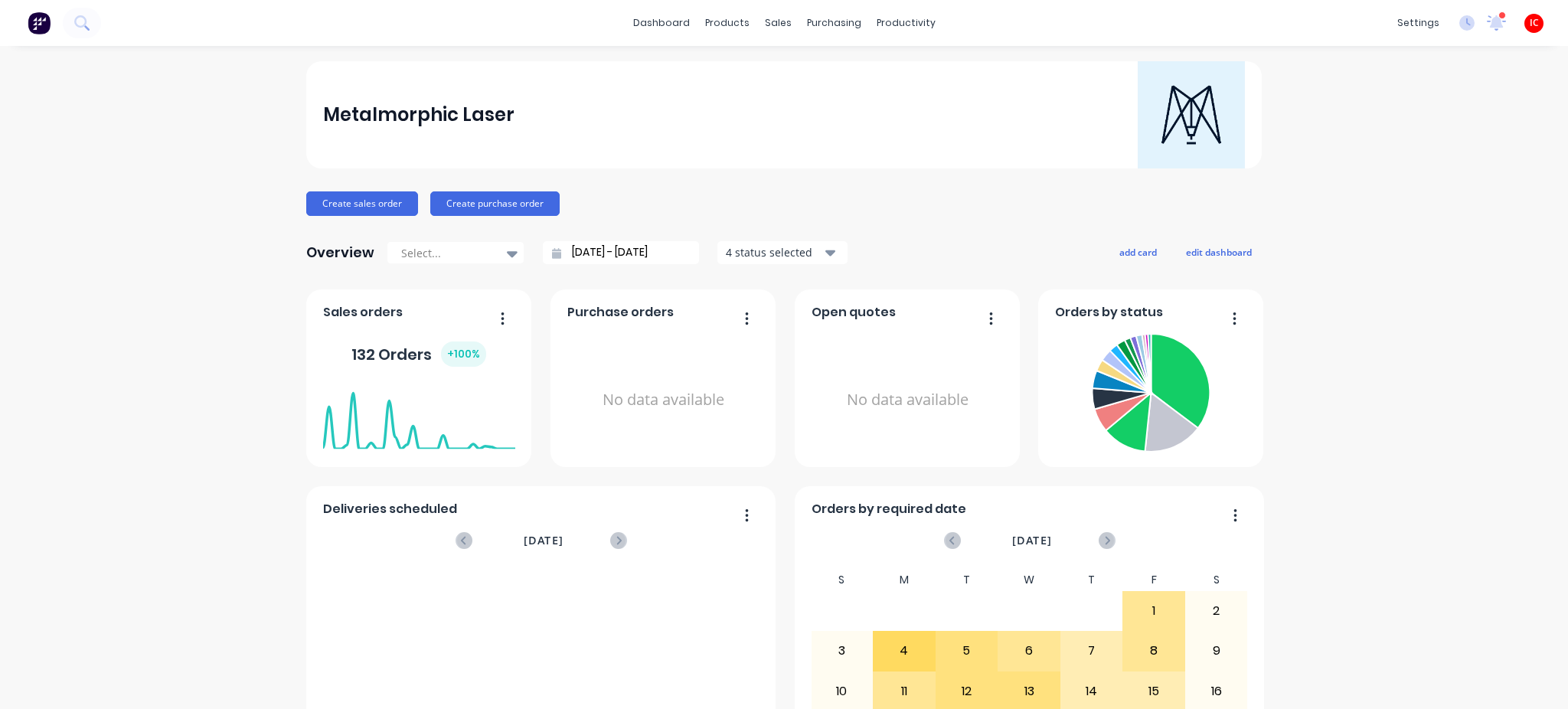
click at [1428, 316] on div "Metalmorphic Laser Create sales order Create purchase order Overview Select... …" at bounding box center [784, 461] width 1568 height 800
click at [925, 71] on div "Workflow" at bounding box center [924, 73] width 46 height 14
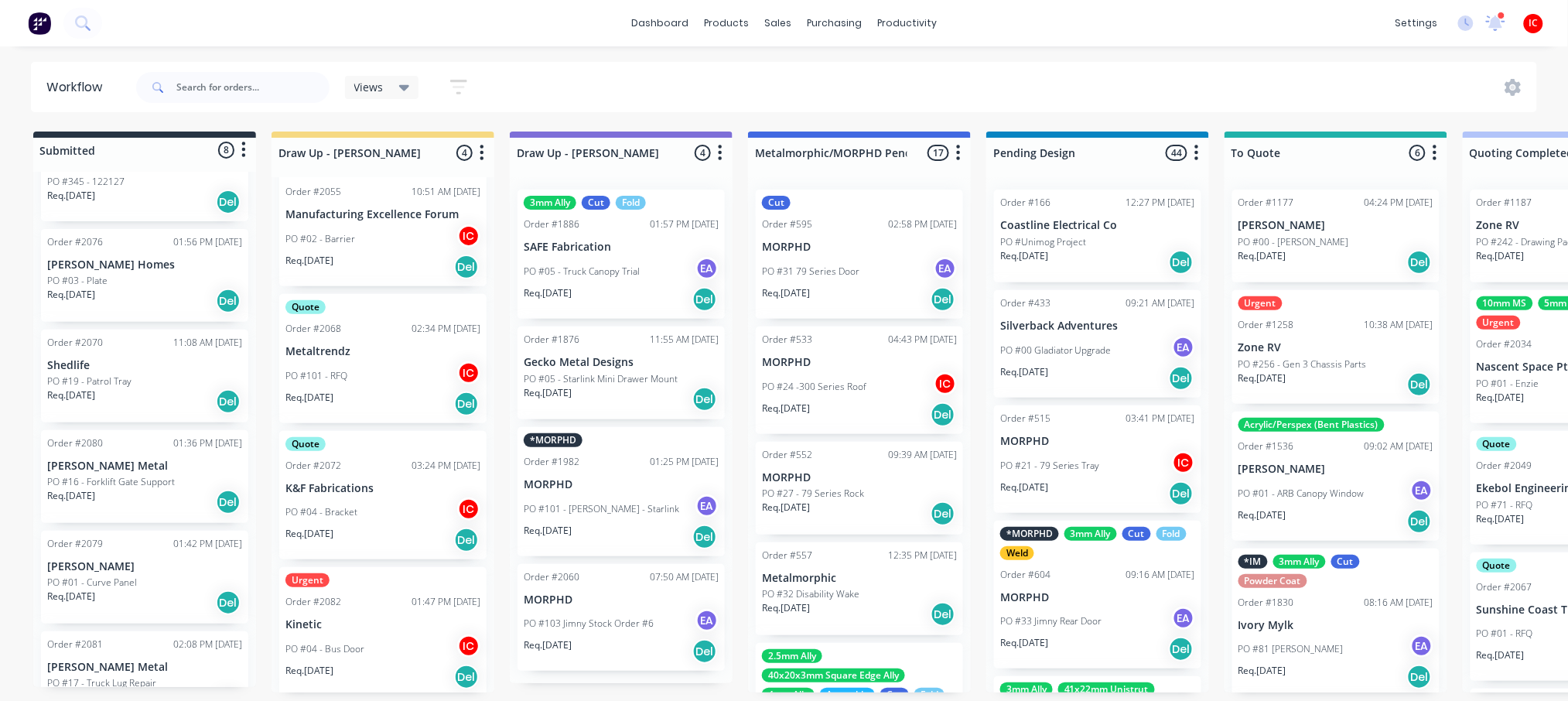
scroll to position [212, 0]
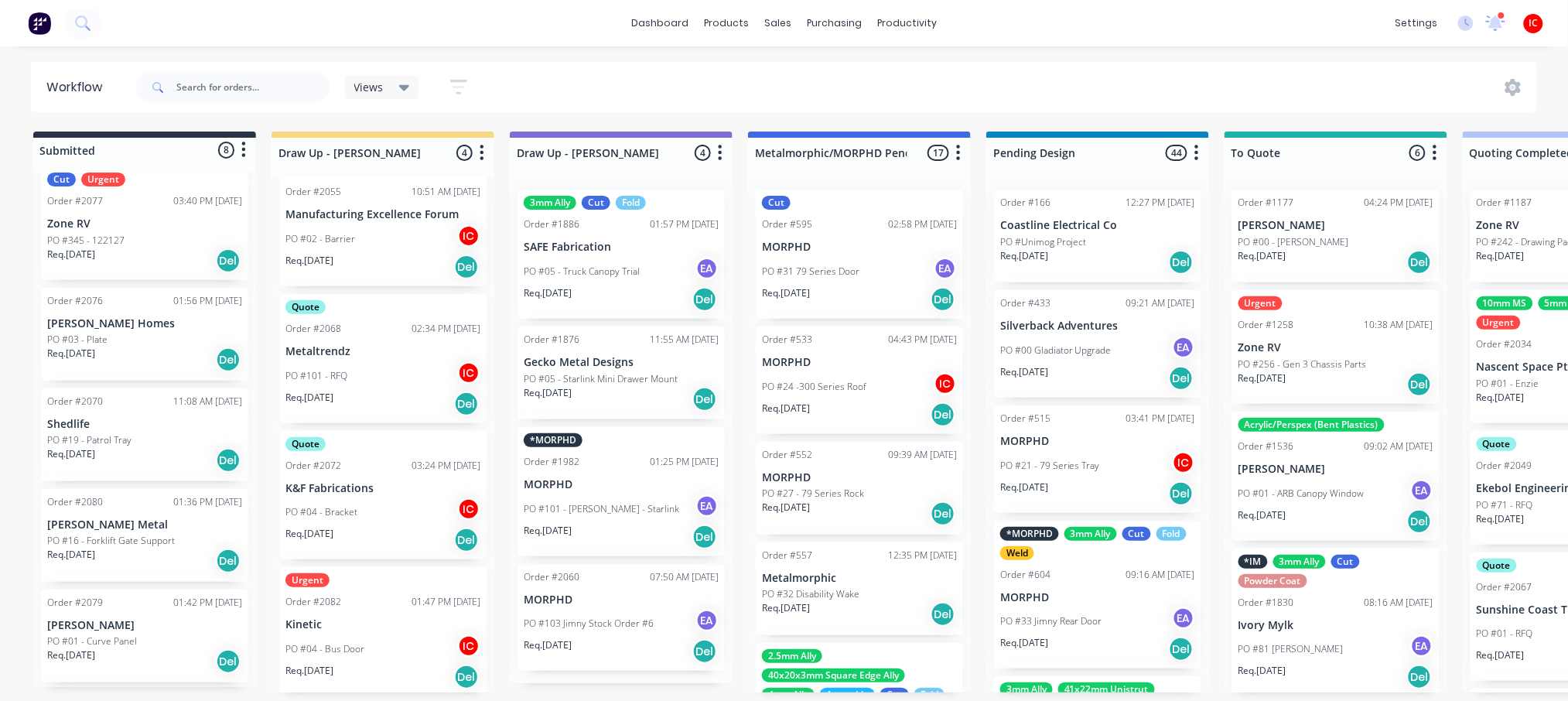
click at [162, 341] on div "PO #03 - Plate" at bounding box center [145, 339] width 195 height 14
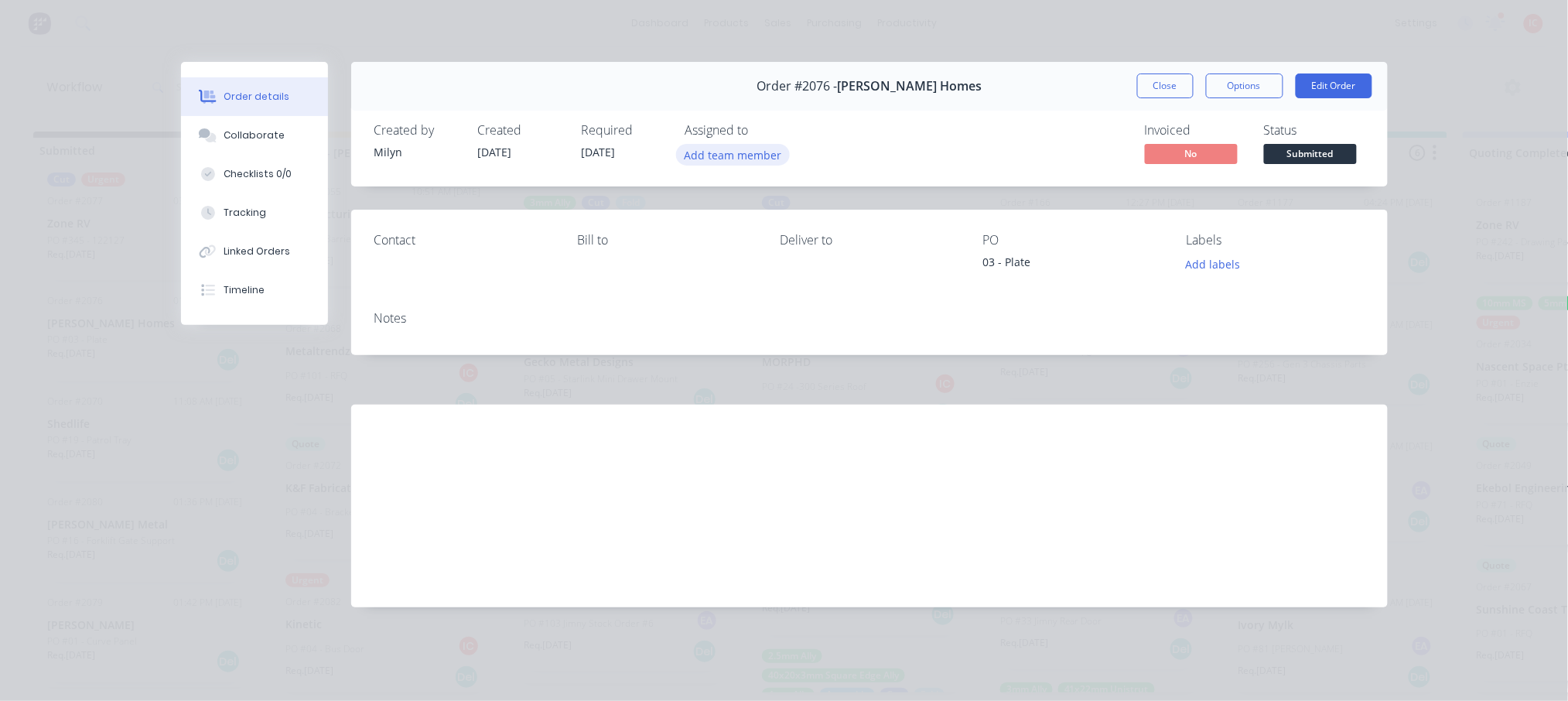
click at [725, 157] on button "Add team member" at bounding box center [733, 154] width 114 height 21
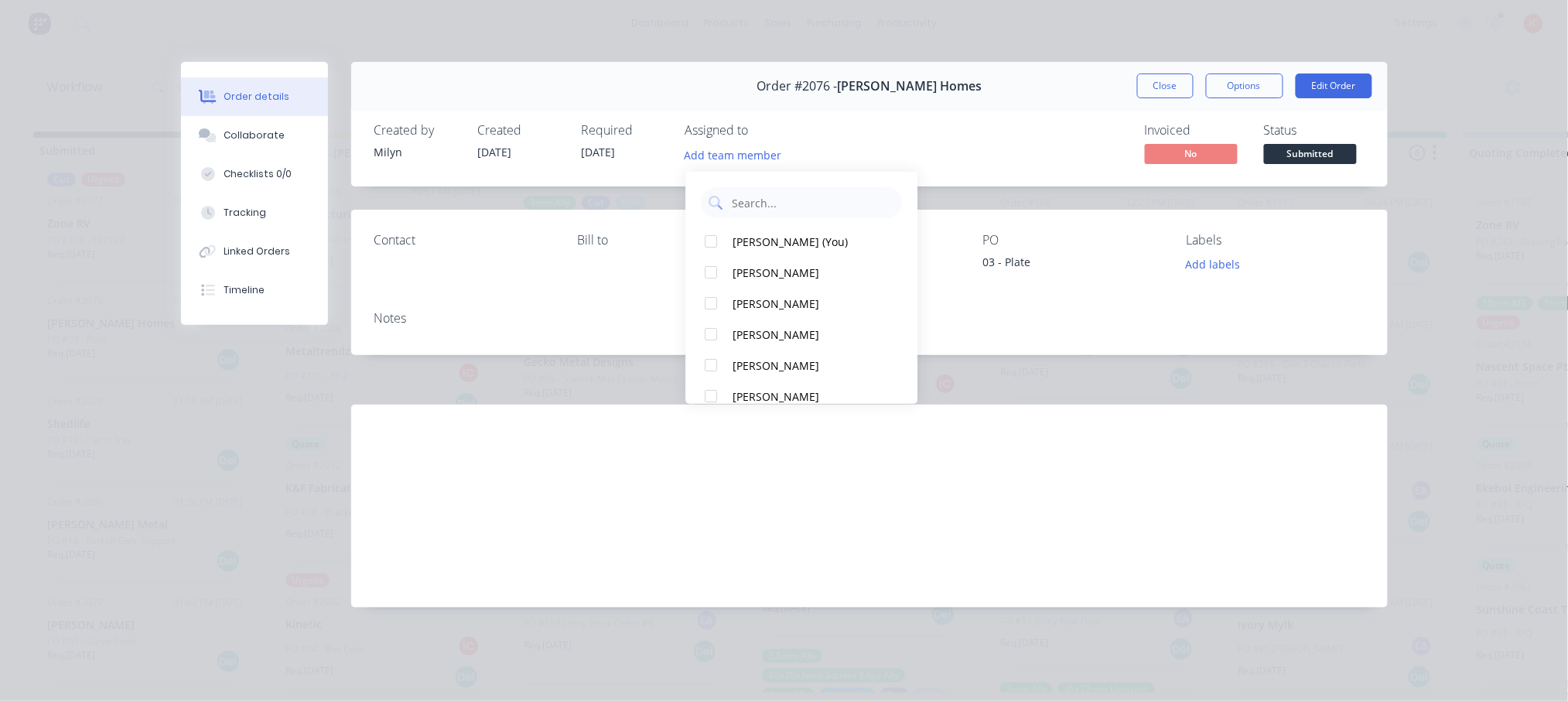
click at [917, 137] on div "Created by Milyn Created 07/08/25 Required 14/08/25 Assigned to Add team member…" at bounding box center [870, 146] width 1037 height 82
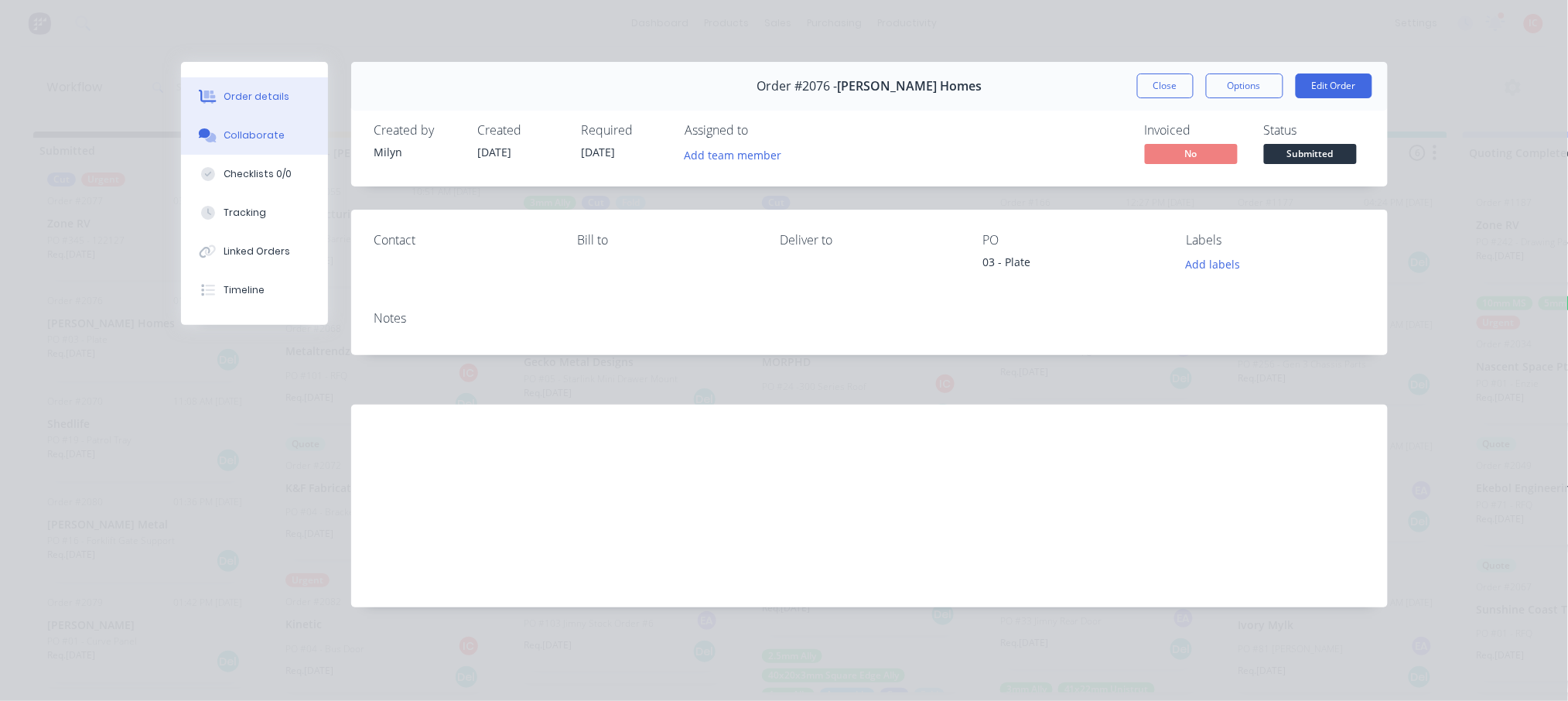
click at [267, 148] on button "Collaborate" at bounding box center [255, 136] width 147 height 38
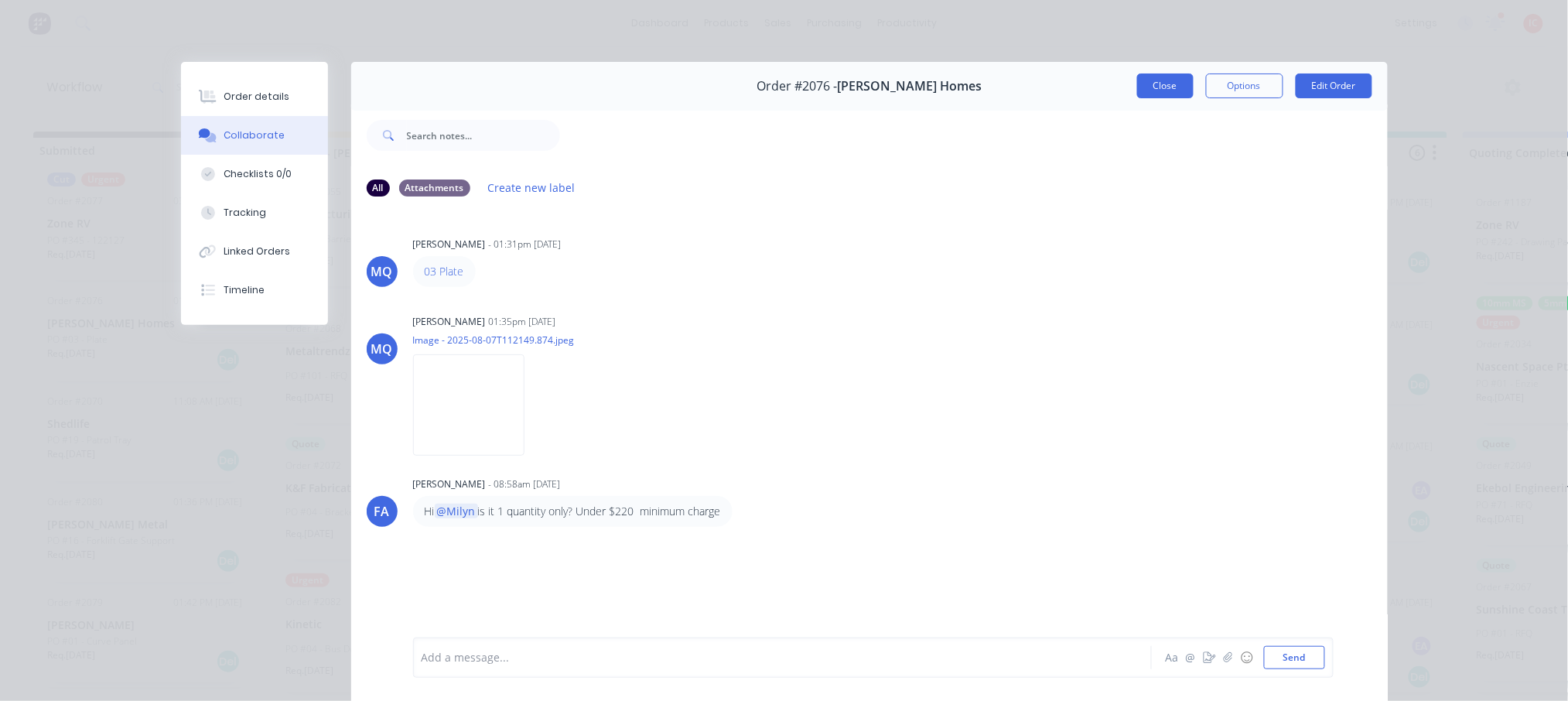
click at [1169, 88] on button "Close" at bounding box center [1166, 85] width 57 height 25
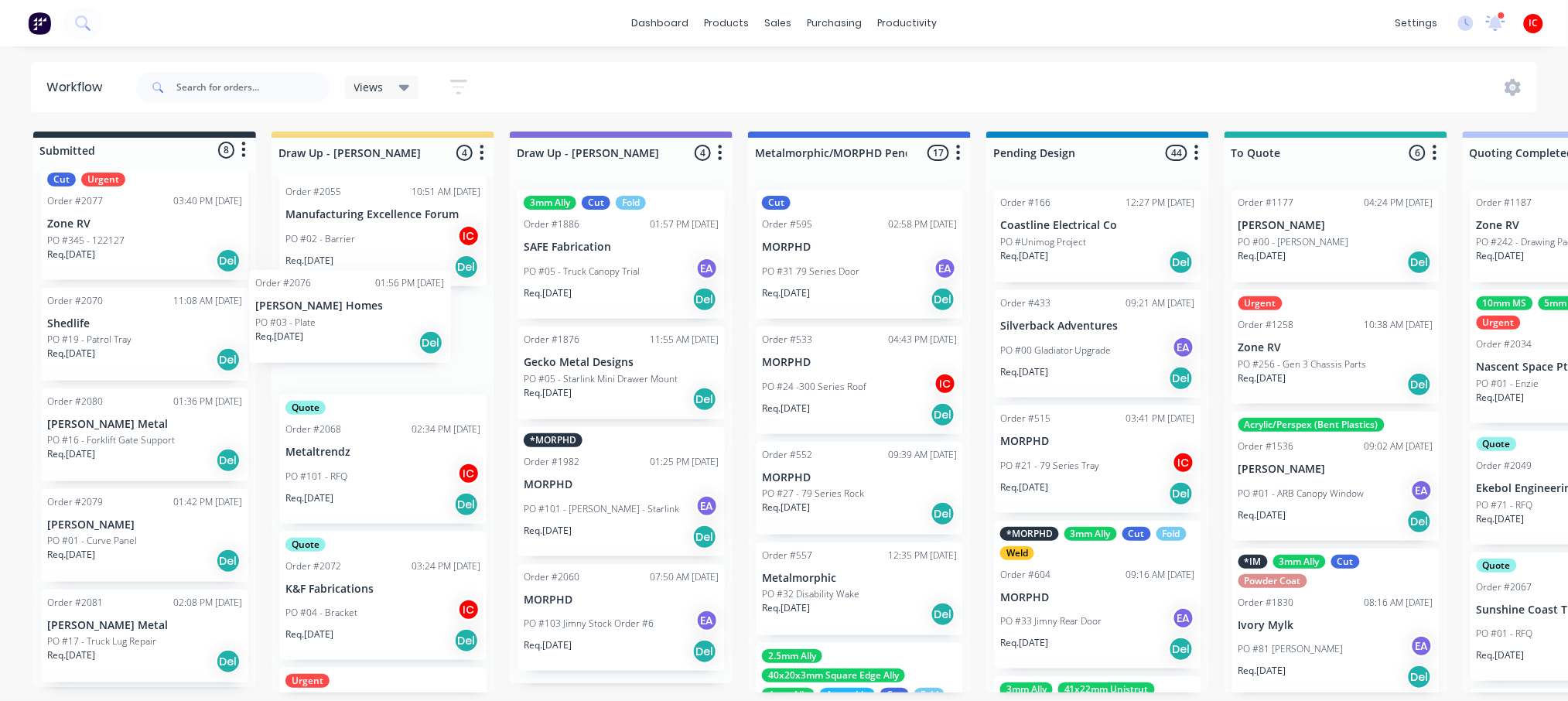
drag, startPoint x: 128, startPoint y: 340, endPoint x: 365, endPoint y: 340, distance: 237.0
click at [393, 346] on div "PO #03 - Plate" at bounding box center [383, 346] width 195 height 14
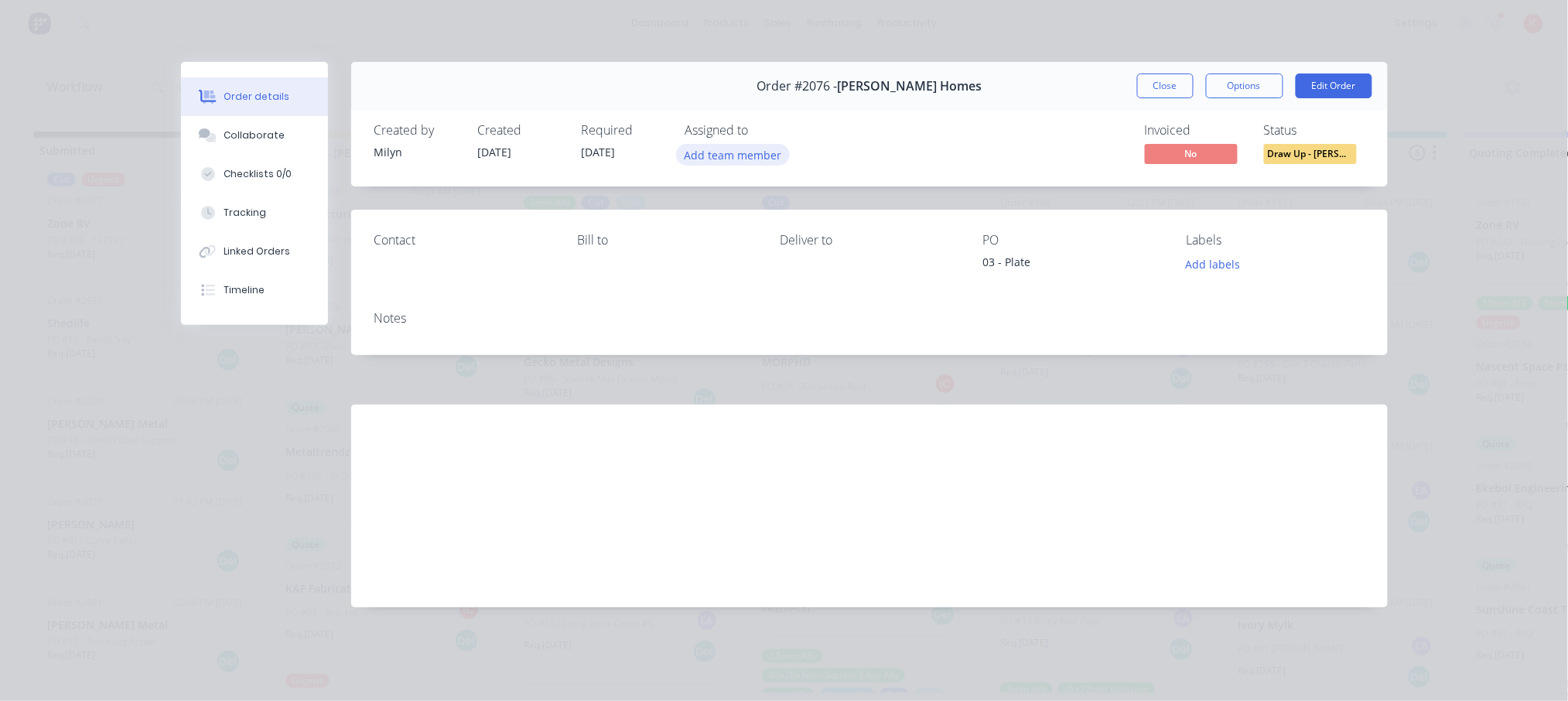
click at [769, 160] on button "Add team member" at bounding box center [733, 154] width 114 height 21
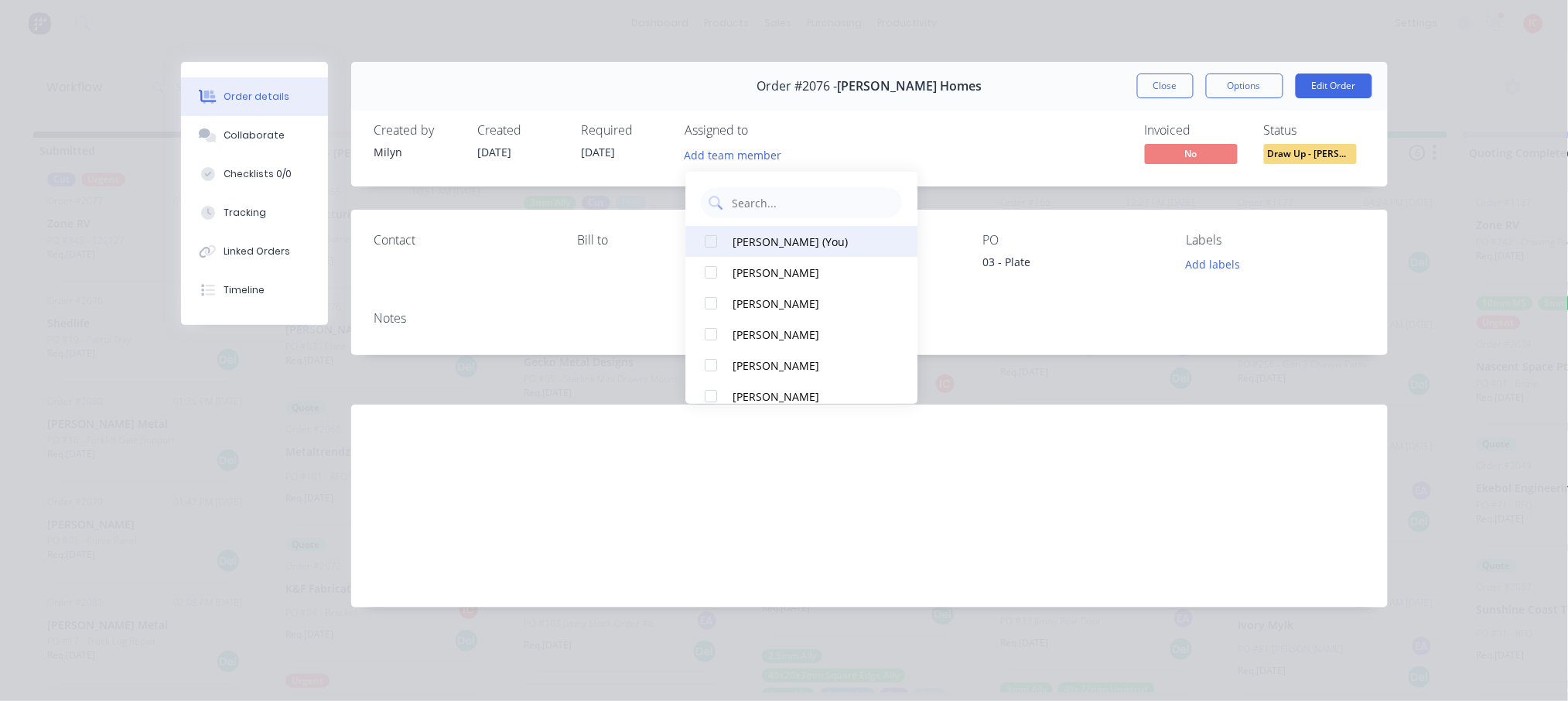
click at [763, 236] on div "[PERSON_NAME] (You)" at bounding box center [810, 241] width 155 height 16
drag, startPoint x: 974, startPoint y: 137, endPoint x: 1103, endPoint y: 104, distance: 133.2
click at [975, 137] on div "Created by Milyn Created 07/08/25 Required 14/08/25 Assigned to IC Invoiced No …" at bounding box center [870, 146] width 1037 height 82
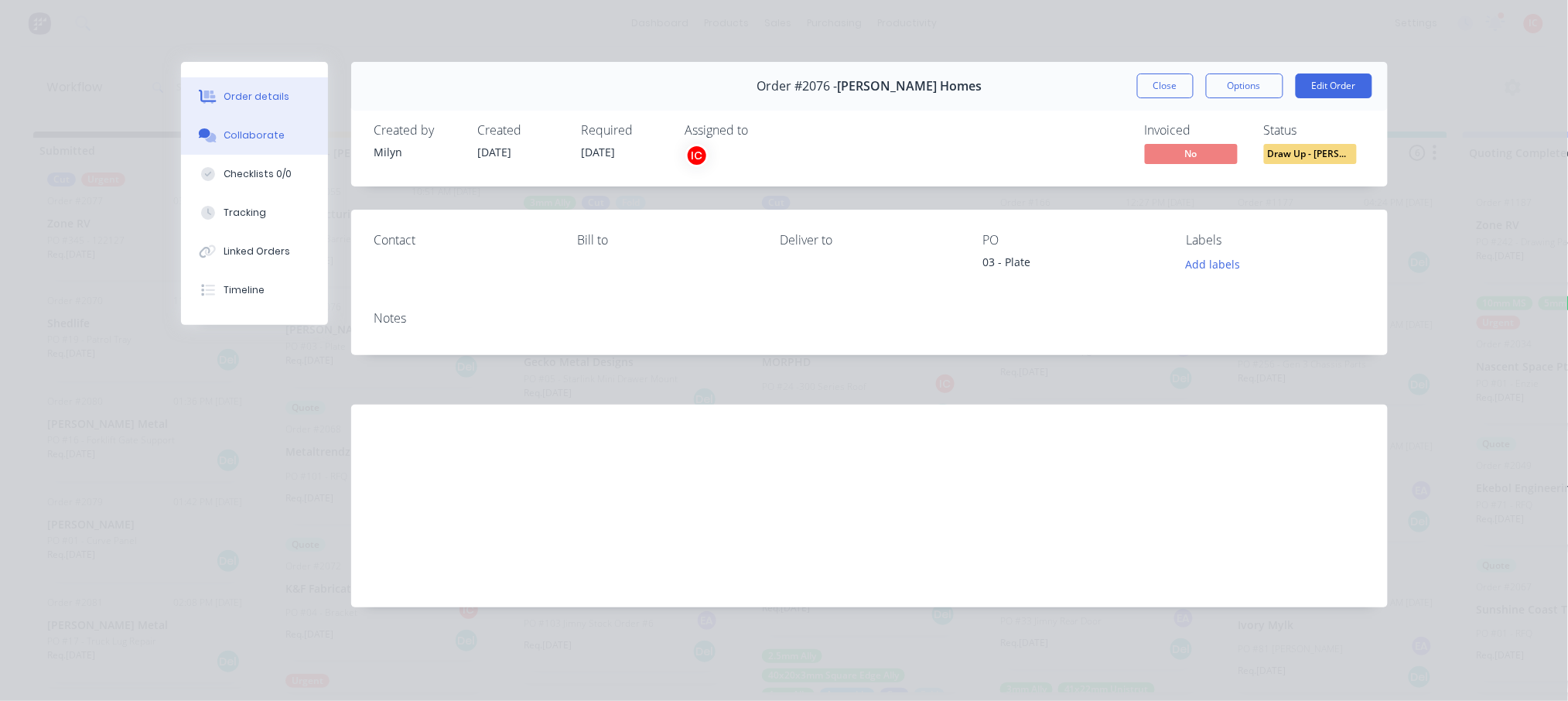
click at [242, 136] on div "Collaborate" at bounding box center [254, 135] width 61 height 14
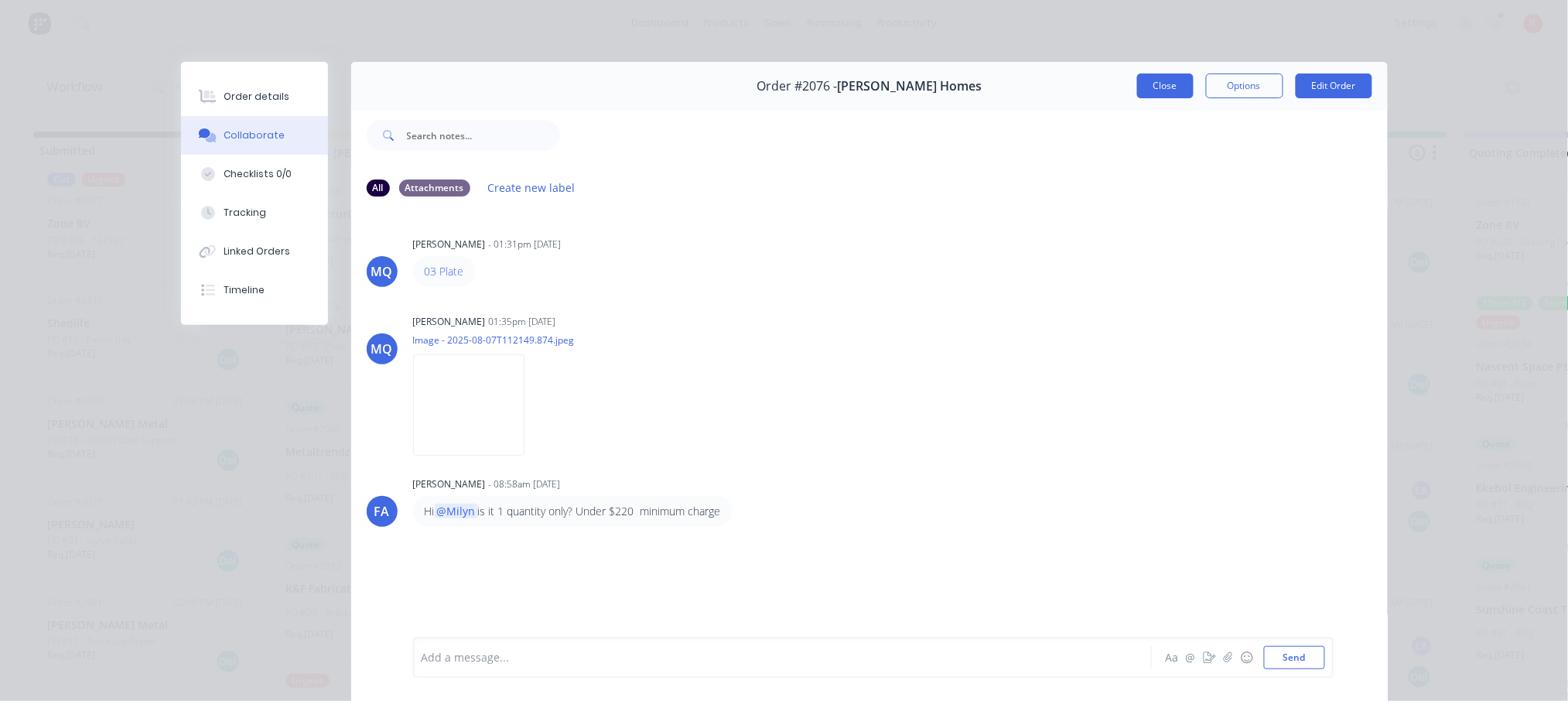
click at [1169, 77] on button "Close" at bounding box center [1166, 85] width 57 height 25
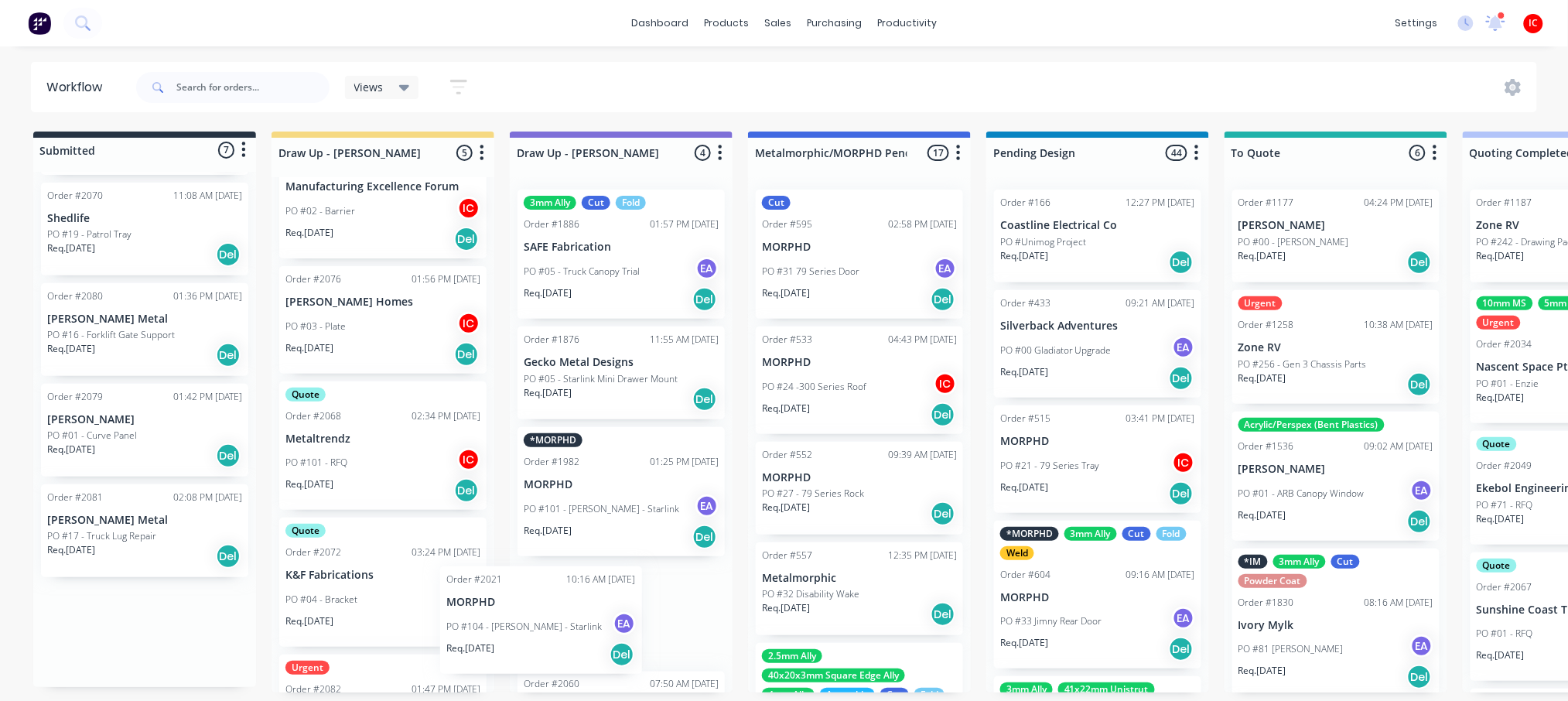
scroll to position [90, 0]
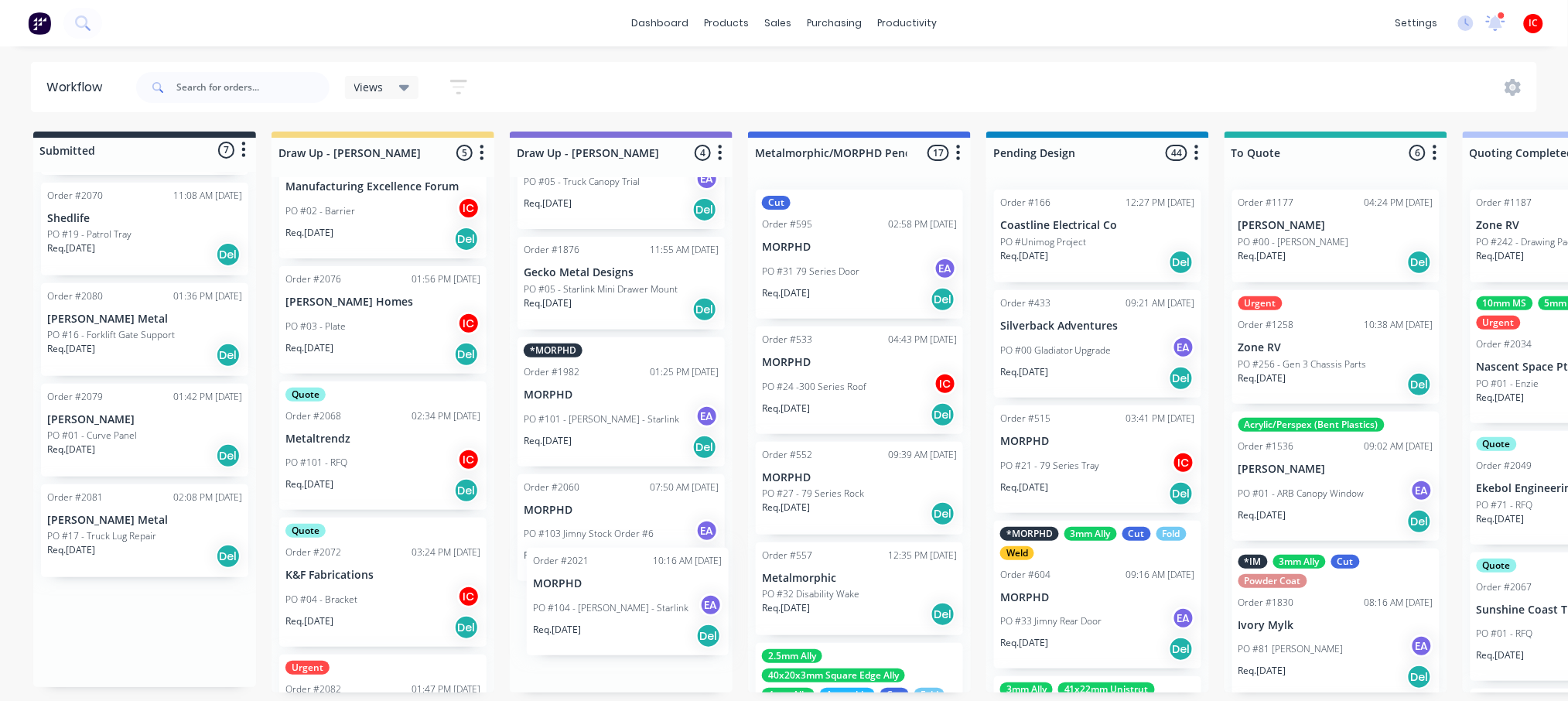
drag, startPoint x: 142, startPoint y: 628, endPoint x: 645, endPoint y: 594, distance: 504.1
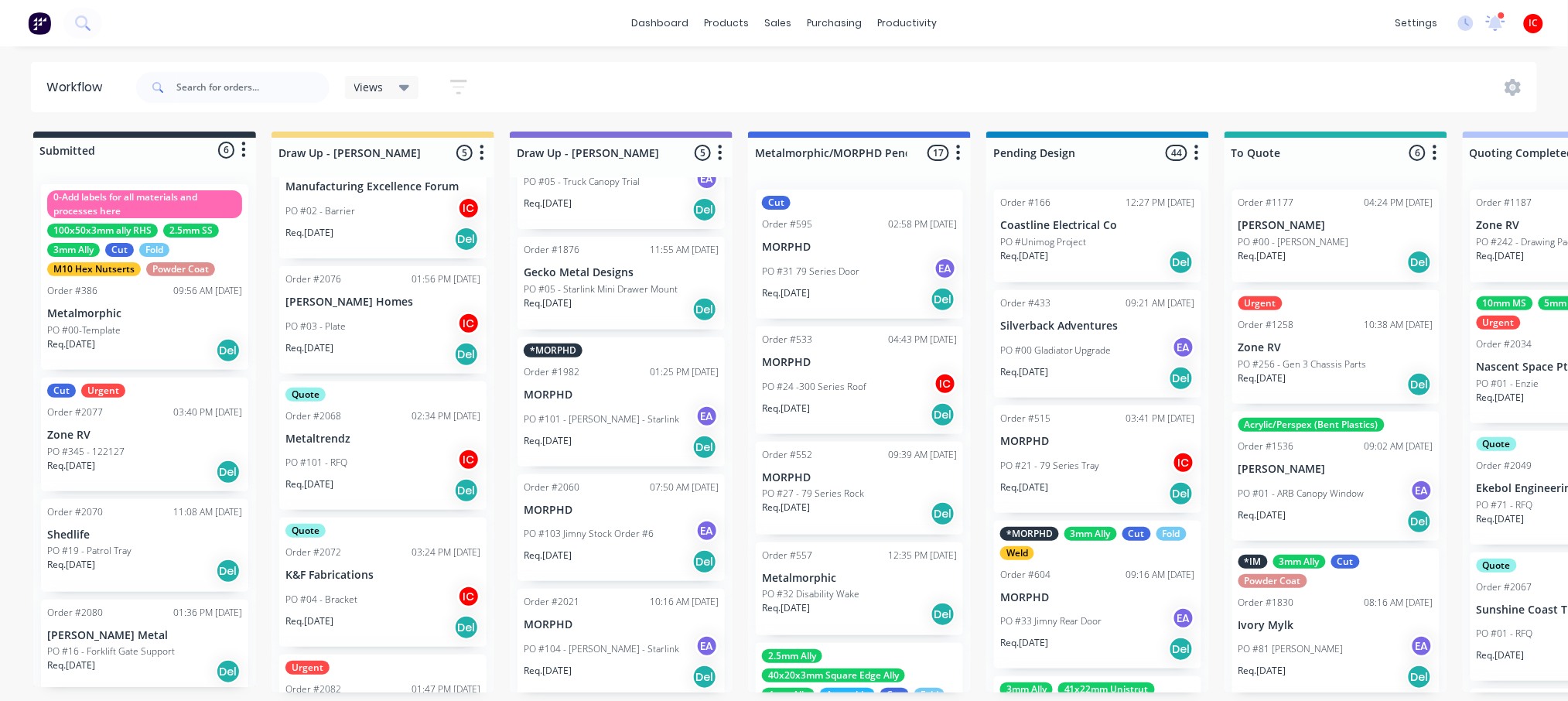
scroll to position [0, 0]
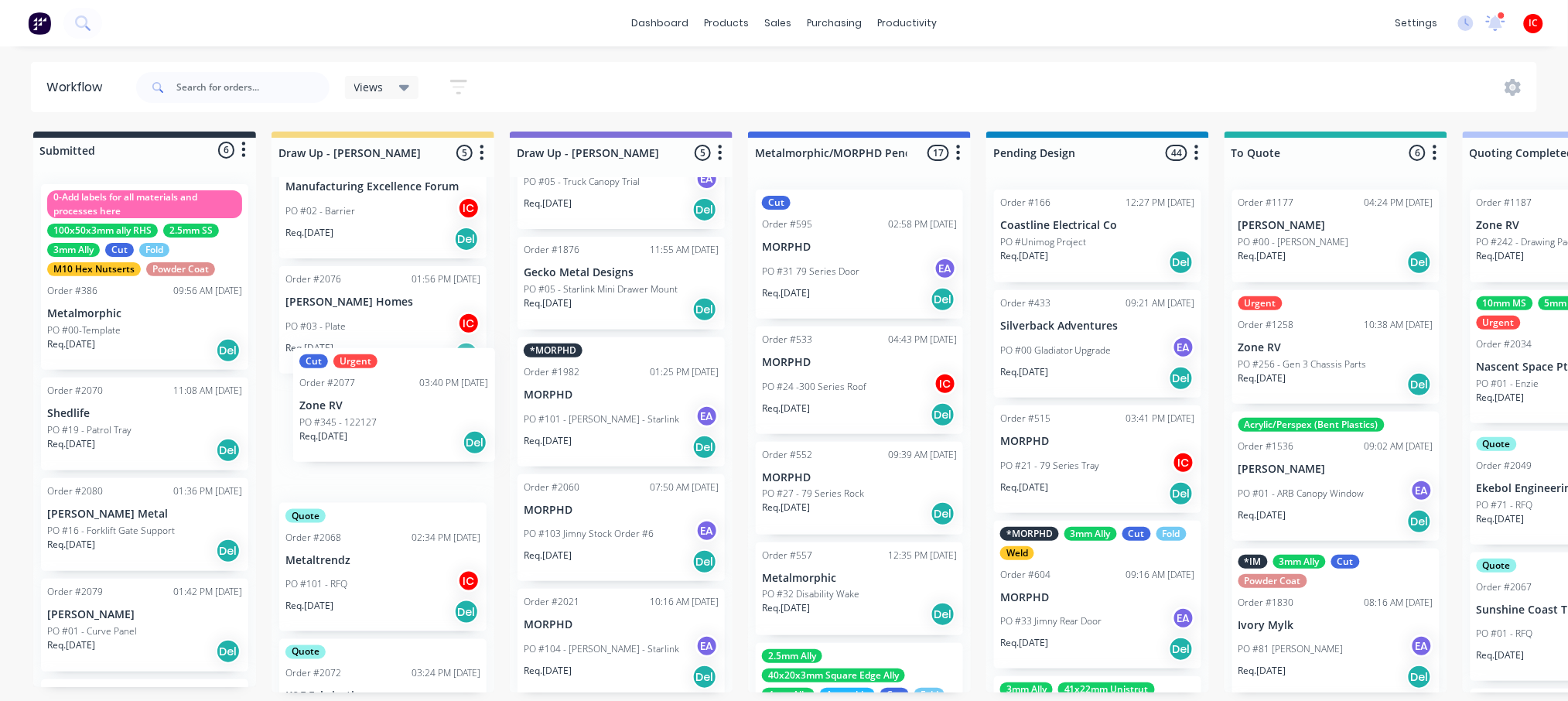
drag, startPoint x: 95, startPoint y: 447, endPoint x: 356, endPoint y: 418, distance: 262.6
click at [385, 428] on div "Cut Urgent Order #2077 03:40 PM 07/08/25 Zone RV PO #345 - 122127 Req. 12/08/25…" at bounding box center [383, 438] width 207 height 114
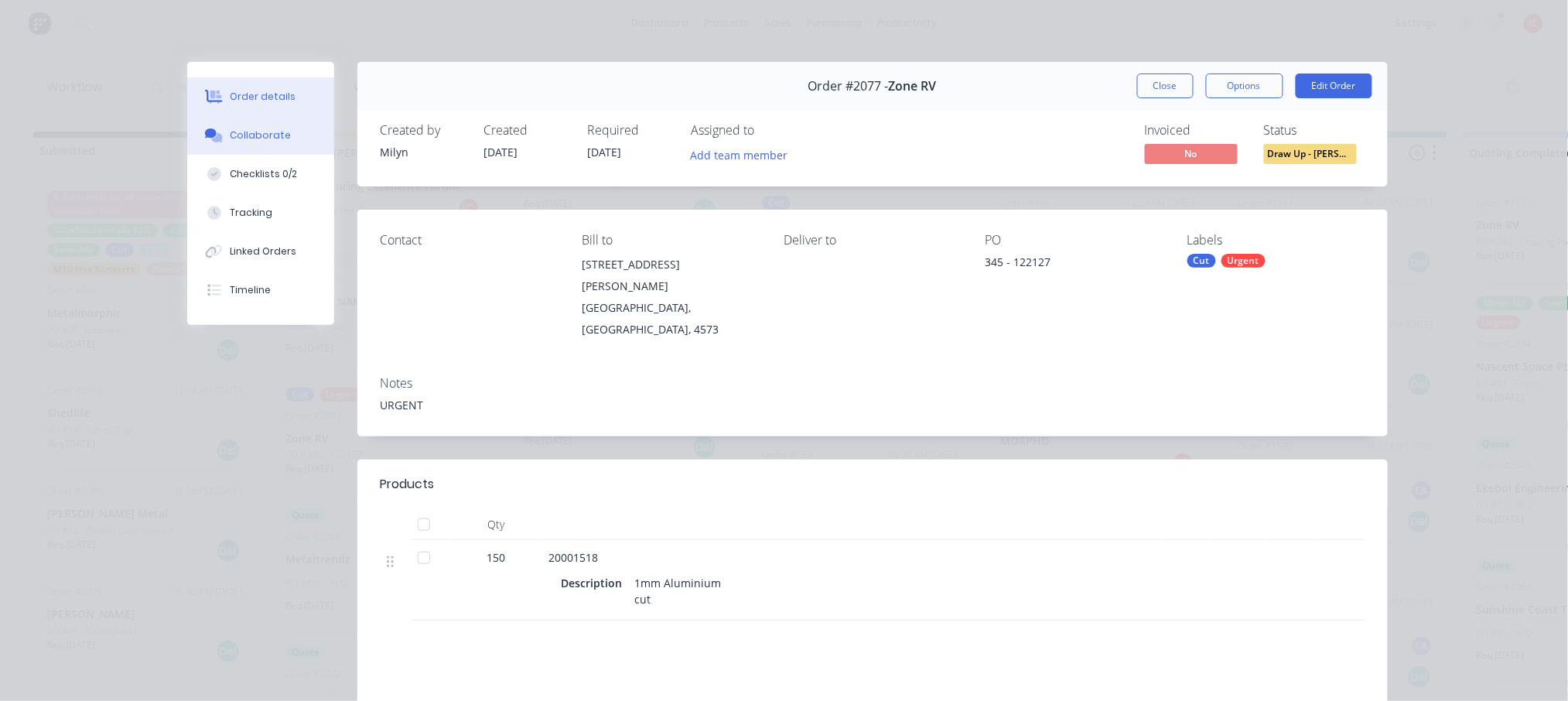
click at [260, 122] on button "Collaborate" at bounding box center [260, 136] width 147 height 38
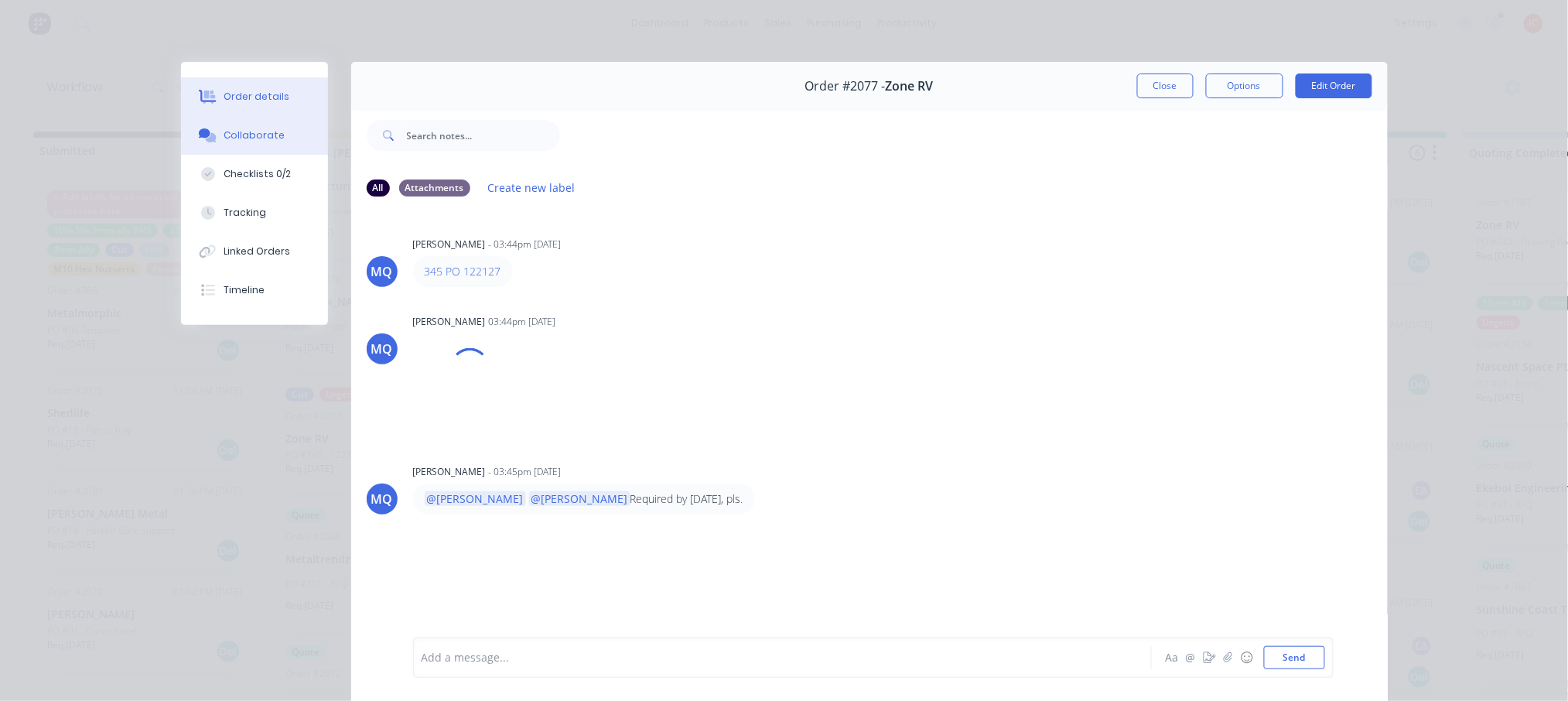
click at [268, 100] on div "Order details" at bounding box center [256, 96] width 66 height 14
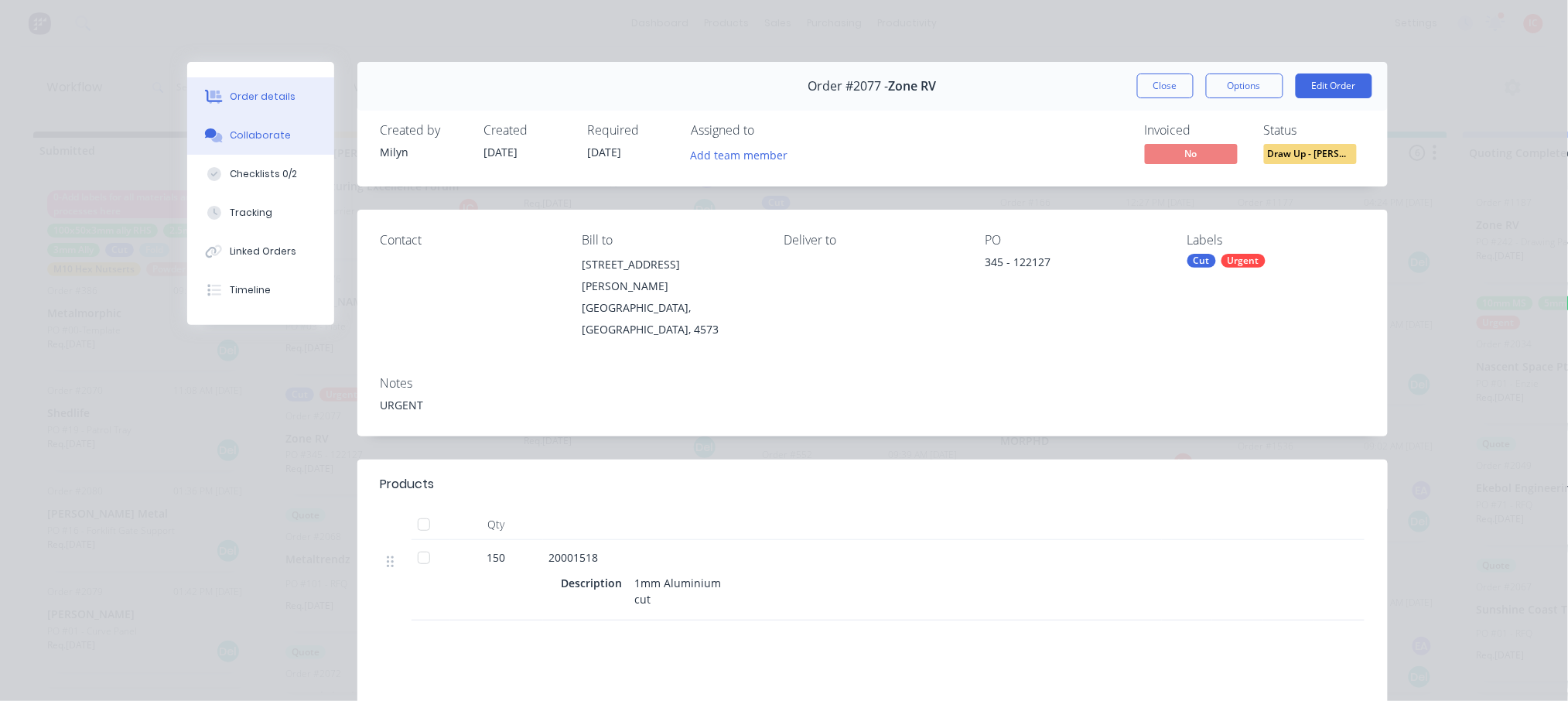
click at [256, 133] on div "Collaborate" at bounding box center [260, 135] width 61 height 14
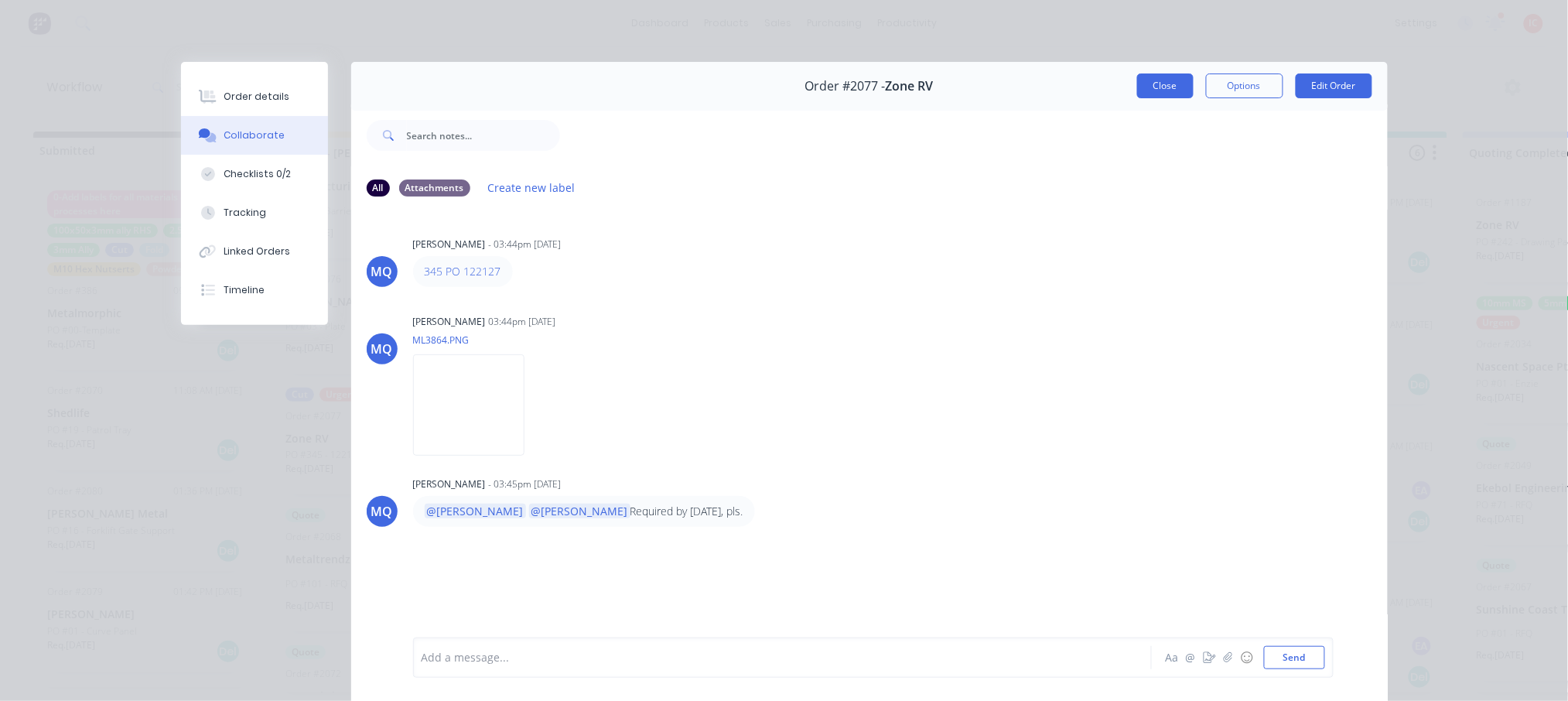
click at [1166, 88] on button "Close" at bounding box center [1166, 85] width 57 height 25
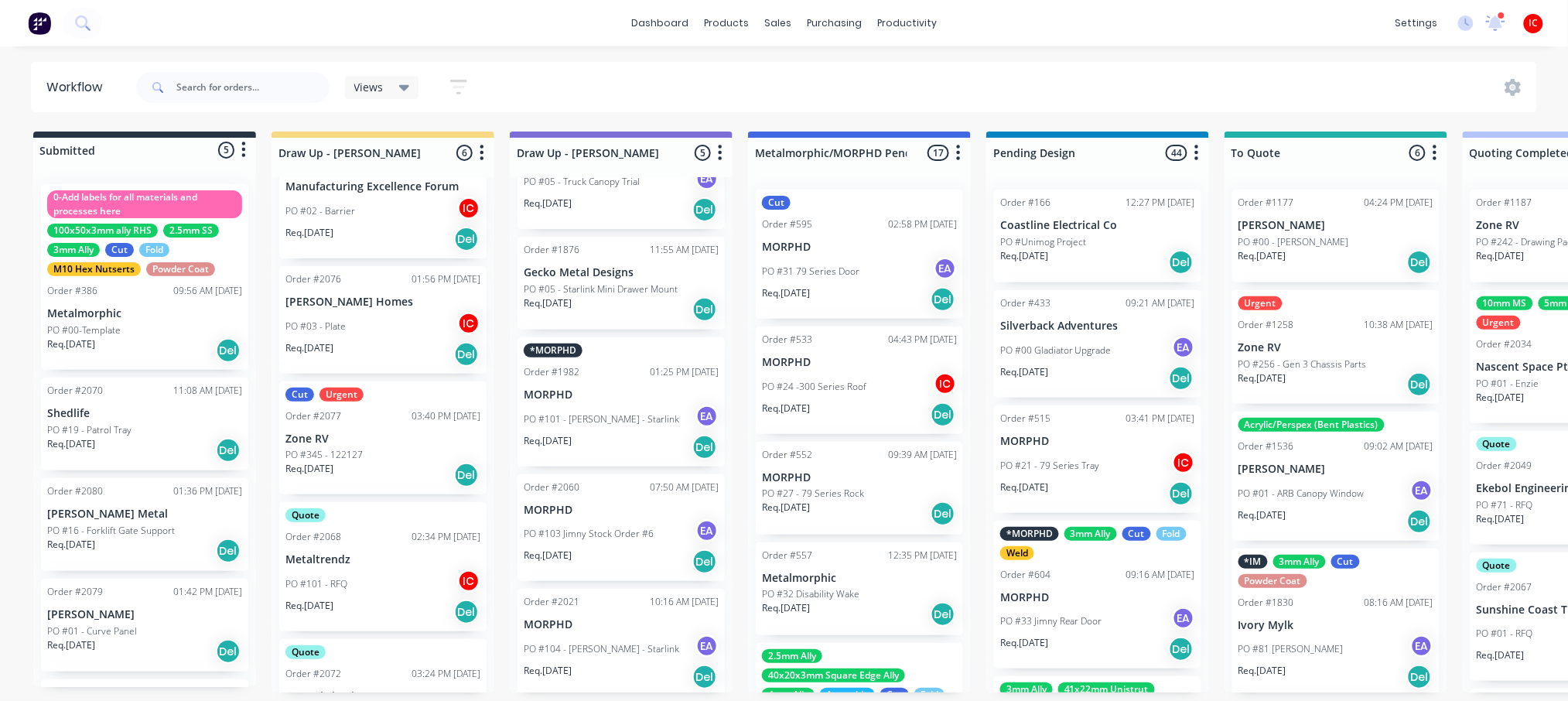
click at [379, 441] on p "Zone RV" at bounding box center [383, 439] width 195 height 13
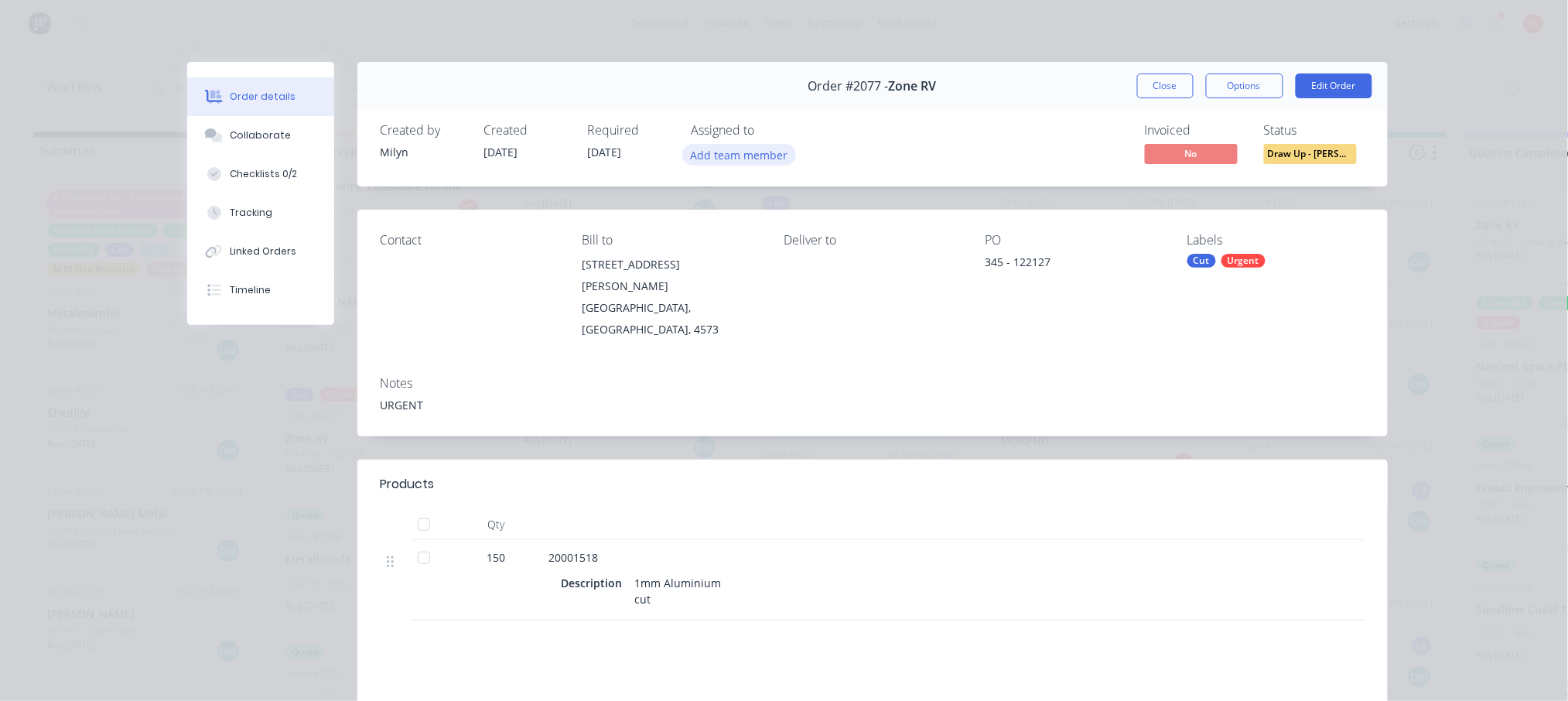
click at [765, 162] on button "Add team member" at bounding box center [739, 154] width 114 height 21
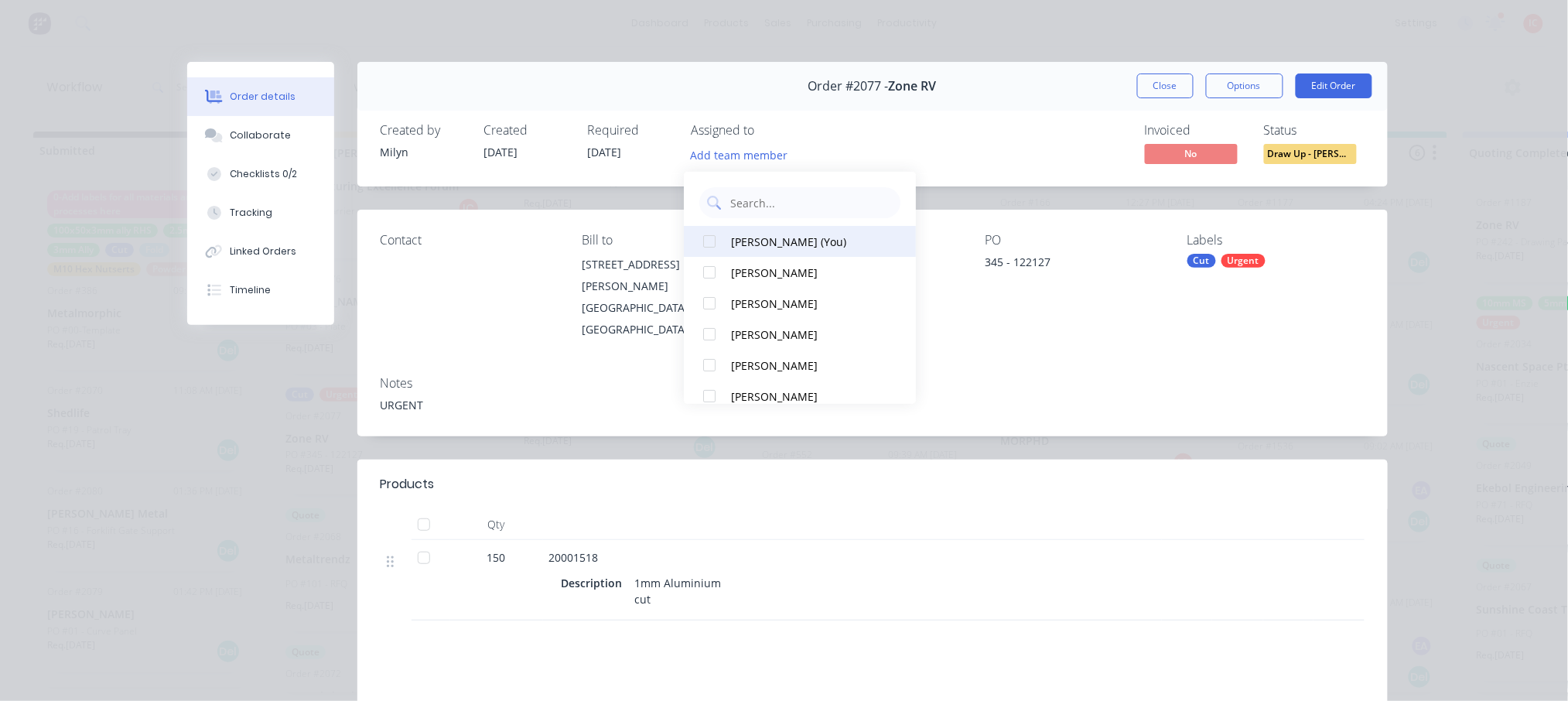
click at [754, 242] on div "[PERSON_NAME] (You)" at bounding box center [808, 241] width 155 height 16
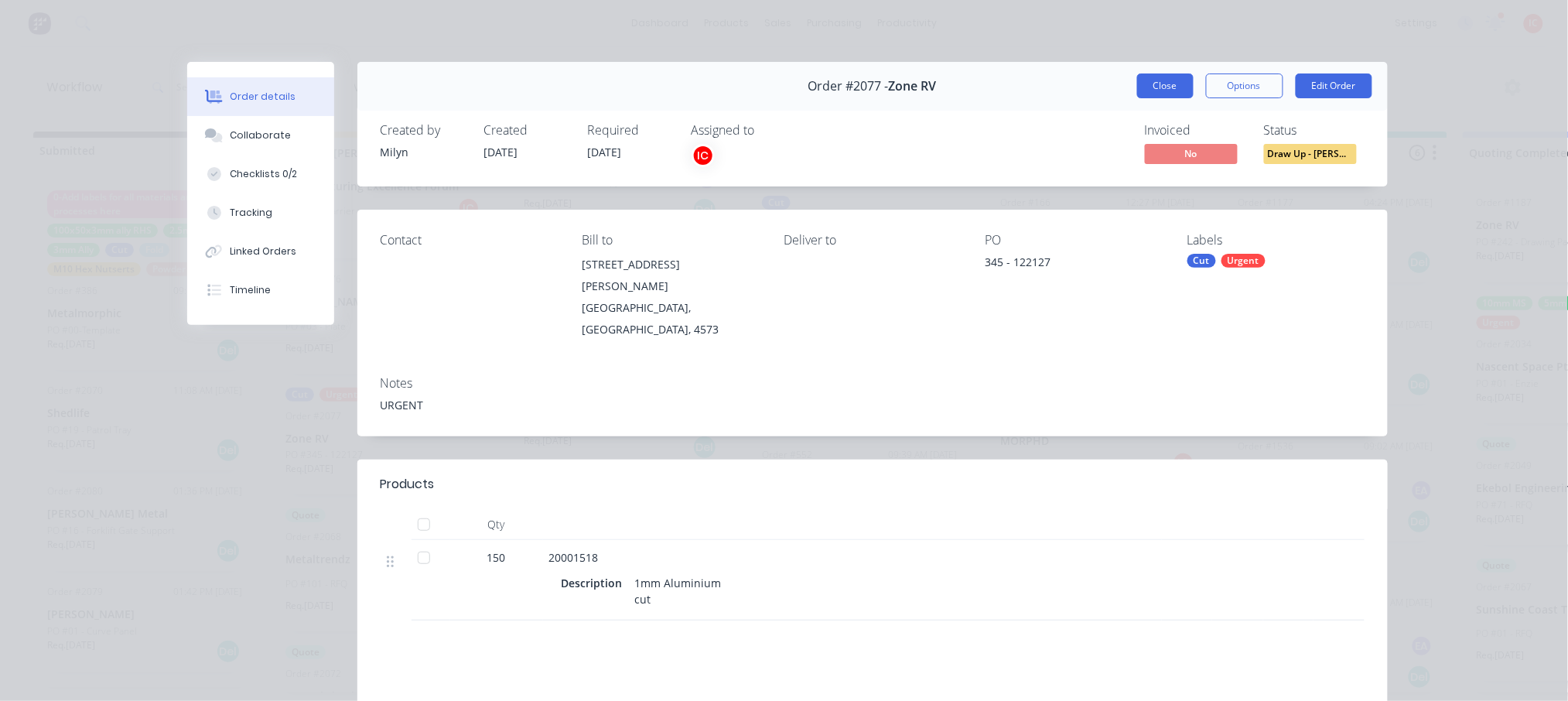
click at [1139, 90] on button "Close" at bounding box center [1166, 85] width 57 height 25
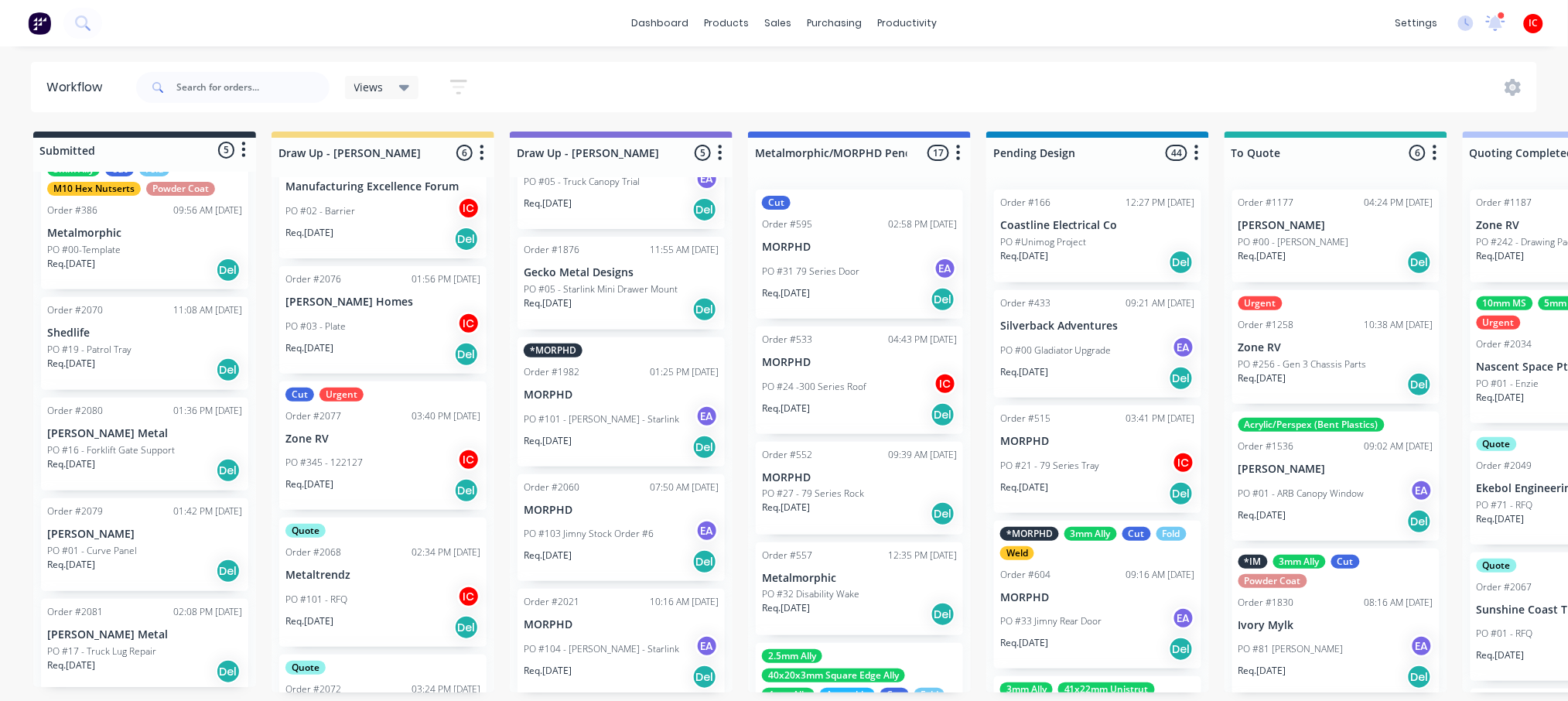
scroll to position [6, 0]
click at [165, 545] on div "PO #01 - Curve Panel" at bounding box center [145, 551] width 195 height 14
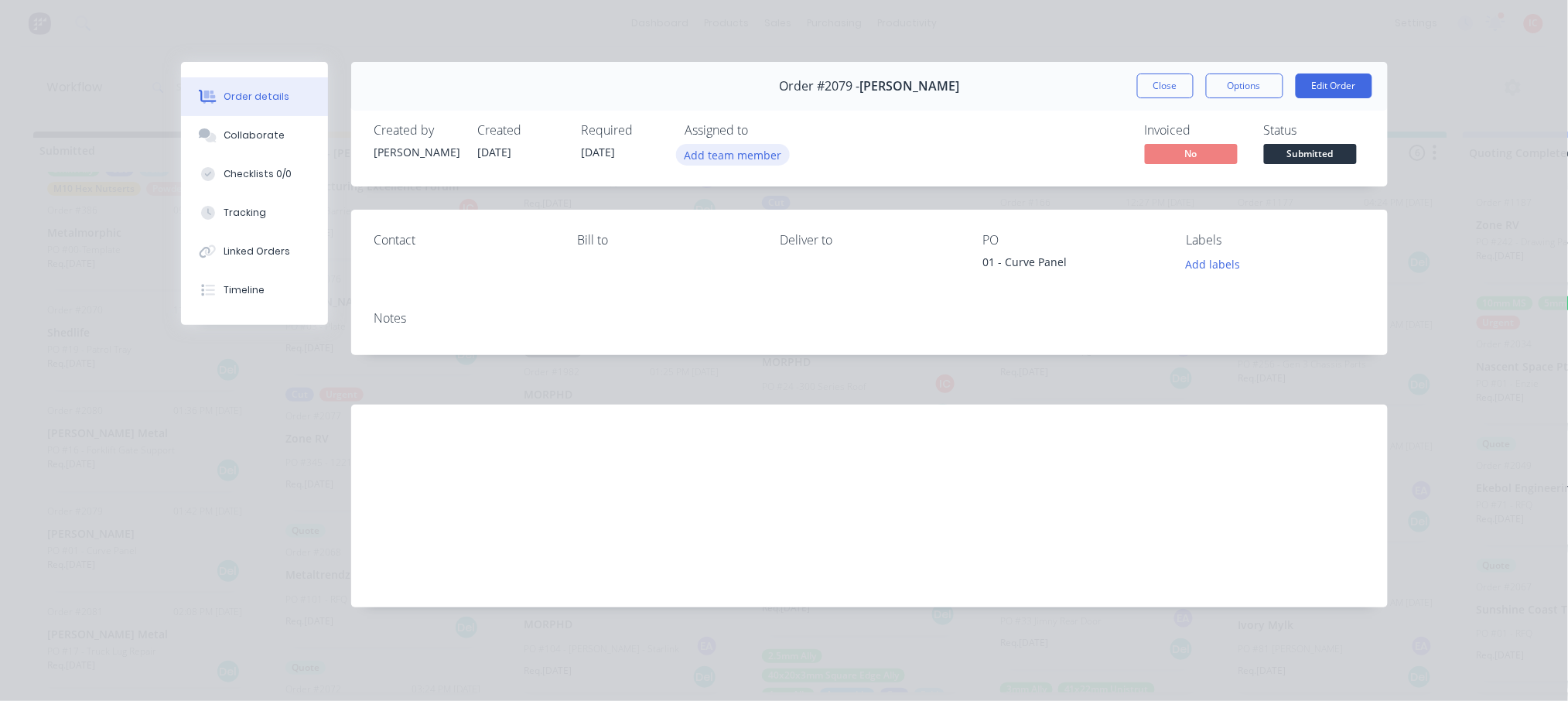
click at [715, 157] on button "Add team member" at bounding box center [733, 154] width 114 height 21
click at [277, 129] on div "Collaborate" at bounding box center [254, 135] width 61 height 14
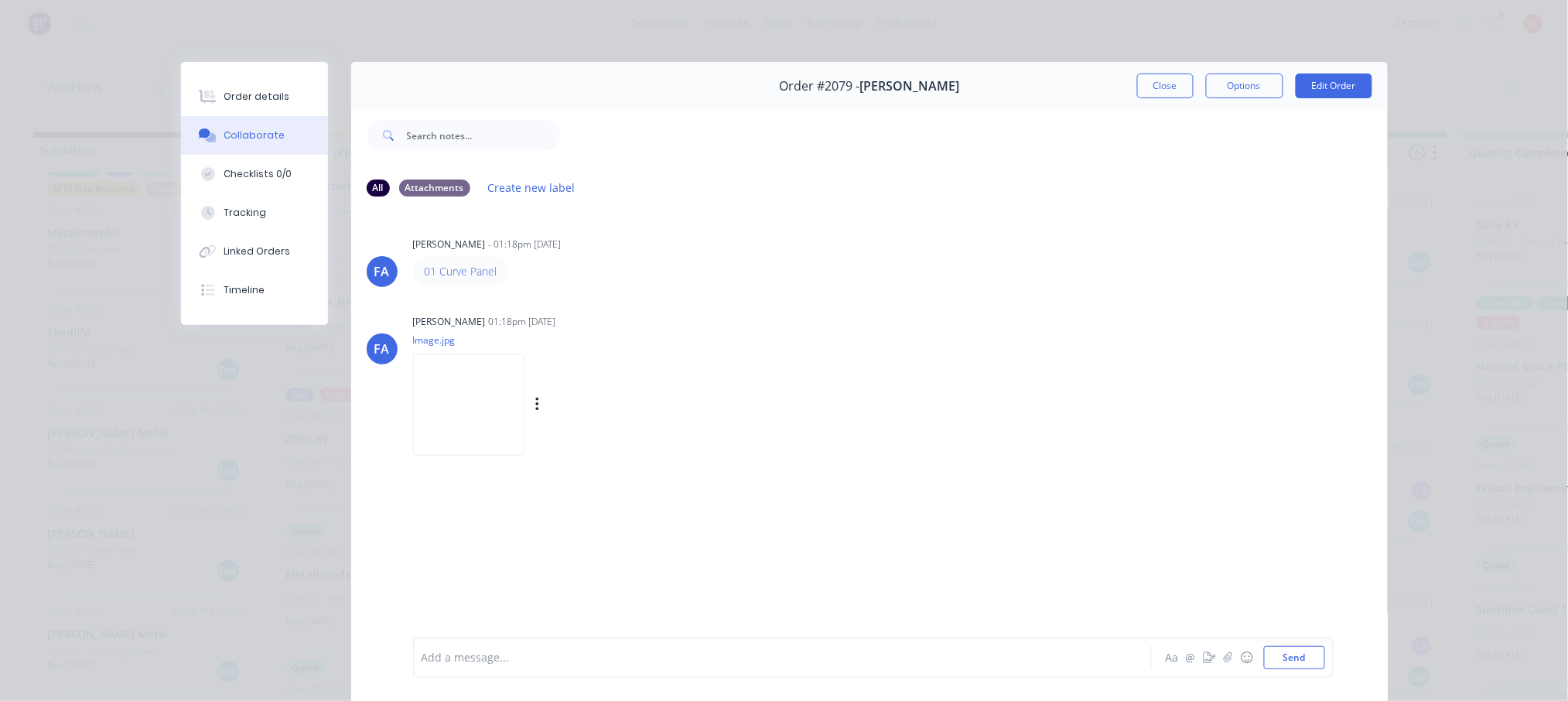
click at [441, 397] on img at bounding box center [469, 405] width 112 height 102
click at [1142, 93] on button "Close" at bounding box center [1166, 85] width 57 height 25
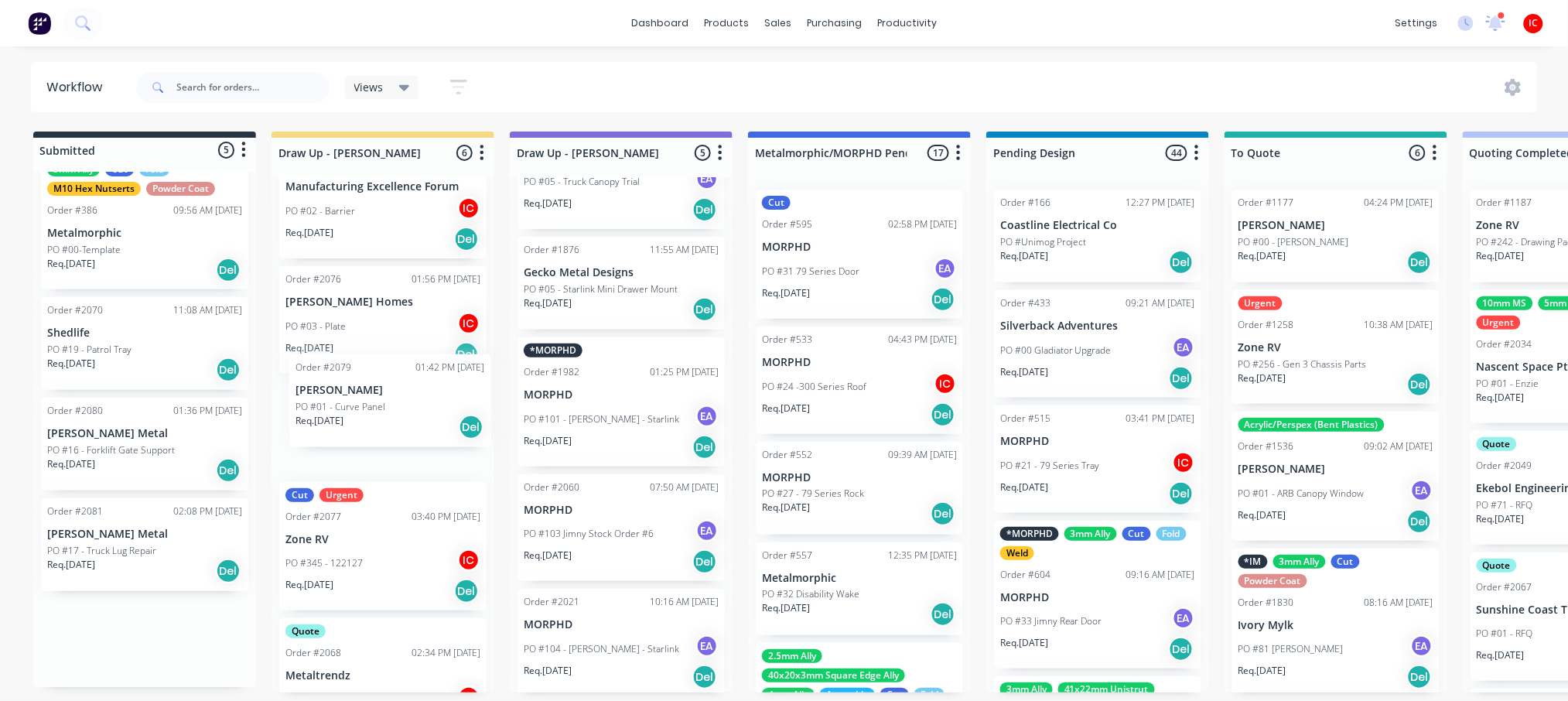
drag, startPoint x: 139, startPoint y: 527, endPoint x: 399, endPoint y: 382, distance: 297.7
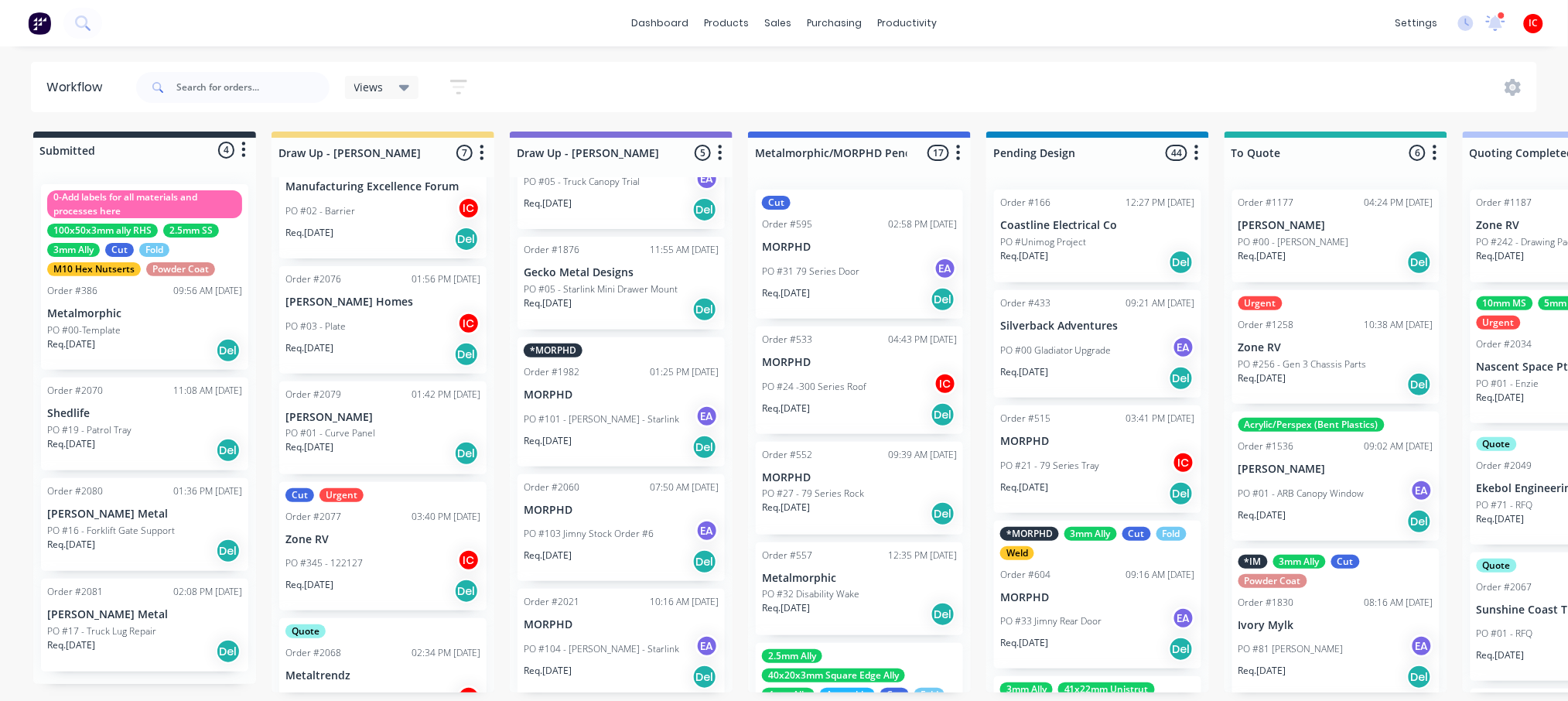
scroll to position [0, 0]
click at [404, 416] on p "[PERSON_NAME]" at bounding box center [383, 418] width 195 height 13
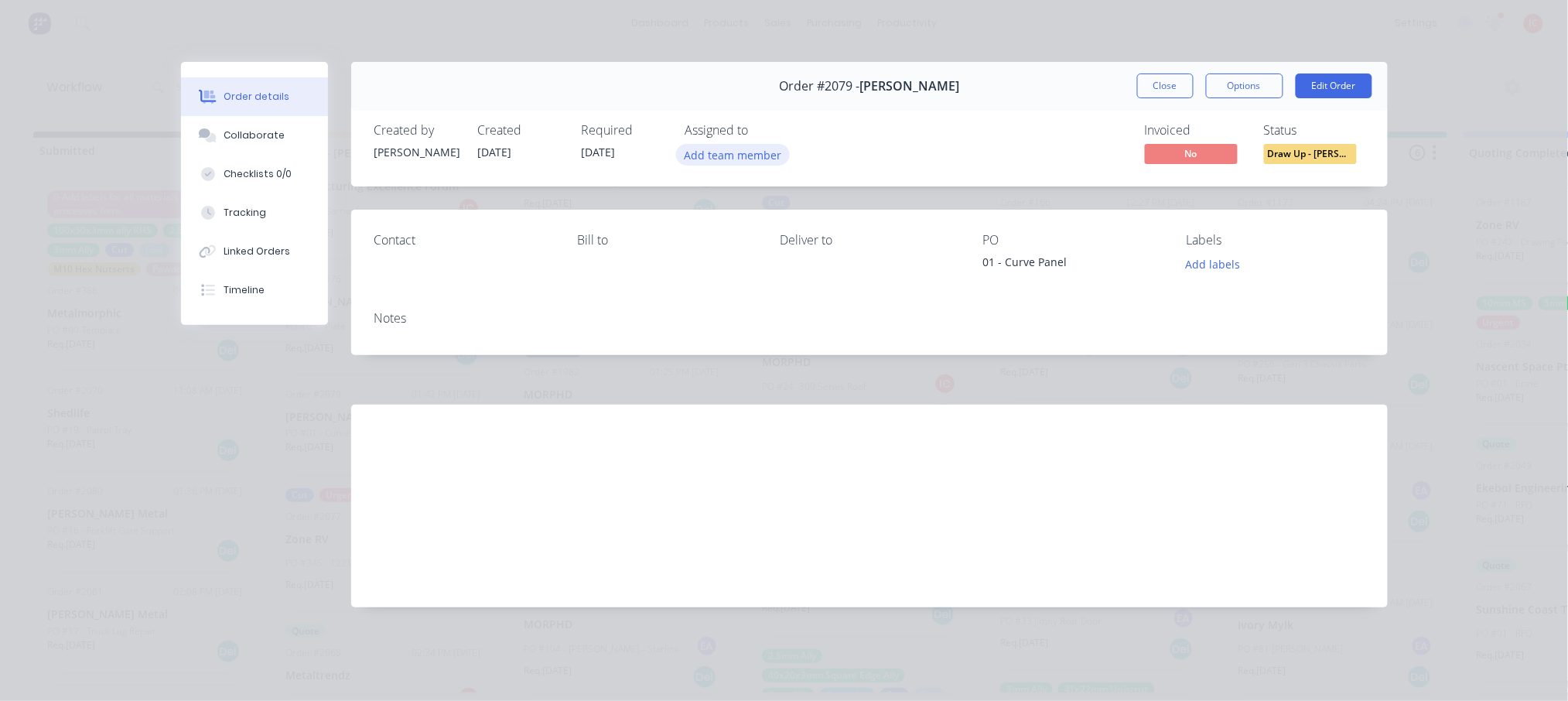
click at [740, 156] on button "Add team member" at bounding box center [733, 154] width 114 height 21
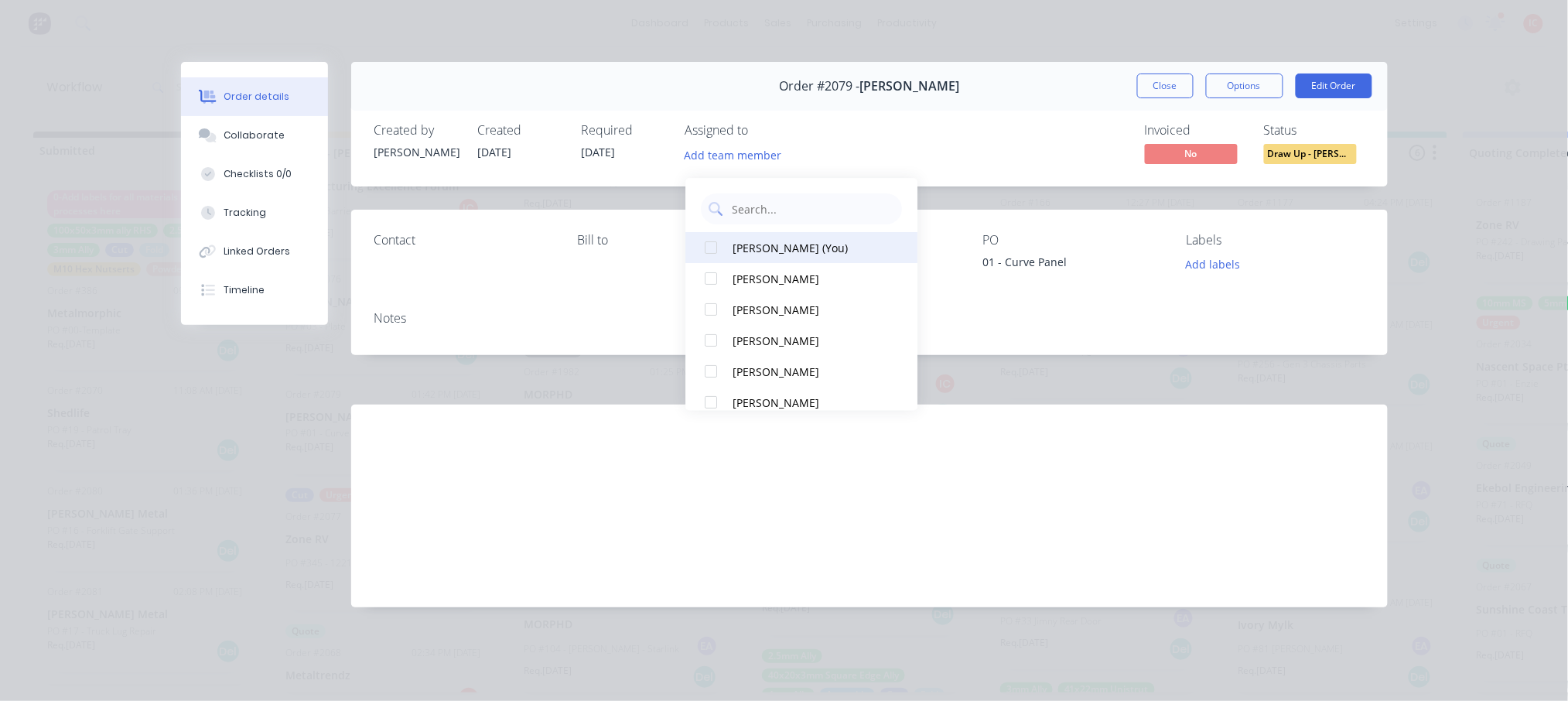
click at [752, 240] on div "[PERSON_NAME] (You)" at bounding box center [810, 248] width 155 height 16
click at [1160, 82] on button "Close" at bounding box center [1166, 85] width 57 height 25
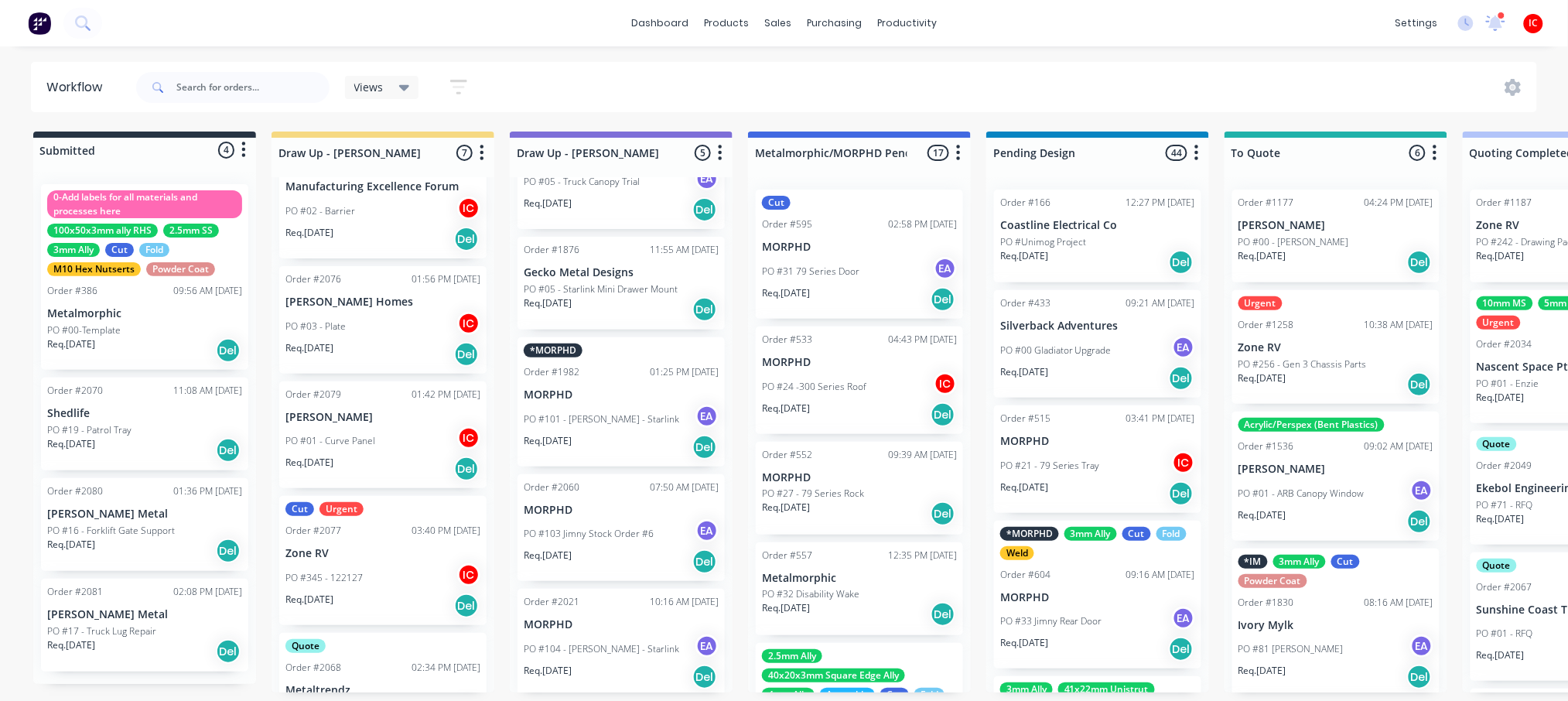
click at [136, 508] on p "[PERSON_NAME] Metal" at bounding box center [145, 514] width 195 height 13
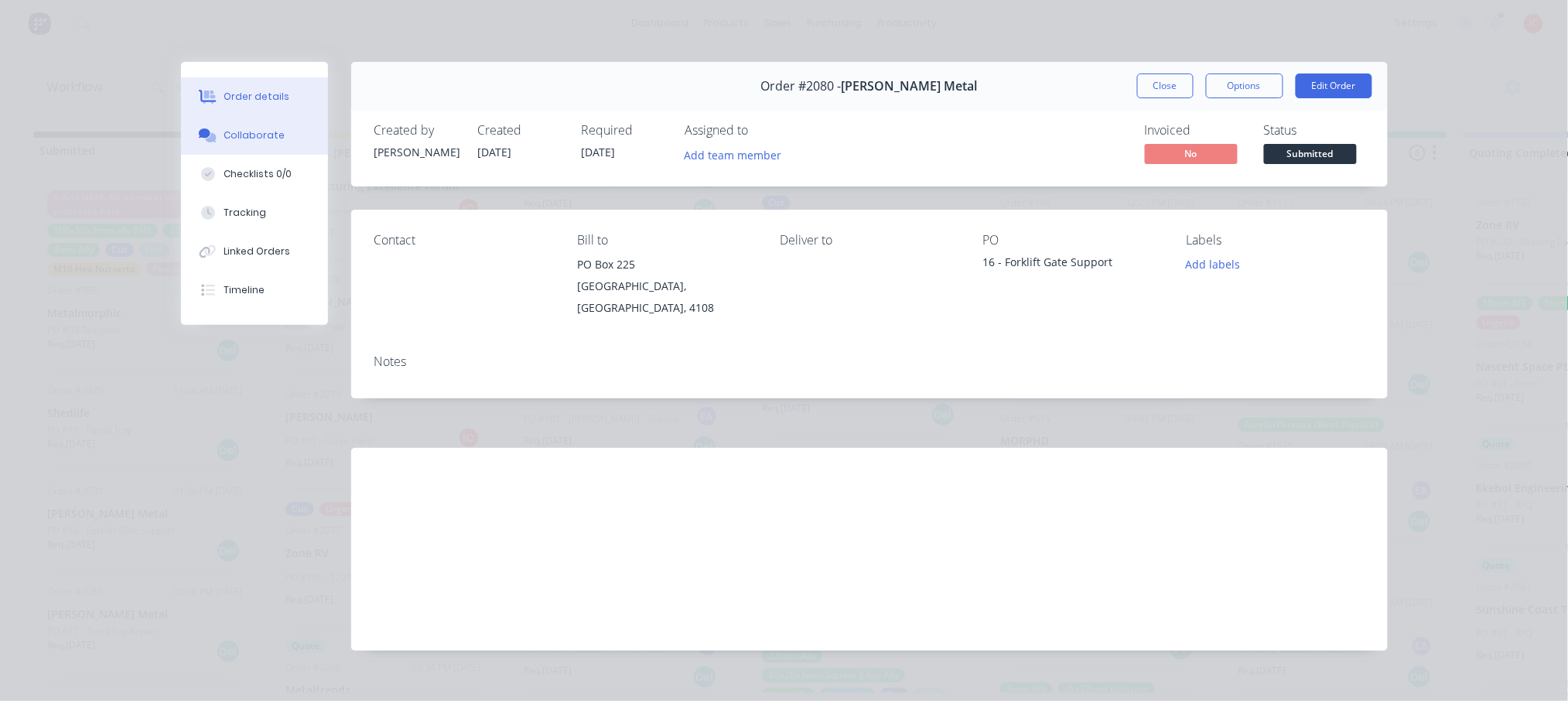
click at [233, 133] on div "Collaborate" at bounding box center [254, 135] width 61 height 14
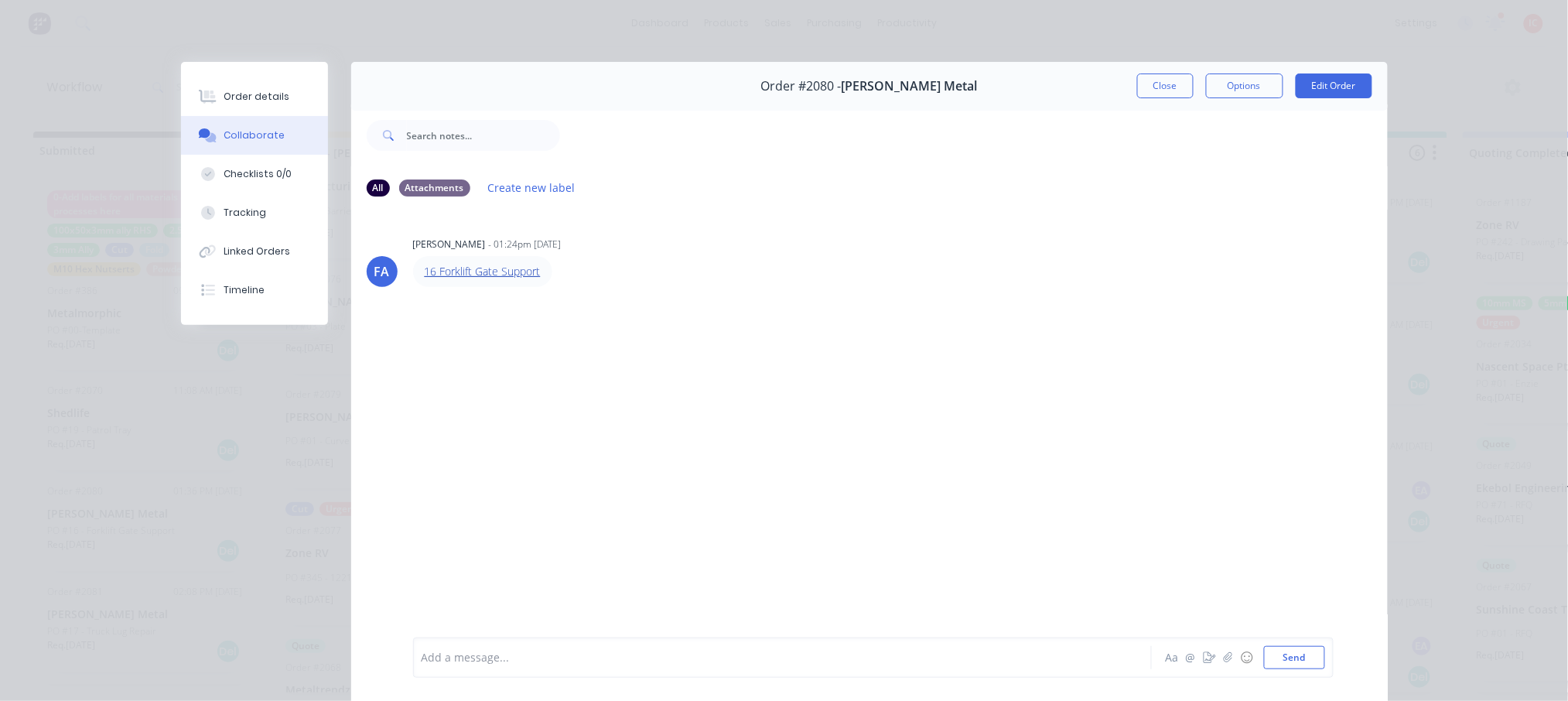
click at [479, 273] on link "16 Forklift Gate Support" at bounding box center [483, 271] width 116 height 15
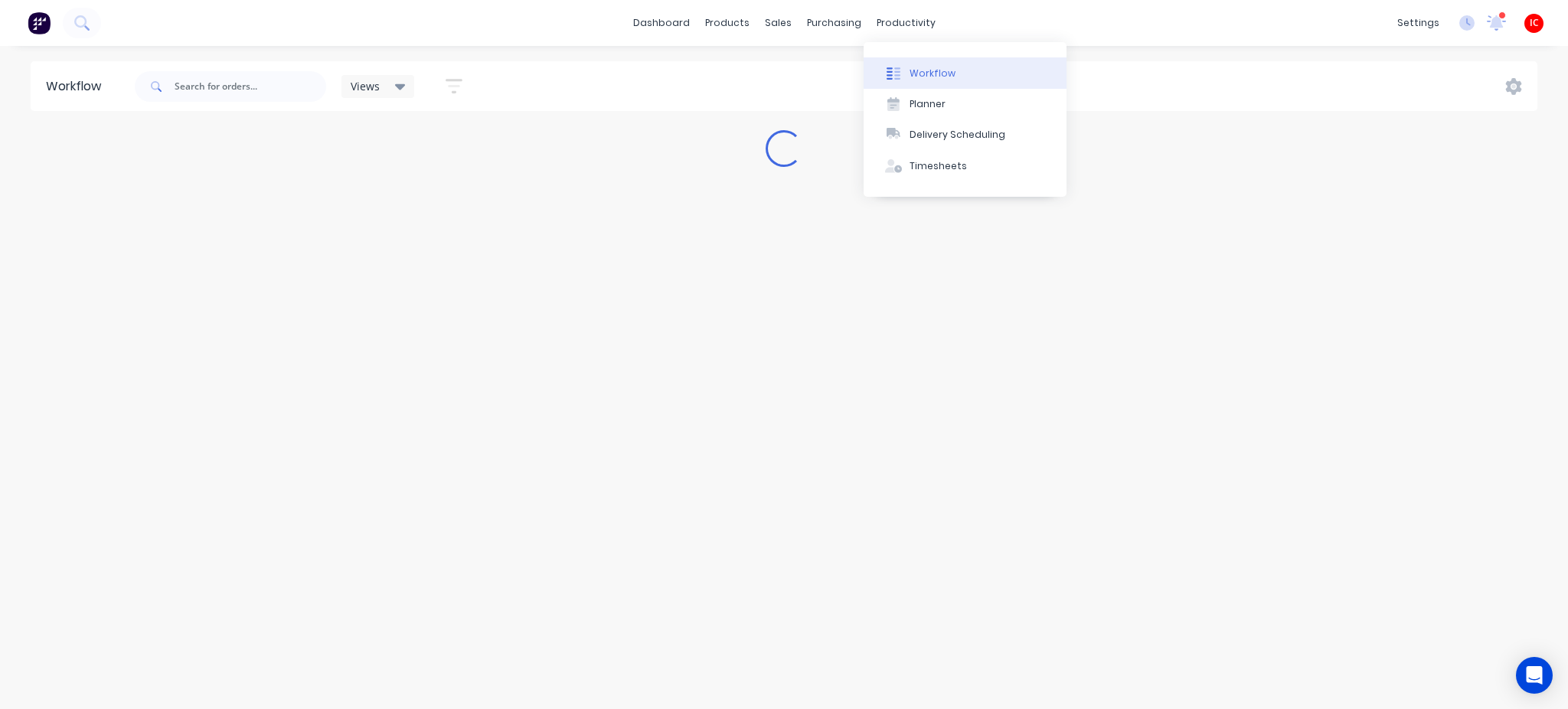
click at [925, 82] on button "Workflow" at bounding box center [965, 73] width 203 height 31
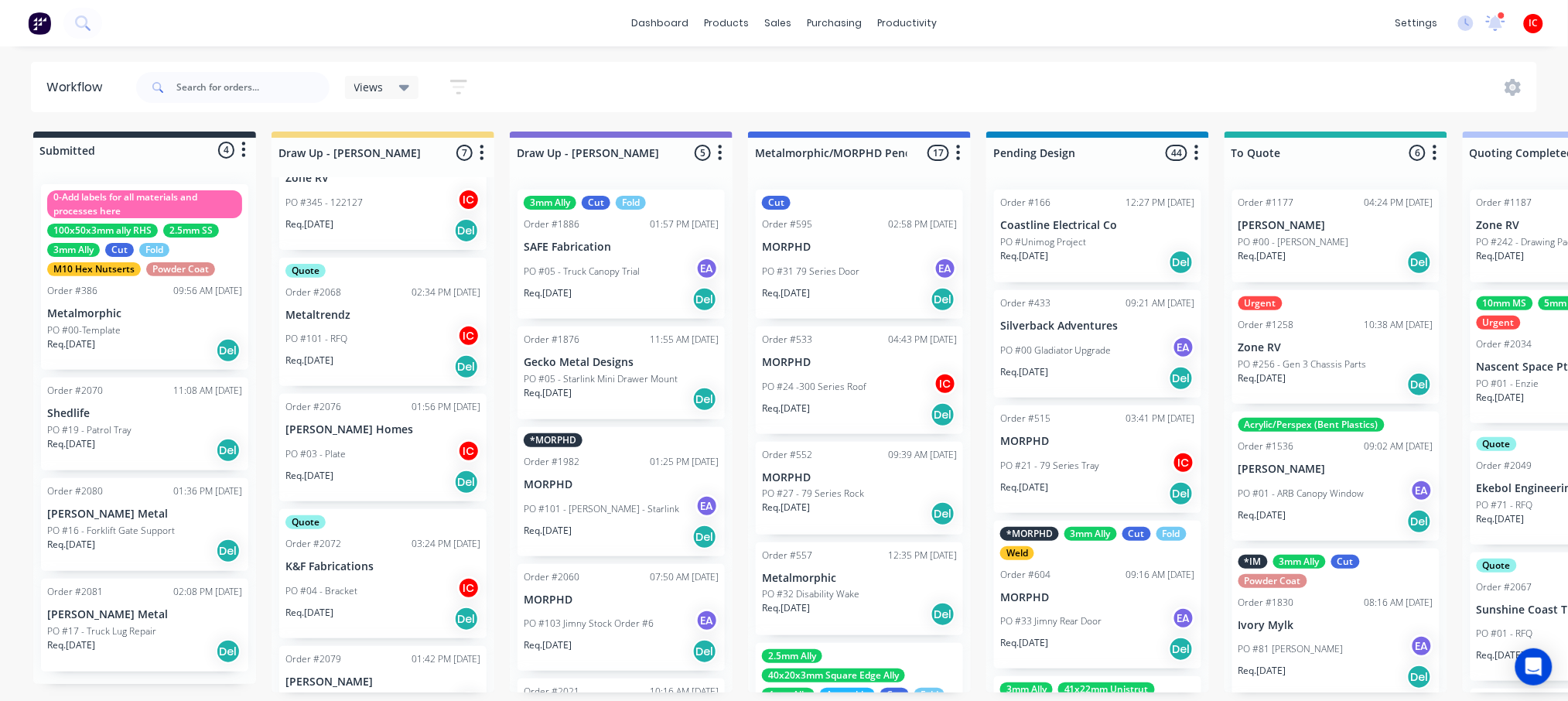
scroll to position [6, 0]
click at [162, 625] on div "PO #17 - Truck Lug Repair" at bounding box center [145, 631] width 195 height 14
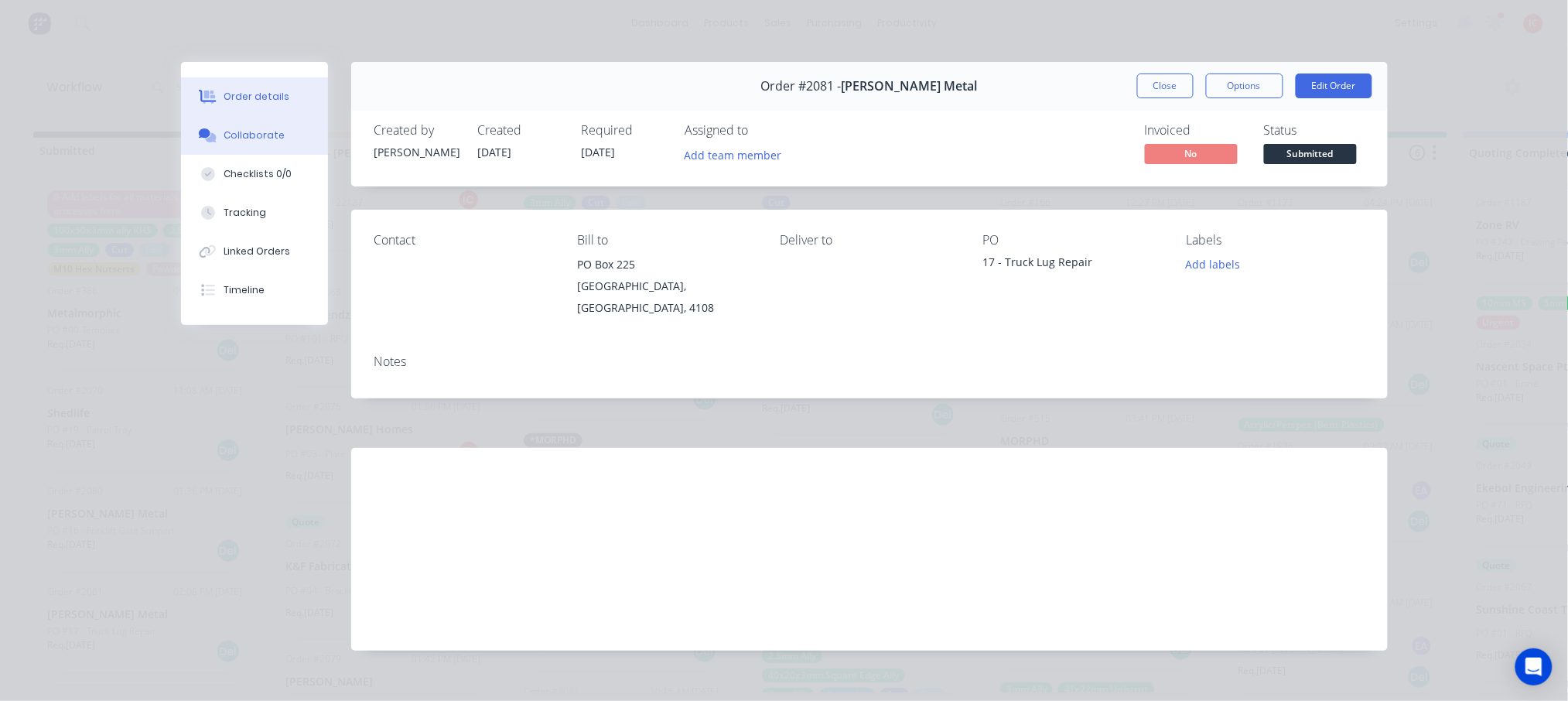
click at [235, 133] on div "Collaborate" at bounding box center [254, 135] width 61 height 14
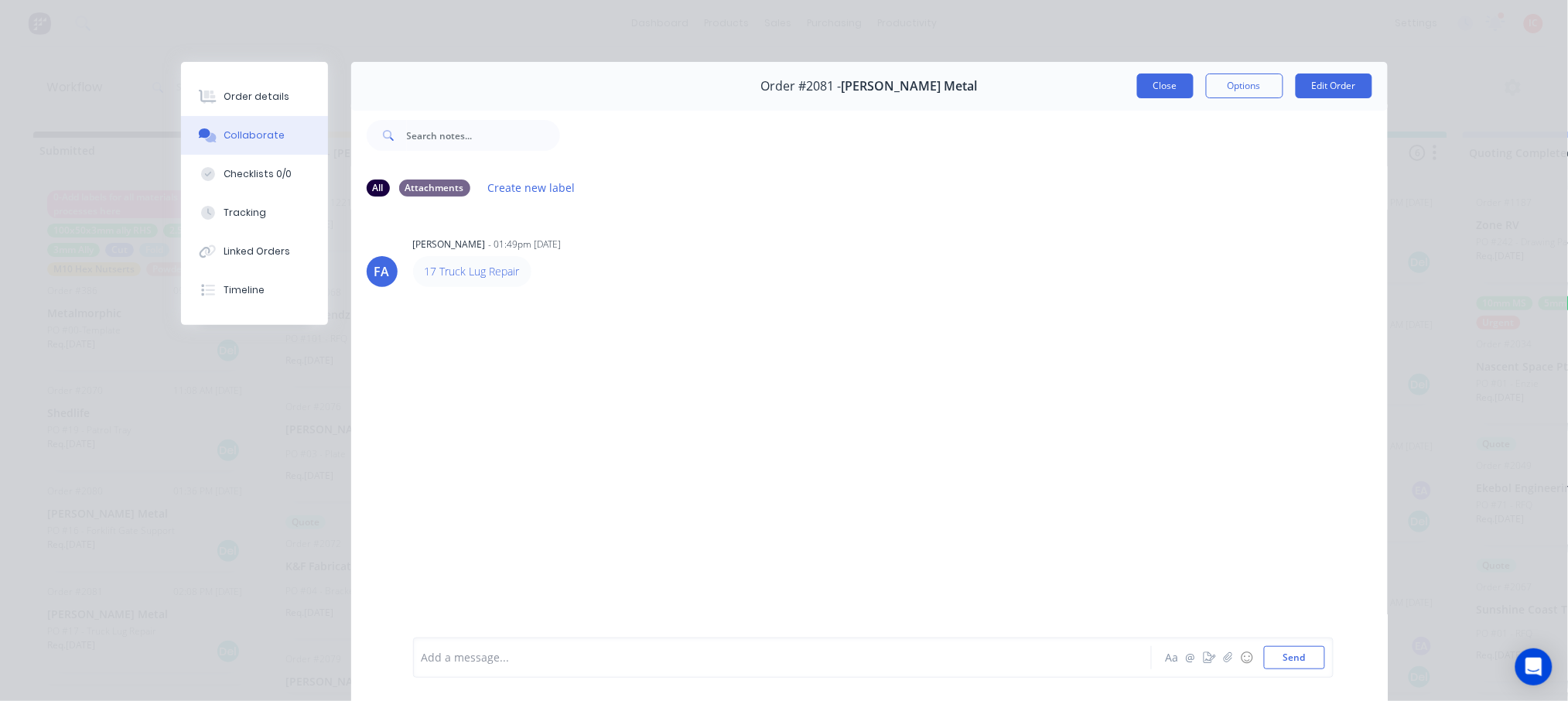
click at [1142, 74] on button "Close" at bounding box center [1166, 85] width 57 height 25
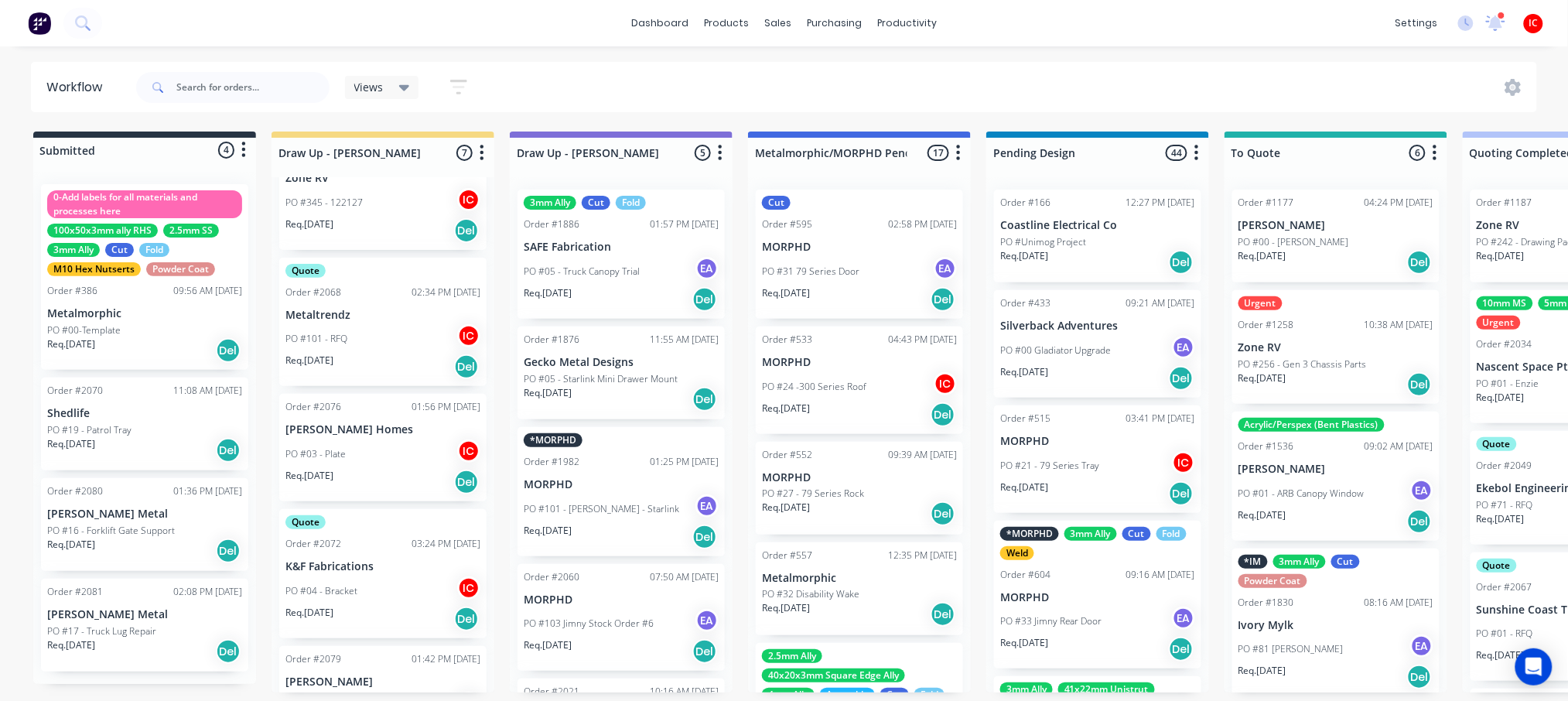
click at [186, 542] on div "Req. 22/08/25 Del" at bounding box center [145, 551] width 195 height 27
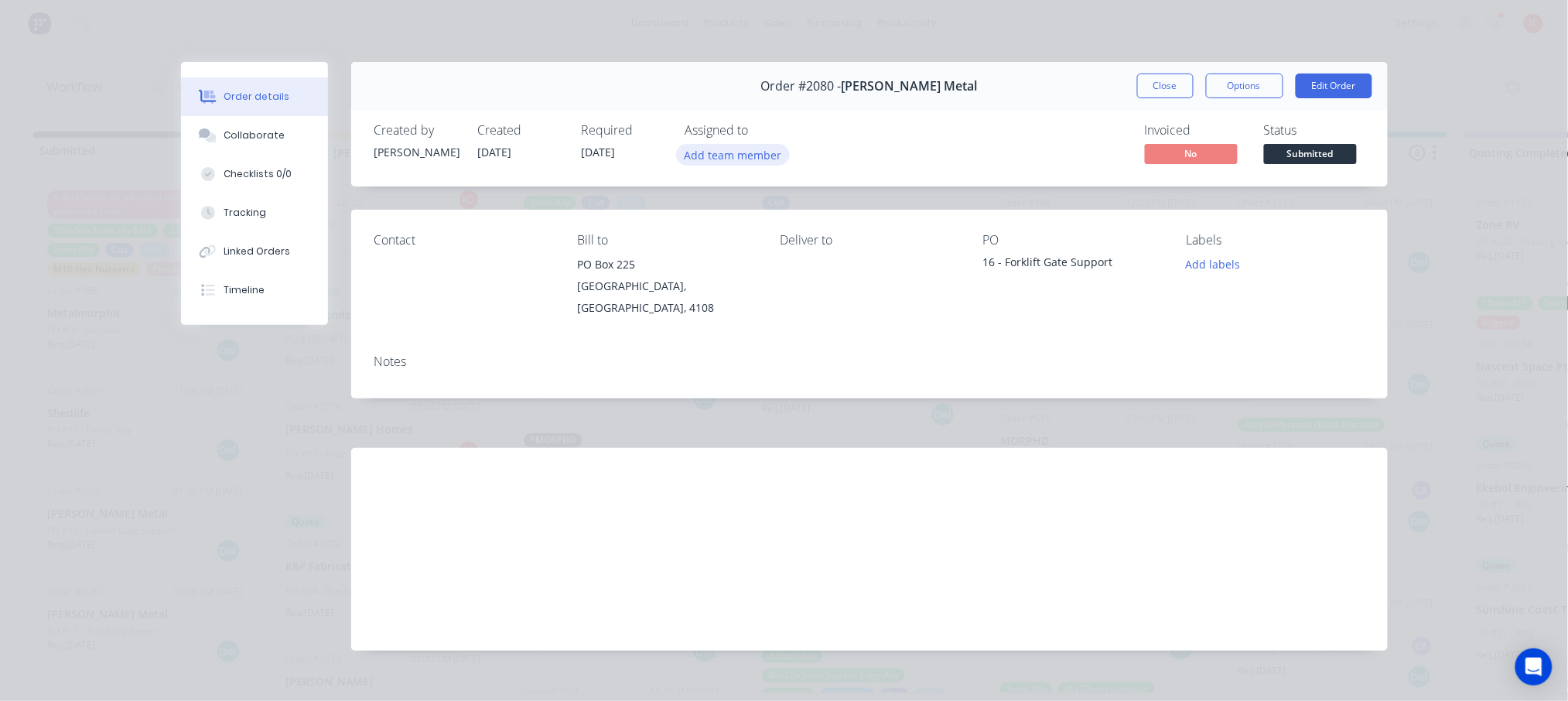
click at [735, 157] on button "Add team member" at bounding box center [733, 154] width 114 height 21
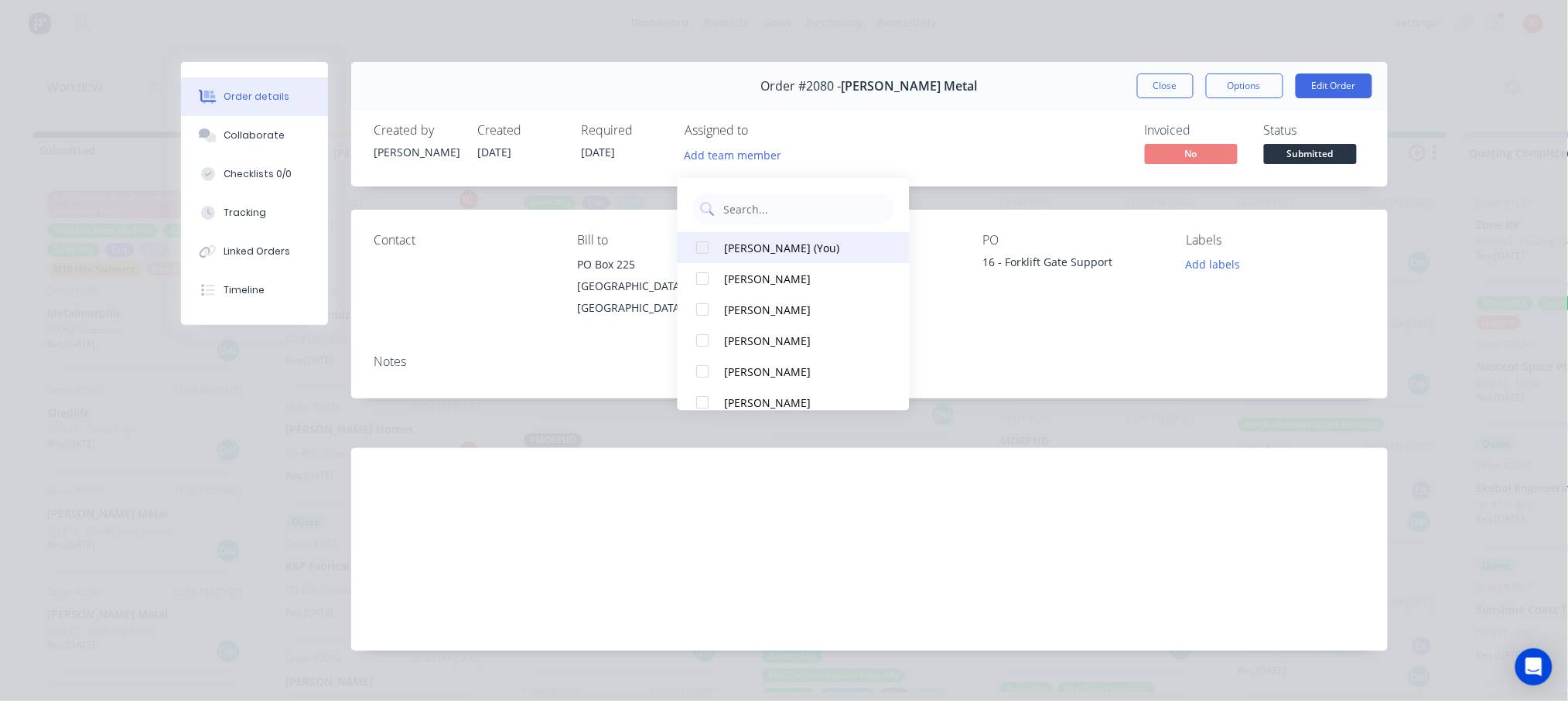
click at [765, 248] on div "[PERSON_NAME] (You)" at bounding box center [802, 248] width 155 height 16
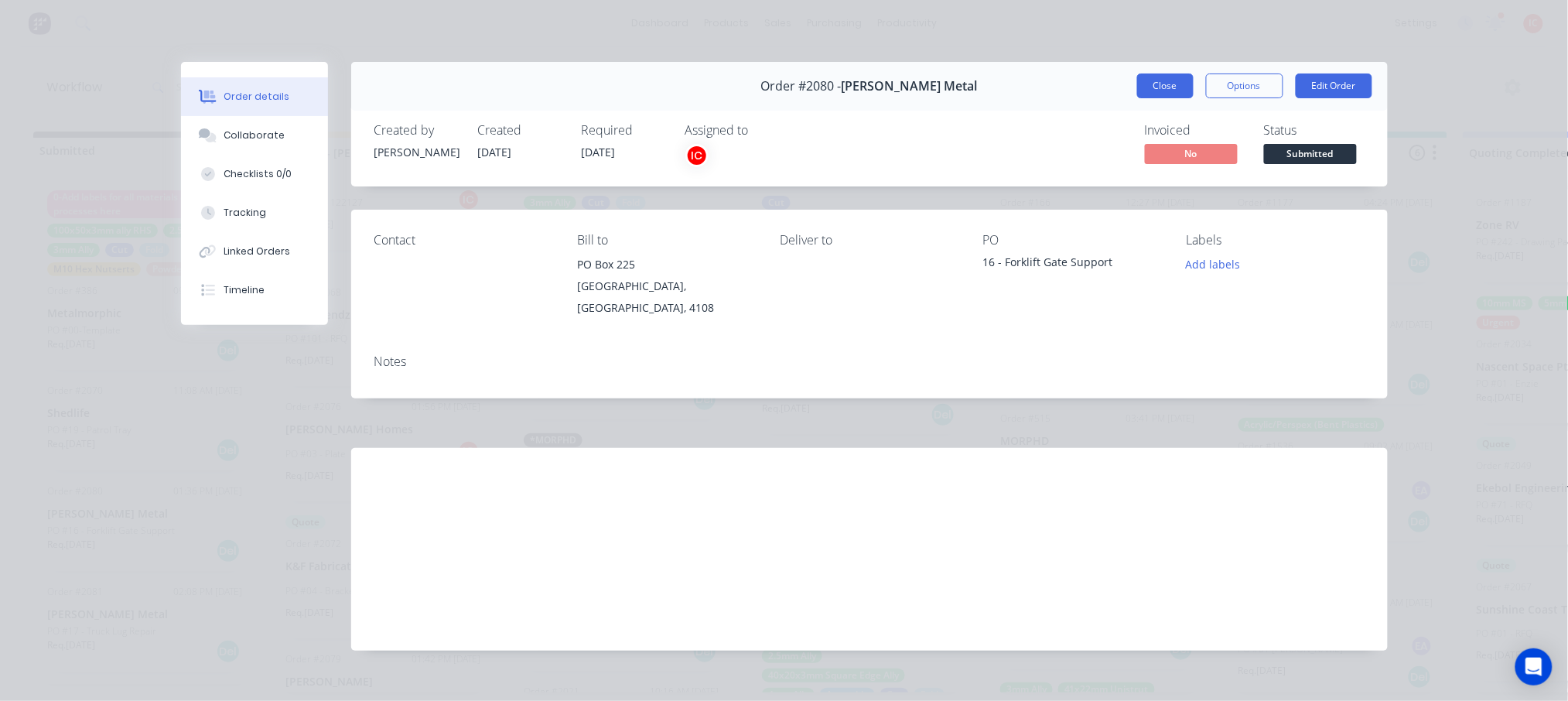
click at [1165, 84] on button "Close" at bounding box center [1166, 85] width 57 height 25
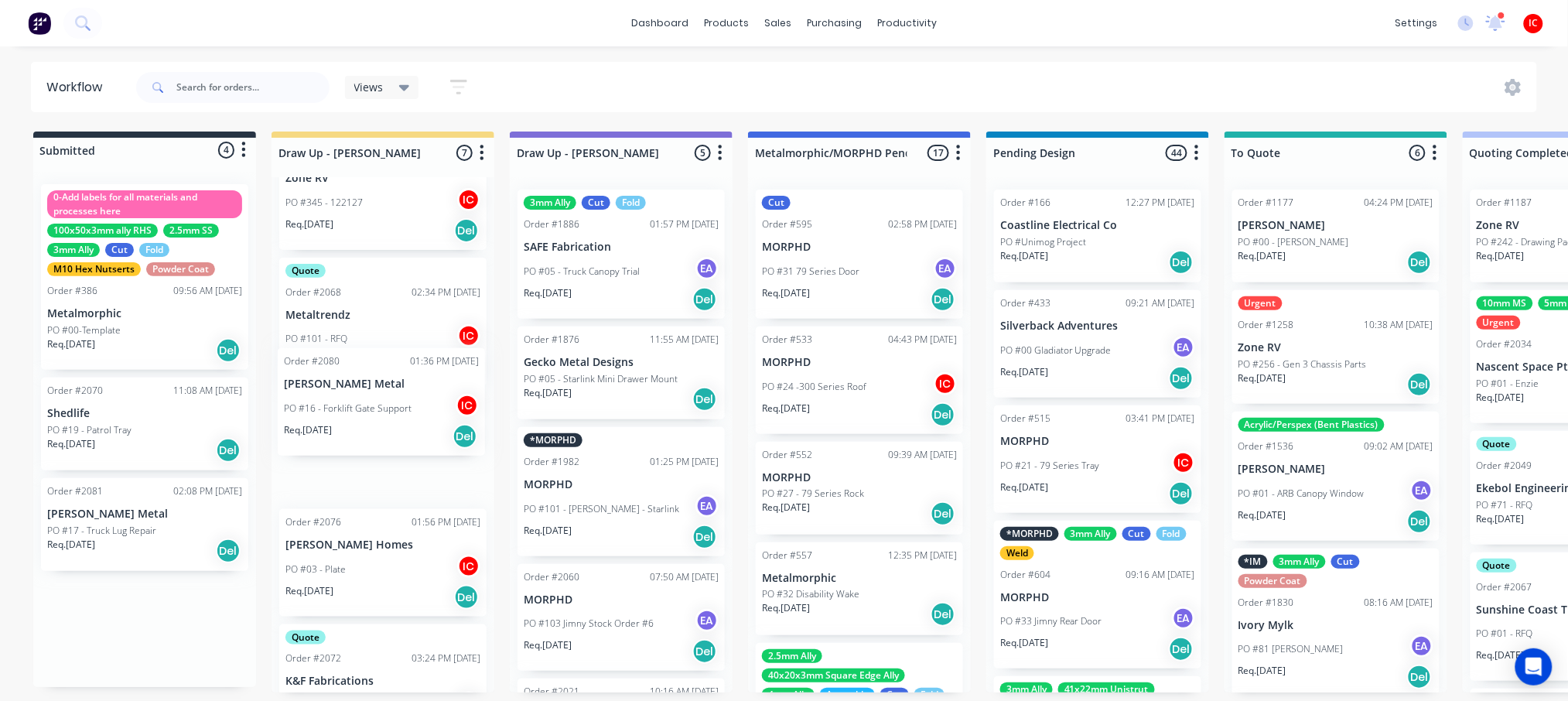
drag, startPoint x: 82, startPoint y: 541, endPoint x: 328, endPoint y: 412, distance: 277.8
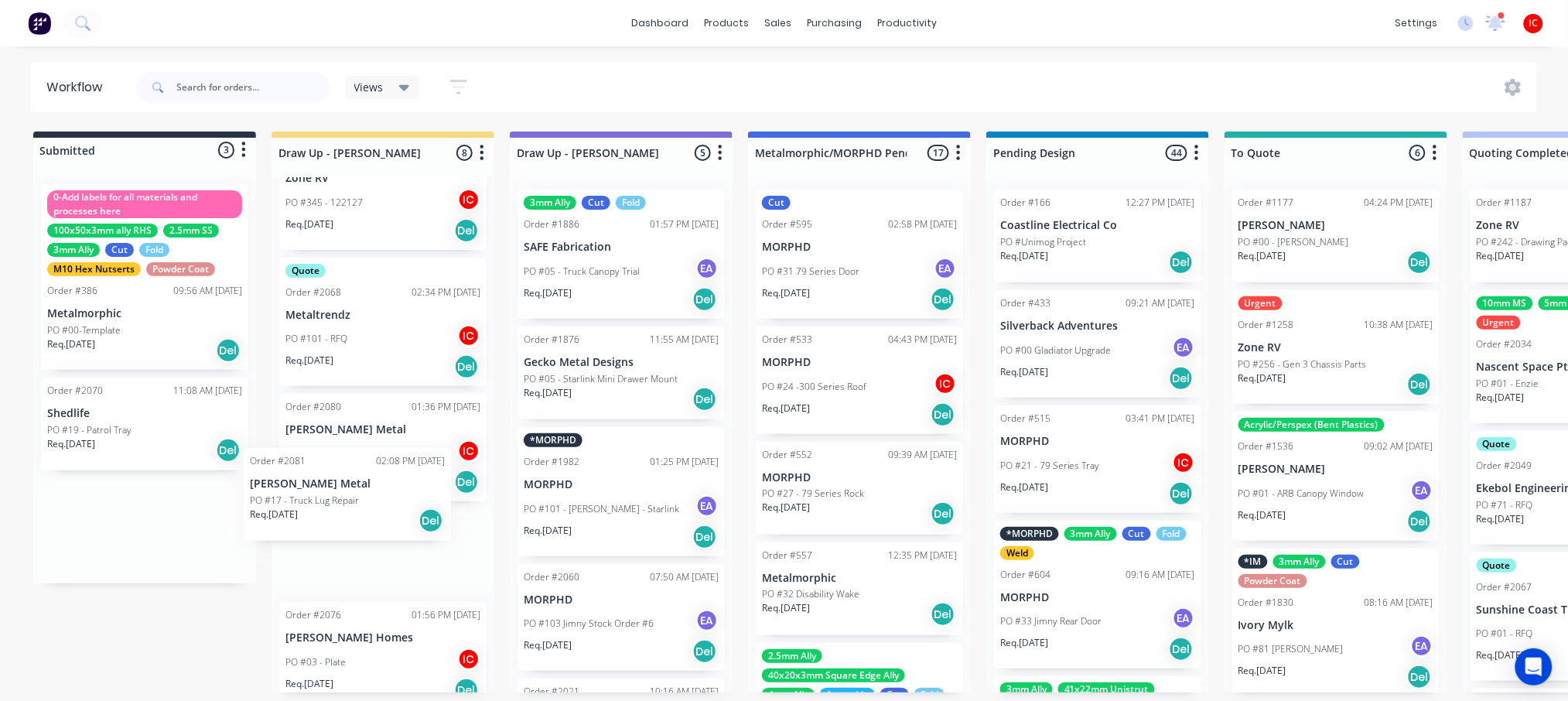
drag, startPoint x: 116, startPoint y: 516, endPoint x: 331, endPoint y: 487, distance: 216.9
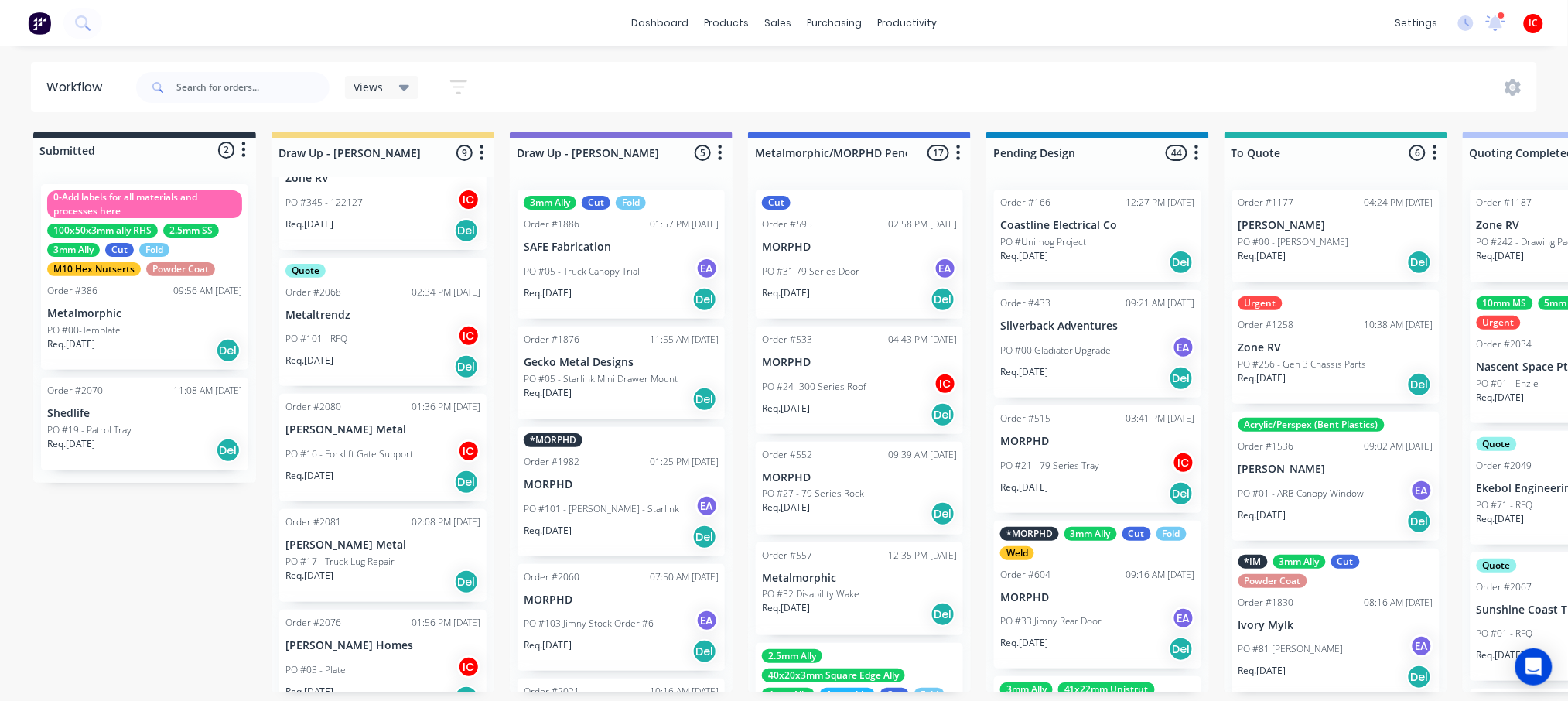
click at [381, 555] on p "PO #17 - Truck Lug Repair" at bounding box center [340, 562] width 109 height 14
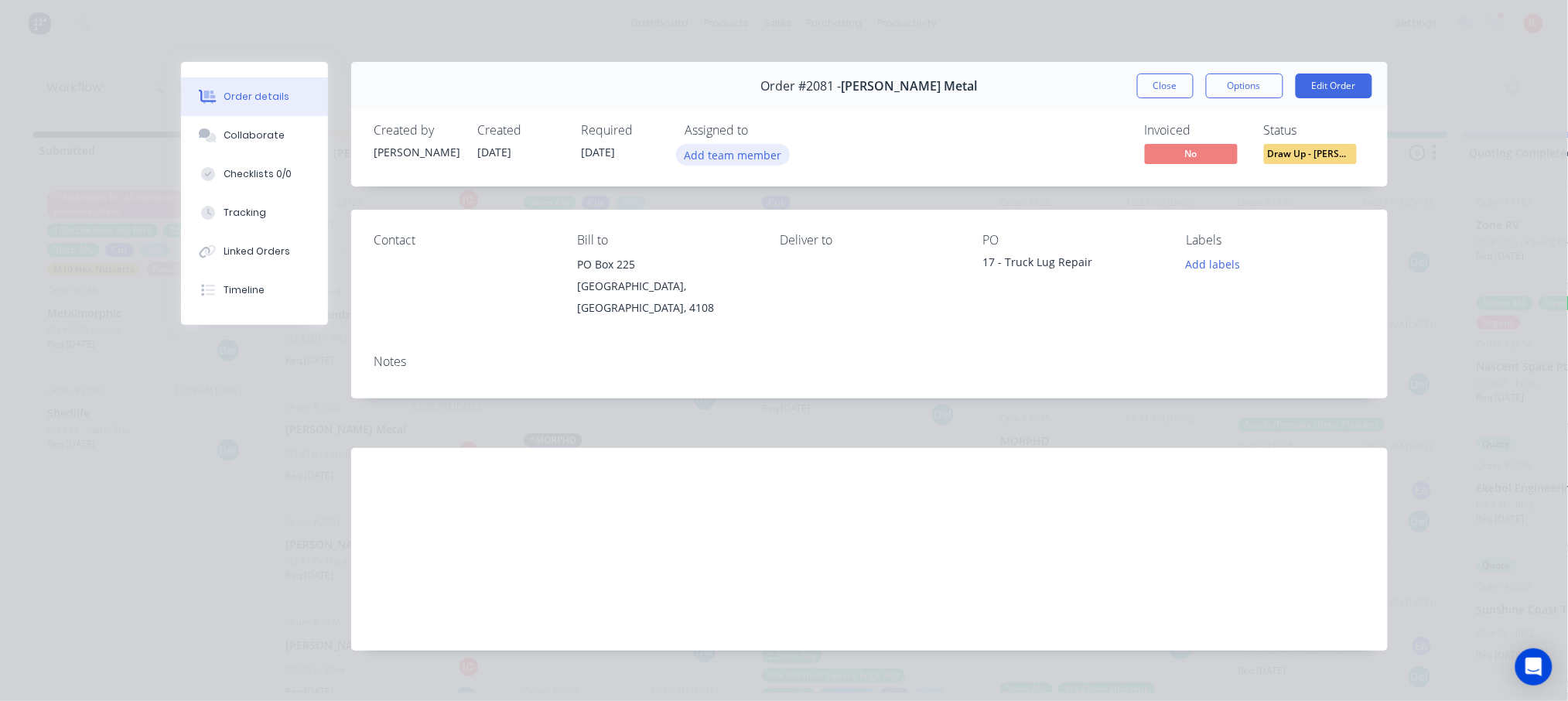
click at [712, 155] on button "Add team member" at bounding box center [733, 154] width 114 height 21
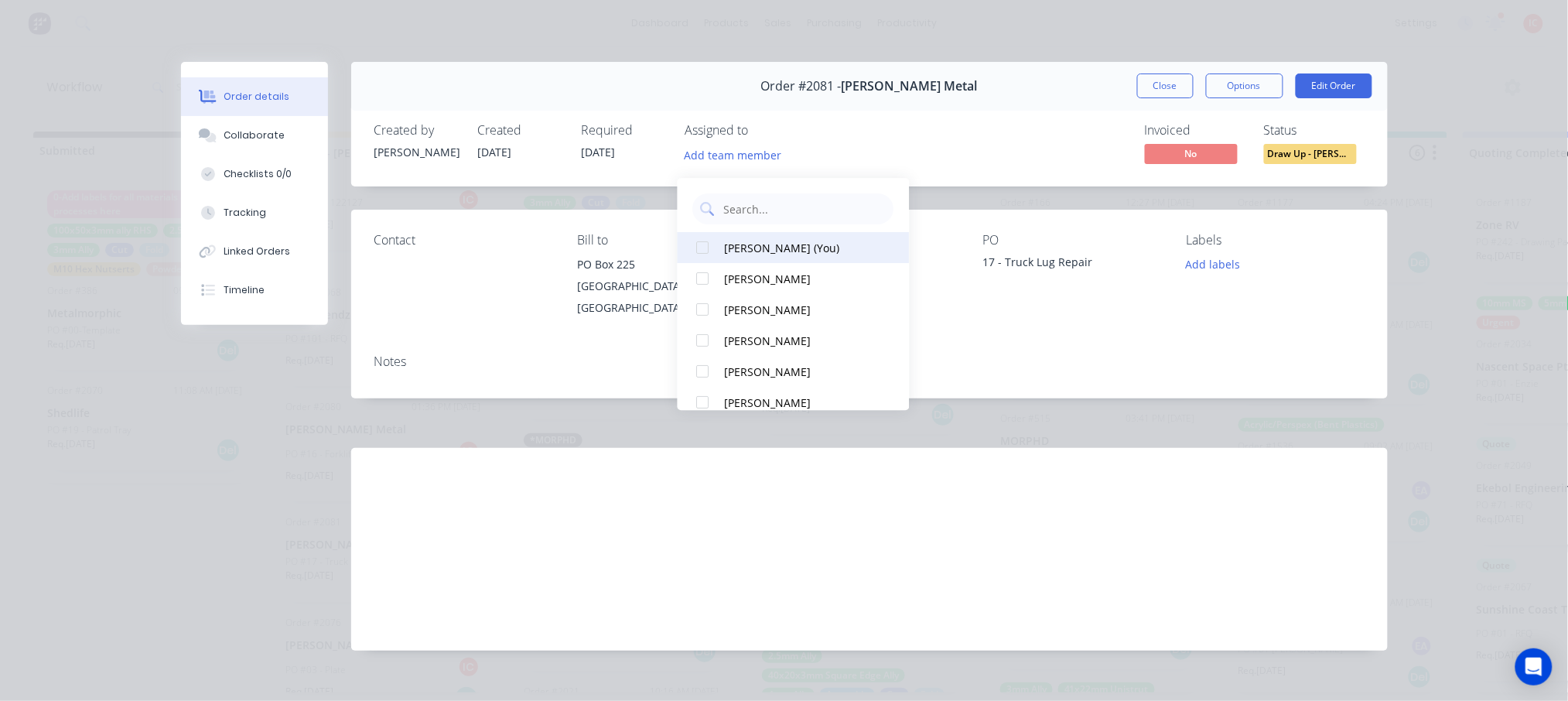
click at [721, 242] on button "[PERSON_NAME] (You)" at bounding box center [793, 247] width 232 height 31
click at [1165, 95] on button "Close" at bounding box center [1166, 85] width 57 height 25
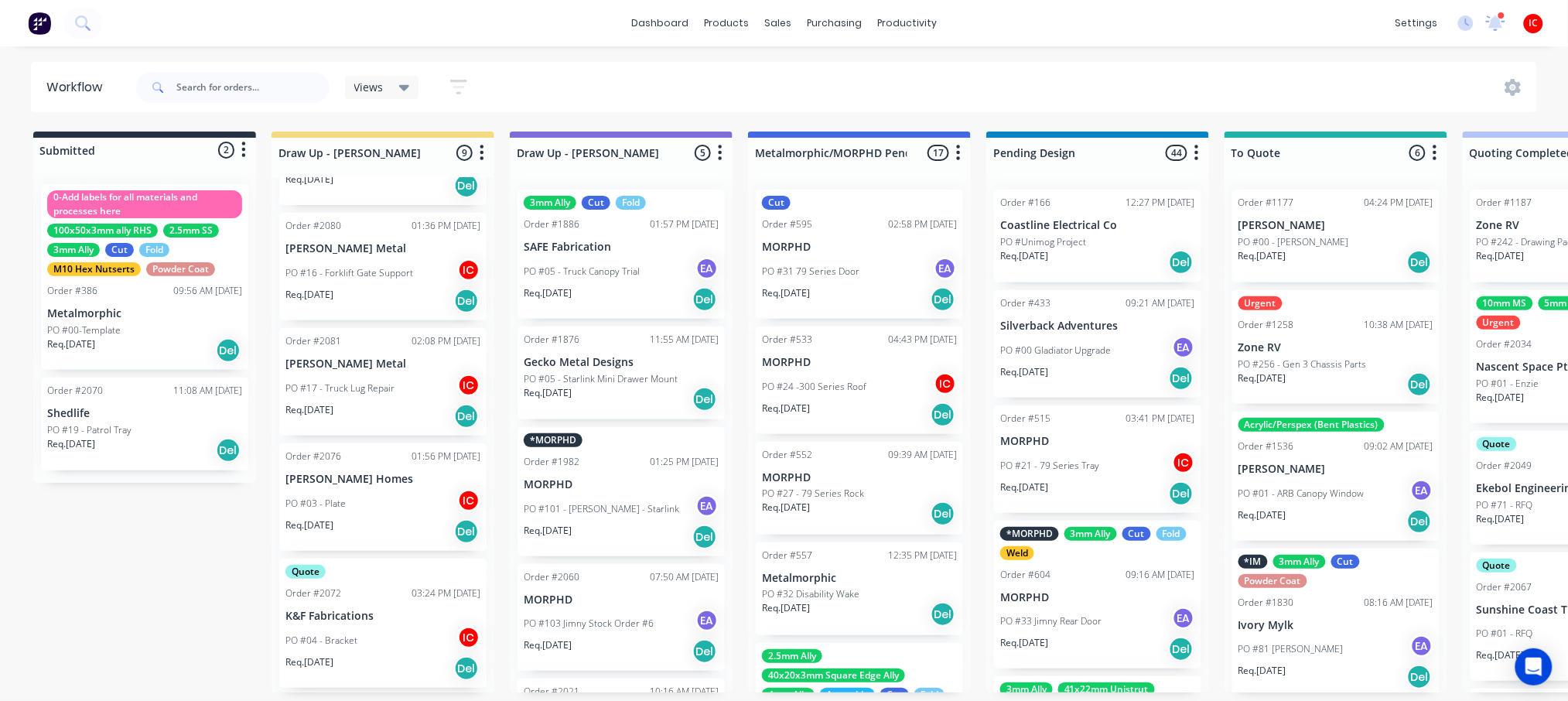
scroll to position [217, 0]
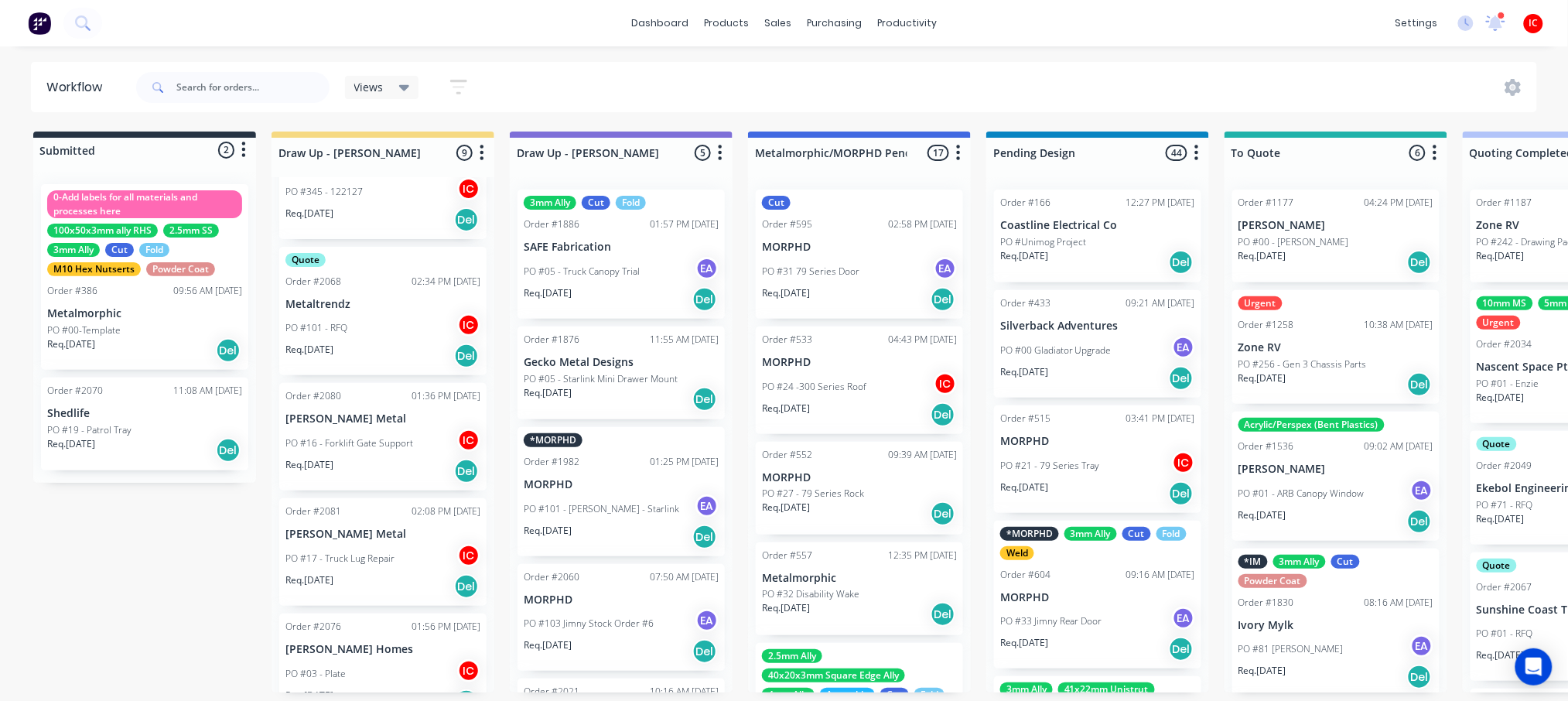
drag, startPoint x: 386, startPoint y: 306, endPoint x: 401, endPoint y: 306, distance: 15.0
click at [401, 306] on div "Quote Order #2055 10:51 AM 04/08/25 Manufacturing Excellence Forum PO #02 - Bar…" at bounding box center [383, 434] width 223 height 516
click at [402, 313] on div "PO #101 - RFQ IC" at bounding box center [383, 328] width 195 height 29
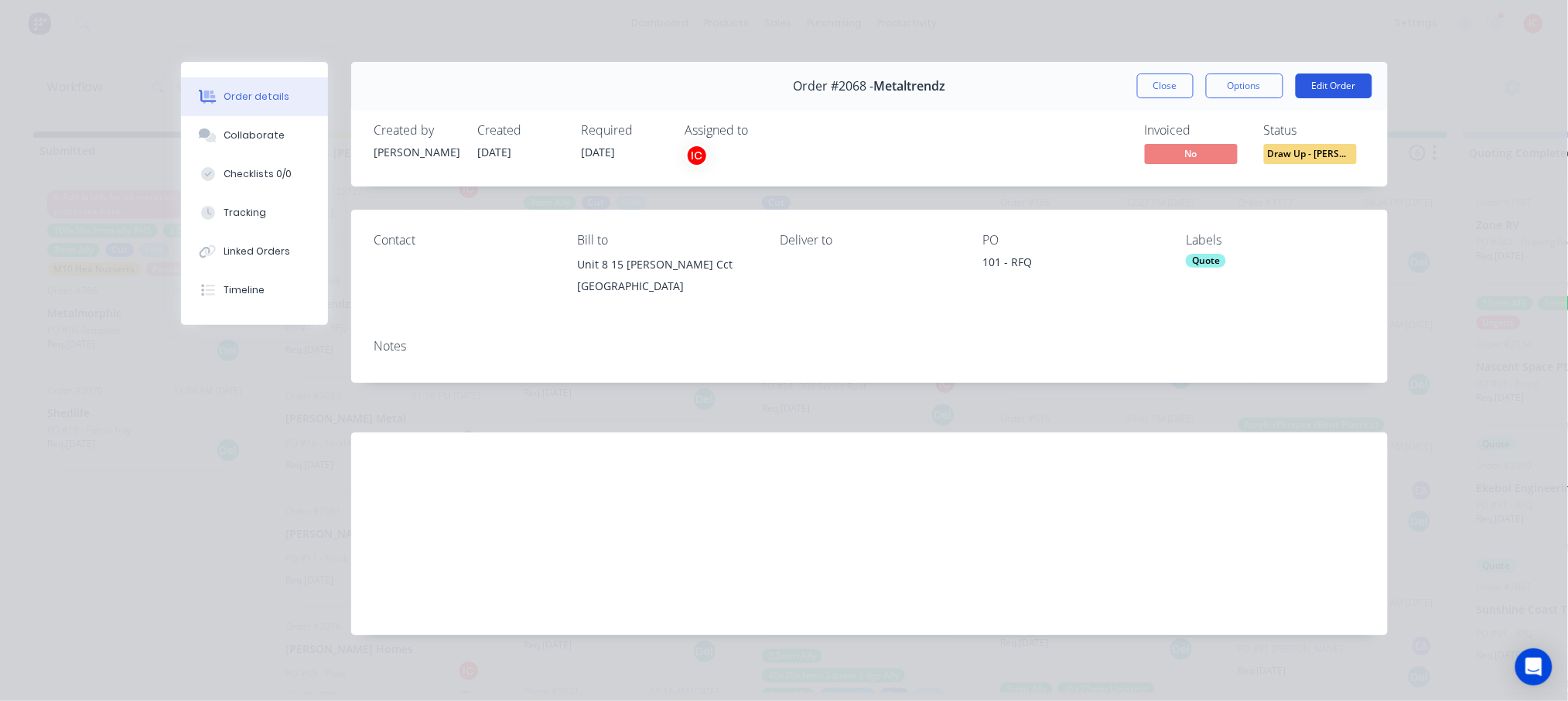
click at [1335, 87] on button "Edit Order" at bounding box center [1334, 85] width 77 height 25
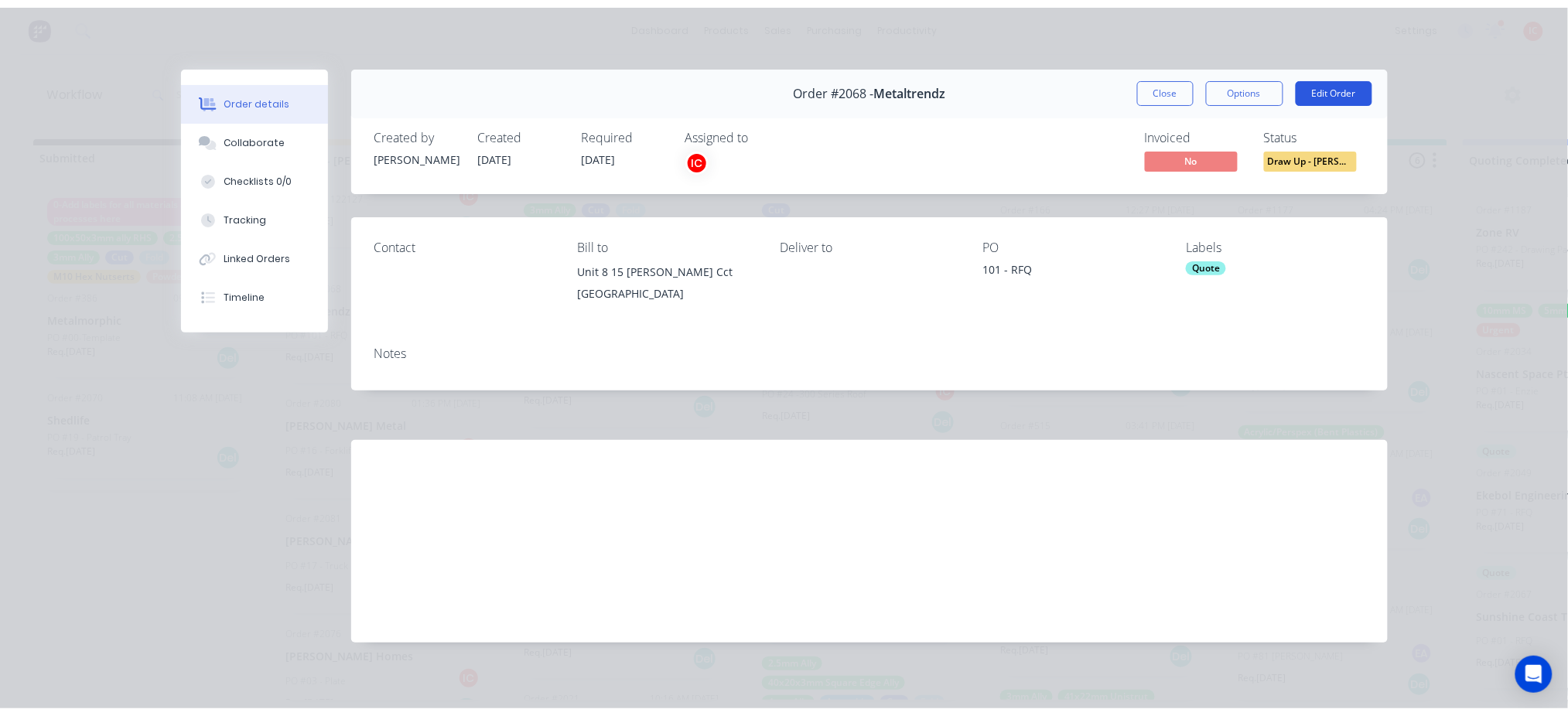
scroll to position [0, 0]
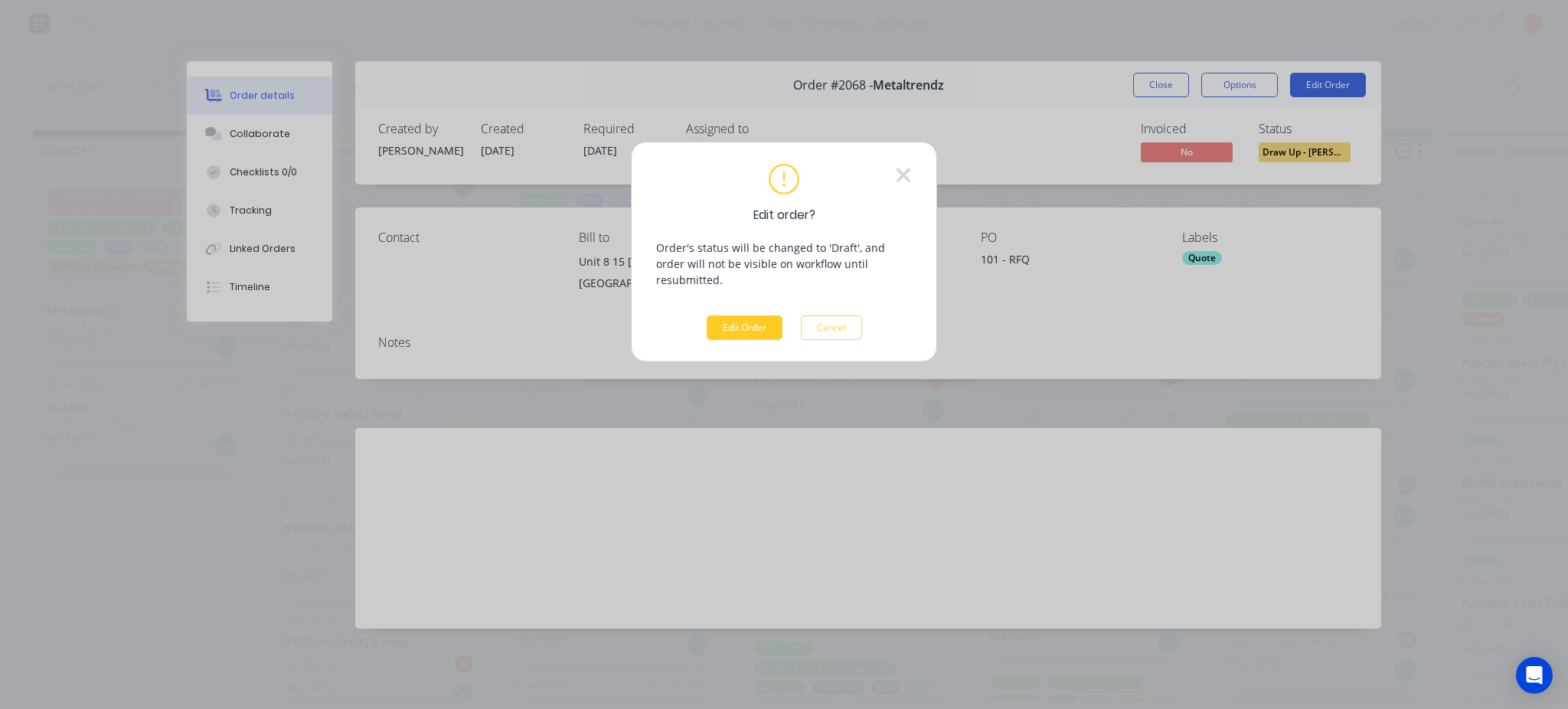
click at [772, 316] on button "Edit Order" at bounding box center [745, 327] width 76 height 24
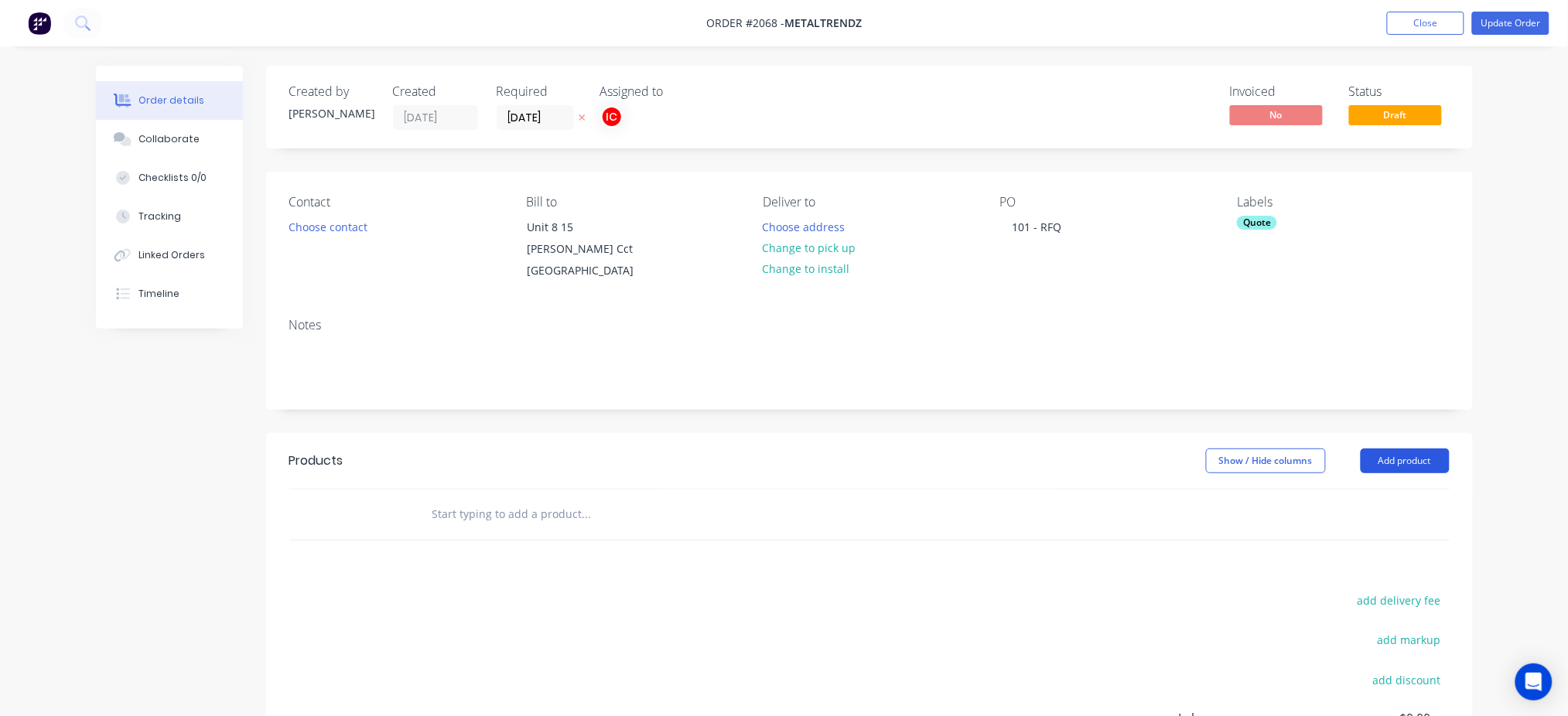
click at [1409, 463] on button "Add product" at bounding box center [1405, 461] width 89 height 25
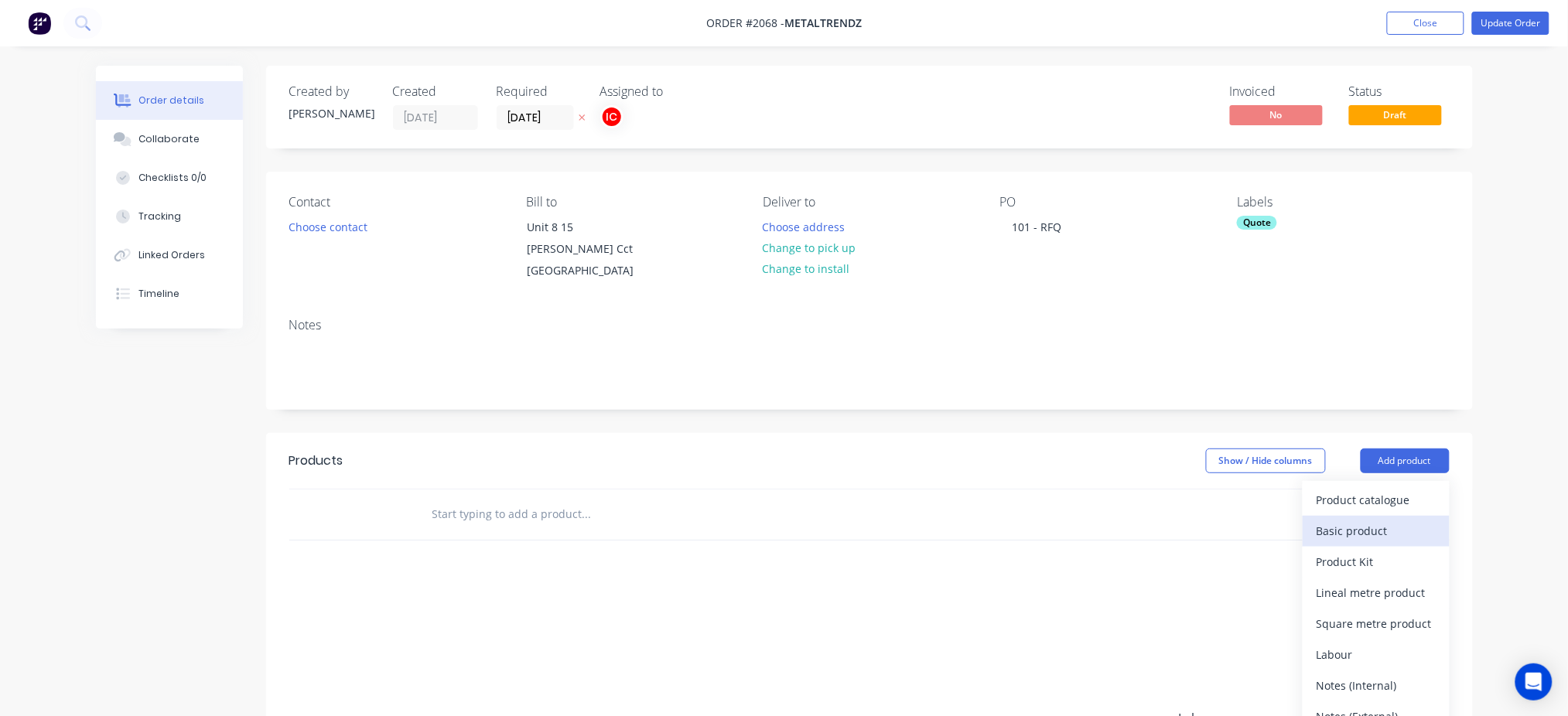
click at [1388, 532] on div "Basic product" at bounding box center [1377, 531] width 119 height 22
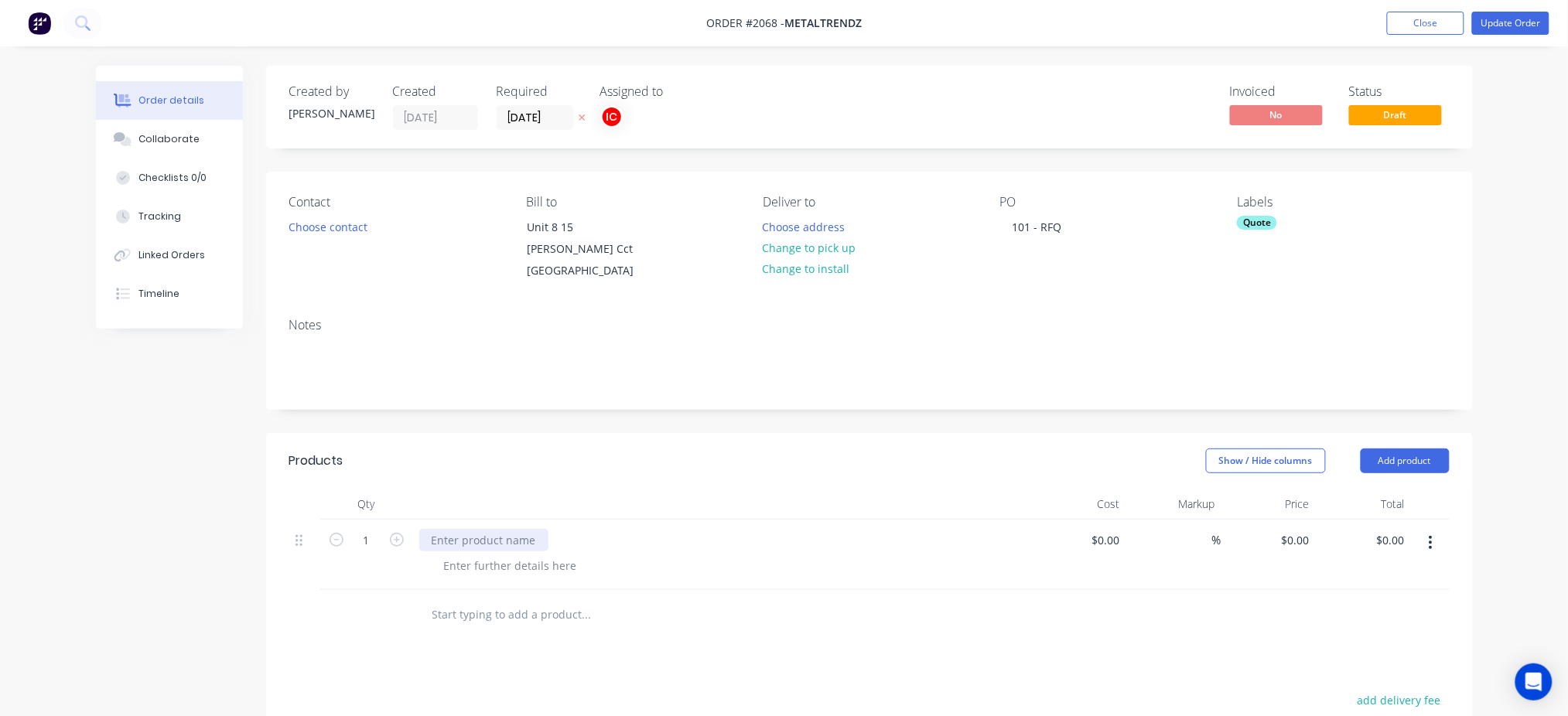
click at [476, 545] on div at bounding box center [484, 540] width 129 height 22
paste div
click at [500, 559] on div at bounding box center [510, 566] width 158 height 22
click at [653, 537] on div "Metaltrendz_101_Part 1_QTYx9" at bounding box center [723, 540] width 606 height 22
click at [1433, 550] on button "button" at bounding box center [1432, 543] width 37 height 27
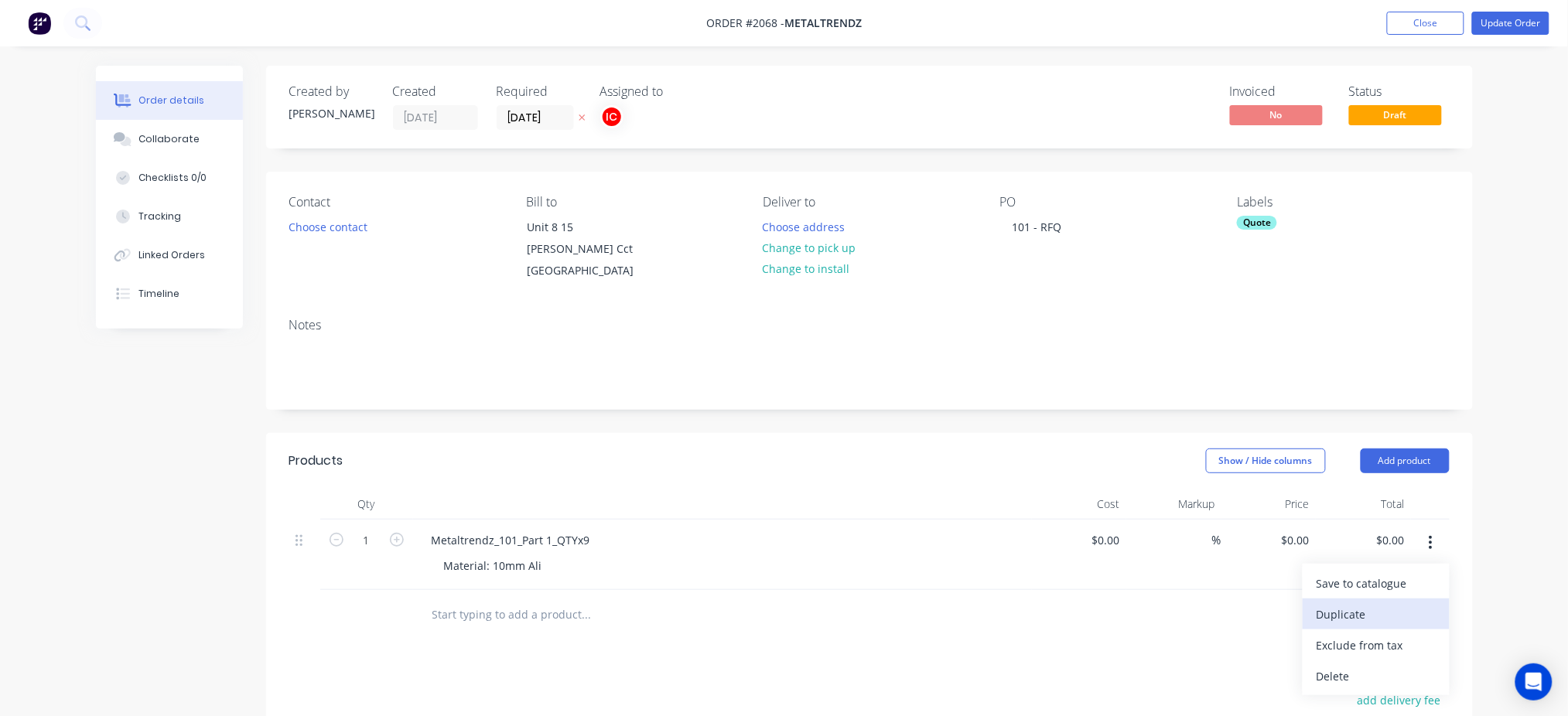
click at [1366, 611] on div "Duplicate" at bounding box center [1377, 614] width 119 height 22
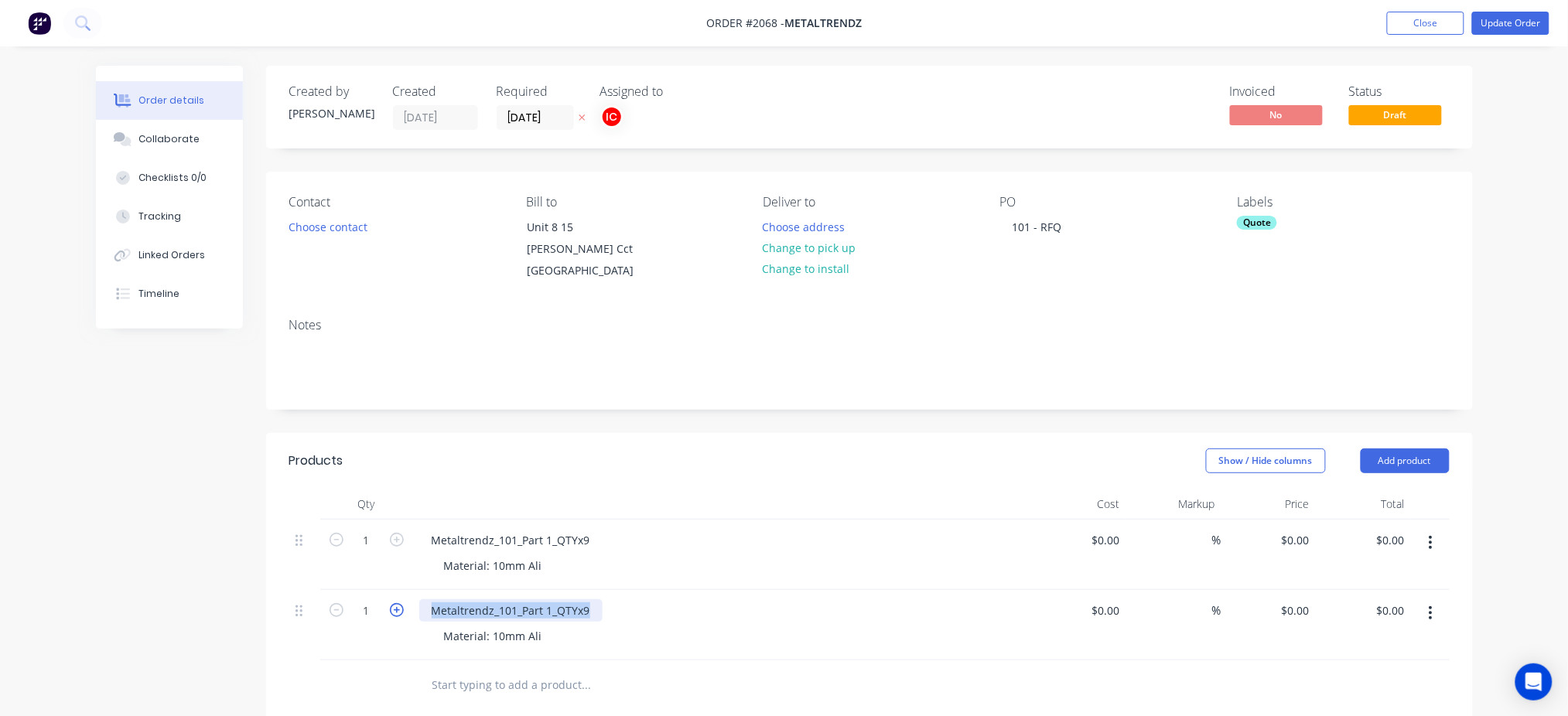
drag, startPoint x: 592, startPoint y: 606, endPoint x: 395, endPoint y: 606, distance: 197.0
click at [395, 606] on div "1 Metaltrendz_101_Part 1_QTYx9 Material: 10mm Ali $0.00 $0.00 % $0.00 $0.00 $0.…" at bounding box center [869, 625] width 1160 height 71
paste div
click at [538, 566] on div "Material: 10mm Ali" at bounding box center [493, 566] width 123 height 22
click at [548, 566] on div "Material: 10mm Ali" at bounding box center [493, 566] width 123 height 22
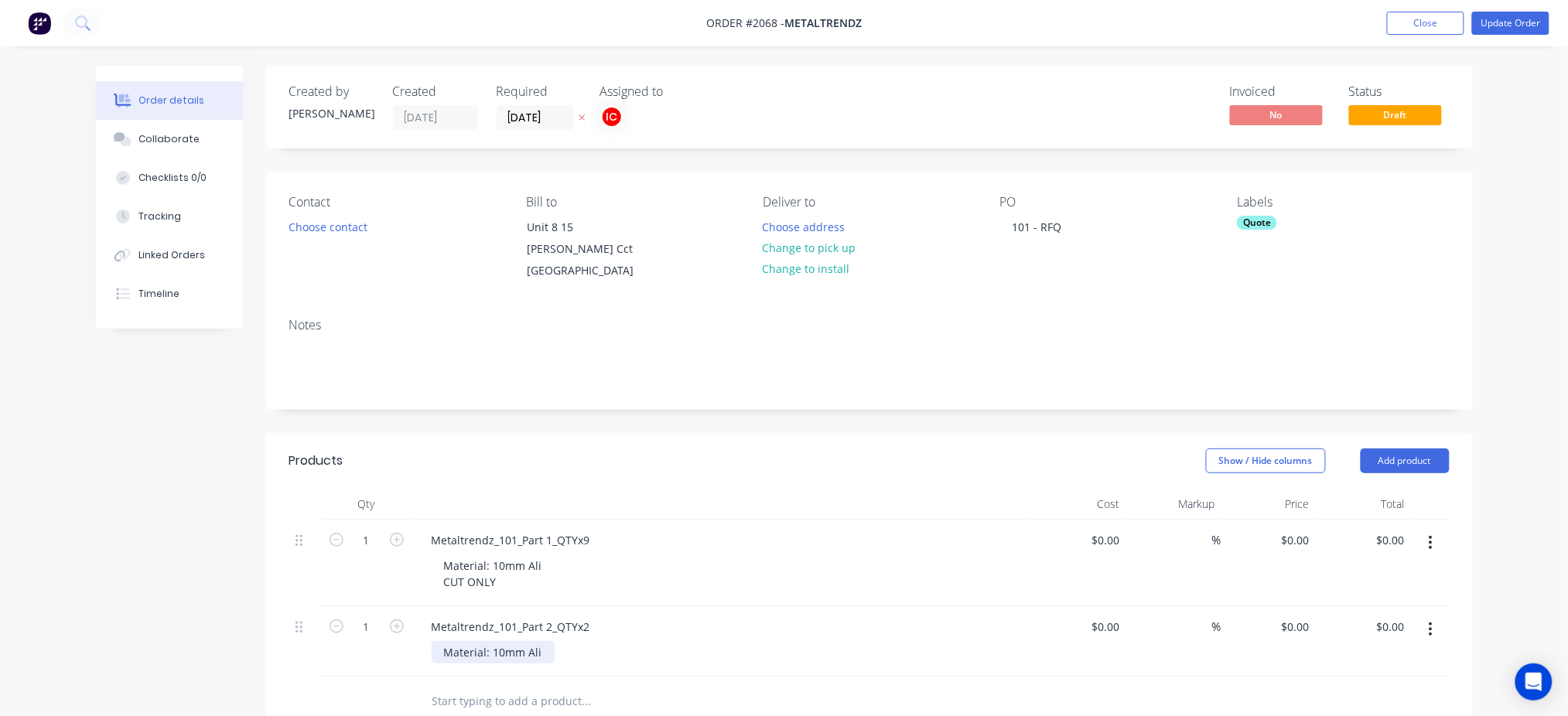
click at [536, 651] on div "Material: 10mm Ali" at bounding box center [493, 652] width 123 height 22
click at [615, 645] on div "Material: 10mm Ali CUT ONLY" at bounding box center [728, 660] width 594 height 38
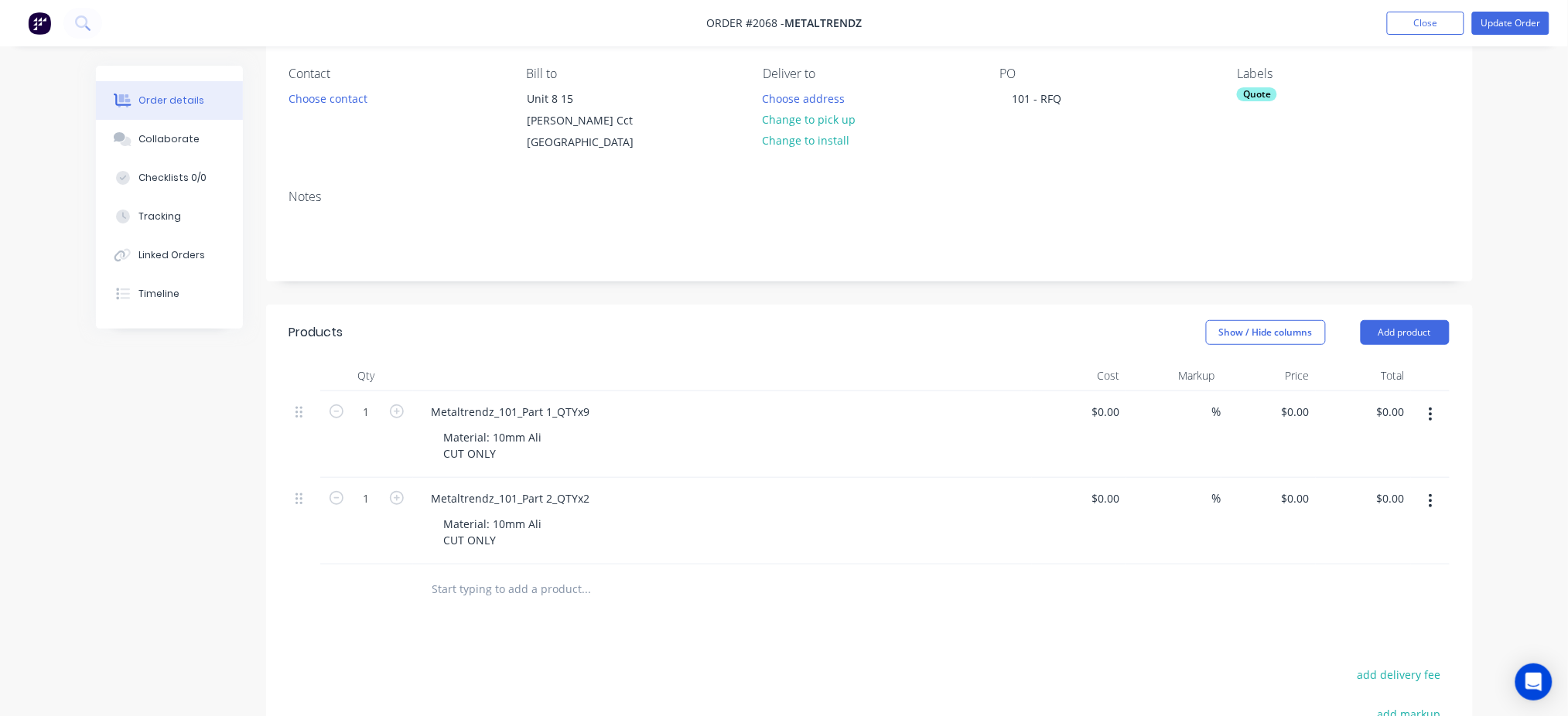
scroll to position [309, 0]
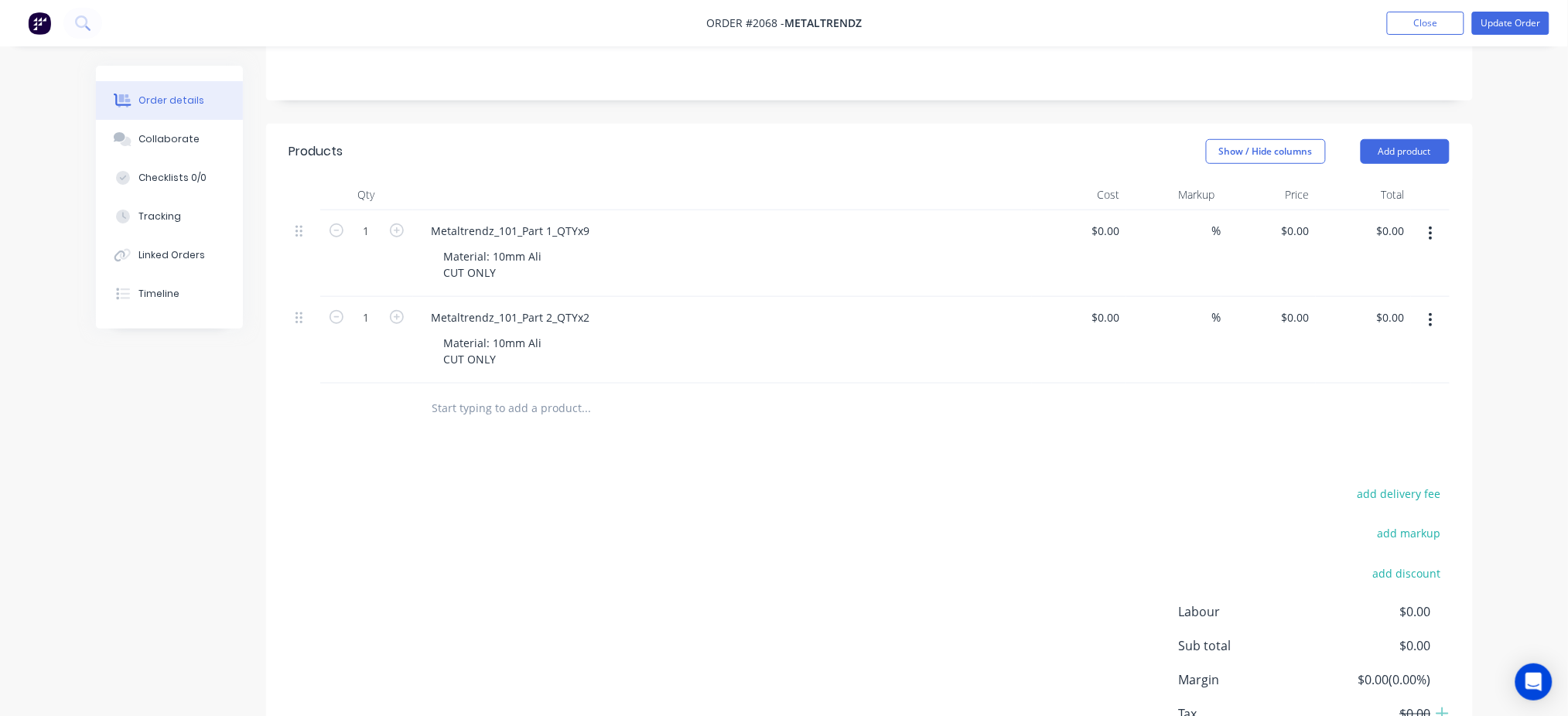
click at [1430, 325] on icon "button" at bounding box center [1431, 320] width 3 height 14
click at [1349, 393] on div "Duplicate" at bounding box center [1377, 392] width 119 height 22
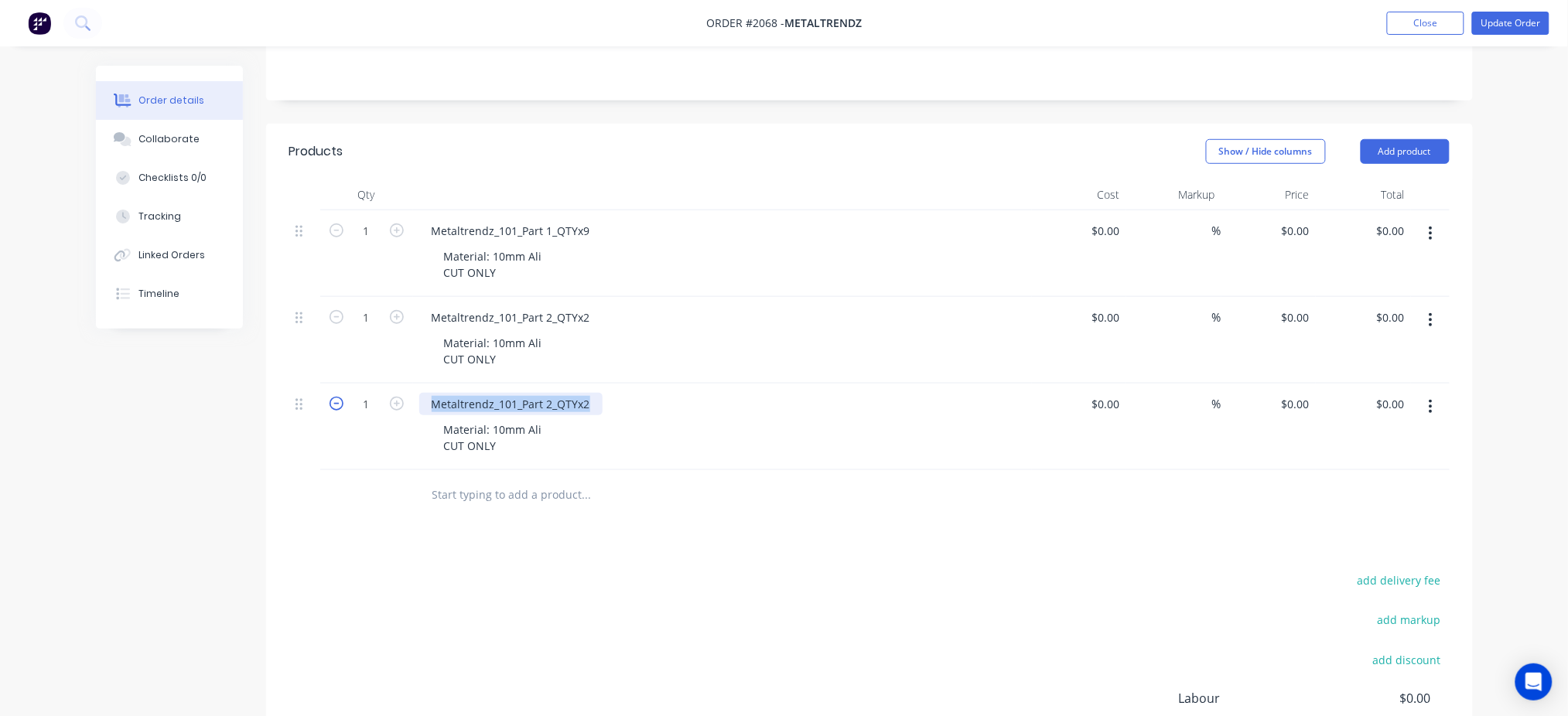
drag, startPoint x: 592, startPoint y: 405, endPoint x: 330, endPoint y: 407, distance: 262.0
click at [330, 407] on div "1 Metaltrendz_101_Part 2_QTYx2 Material: 10mm Ali CUT ONLY $0.00 $0.00 % $0.00 …" at bounding box center [869, 427] width 1160 height 87
paste div
click at [770, 406] on div "Metaltrendz_101_Part 3_QTYx2" at bounding box center [723, 404] width 606 height 22
click at [1434, 412] on button "button" at bounding box center [1432, 407] width 37 height 27
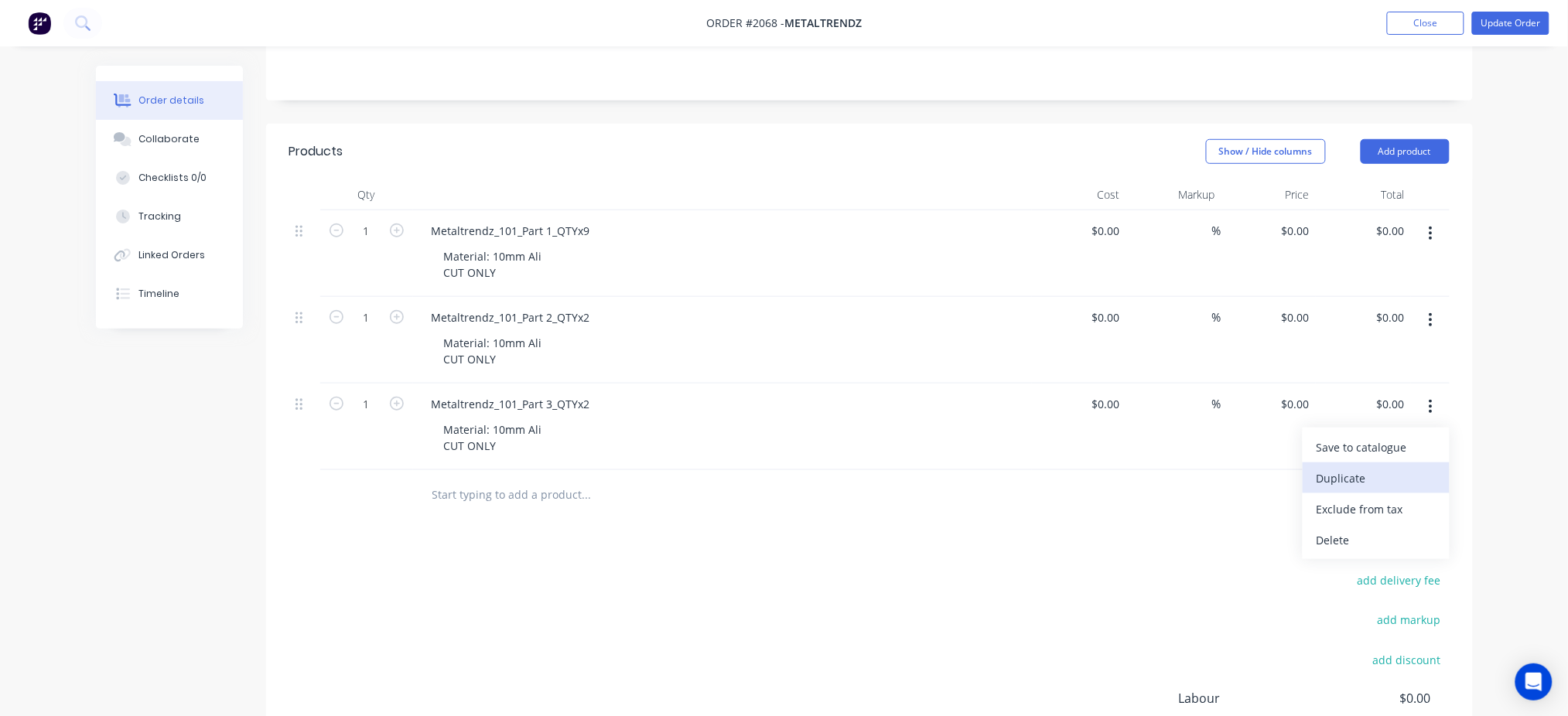
click at [1377, 481] on div "Duplicate" at bounding box center [1377, 478] width 119 height 22
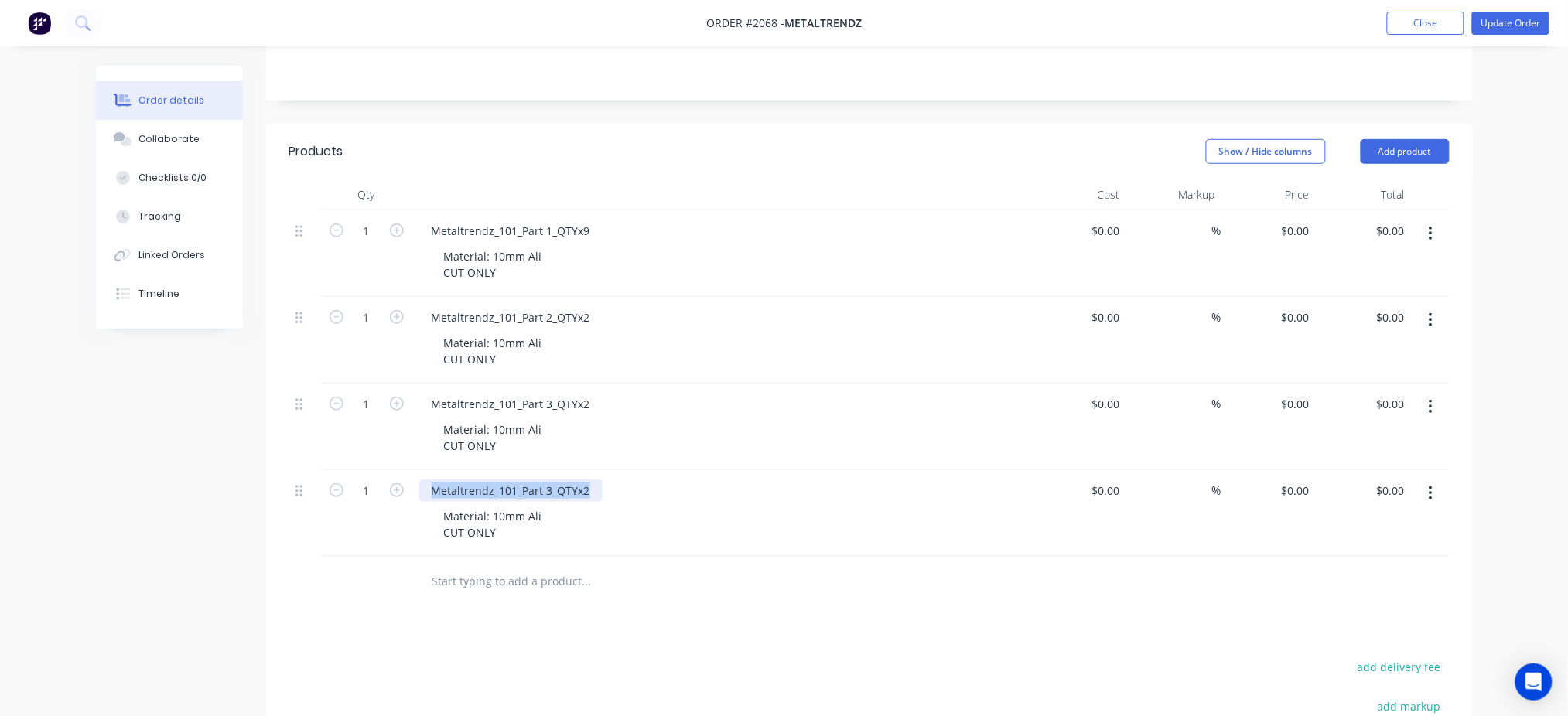
drag, startPoint x: 590, startPoint y: 487, endPoint x: 411, endPoint y: 488, distance: 179.0
click at [411, 488] on div "1 Metaltrendz_101_Part 3_QTYx2 Material: 10mm Ali CUT ONLY $0.00 $0.00 % $0.00 …" at bounding box center [869, 514] width 1160 height 87
paste div
click at [855, 521] on div "Material: 10mm Ali CUT ONLY" at bounding box center [728, 525] width 594 height 38
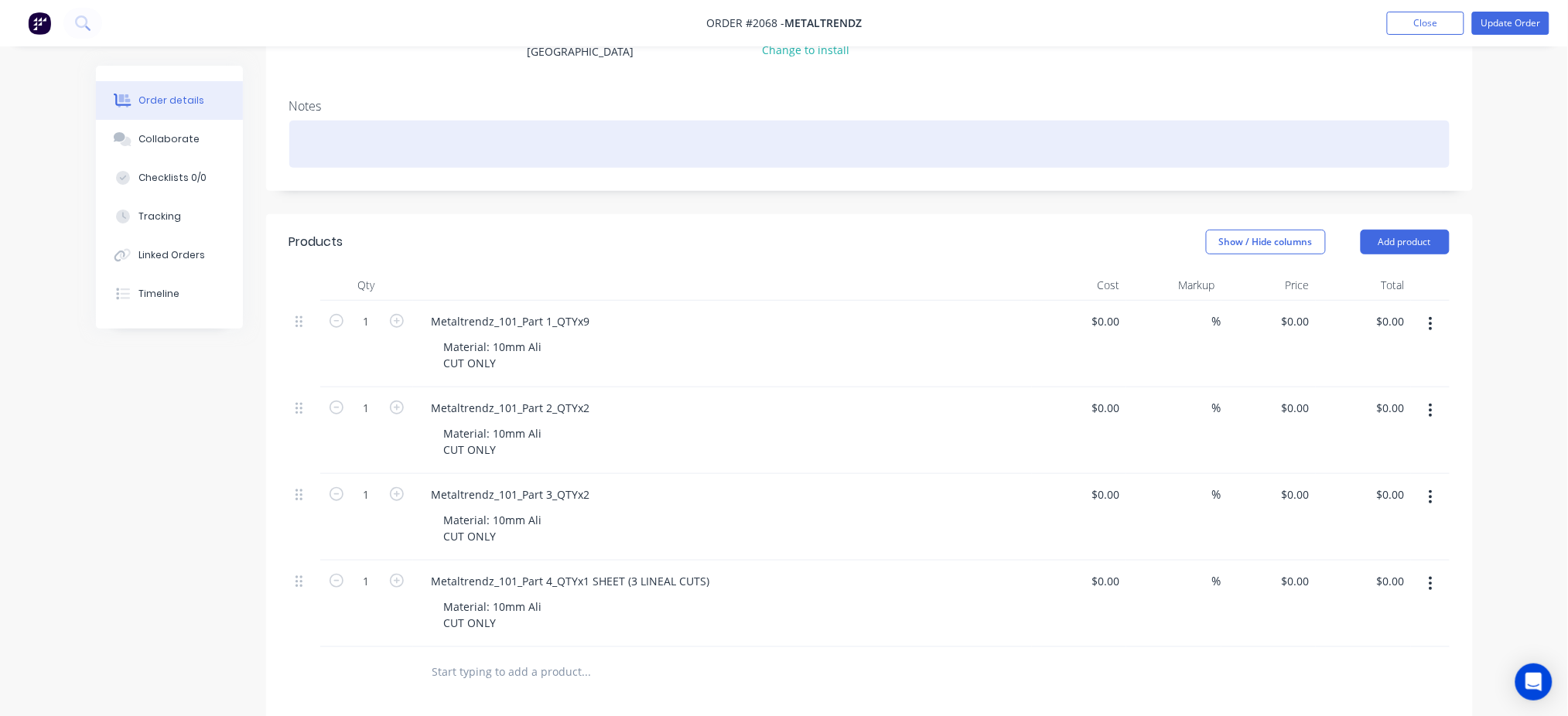
scroll to position [103, 0]
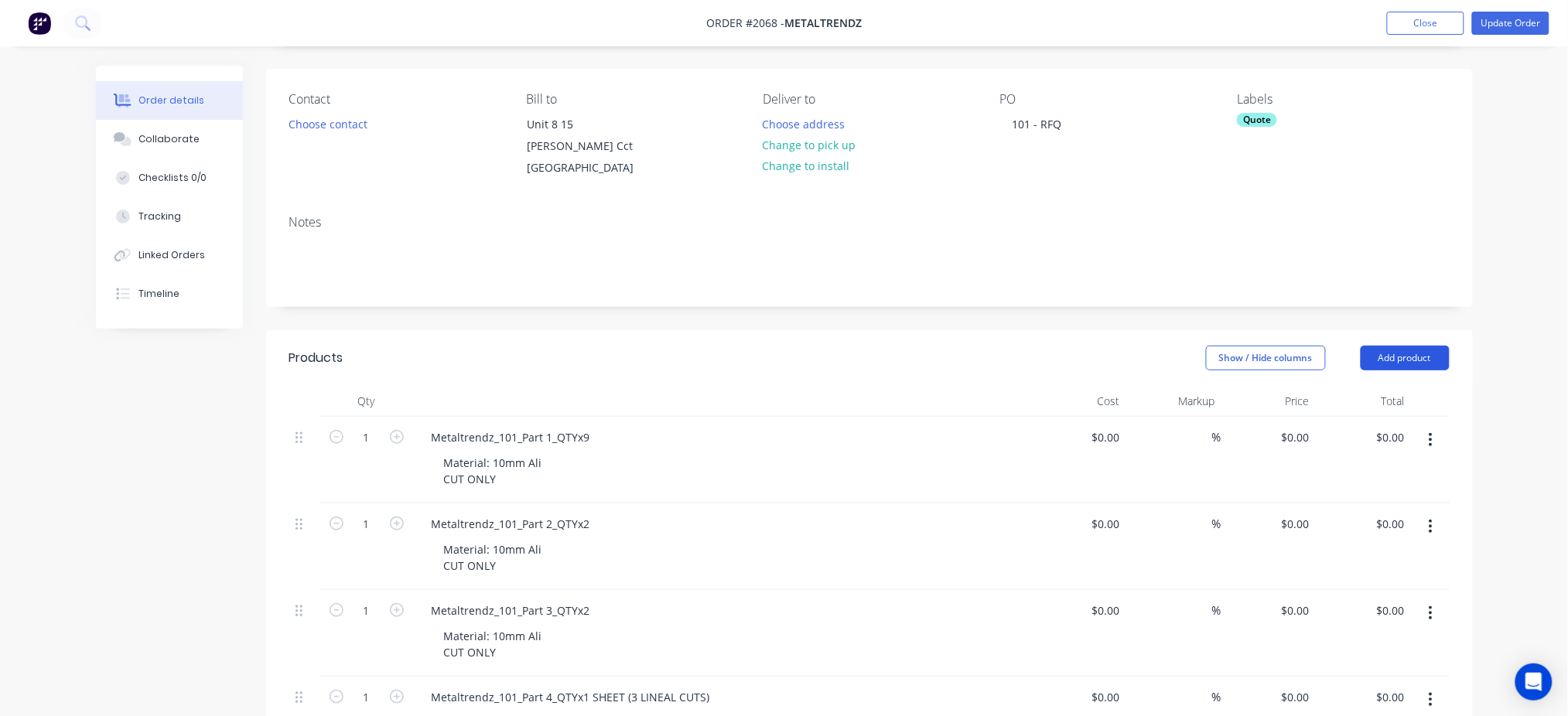
click at [1413, 352] on button "Add product" at bounding box center [1405, 358] width 89 height 25
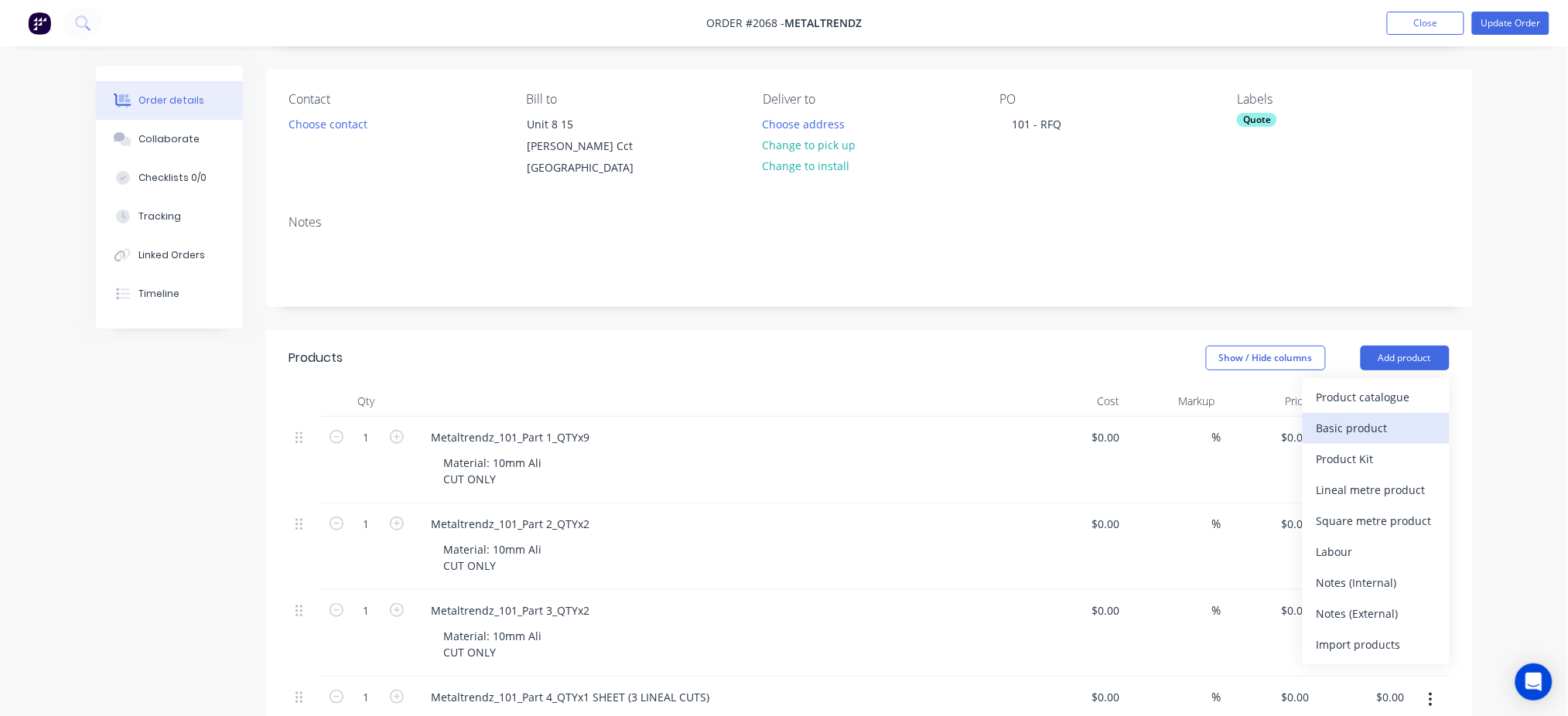
click at [1383, 418] on div "Basic product" at bounding box center [1377, 428] width 119 height 22
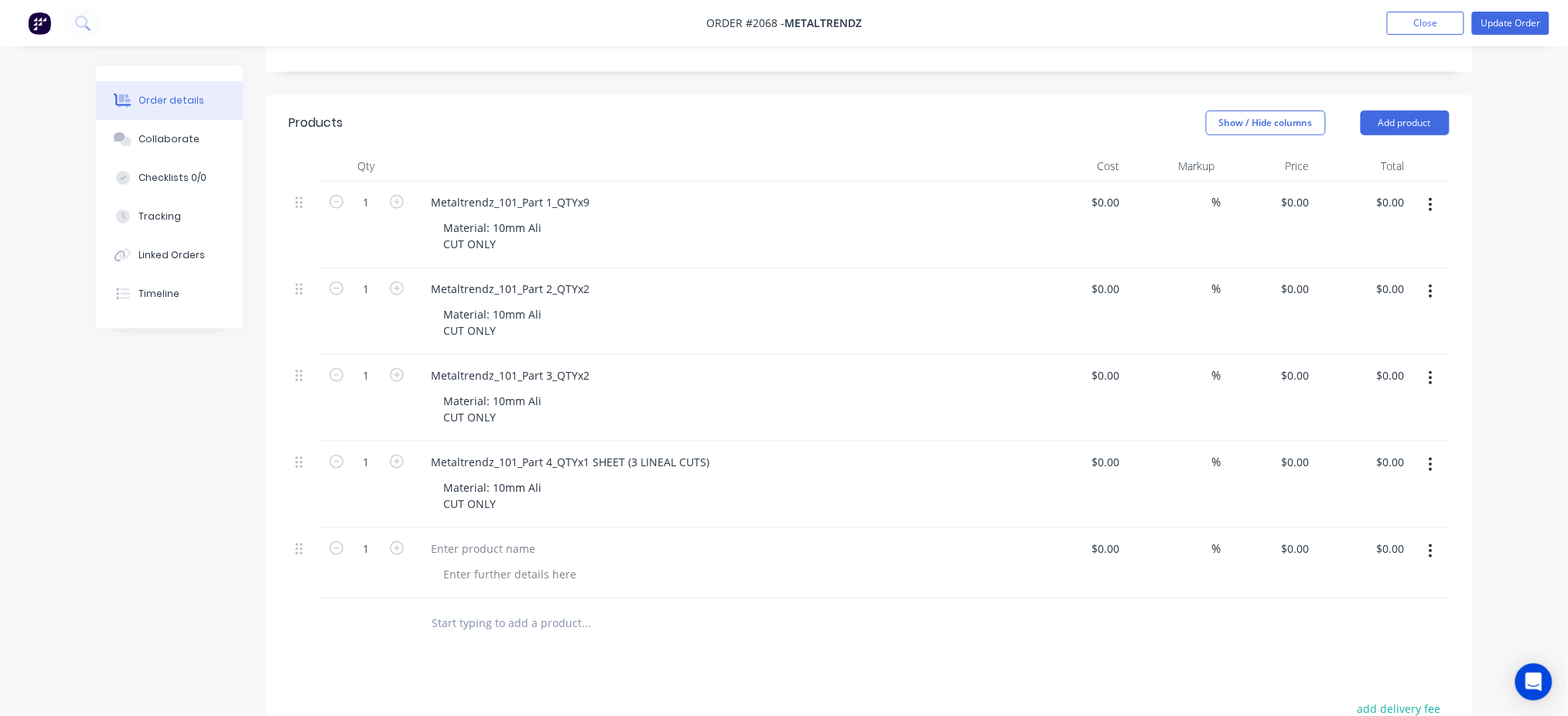
scroll to position [412, 0]
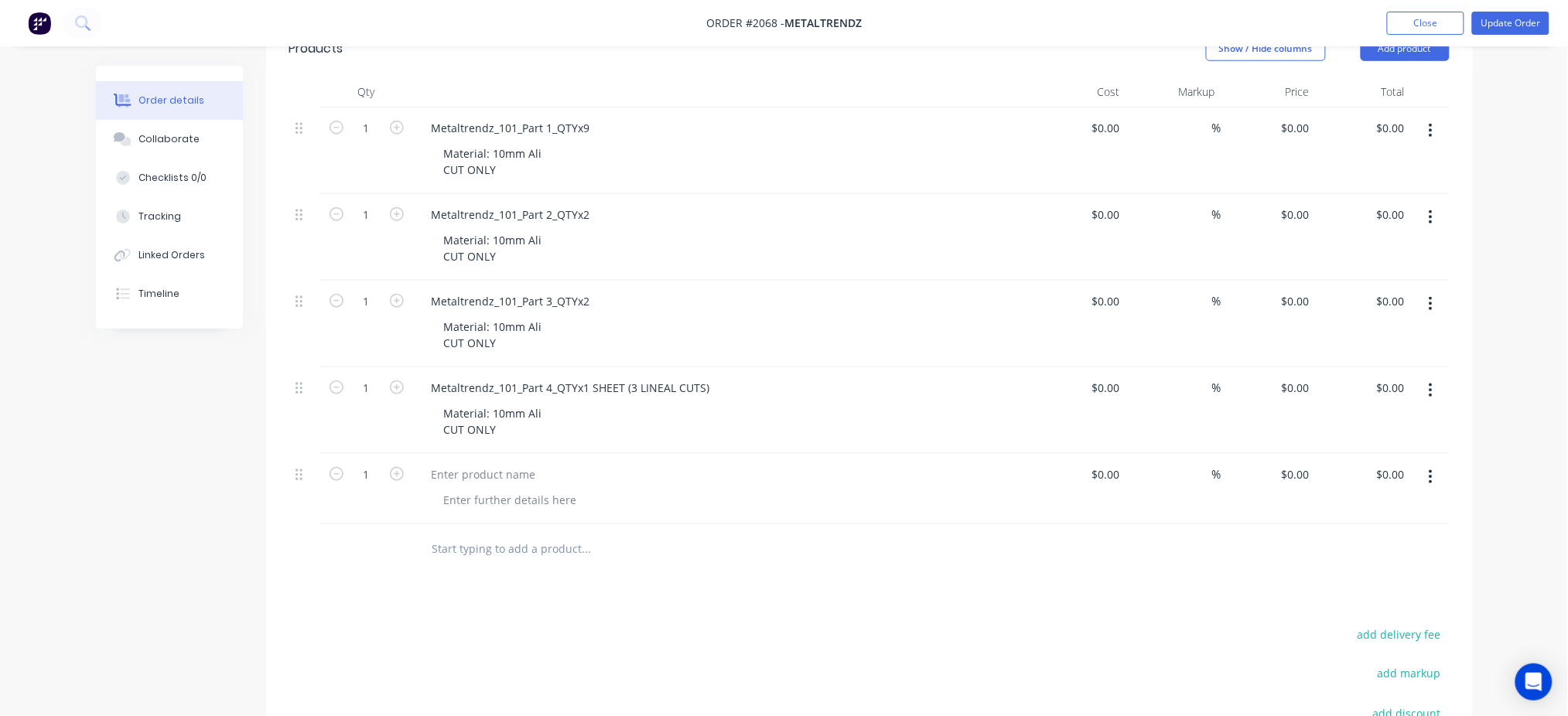
click at [1436, 479] on button "button" at bounding box center [1432, 477] width 37 height 27
click at [1354, 613] on div "Delete" at bounding box center [1377, 611] width 119 height 22
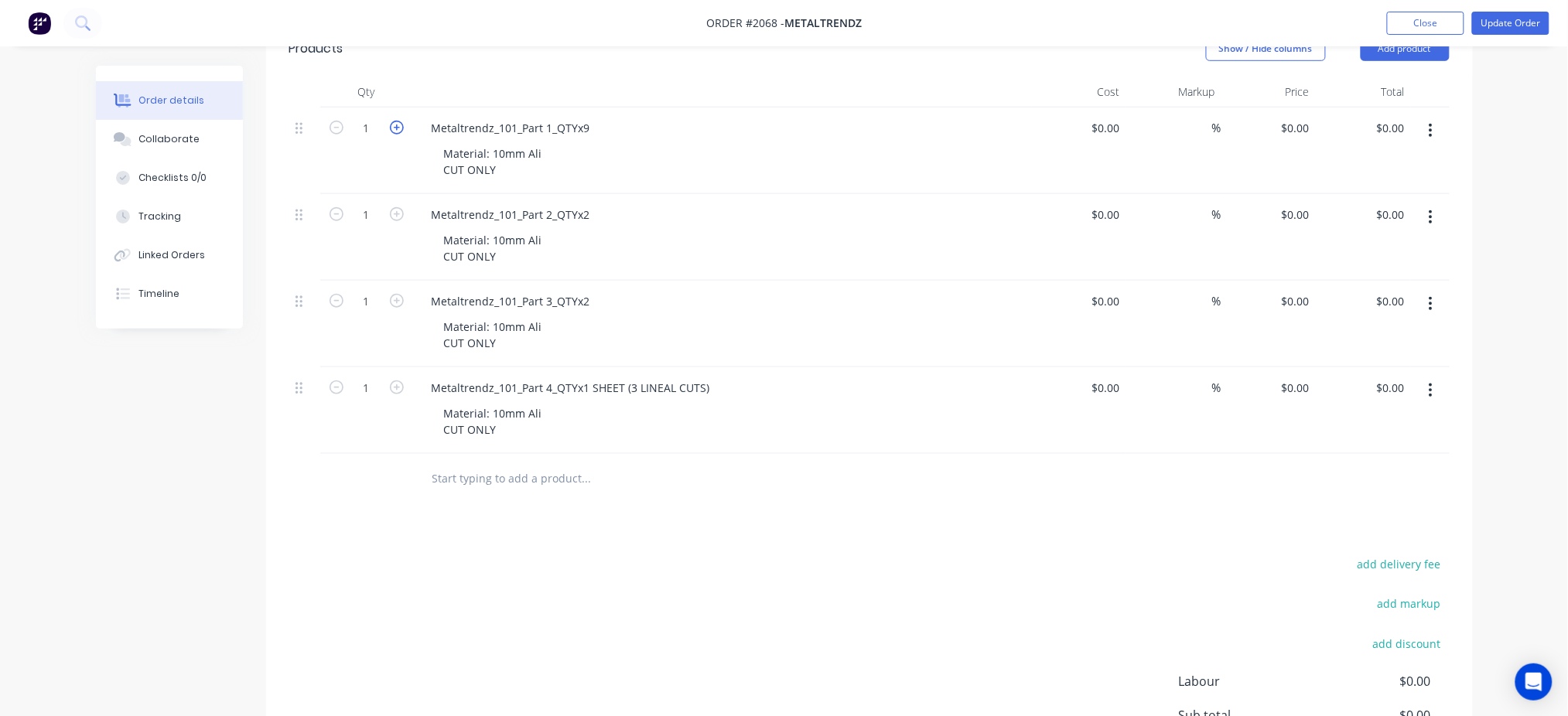
click at [397, 125] on icon "button" at bounding box center [397, 127] width 14 height 14
click at [397, 125] on icon "button" at bounding box center [397, 127] width 14 height 14
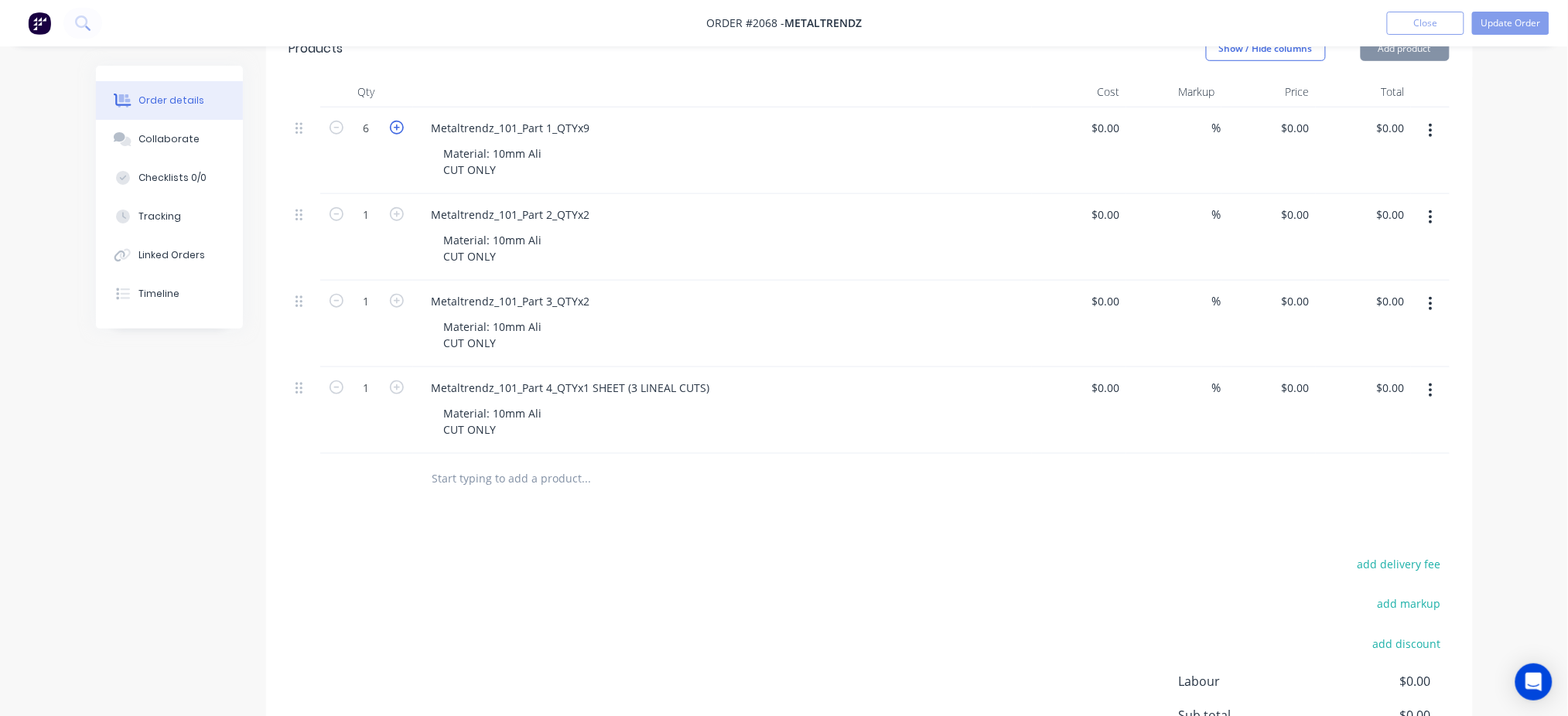
click at [397, 125] on icon "button" at bounding box center [397, 127] width 14 height 14
type input "9"
click at [397, 209] on icon "button" at bounding box center [397, 213] width 14 height 14
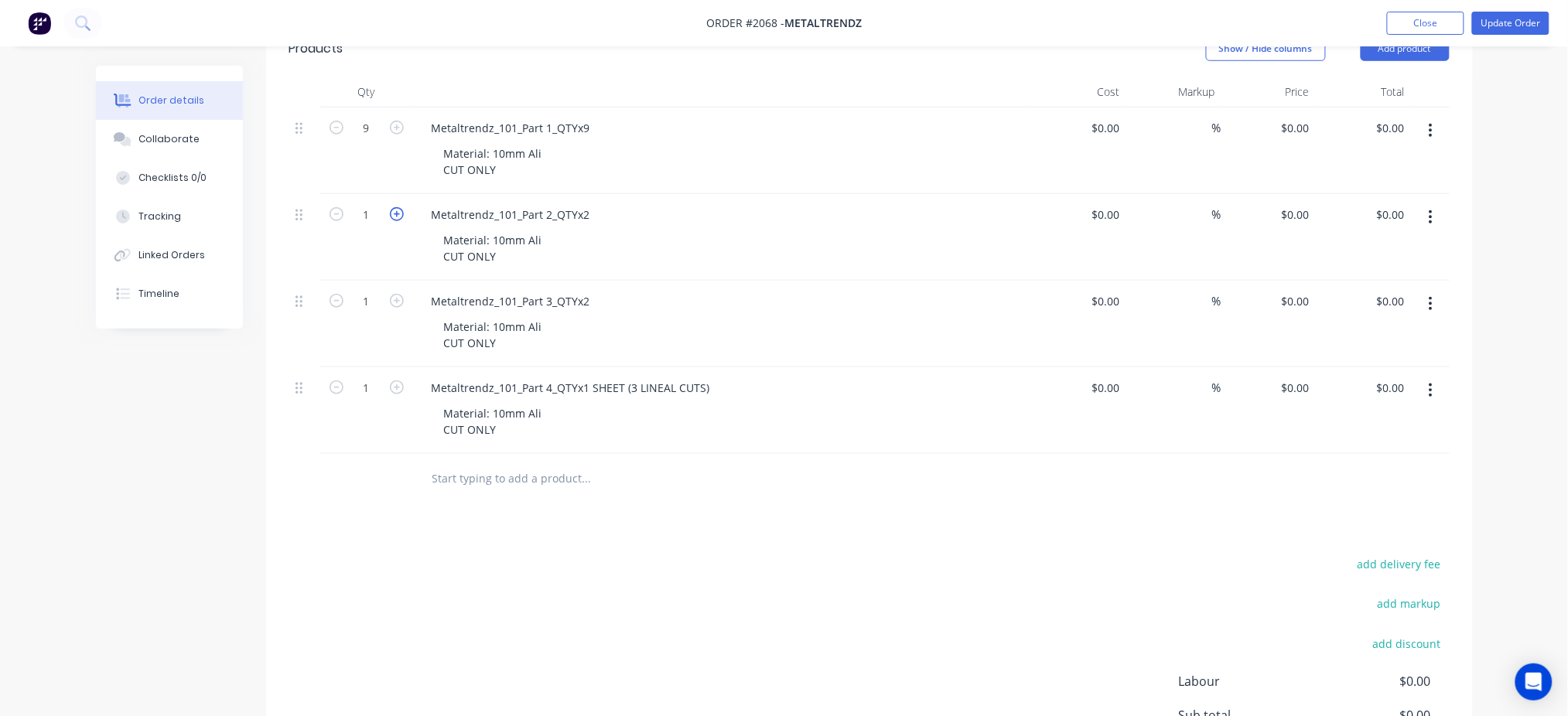
type input "2"
click at [397, 298] on icon "button" at bounding box center [397, 300] width 14 height 14
type input "2"
click at [397, 386] on icon "button" at bounding box center [397, 387] width 14 height 14
drag, startPoint x: 334, startPoint y: 386, endPoint x: 342, endPoint y: 383, distance: 8.5
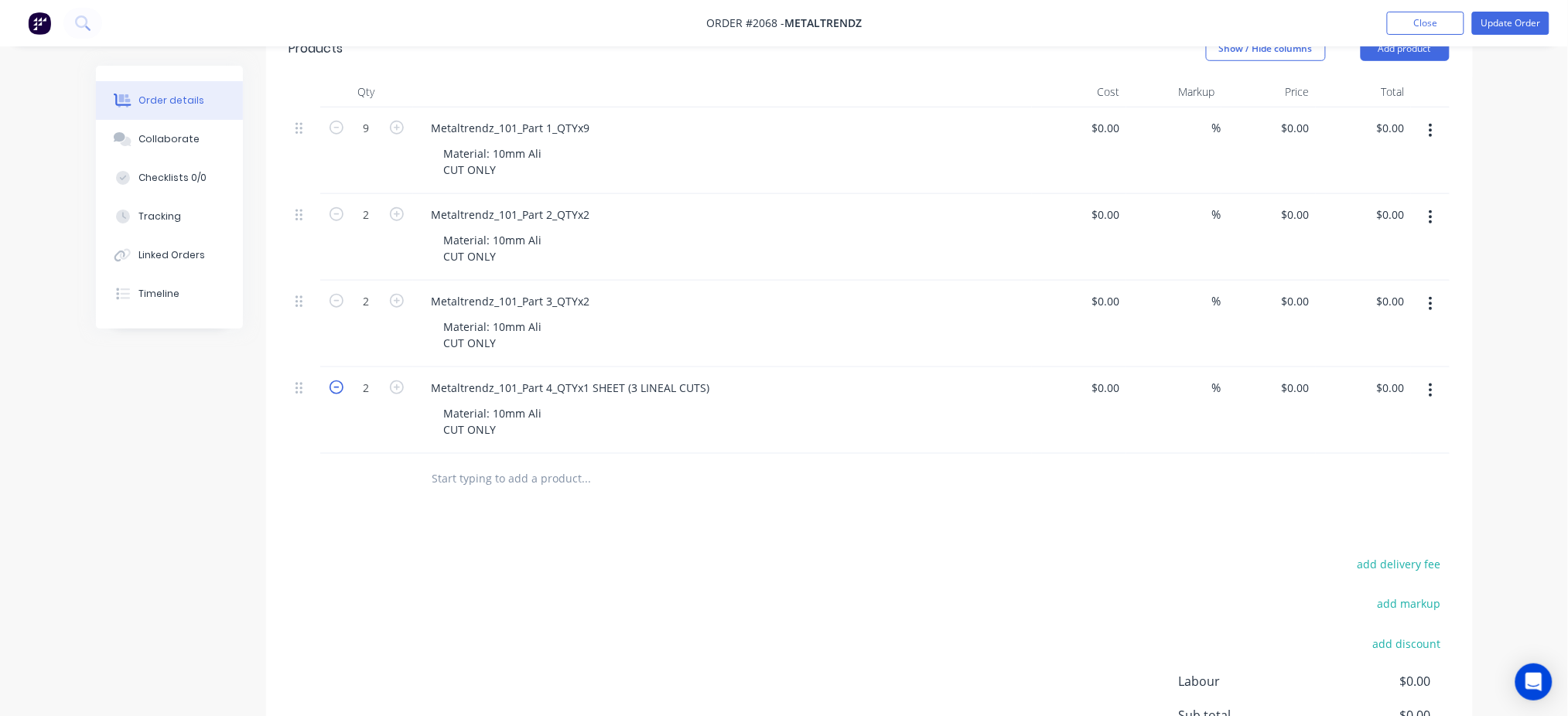
click at [336, 385] on icon "button" at bounding box center [336, 387] width 14 height 14
type input "1"
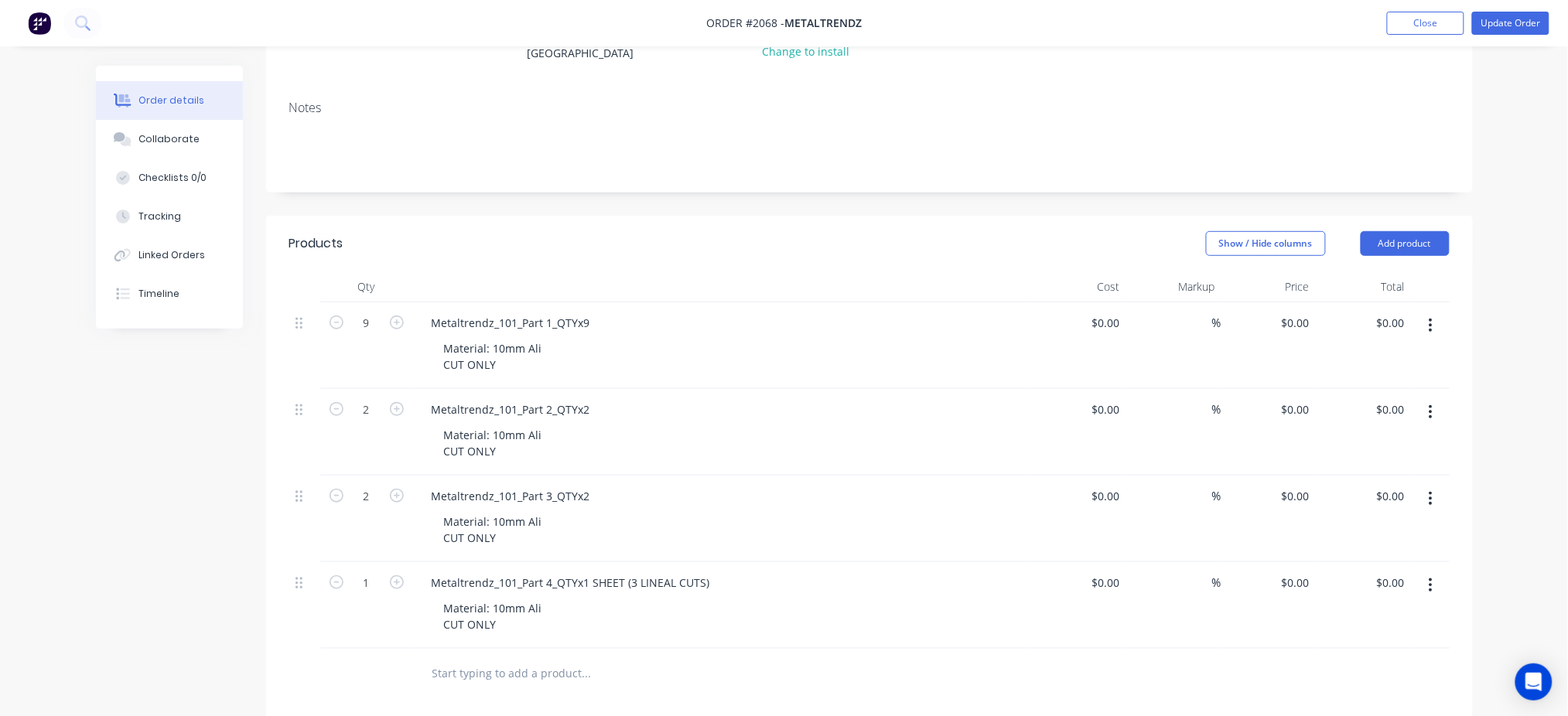
scroll to position [103, 0]
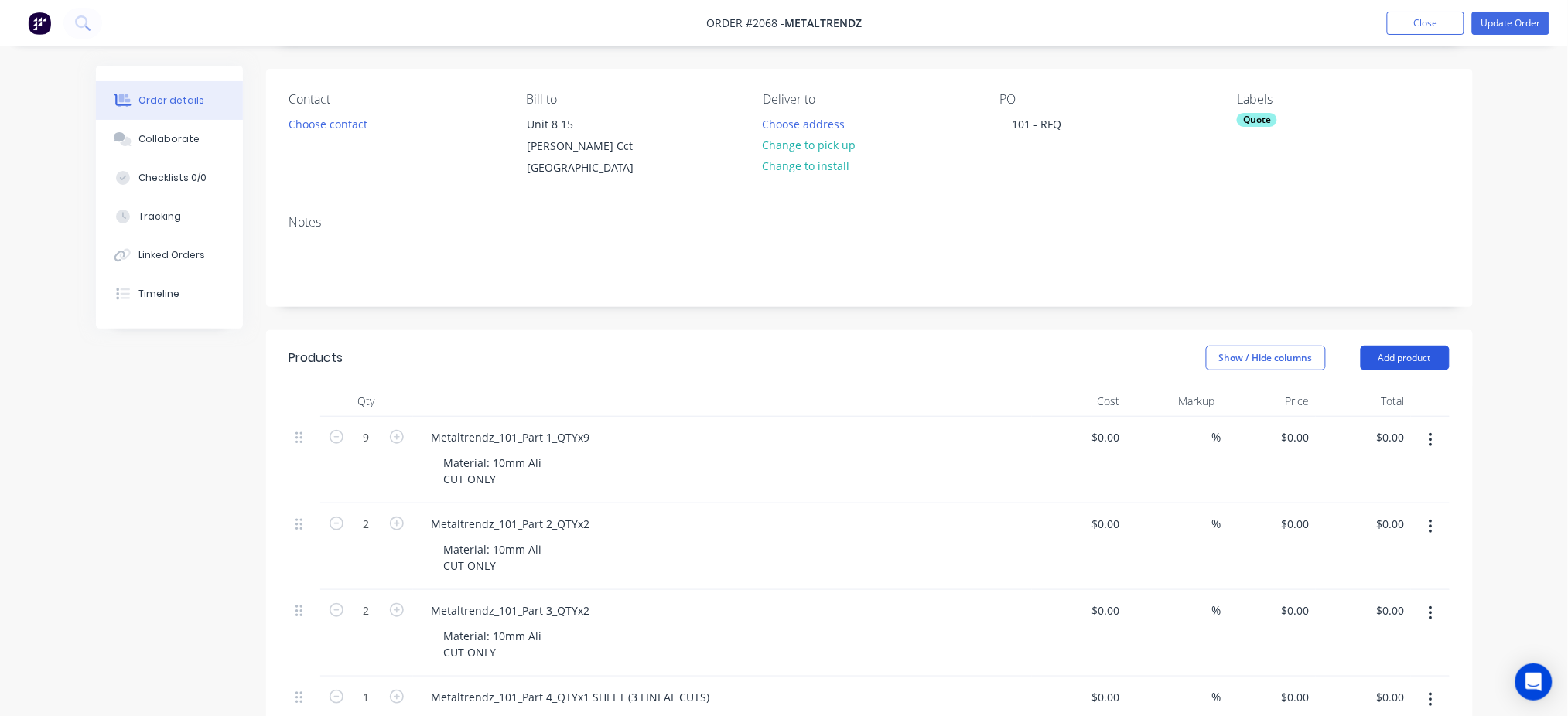
click at [1391, 356] on button "Add product" at bounding box center [1405, 358] width 89 height 25
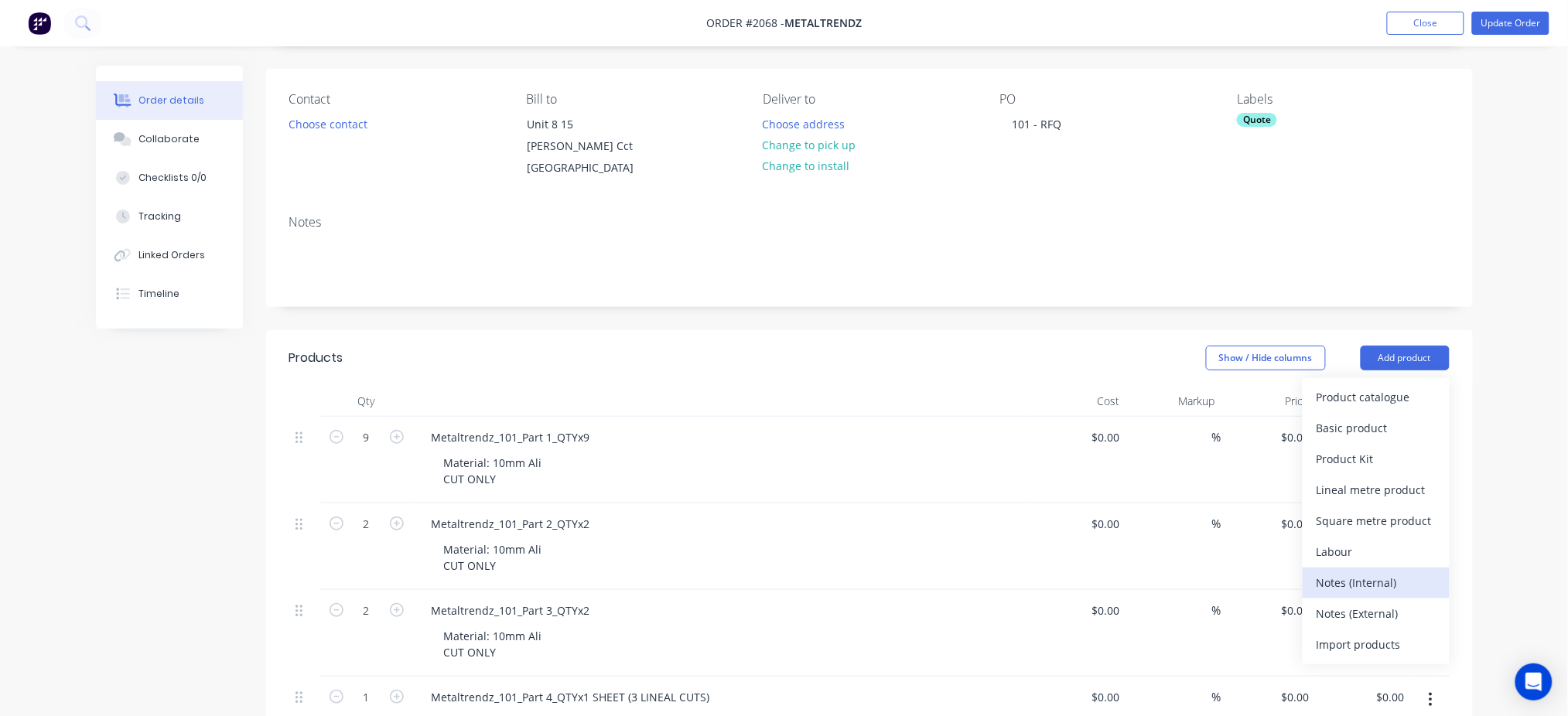
click at [1403, 578] on div "Notes (Internal)" at bounding box center [1377, 582] width 119 height 22
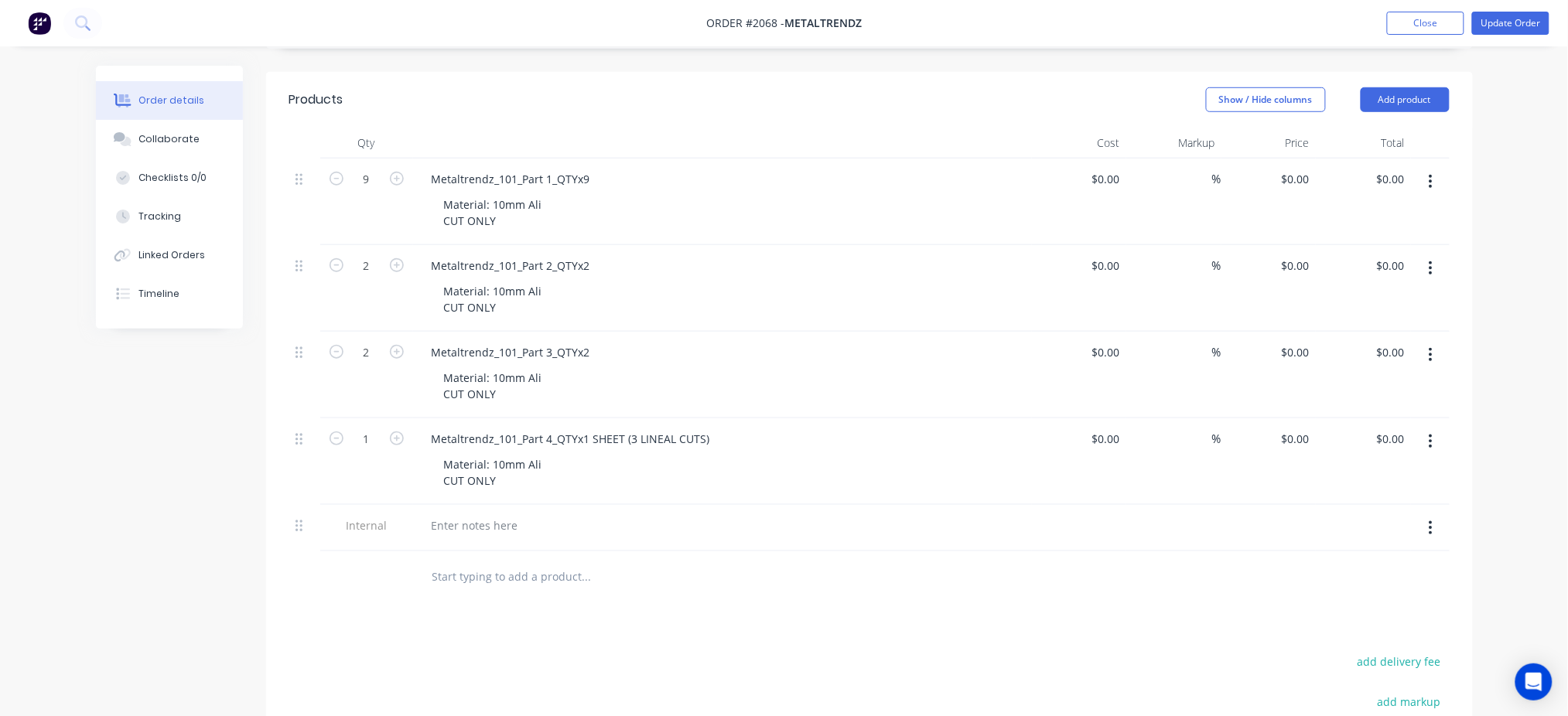
scroll to position [515, 0]
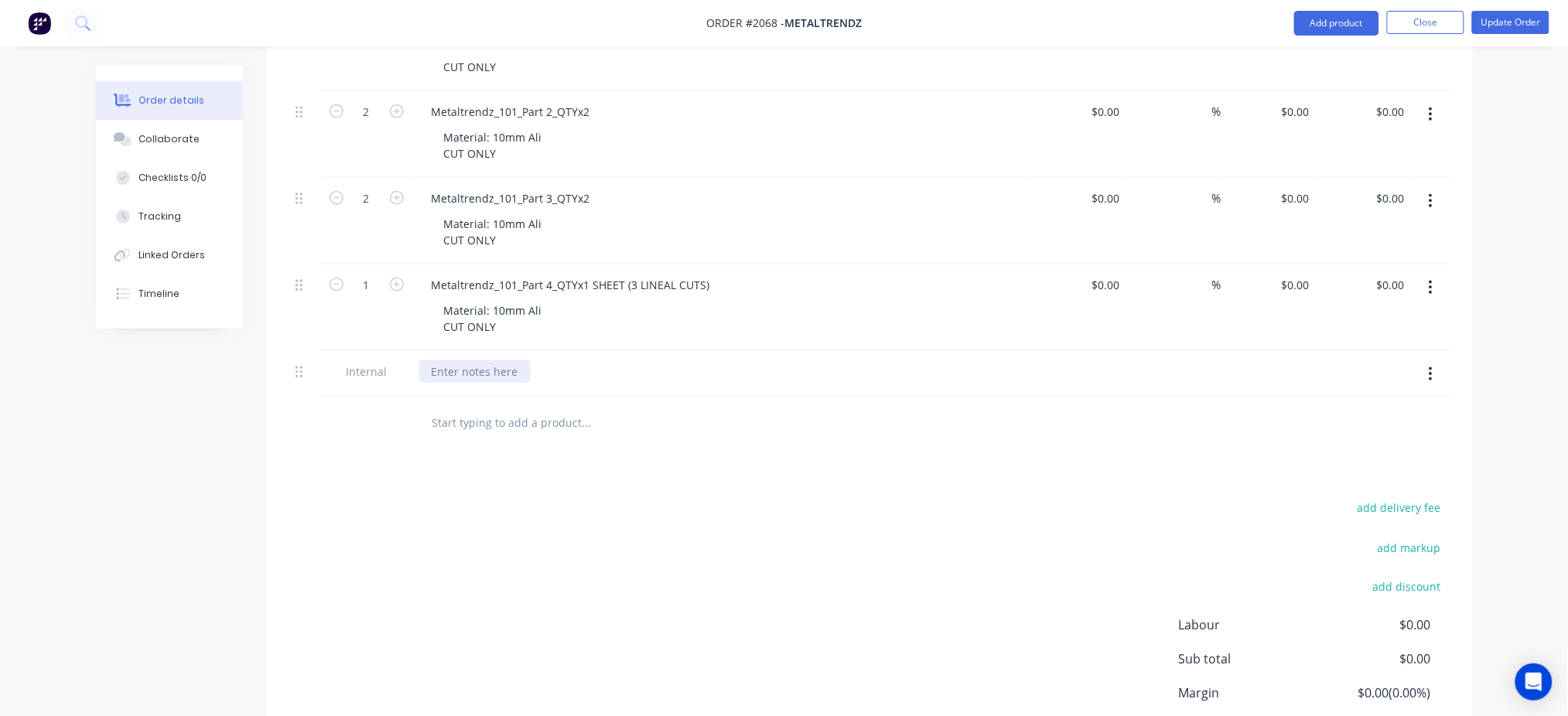
click at [508, 373] on div at bounding box center [475, 372] width 112 height 22
click at [866, 559] on div "add delivery fee add markup add discount Labour $0.00 Sub total $0.00 Margin $0…" at bounding box center [869, 646] width 1160 height 298
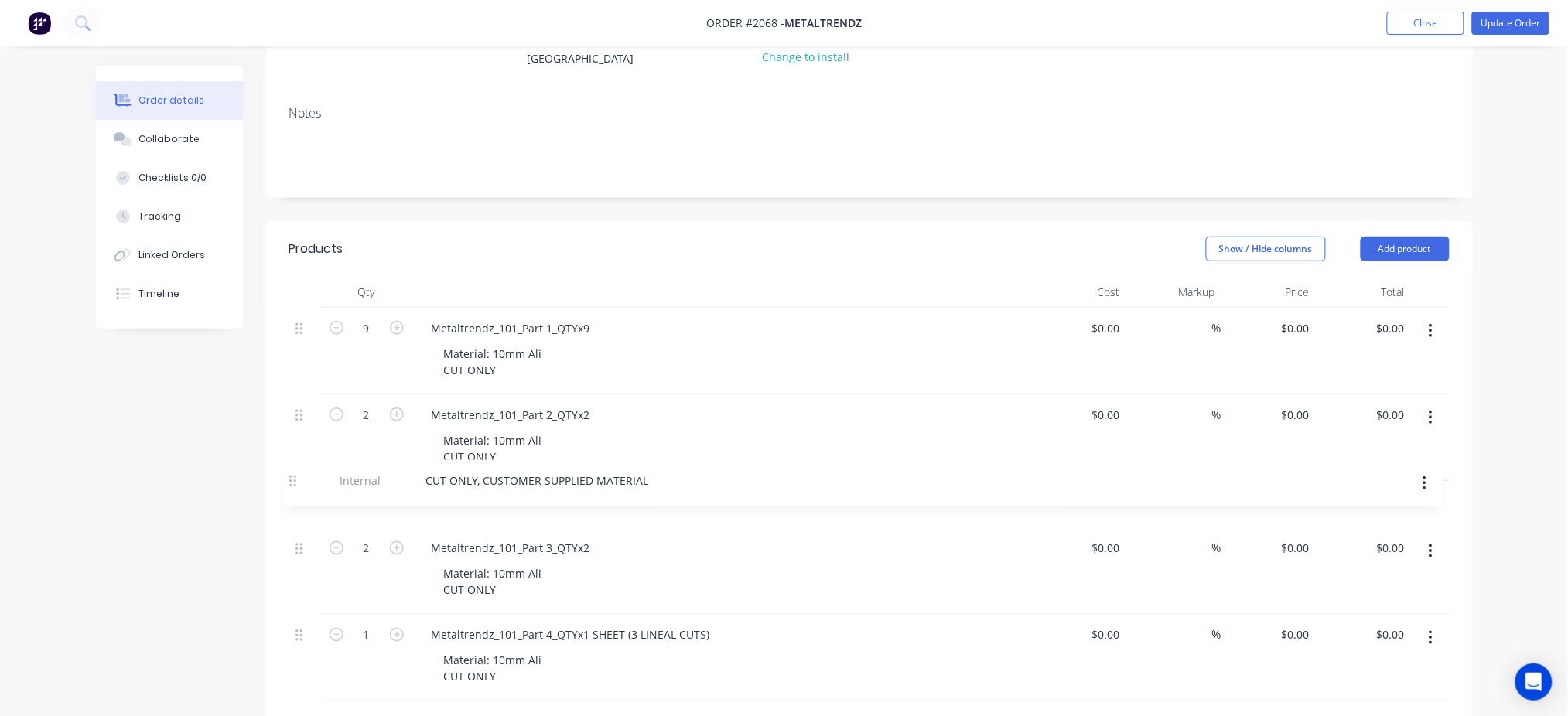
scroll to position [215, 0]
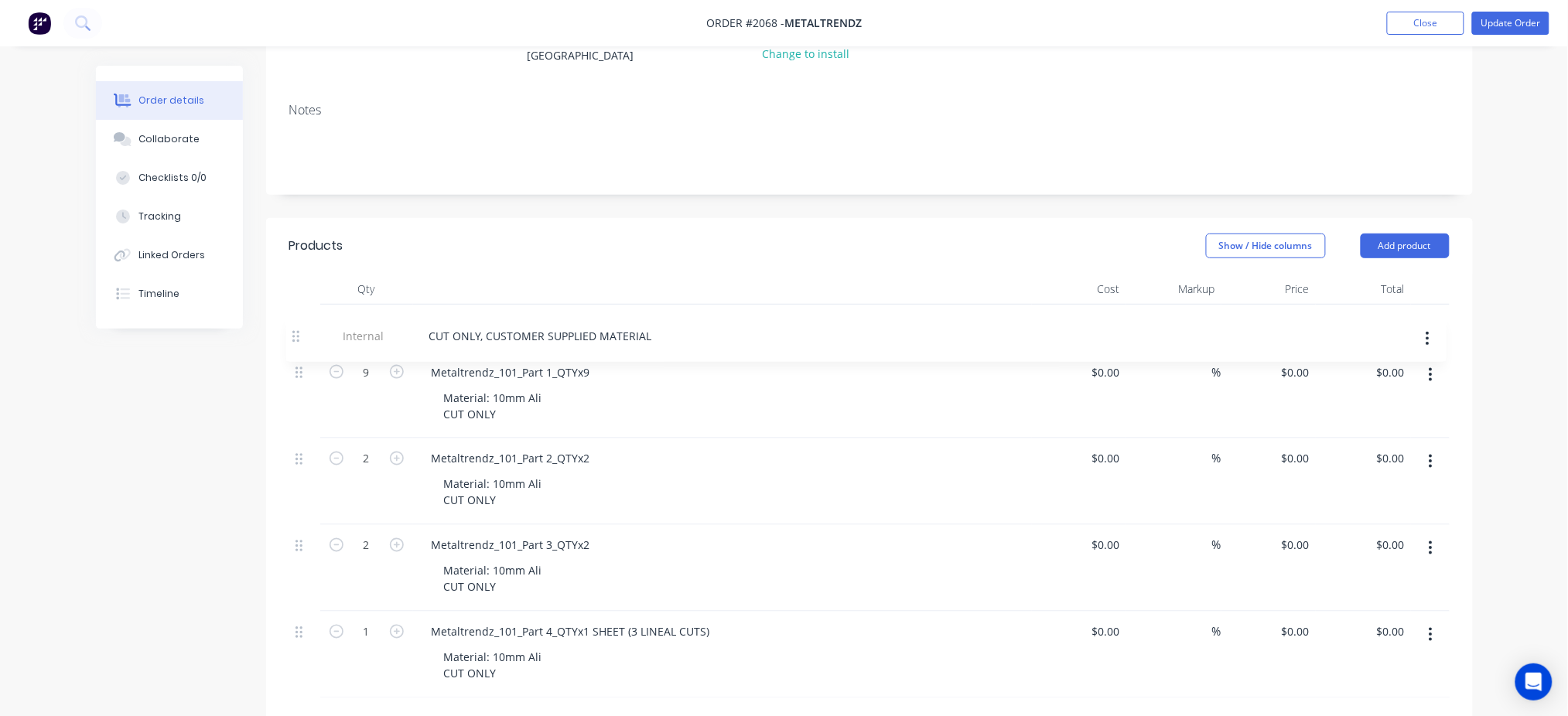
drag, startPoint x: 305, startPoint y: 679, endPoint x: 301, endPoint y: 328, distance: 351.0
click at [301, 328] on div "9 Metaltrendz_101_Part 1_QTYx9 Material: 10mm Ali CUT ONLY $0.00 $0.00 % $0.00 …" at bounding box center [869, 502] width 1160 height 394
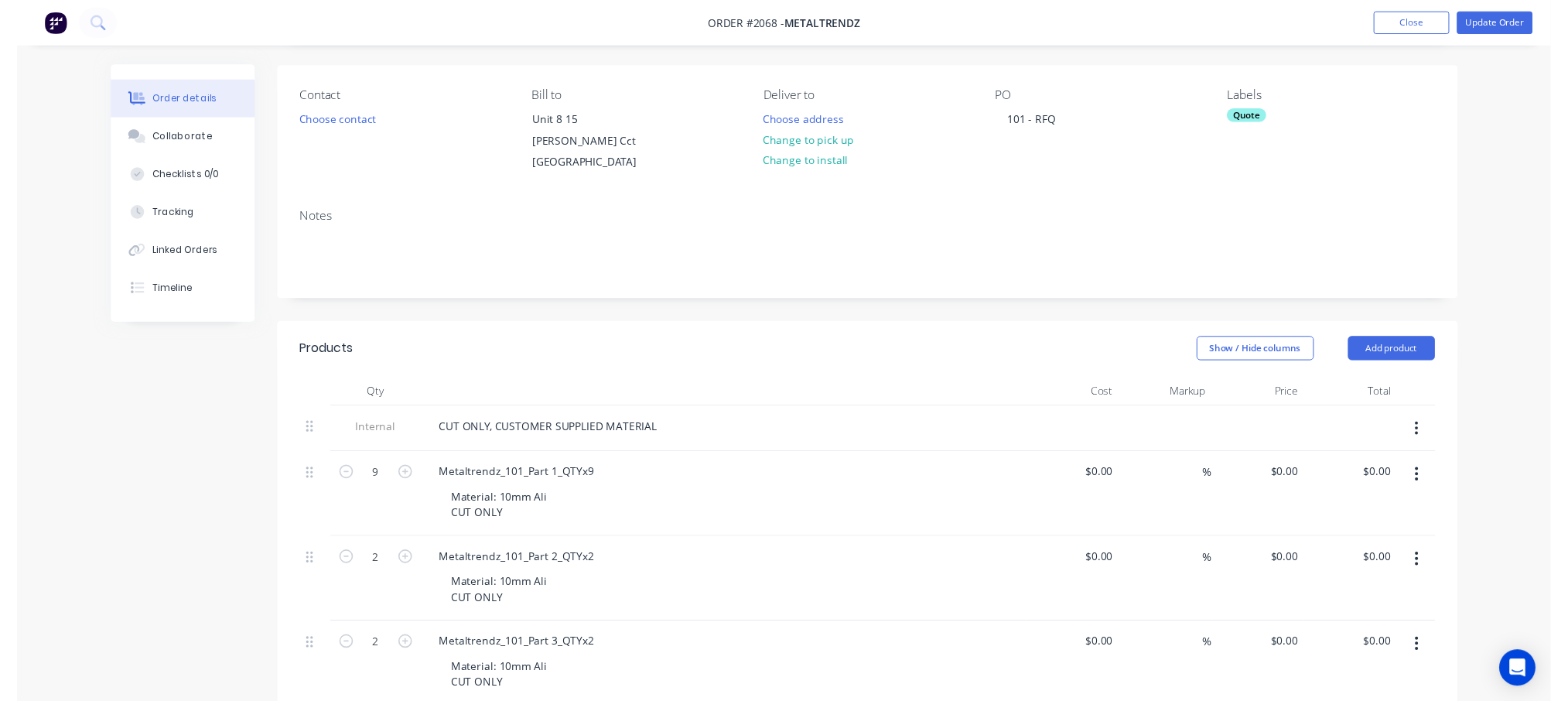
scroll to position [0, 0]
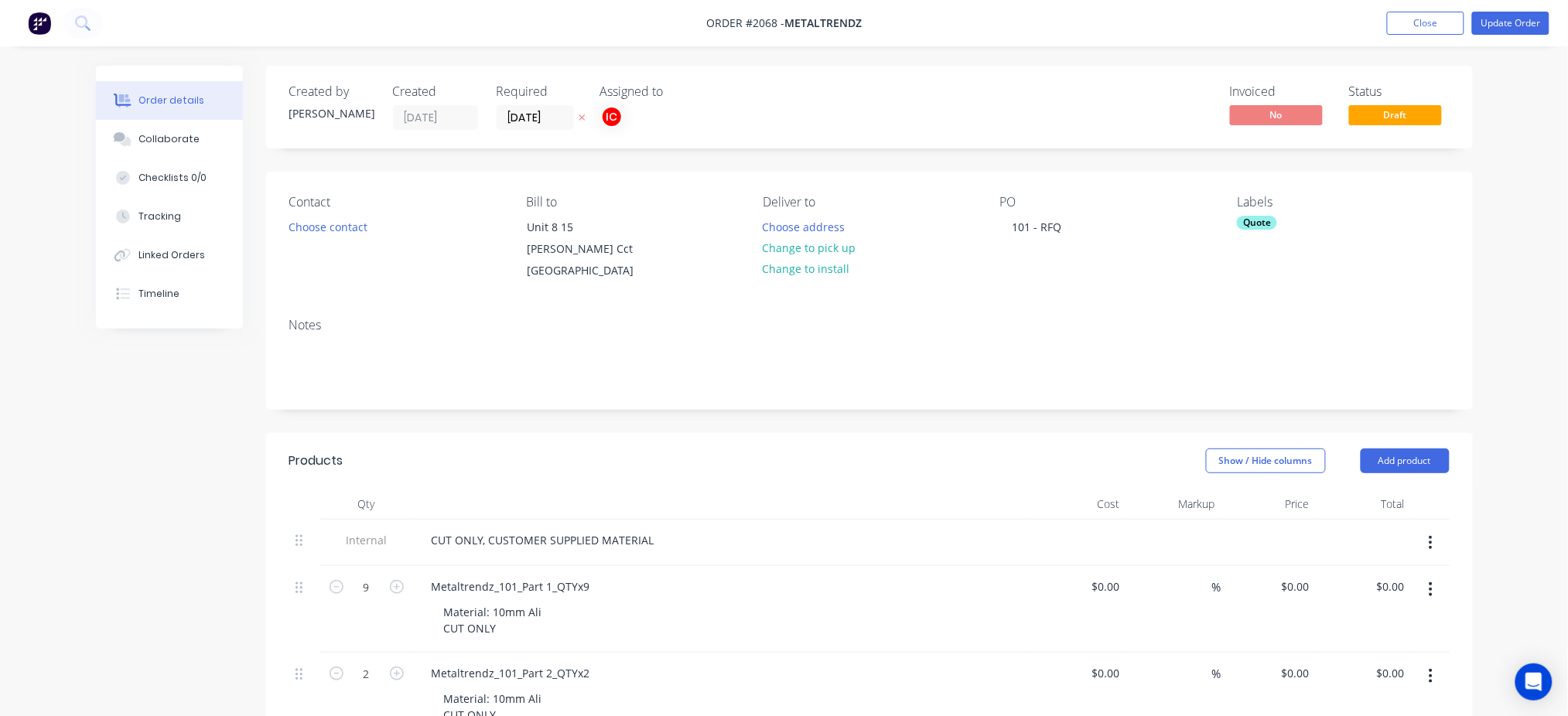
click at [1267, 222] on div "Quote" at bounding box center [1258, 222] width 40 height 14
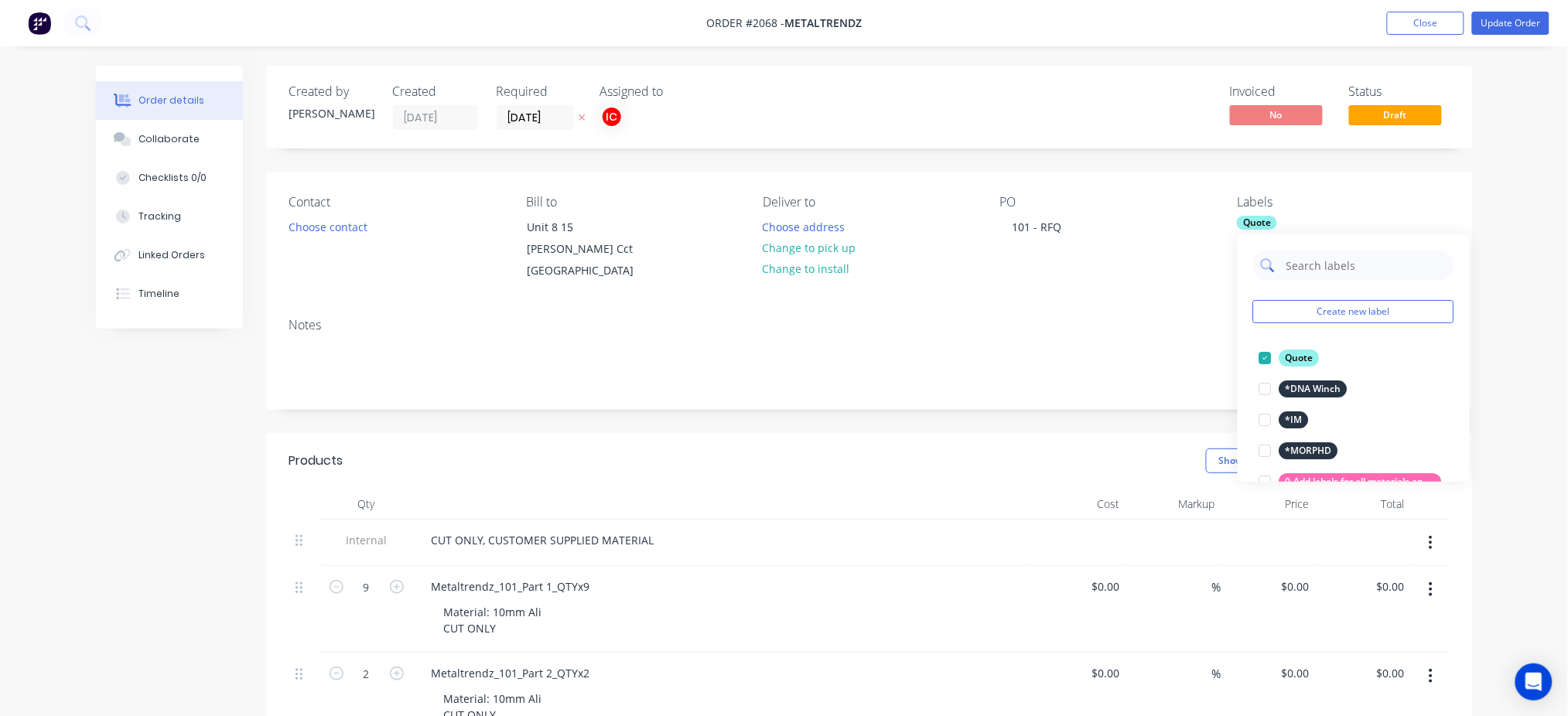
click at [1342, 252] on input "text" at bounding box center [1366, 266] width 162 height 31
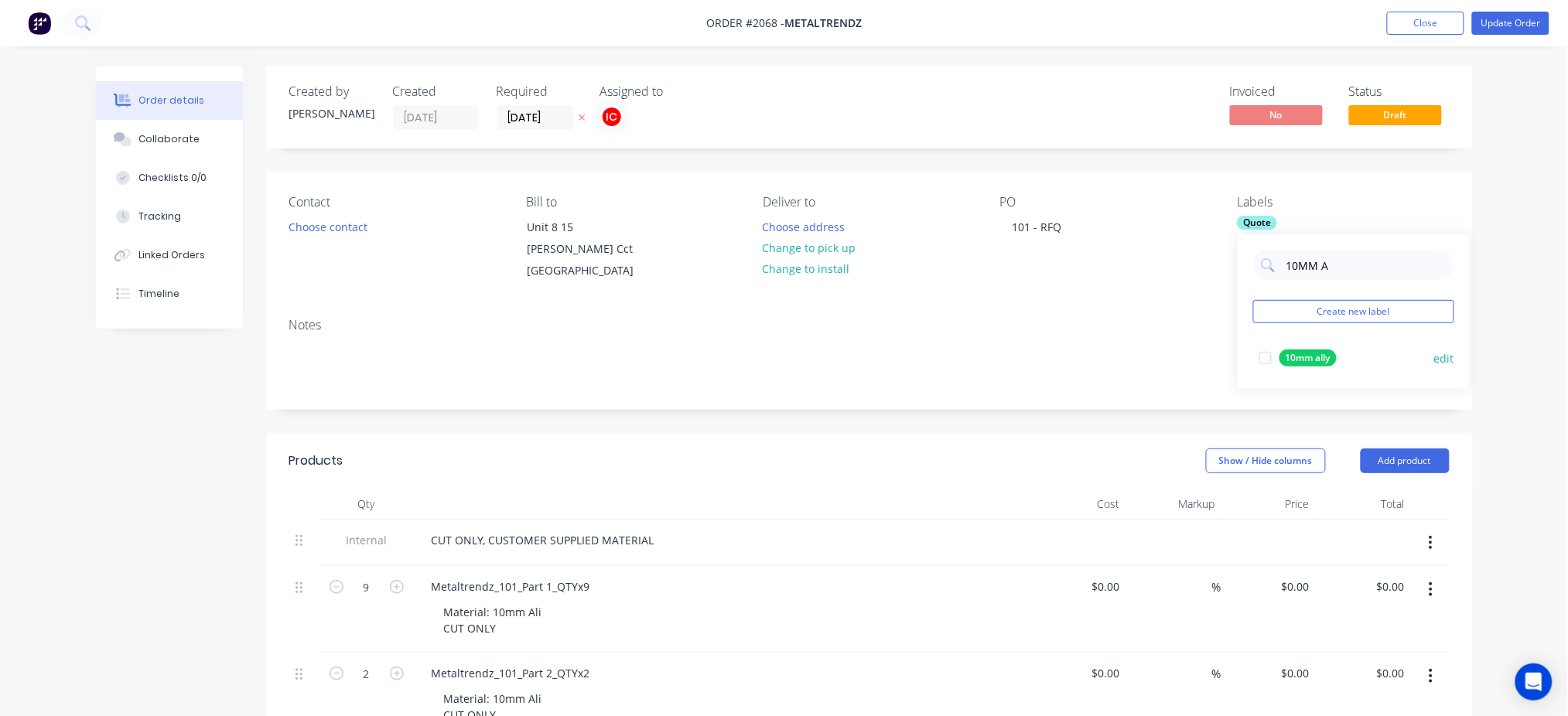
click at [1267, 355] on div at bounding box center [1266, 358] width 31 height 31
drag, startPoint x: 1339, startPoint y: 267, endPoint x: 1279, endPoint y: 273, distance: 60.3
click at [1279, 273] on div "10MM A" at bounding box center [1355, 266] width 201 height 31
type input "CUT"
click at [1269, 359] on div at bounding box center [1266, 358] width 31 height 31
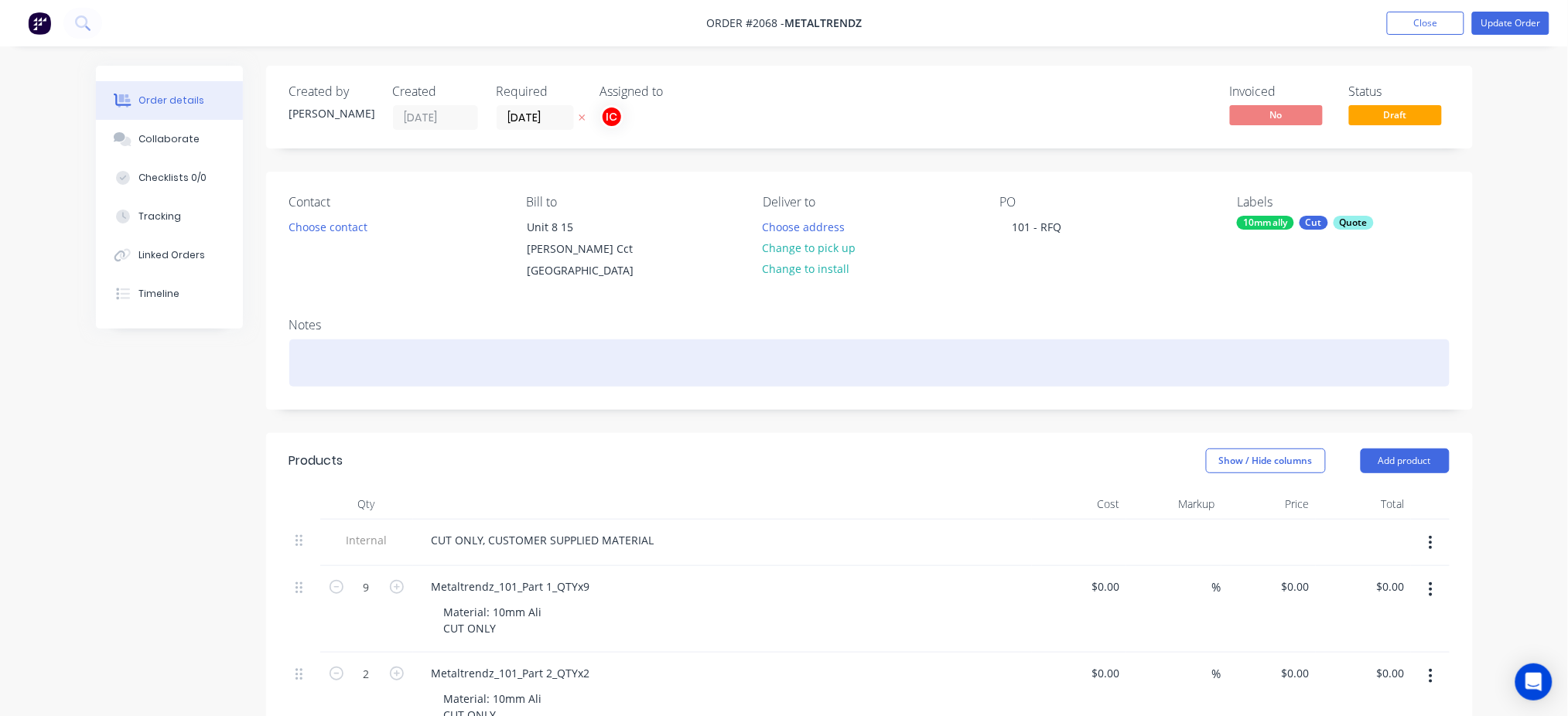
click at [1087, 340] on div at bounding box center [869, 363] width 1160 height 48
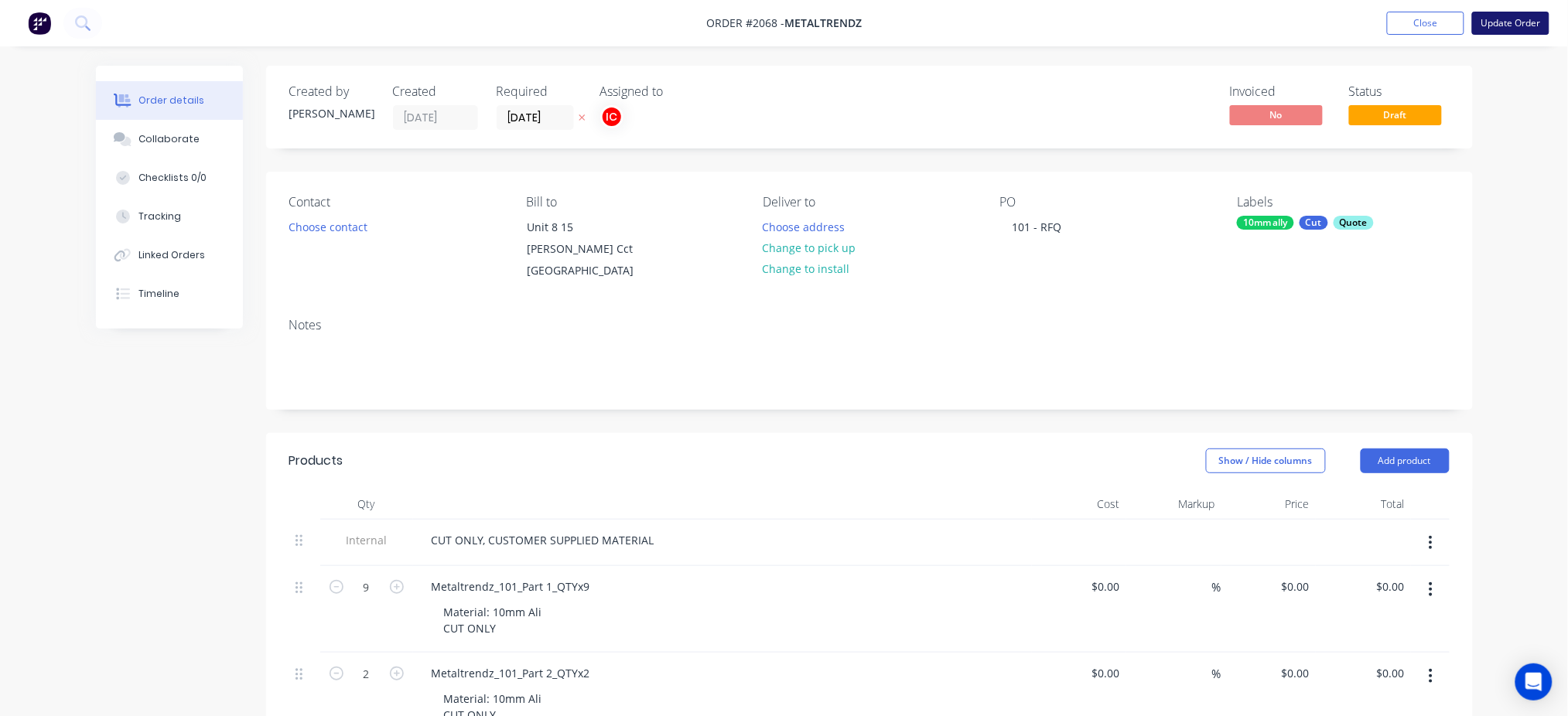
click at [1538, 27] on button "Update Order" at bounding box center [1511, 23] width 77 height 23
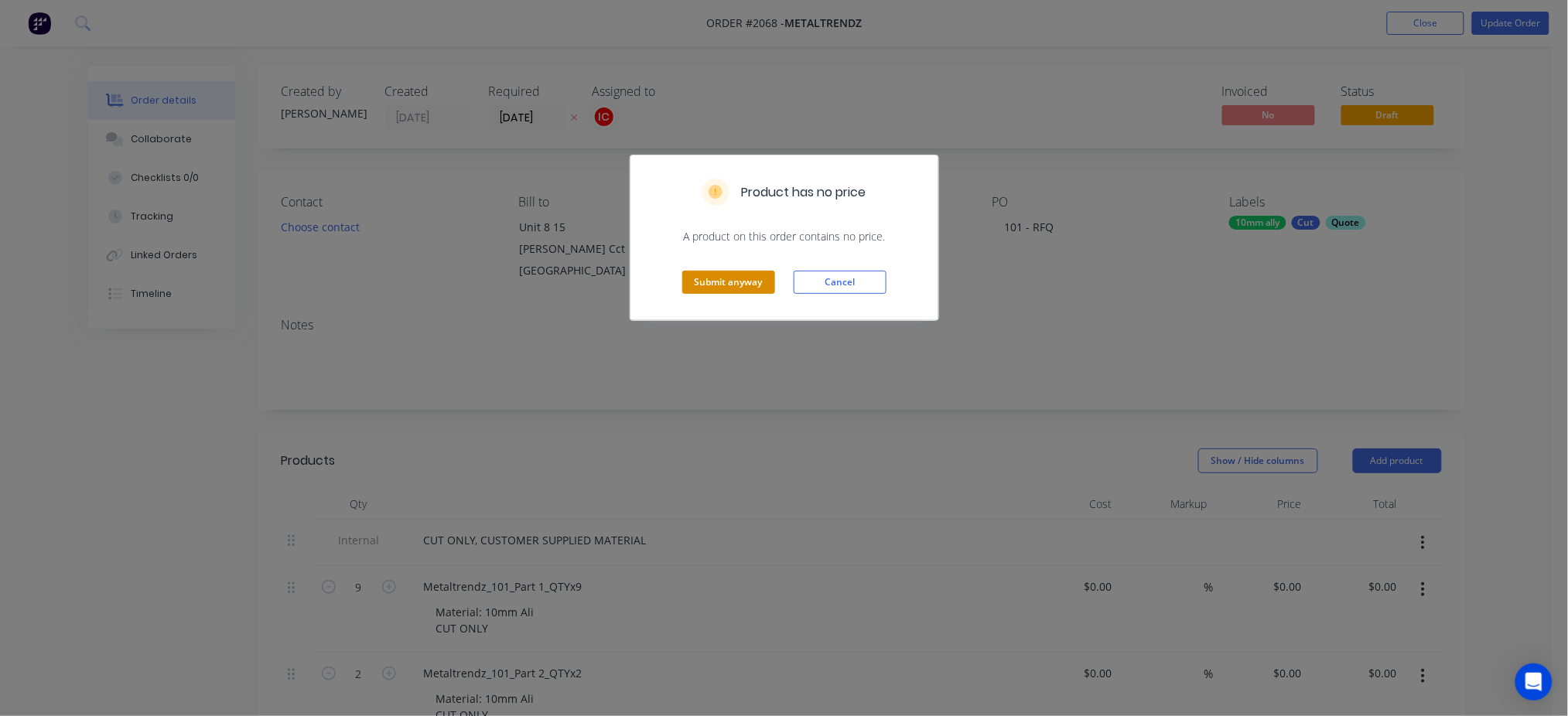
click at [762, 286] on button "Submit anyway" at bounding box center [728, 282] width 93 height 23
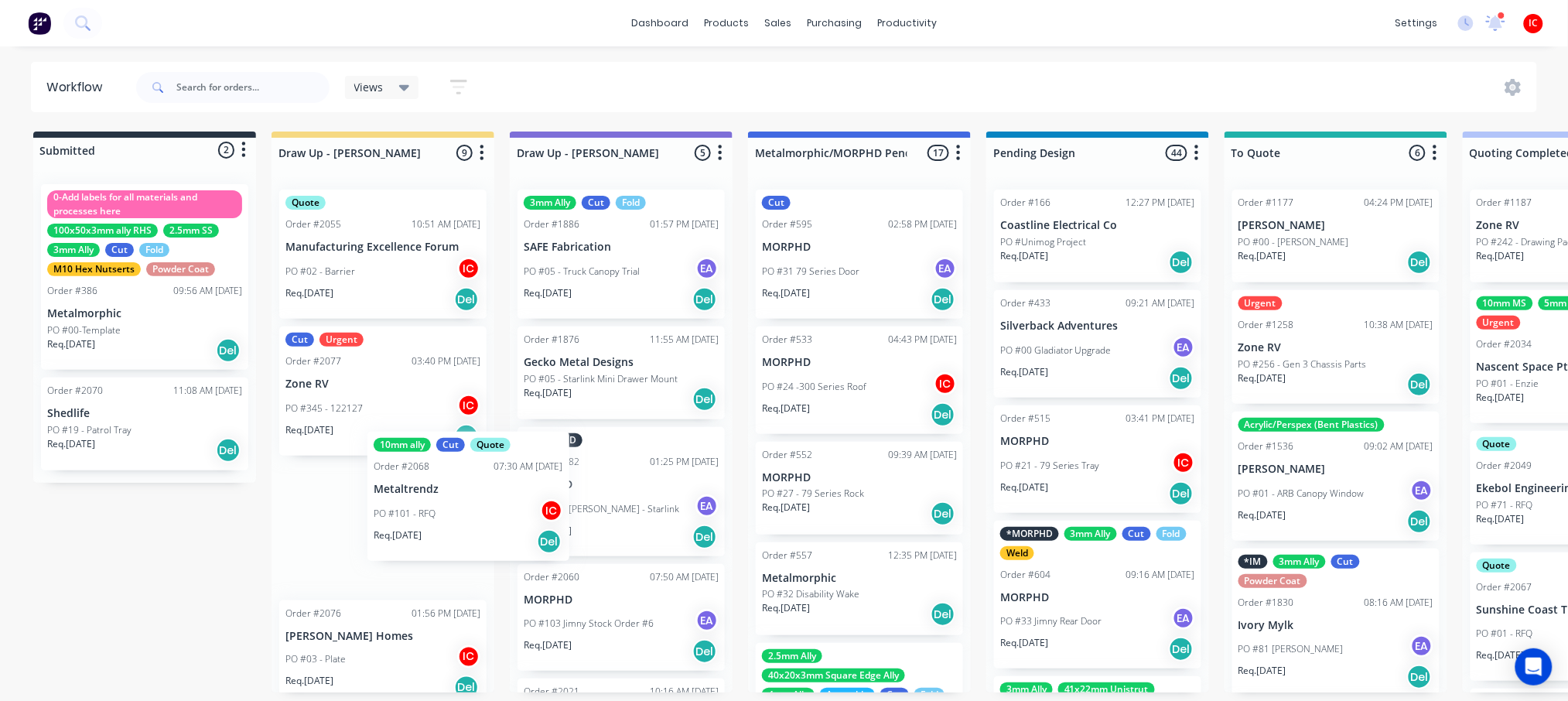
scroll to position [1, 0]
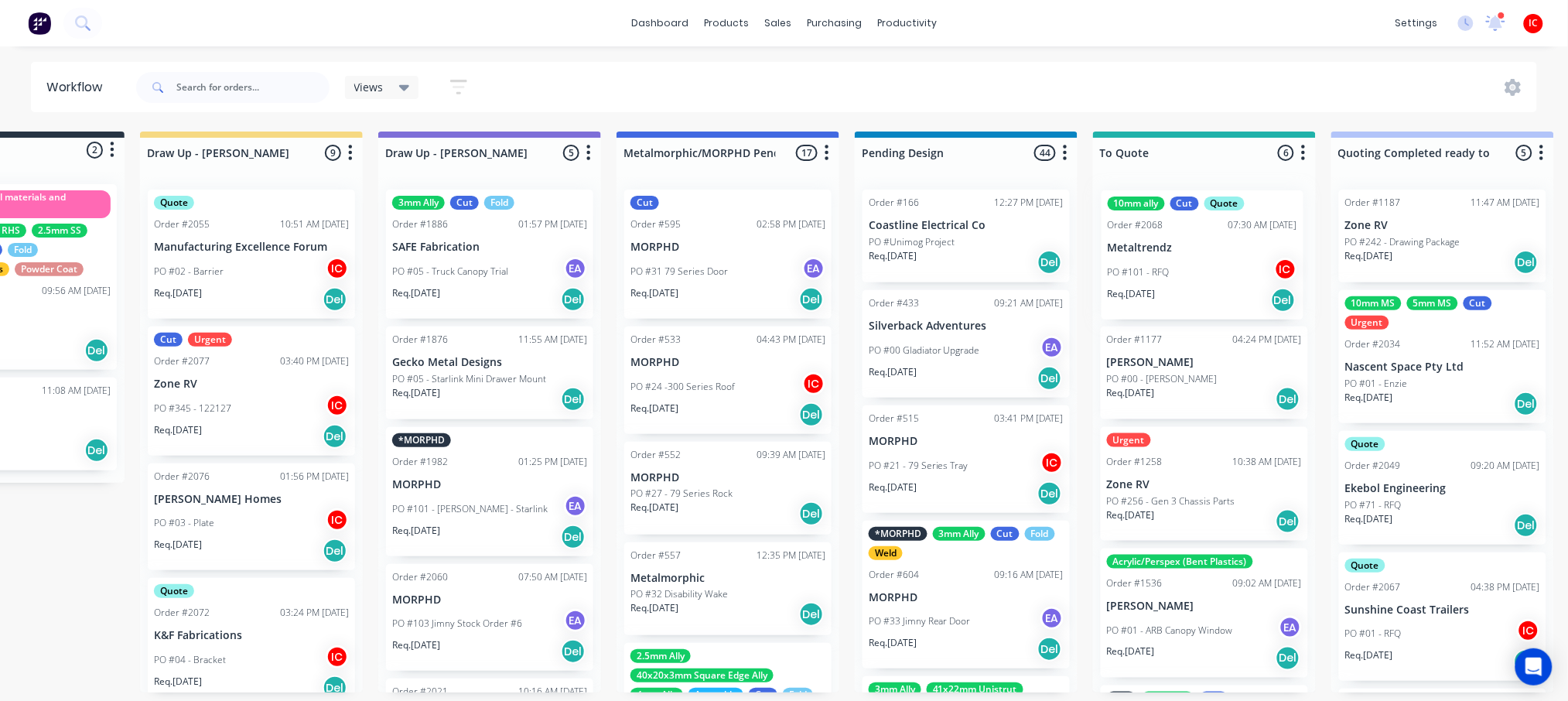
drag, startPoint x: 354, startPoint y: 539, endPoint x: 1181, endPoint y: 267, distance: 870.6
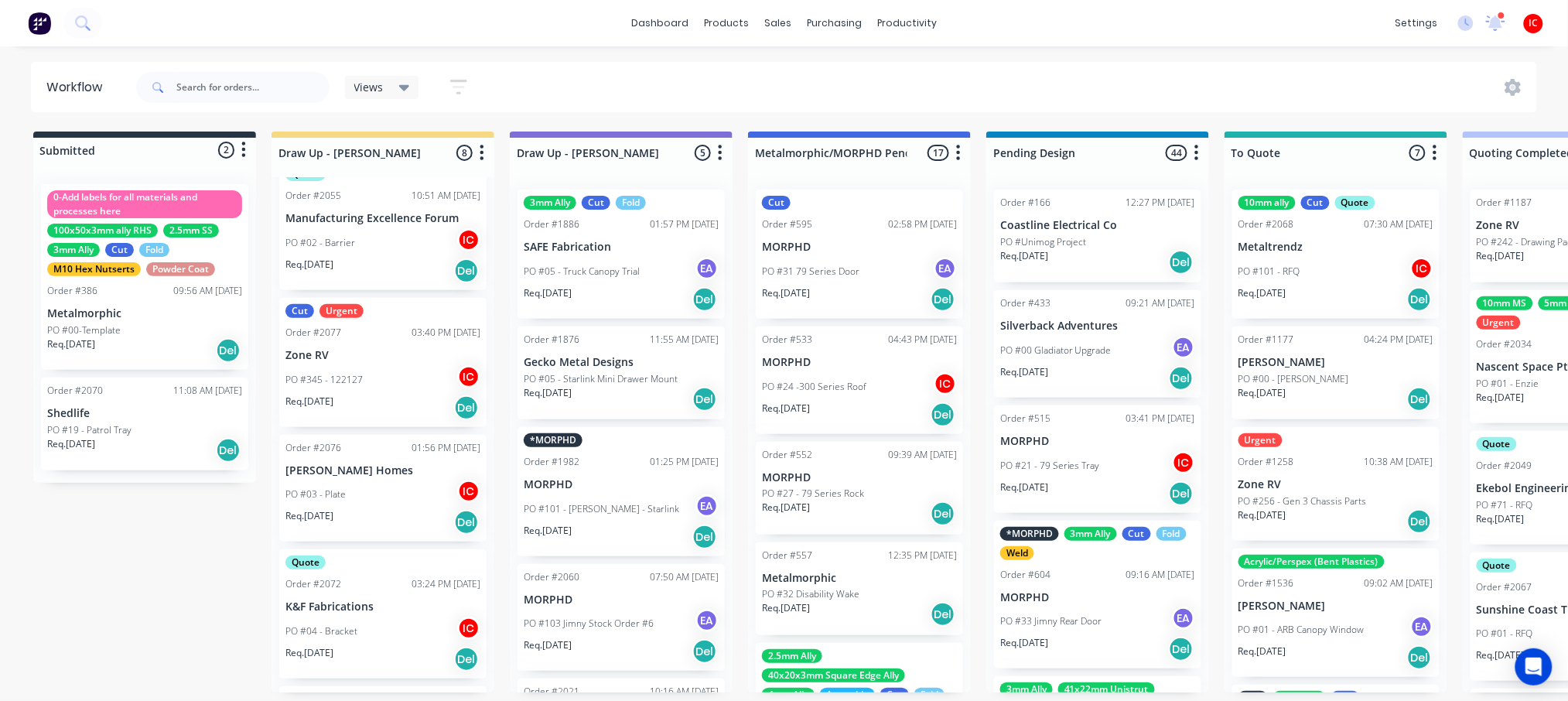
scroll to position [0, 0]
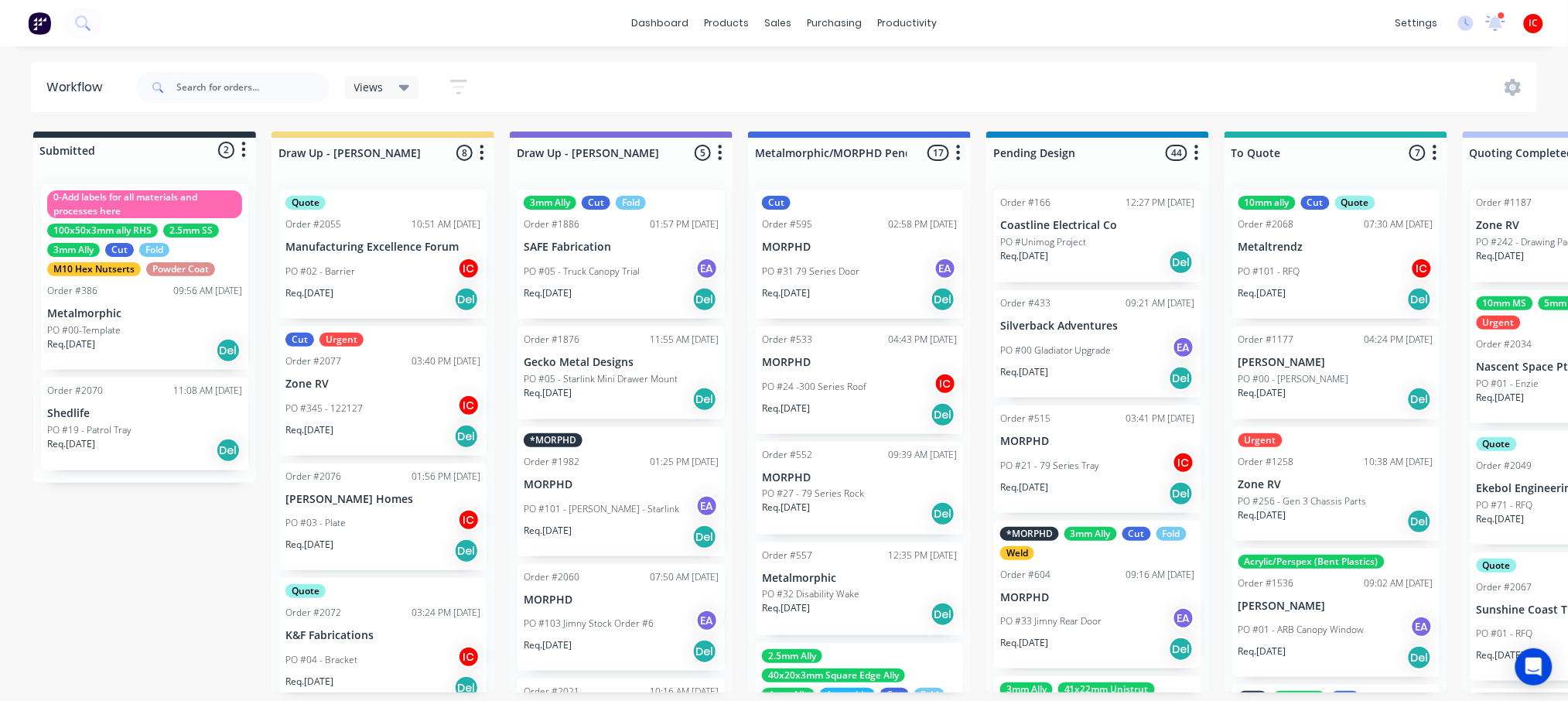
click at [397, 381] on p "Zone RV" at bounding box center [383, 384] width 195 height 13
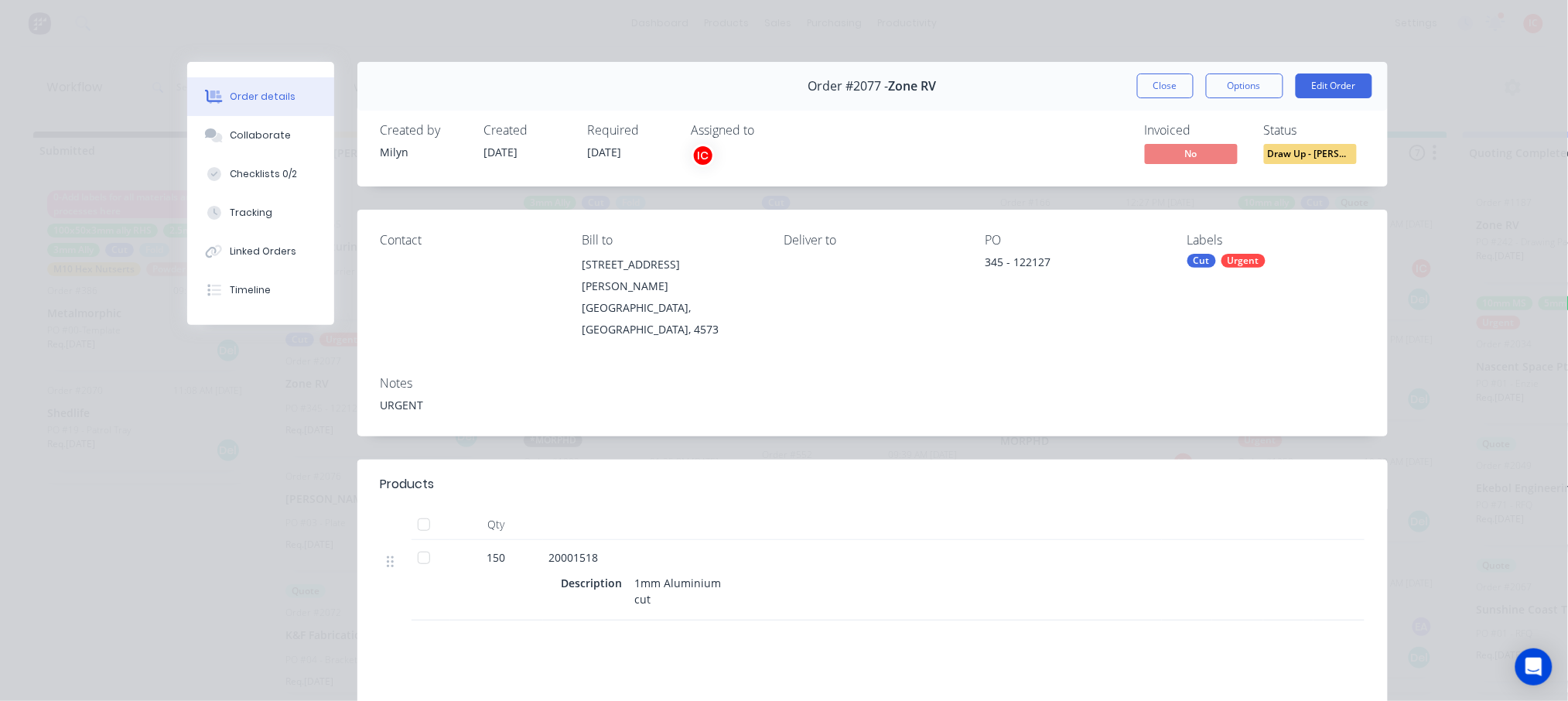
click at [1234, 266] on div "Urgent" at bounding box center [1244, 260] width 44 height 14
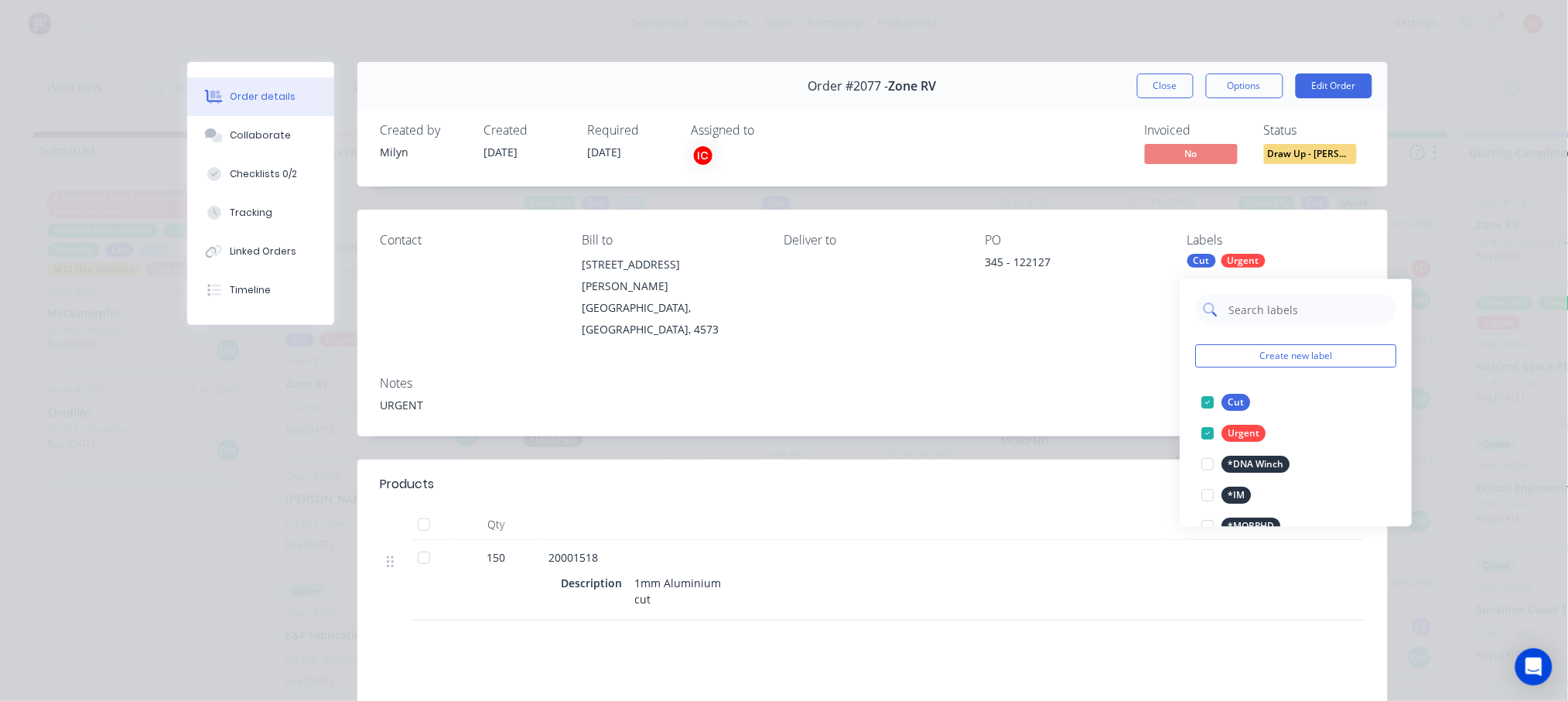
click at [1245, 306] on input "text" at bounding box center [1308, 311] width 162 height 31
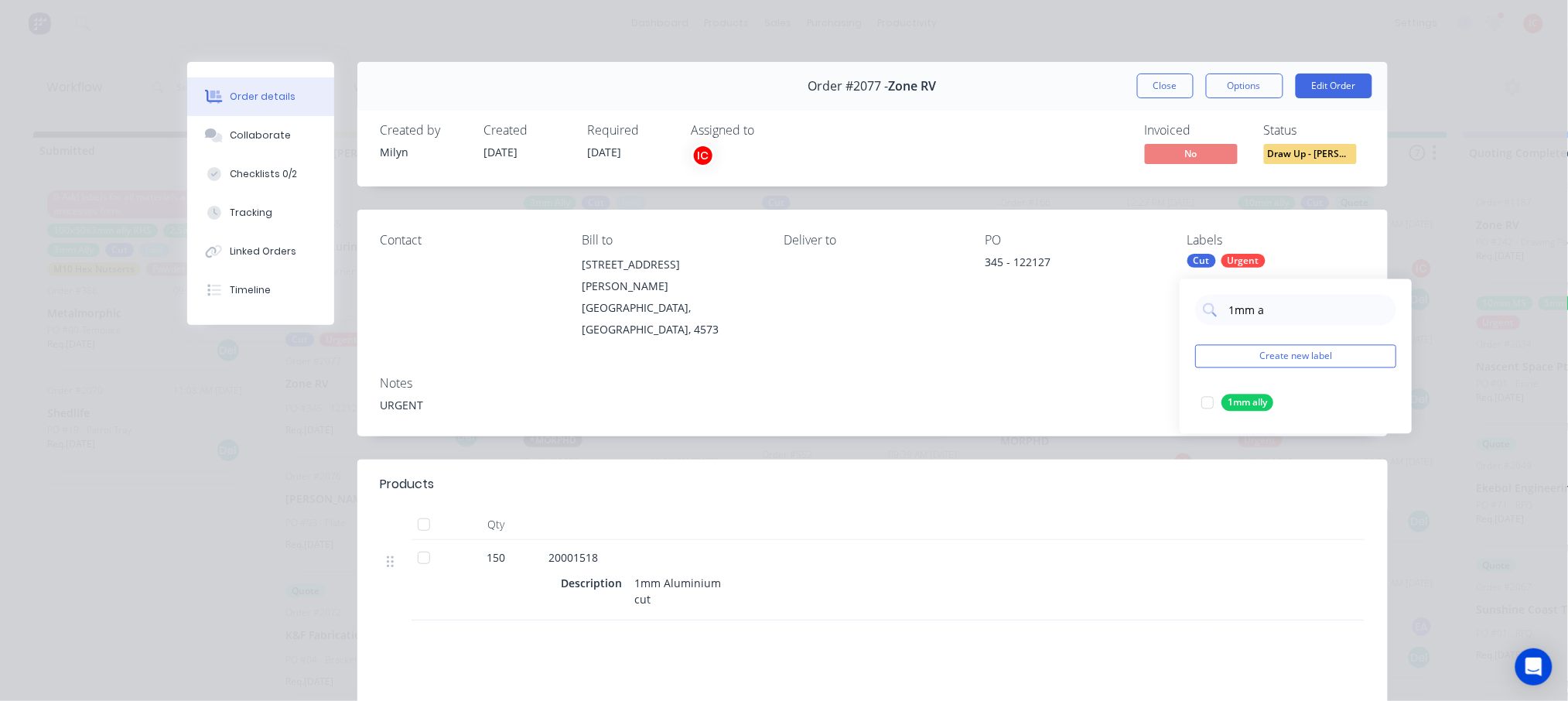
type input "1mm al"
click at [1205, 397] on div at bounding box center [1208, 403] width 31 height 31
click at [920, 377] on div "Notes" at bounding box center [873, 384] width 985 height 15
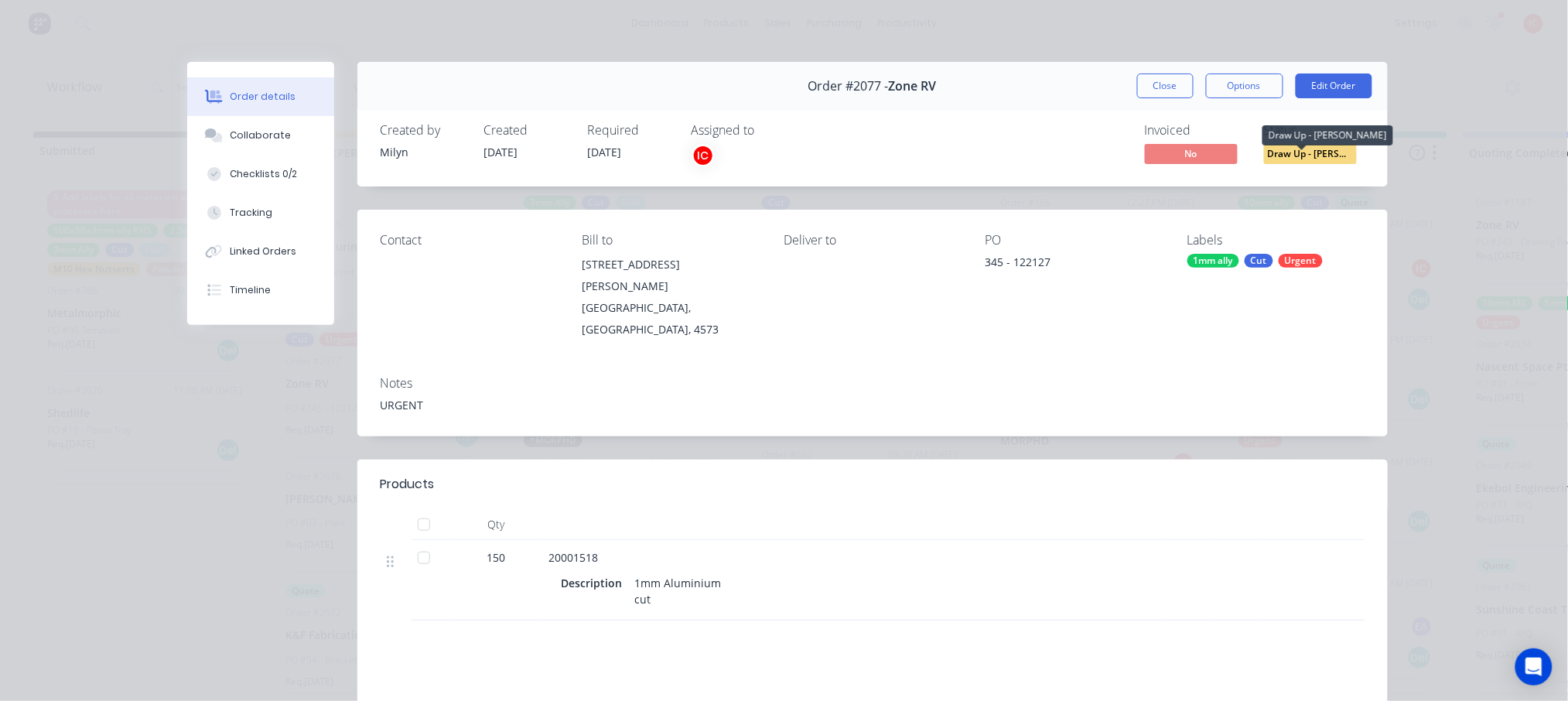
click at [1292, 157] on span "Draw Up - [PERSON_NAME]" at bounding box center [1310, 153] width 93 height 19
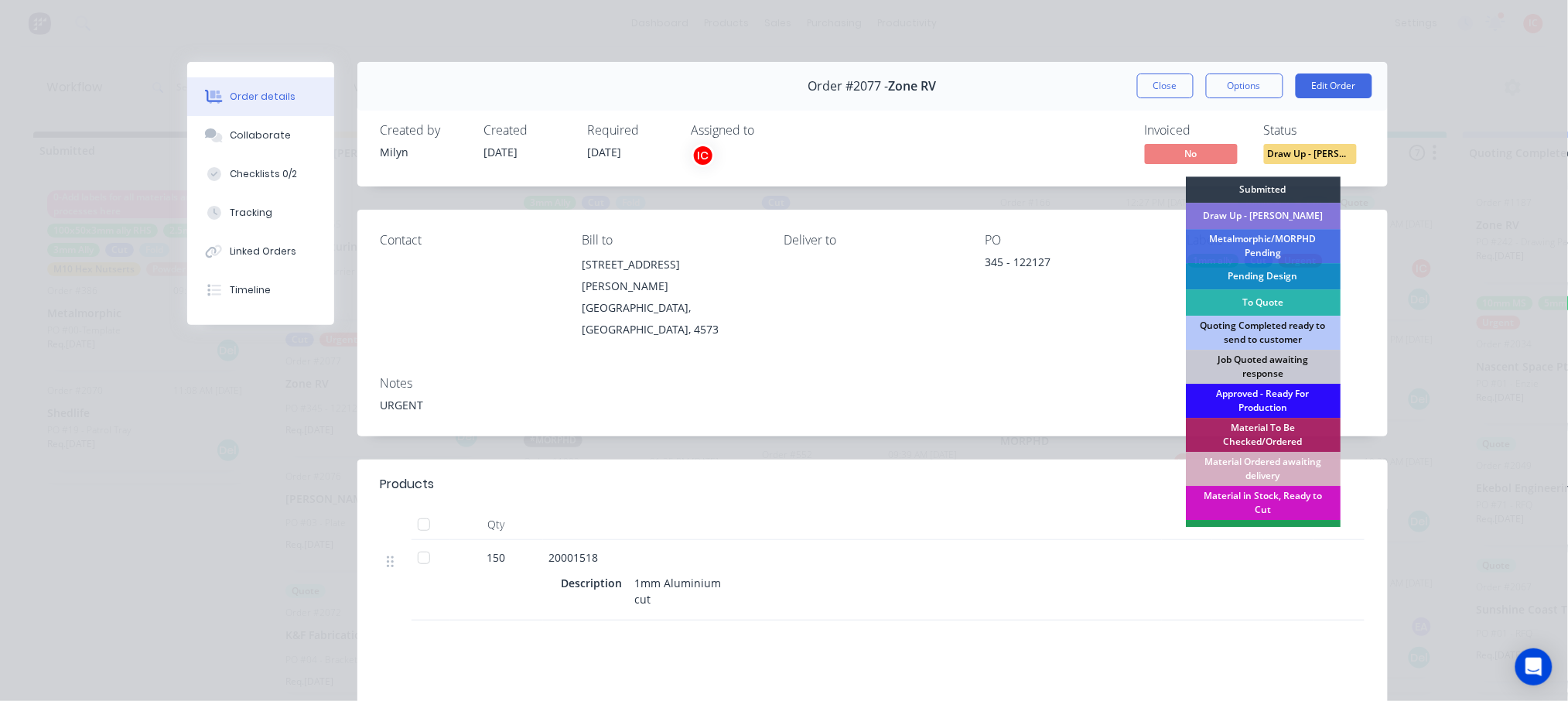
click at [1247, 393] on div "Approved - Ready For Production" at bounding box center [1263, 400] width 155 height 34
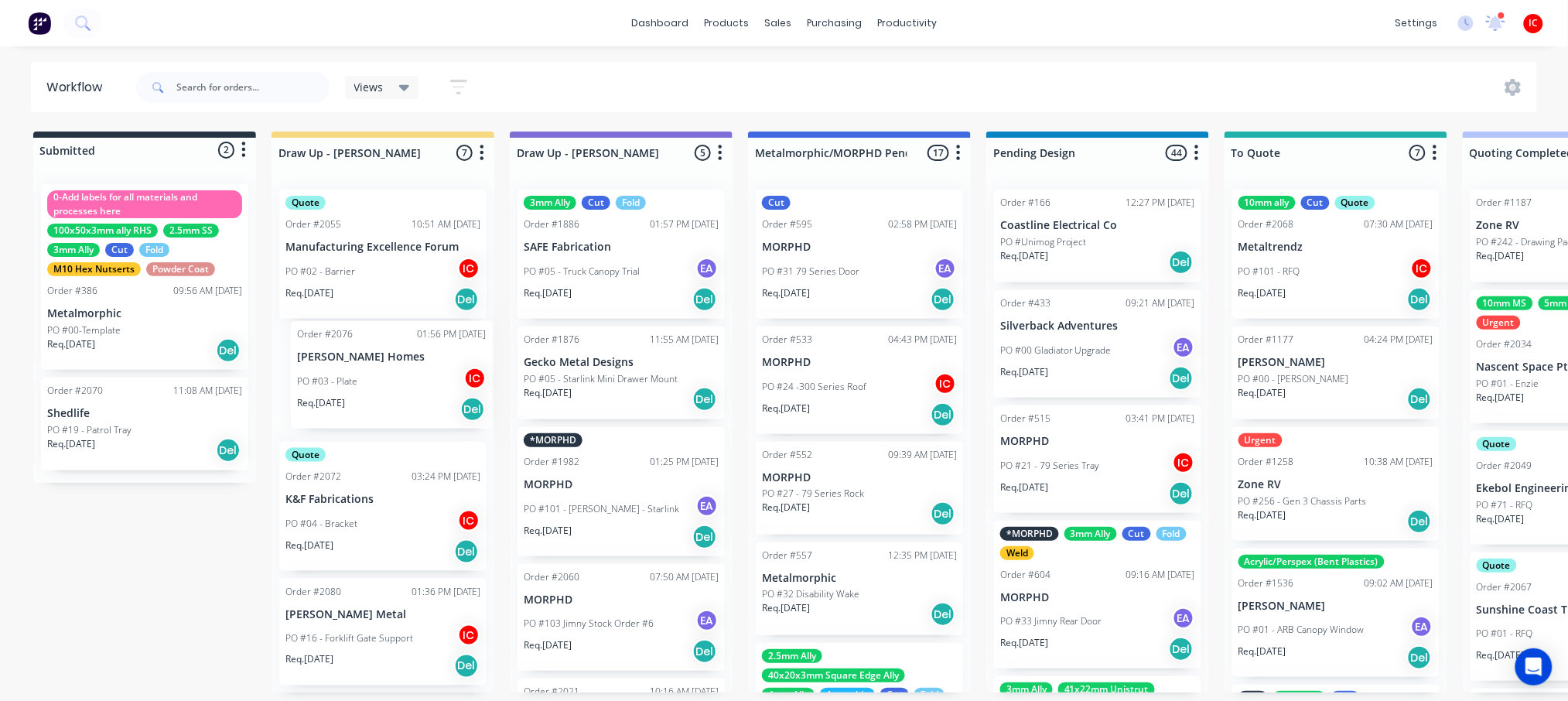
drag, startPoint x: 369, startPoint y: 386, endPoint x: 412, endPoint y: 378, distance: 43.7
click at [412, 378] on div "Quote Order #2055 10:51 AM 04/08/25 Manufacturing Excellence Forum PO #02 - Bar…" at bounding box center [383, 434] width 223 height 516
click at [407, 377] on div "PO #03 - Plate IC" at bounding box center [383, 387] width 195 height 29
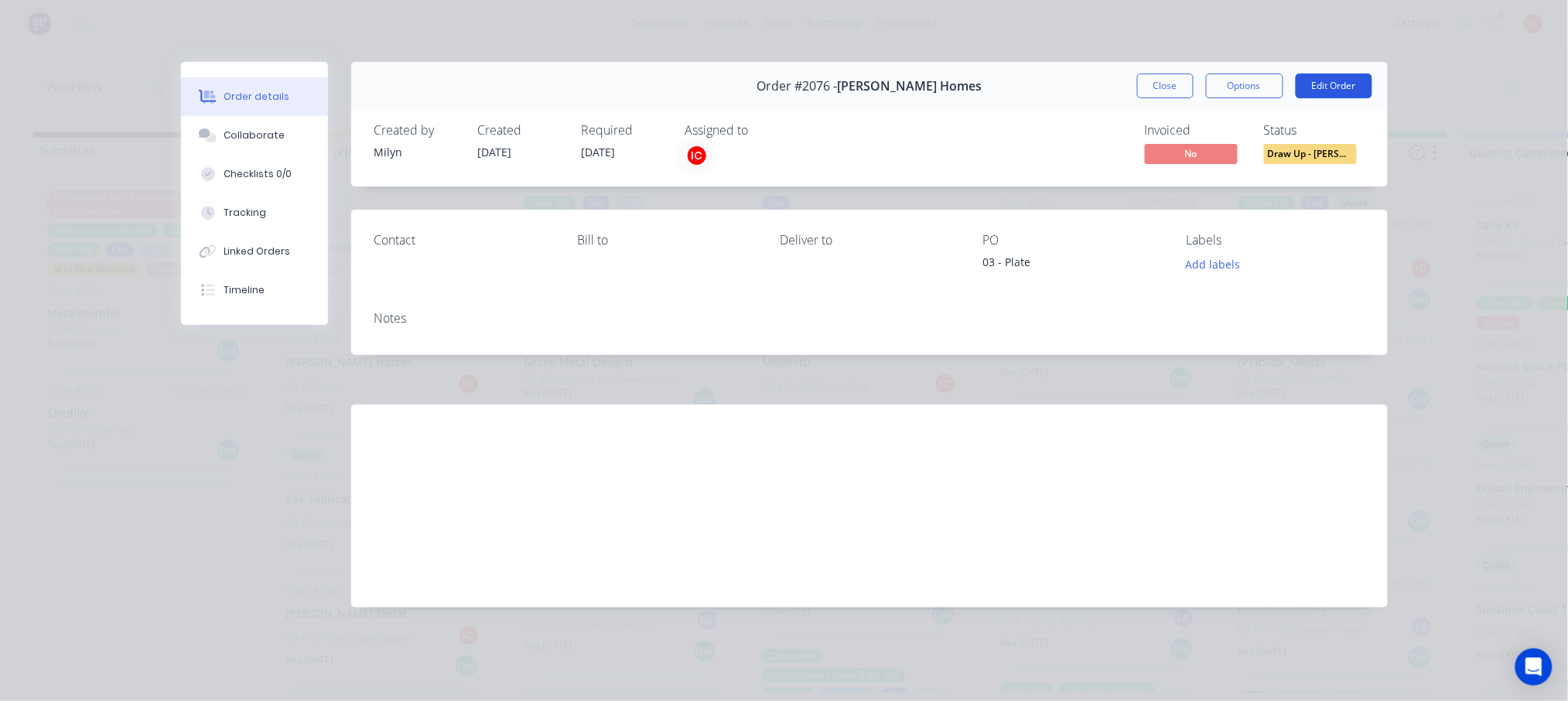
click at [1334, 87] on button "Edit Order" at bounding box center [1334, 85] width 77 height 25
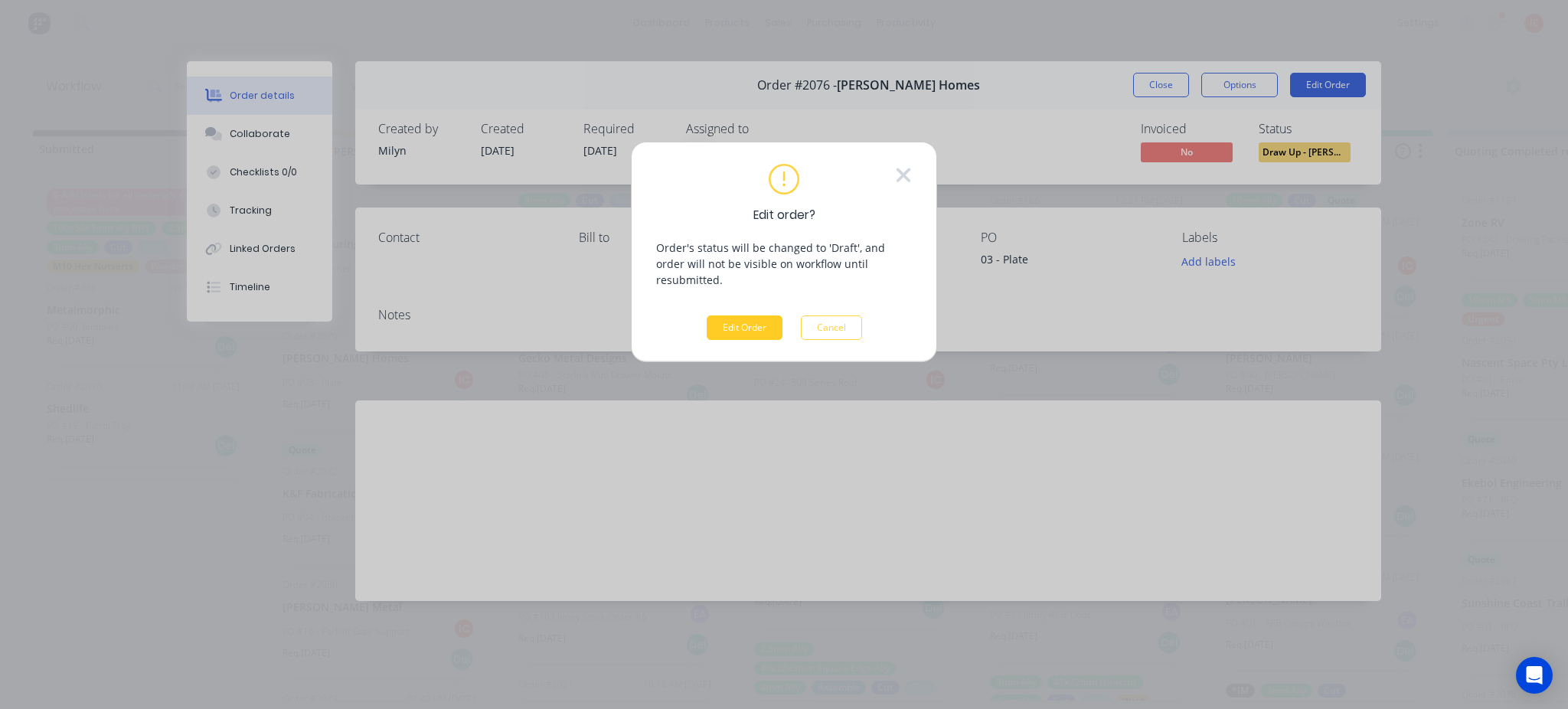
click at [748, 316] on button "Edit Order" at bounding box center [745, 327] width 76 height 24
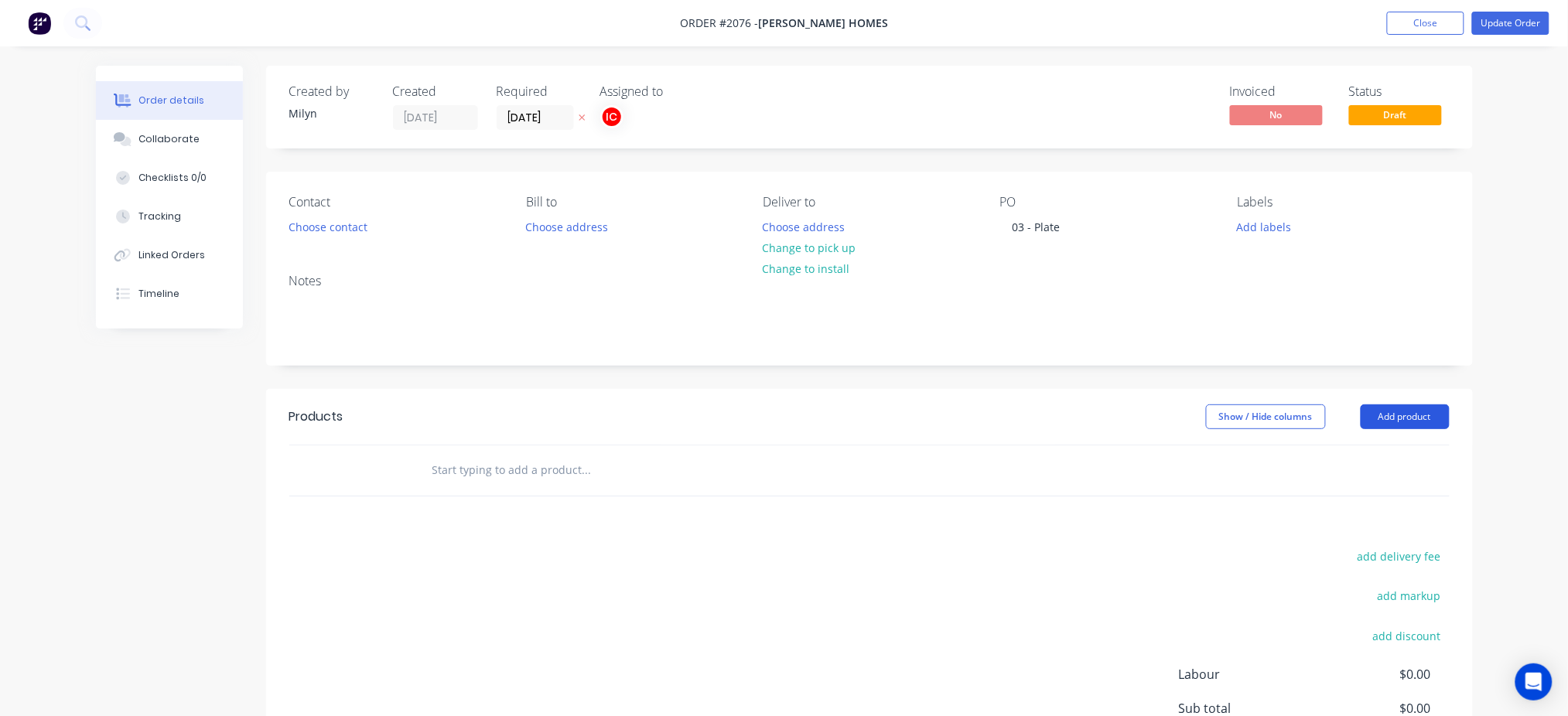
click at [1429, 416] on button "Add product" at bounding box center [1405, 417] width 89 height 25
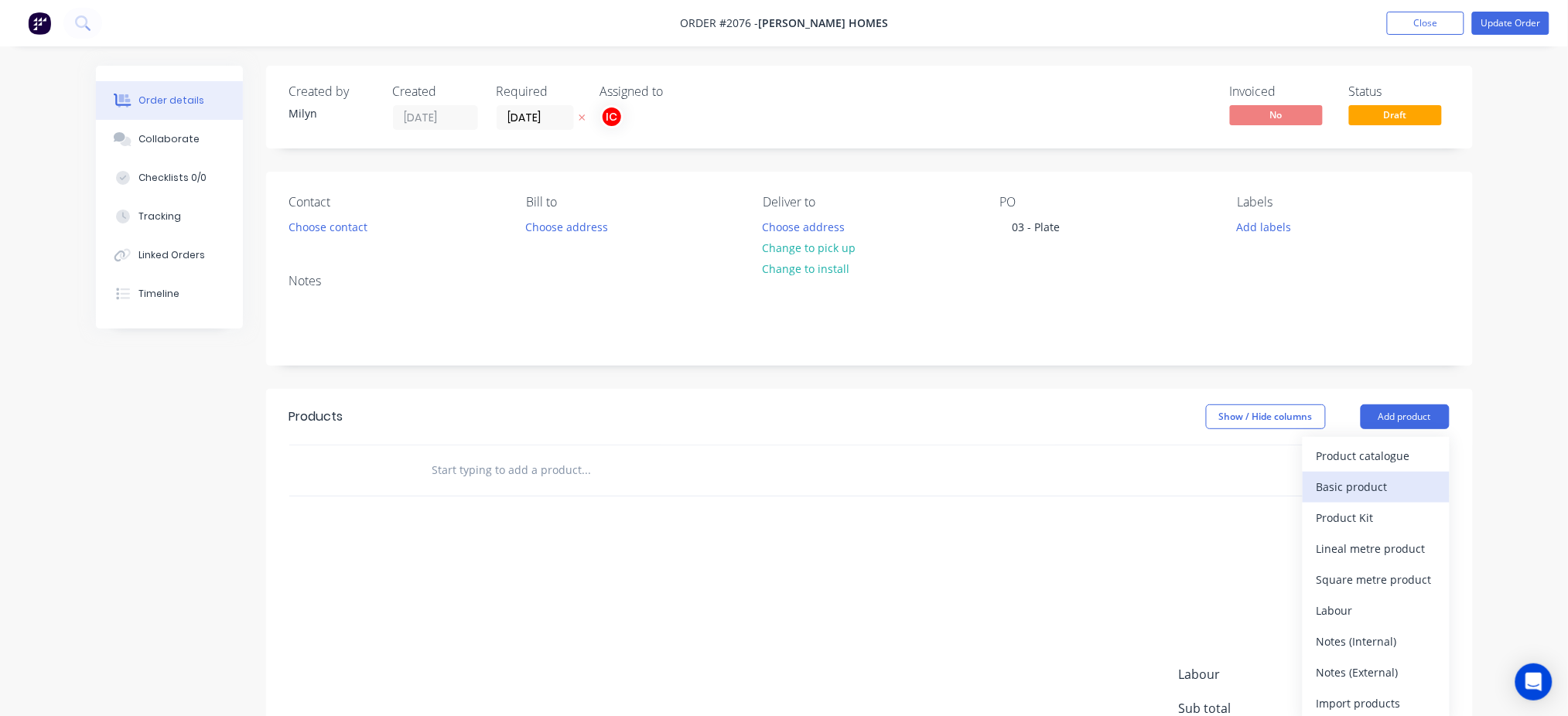
click at [1357, 482] on div "Basic product" at bounding box center [1377, 487] width 119 height 22
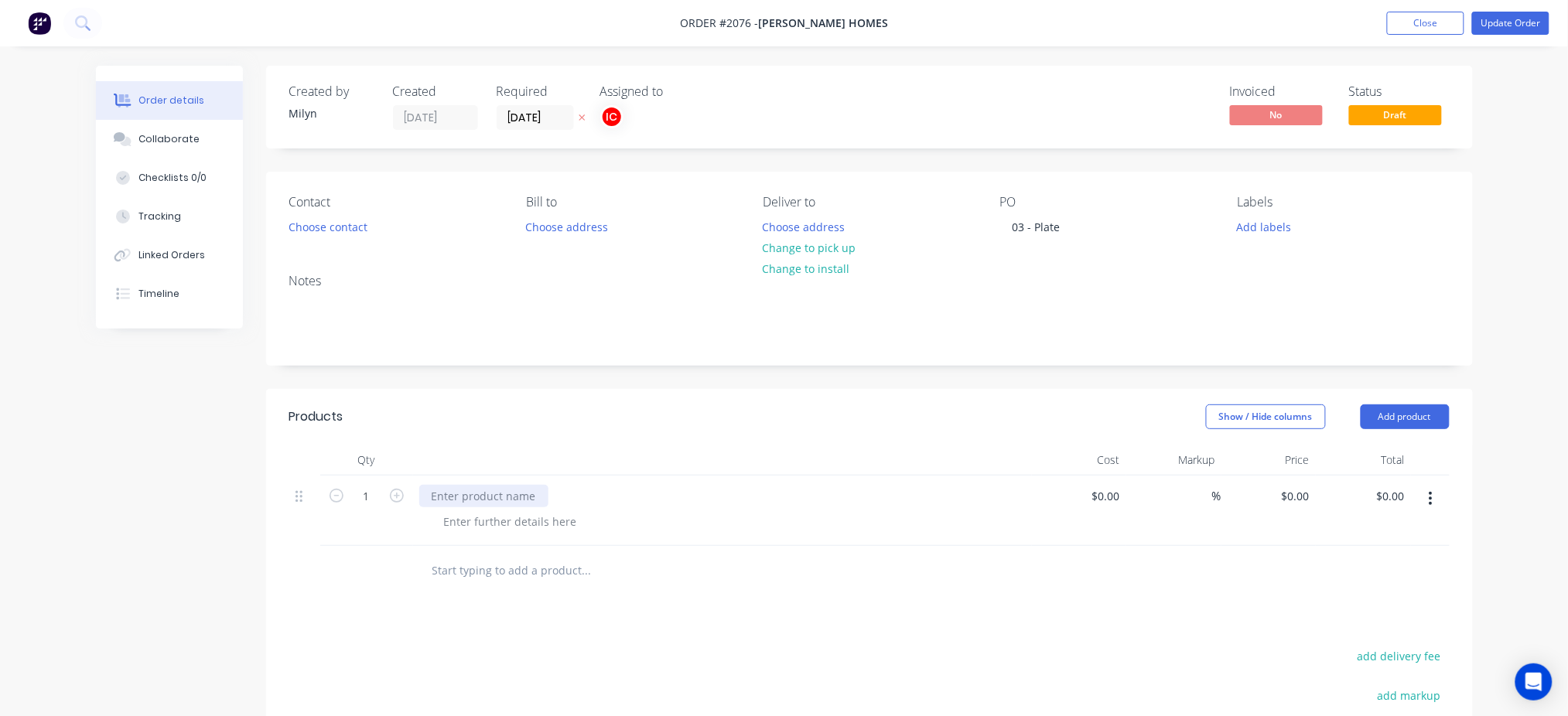
click at [524, 496] on div at bounding box center [484, 496] width 129 height 22
paste div
click at [541, 520] on div at bounding box center [510, 522] width 158 height 22
click at [691, 503] on div "JT Holmes_6mm MS_QTYx2" at bounding box center [723, 496] width 606 height 22
click at [1440, 498] on button "button" at bounding box center [1432, 499] width 37 height 27
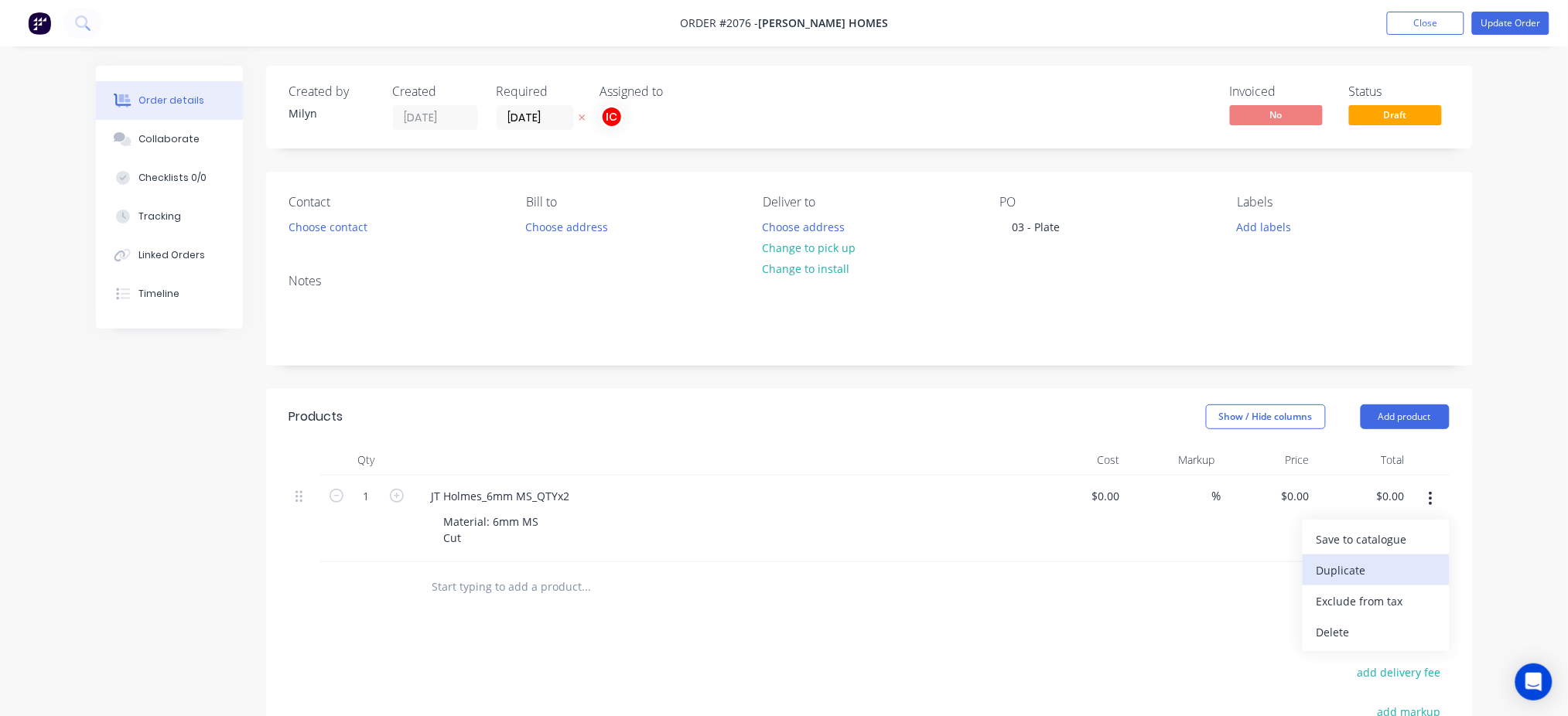
click at [1360, 569] on div "Duplicate" at bounding box center [1377, 570] width 119 height 22
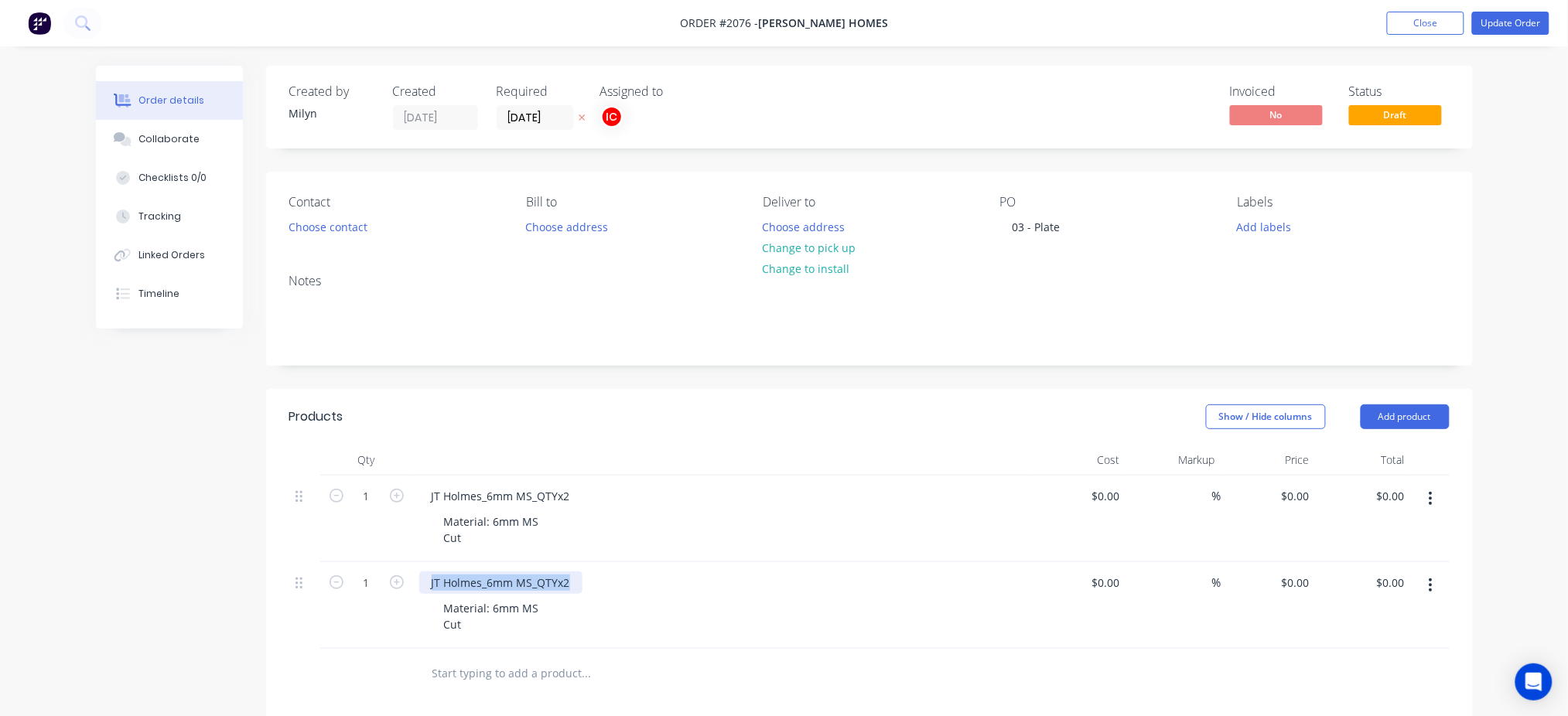
drag, startPoint x: 572, startPoint y: 579, endPoint x: 422, endPoint y: 591, distance: 150.5
click at [422, 591] on div "JT Holmes_6mm MS_QTYx2" at bounding box center [501, 582] width 163 height 22
click at [391, 491] on icon "button" at bounding box center [397, 495] width 14 height 14
type input "2"
click at [611, 601] on div "Material: 6mm MS Cut" at bounding box center [728, 616] width 594 height 38
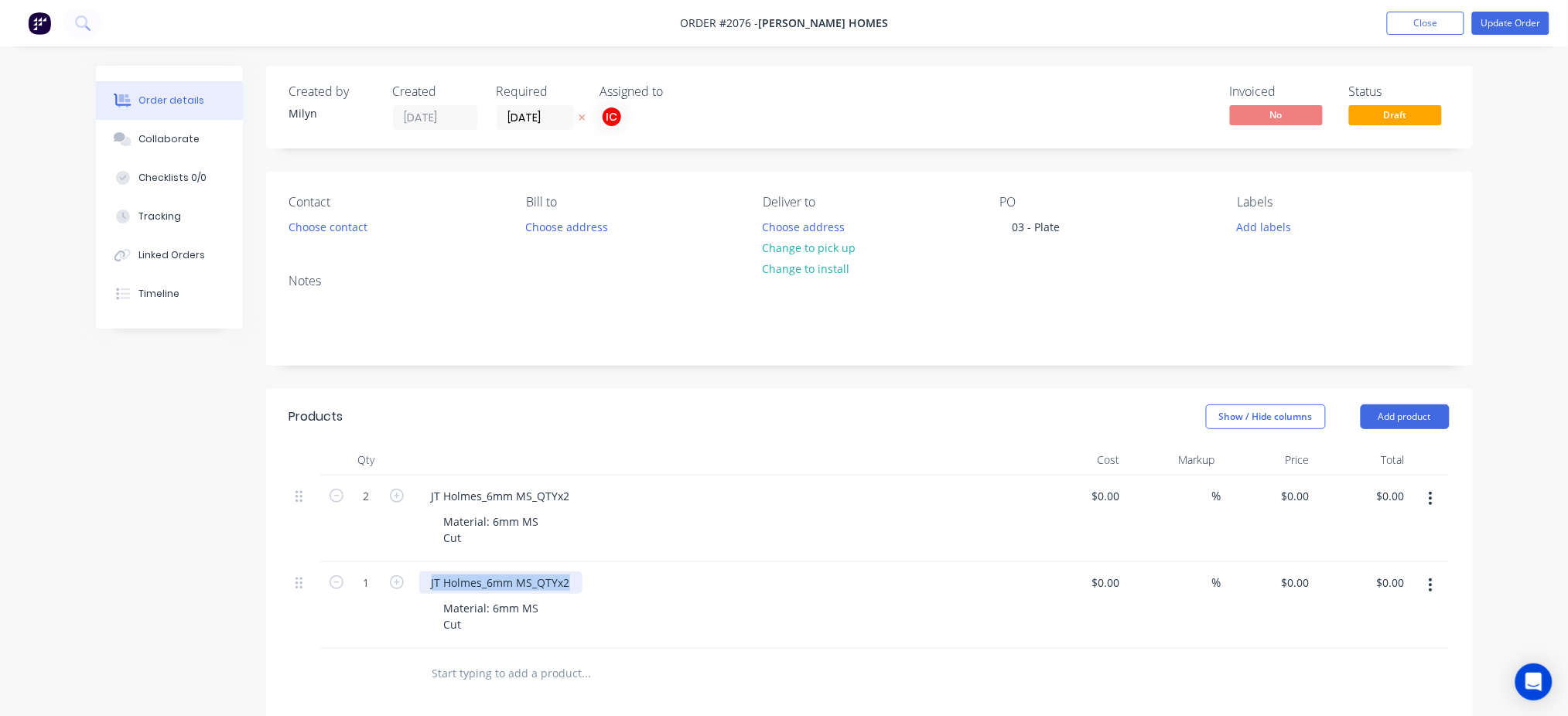
drag, startPoint x: 570, startPoint y: 580, endPoint x: 410, endPoint y: 591, distance: 160.4
click at [410, 591] on div "1 JT Holmes_6mm MS_QTYx2 Material: 6mm MS Cut $0.00 $0.00 % $0.00 $0.00 $0.00 $…" at bounding box center [869, 605] width 1160 height 87
click at [1429, 590] on icon "button" at bounding box center [1431, 585] width 4 height 17
click at [1382, 656] on div "Duplicate" at bounding box center [1377, 656] width 119 height 22
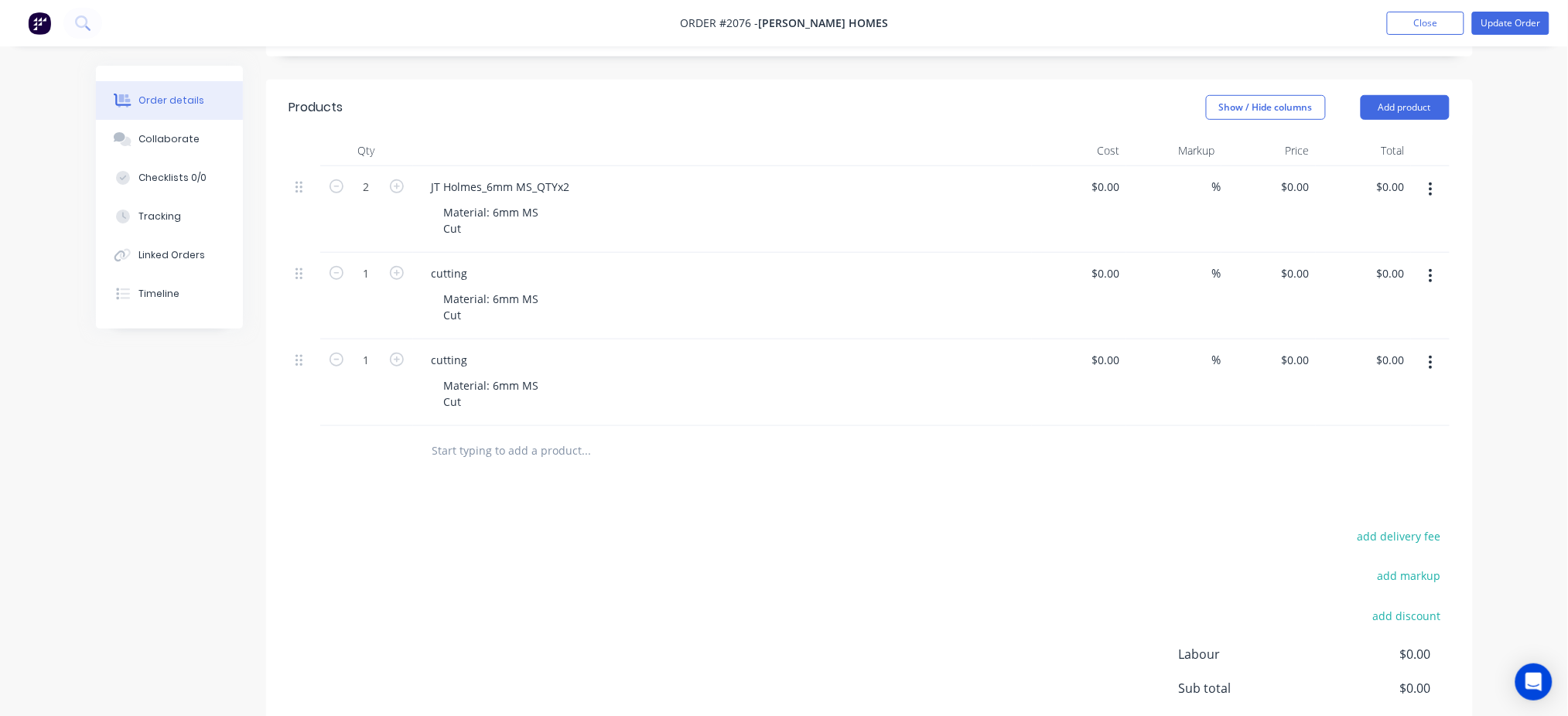
click at [1434, 359] on button "button" at bounding box center [1432, 363] width 37 height 27
click at [1392, 500] on div "Delete" at bounding box center [1377, 496] width 119 height 22
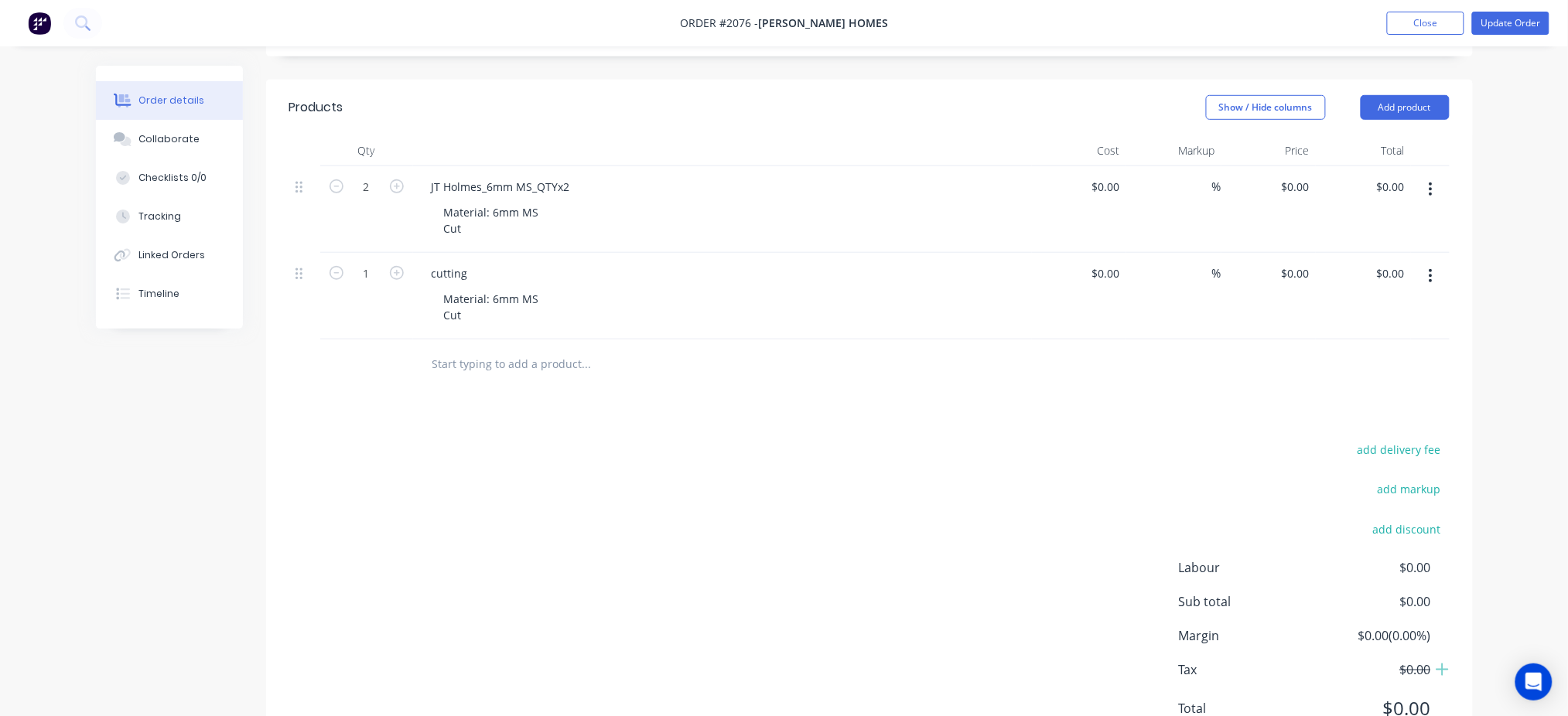
click at [1433, 282] on button "button" at bounding box center [1432, 276] width 37 height 27
click at [1355, 414] on div "Delete" at bounding box center [1377, 409] width 119 height 22
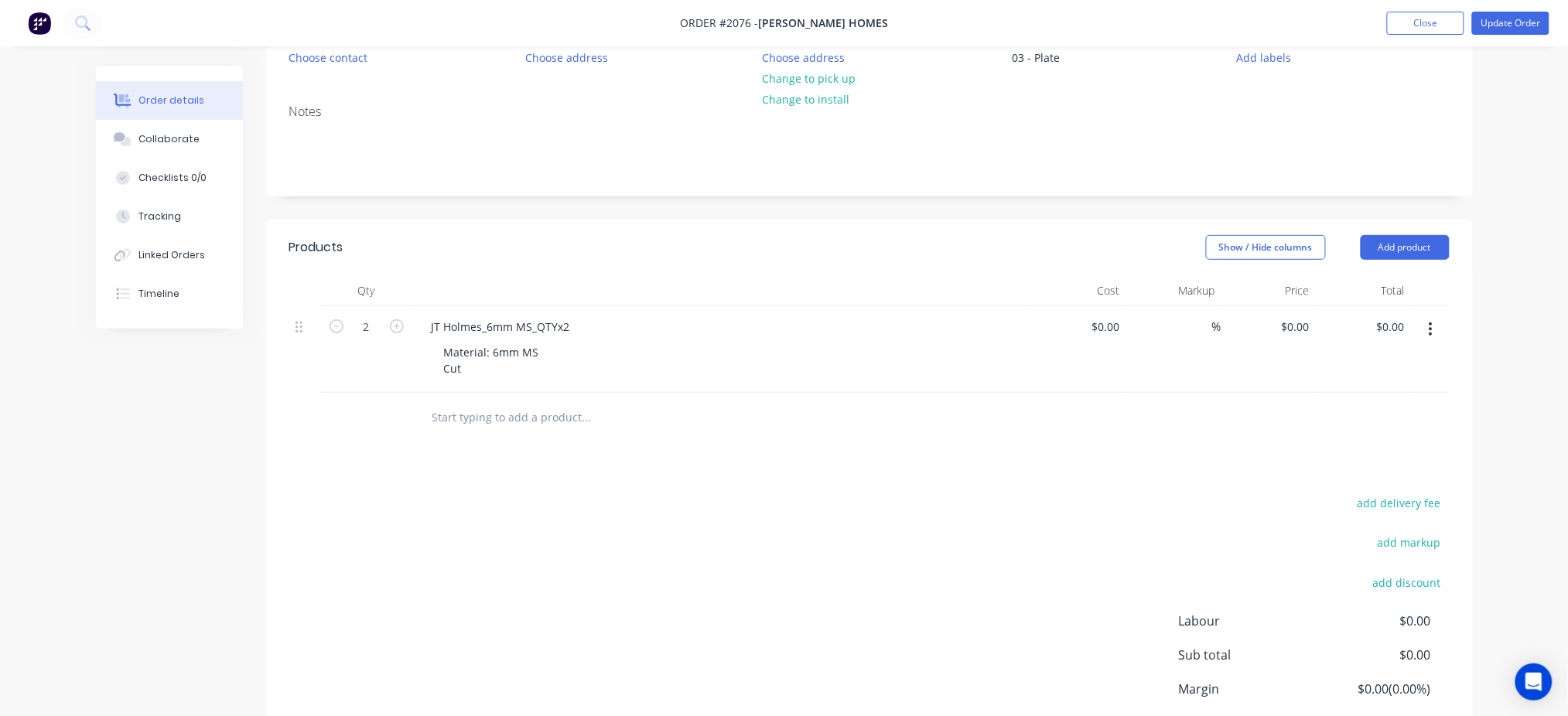
scroll to position [0, 0]
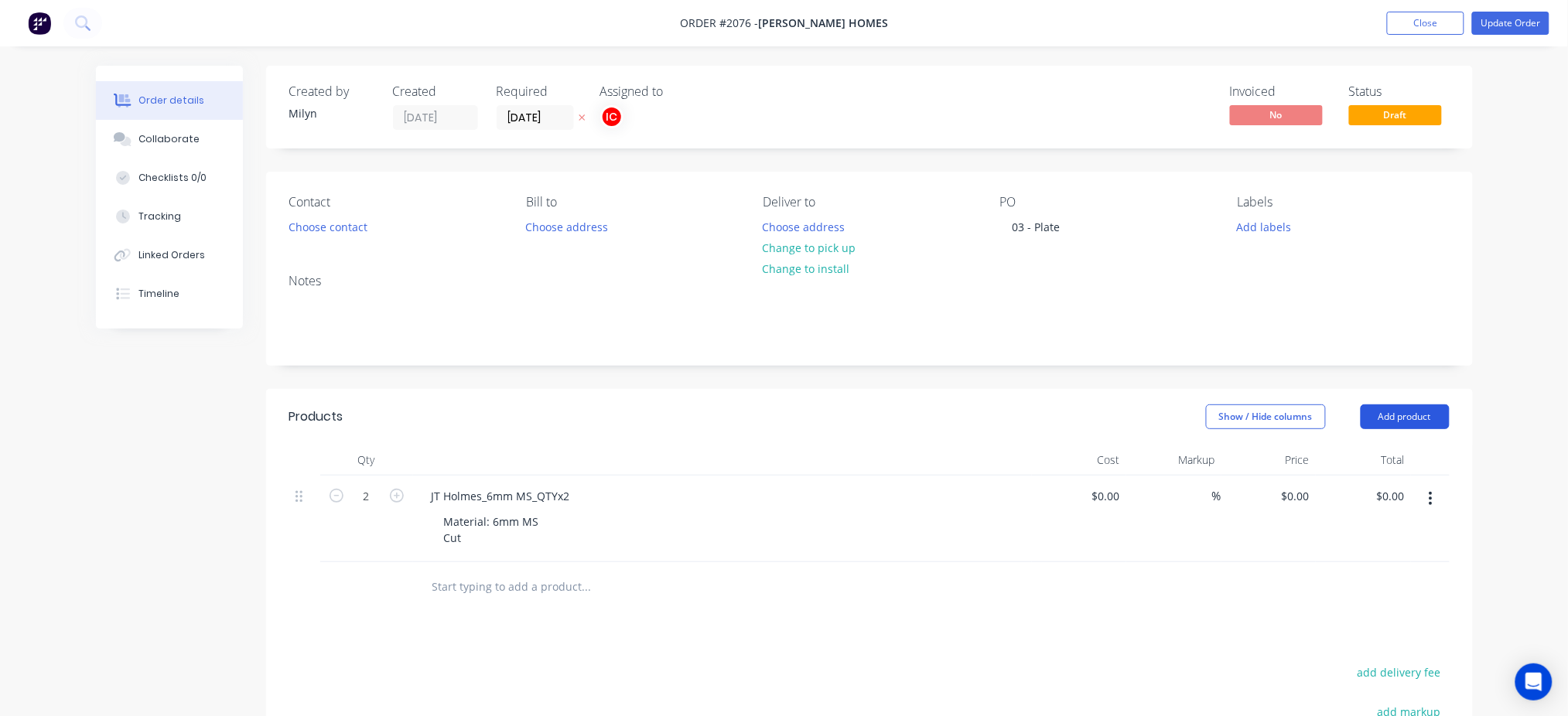
click at [1376, 411] on button "Add product" at bounding box center [1405, 417] width 89 height 25
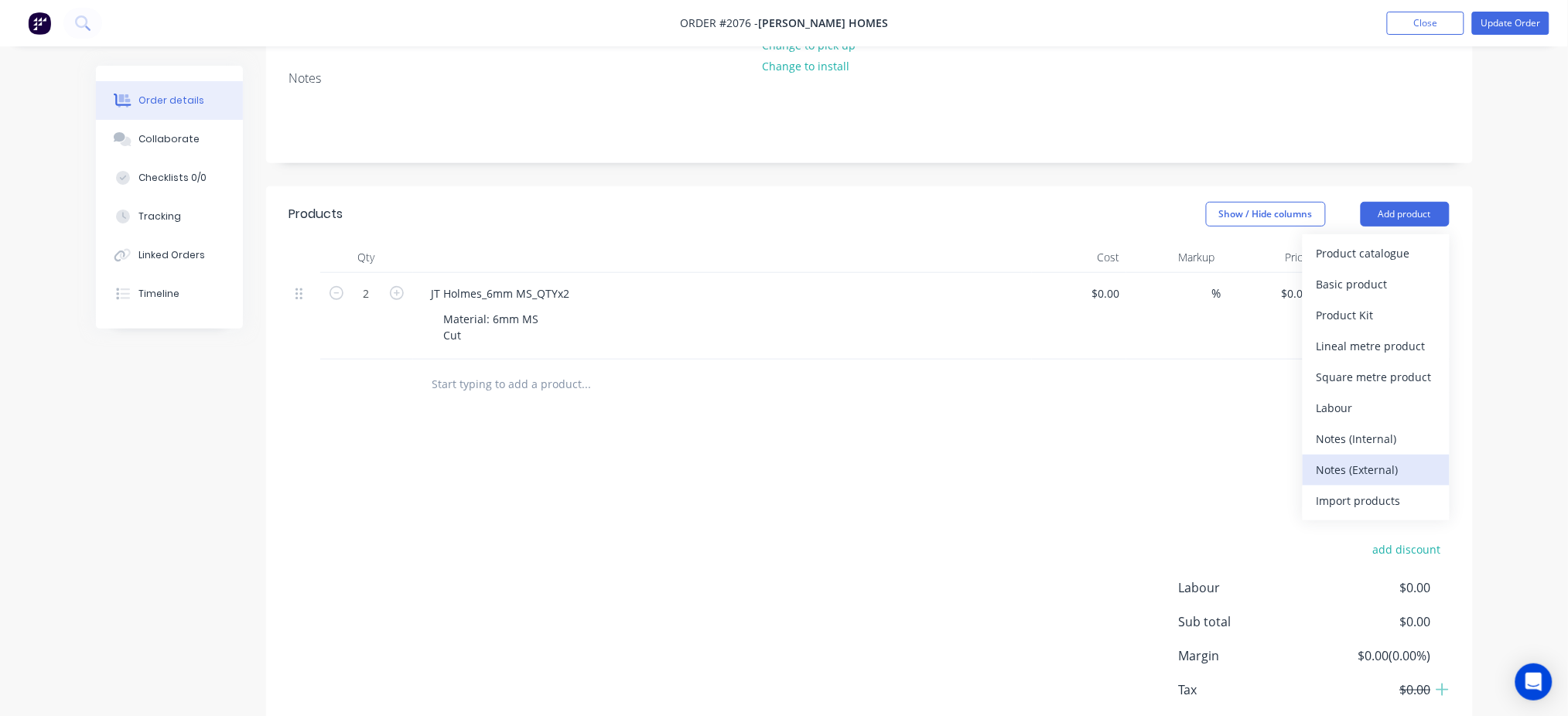
scroll to position [206, 0]
click at [1398, 287] on div "Basic product" at bounding box center [1377, 281] width 119 height 22
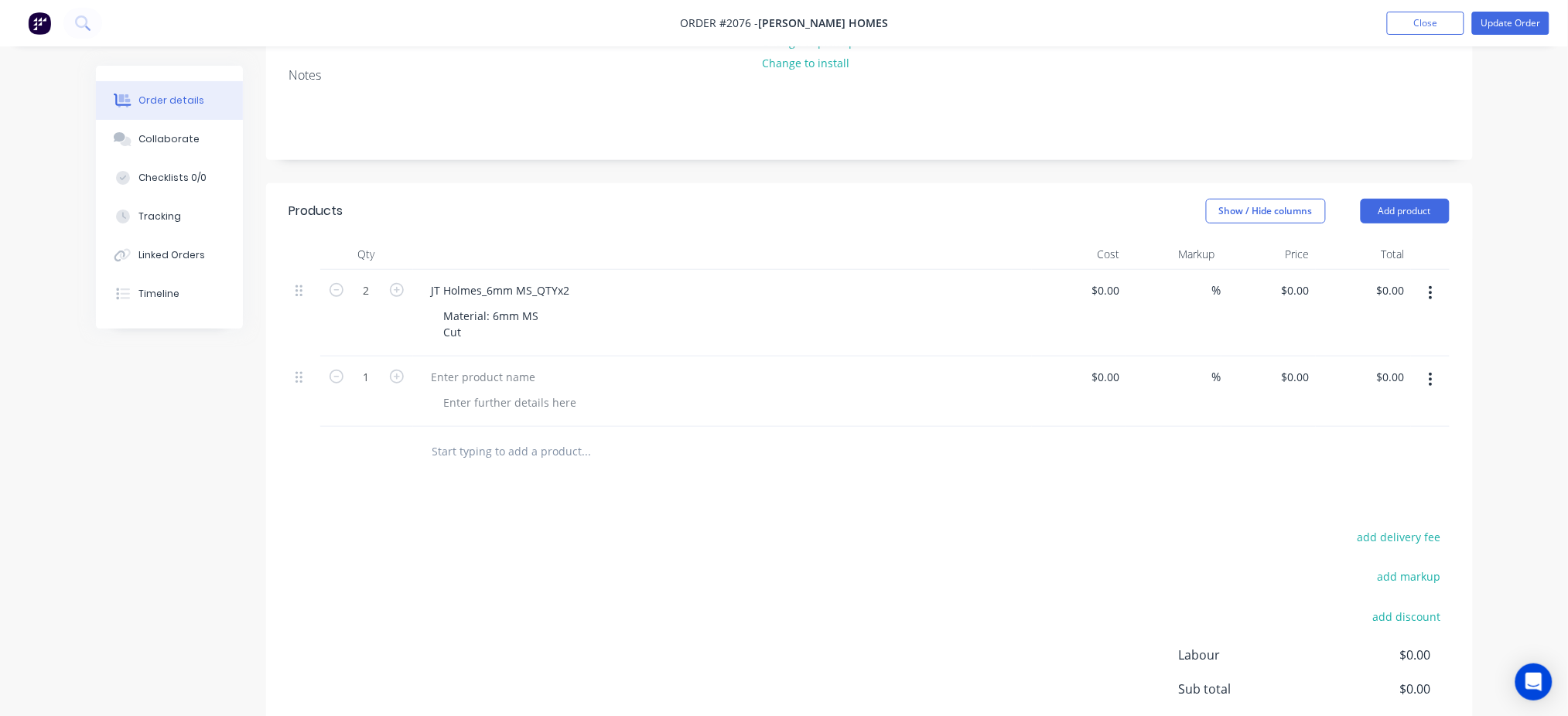
click at [1433, 381] on button "button" at bounding box center [1432, 380] width 37 height 27
click at [1379, 519] on div "Delete" at bounding box center [1377, 513] width 119 height 22
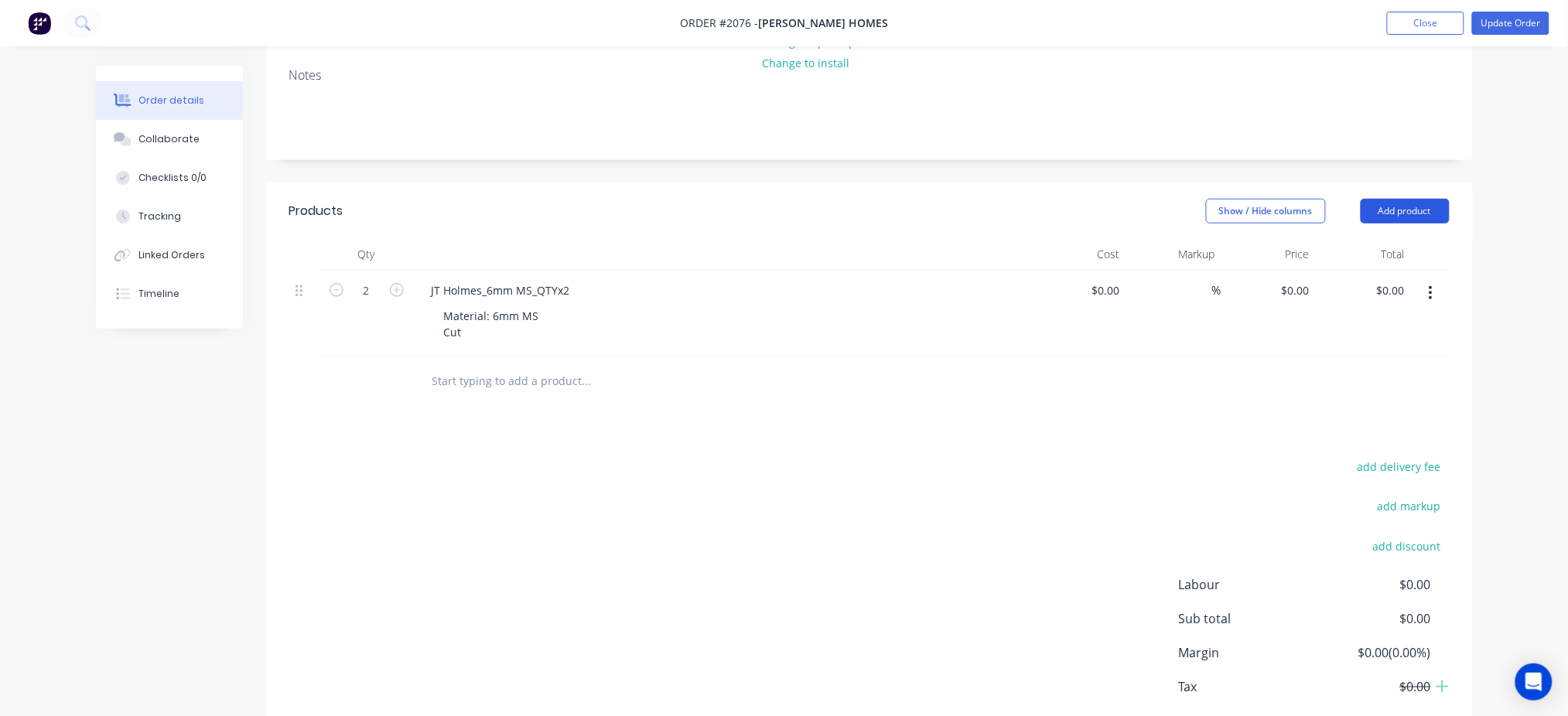
click at [1391, 208] on button "Add product" at bounding box center [1405, 211] width 89 height 25
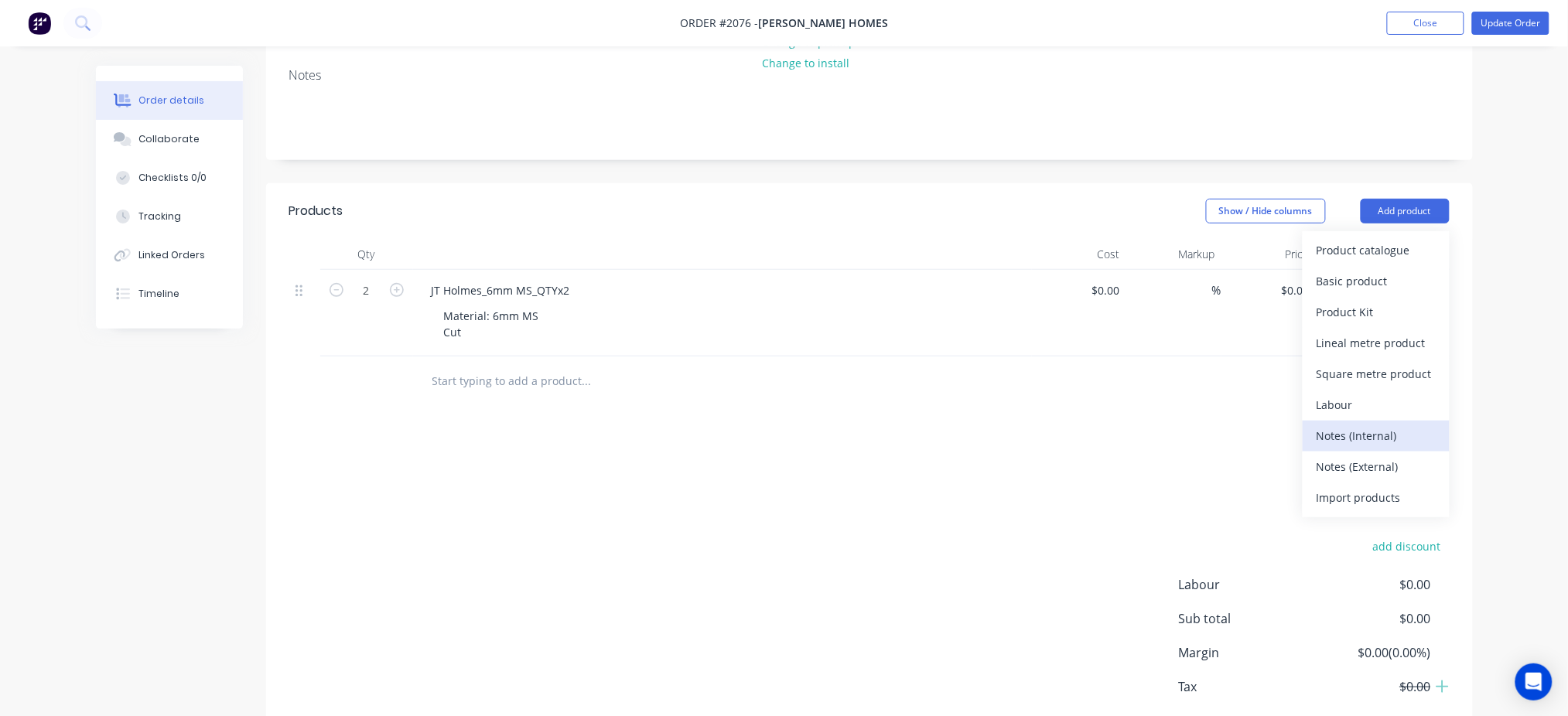
click at [1411, 438] on div "Notes (Internal)" at bounding box center [1377, 436] width 119 height 22
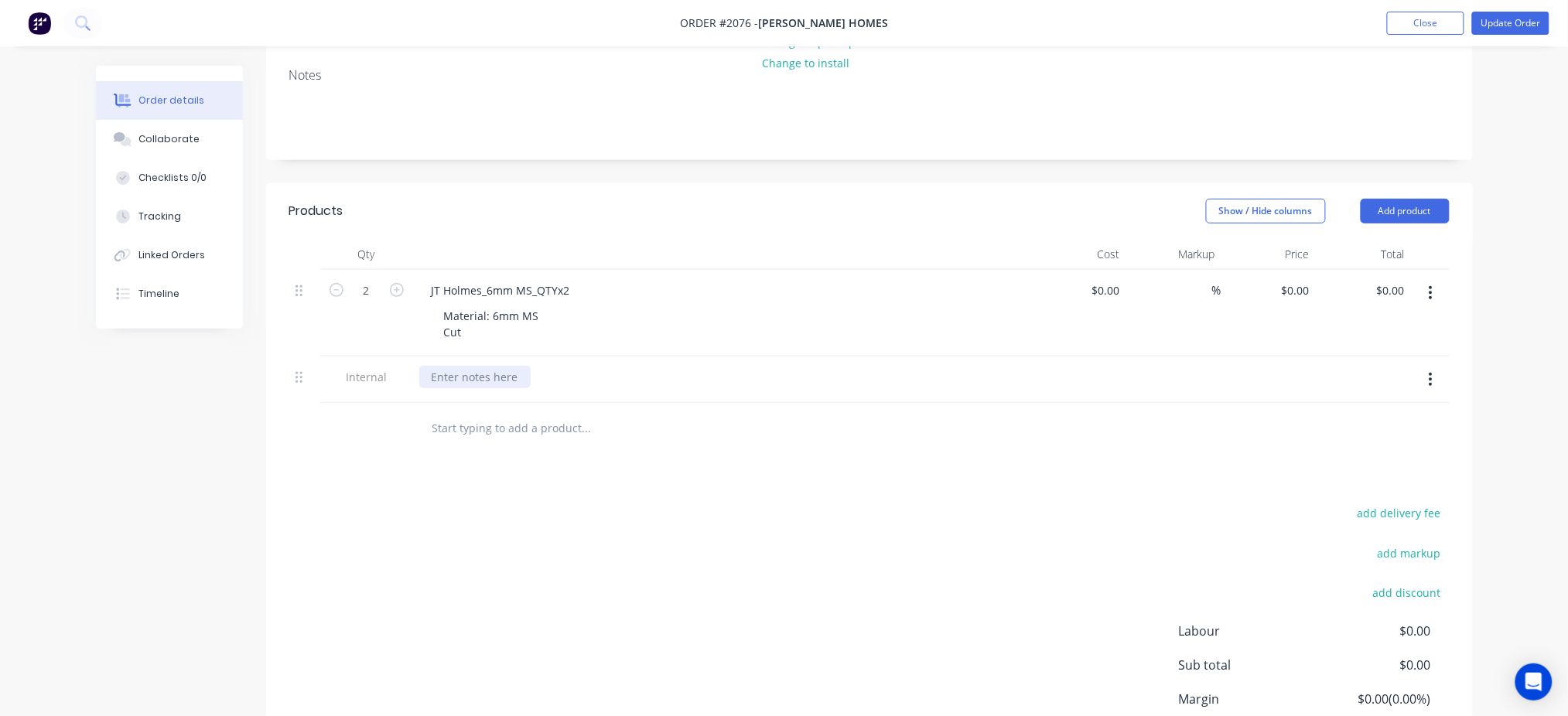
click at [493, 373] on div at bounding box center [475, 377] width 112 height 22
click at [798, 598] on div "add delivery fee add markup add discount Labour $0.00 Sub total $0.00 Margin $0…" at bounding box center [869, 652] width 1160 height 298
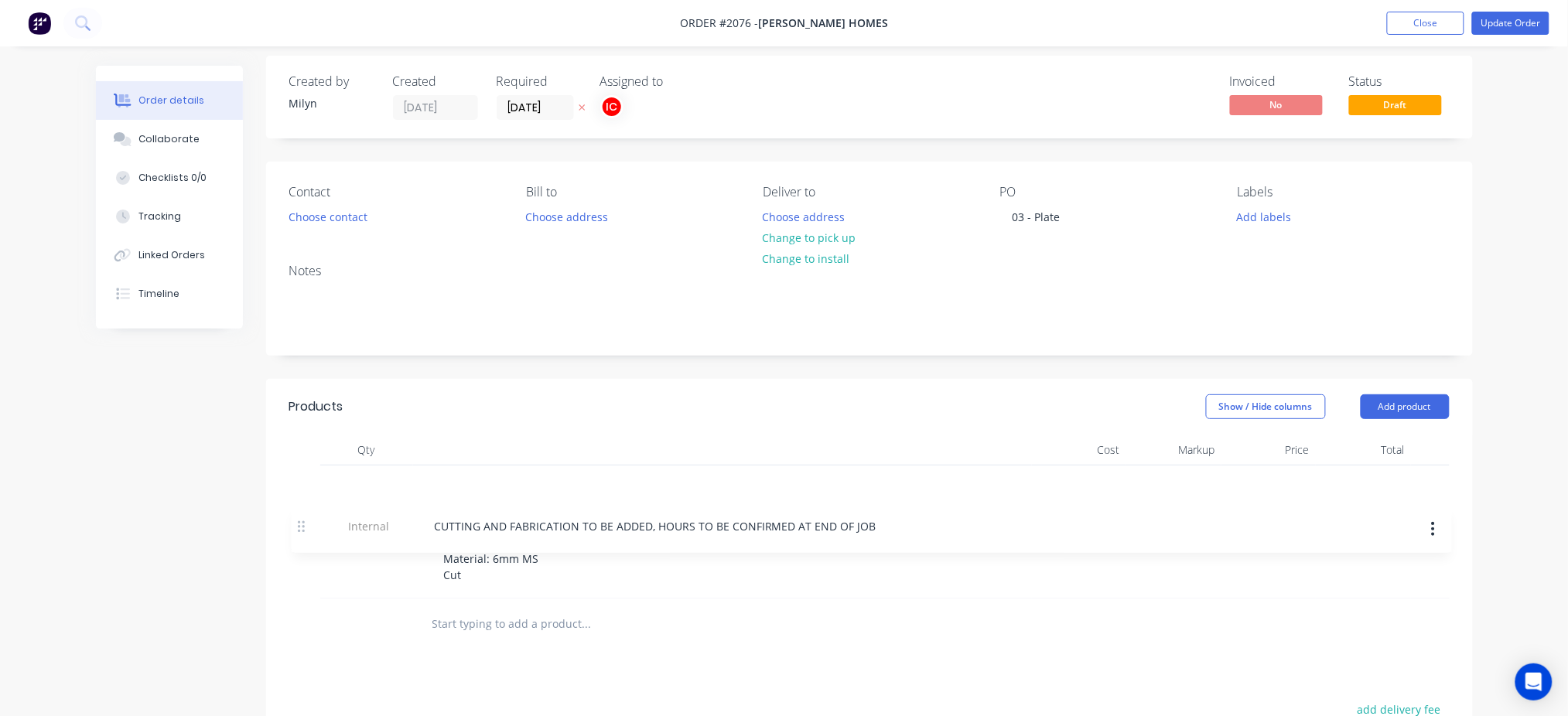
scroll to position [11, 0]
drag, startPoint x: 296, startPoint y: 586, endPoint x: 302, endPoint y: 480, distance: 106.2
click at [302, 480] on div "2 JT Holmes_6mm MS_QTYx2 Material: 6mm MS Cut $0.00 $0.00 % $0.00 $0.00 $0.00 $…" at bounding box center [869, 532] width 1160 height 134
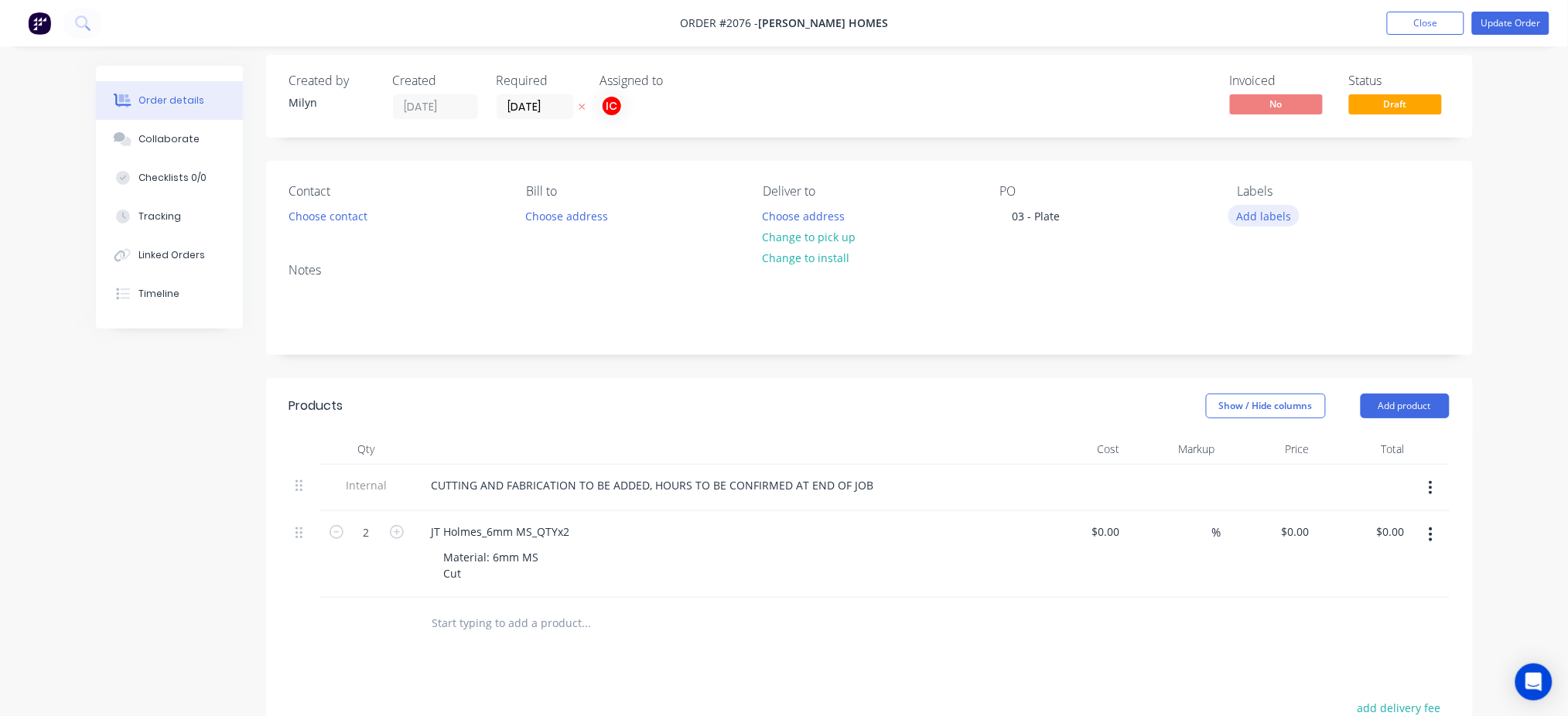
click at [1286, 213] on button "Add labels" at bounding box center [1265, 215] width 71 height 21
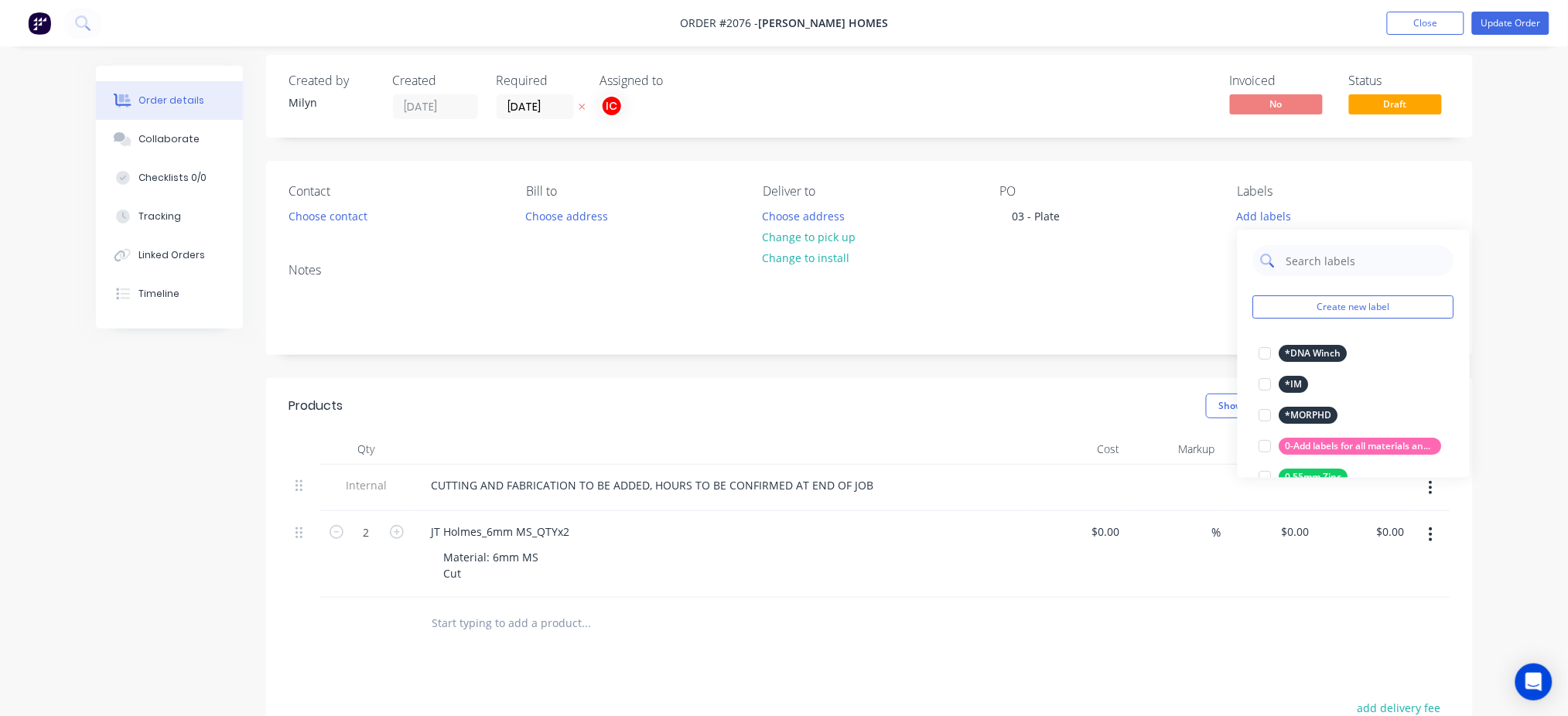
click at [1333, 257] on input "text" at bounding box center [1366, 261] width 162 height 31
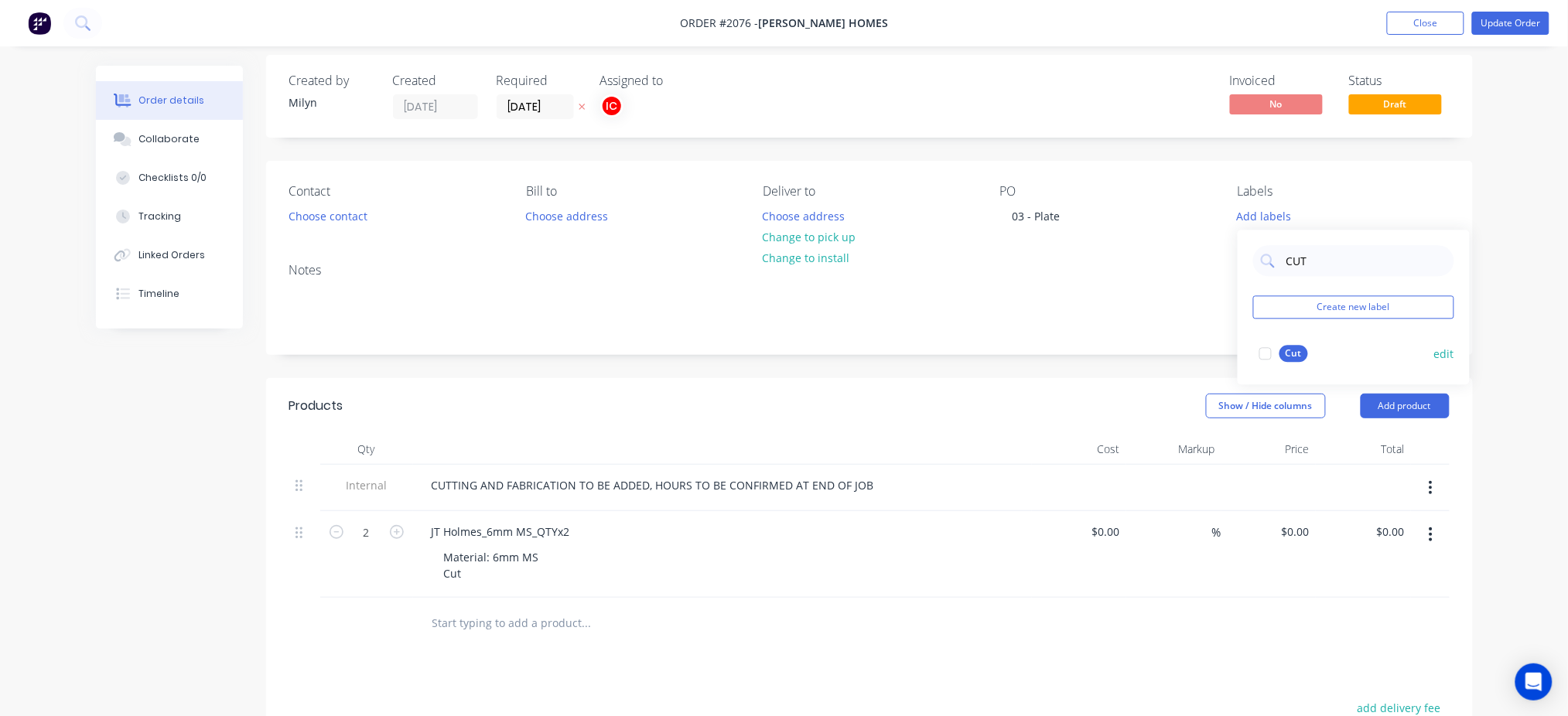
click at [1259, 358] on div at bounding box center [1266, 353] width 31 height 31
drag, startPoint x: 1332, startPoint y: 252, endPoint x: 1278, endPoint y: 263, distance: 55.1
click at [1278, 263] on div "CUT" at bounding box center [1355, 255] width 201 height 31
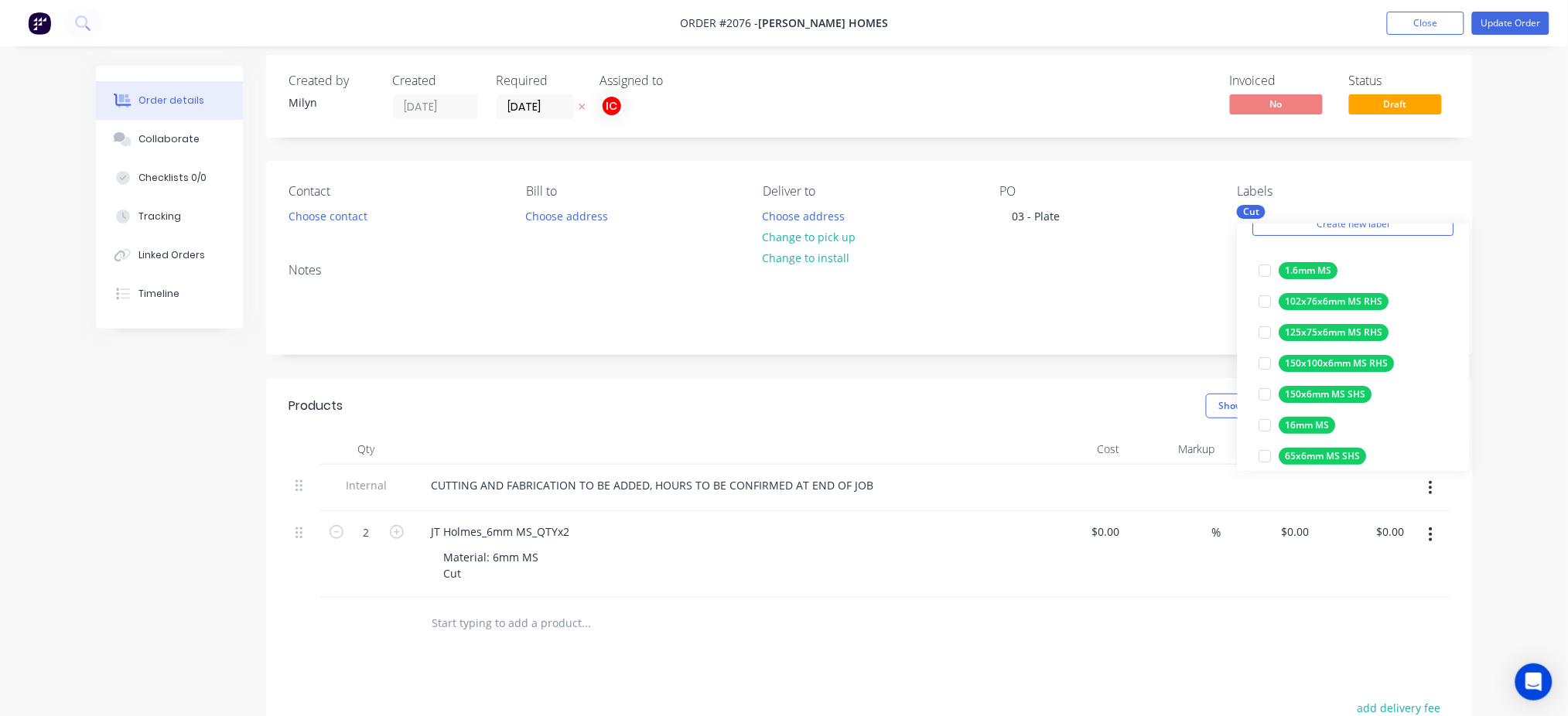
scroll to position [206, 0]
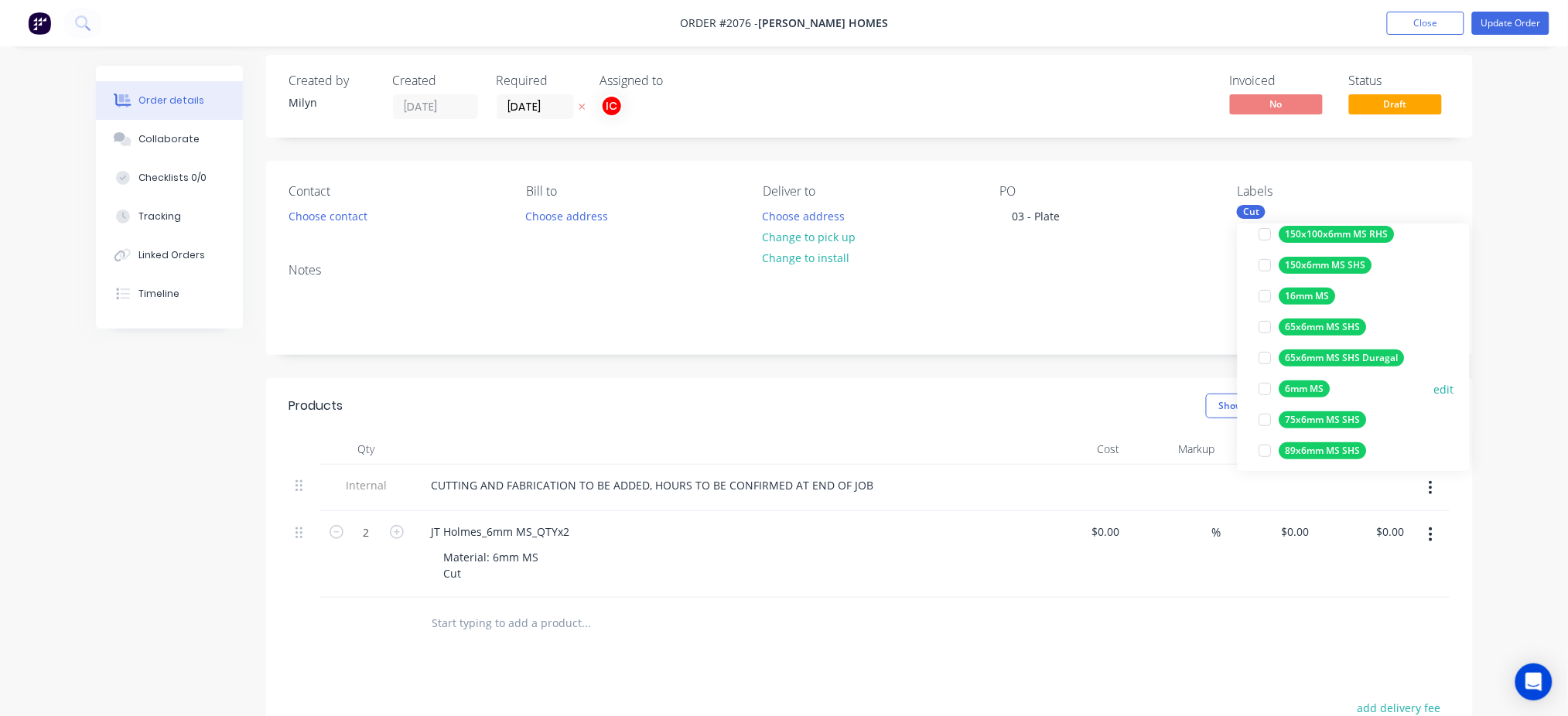
click at [1266, 386] on div at bounding box center [1266, 389] width 31 height 31
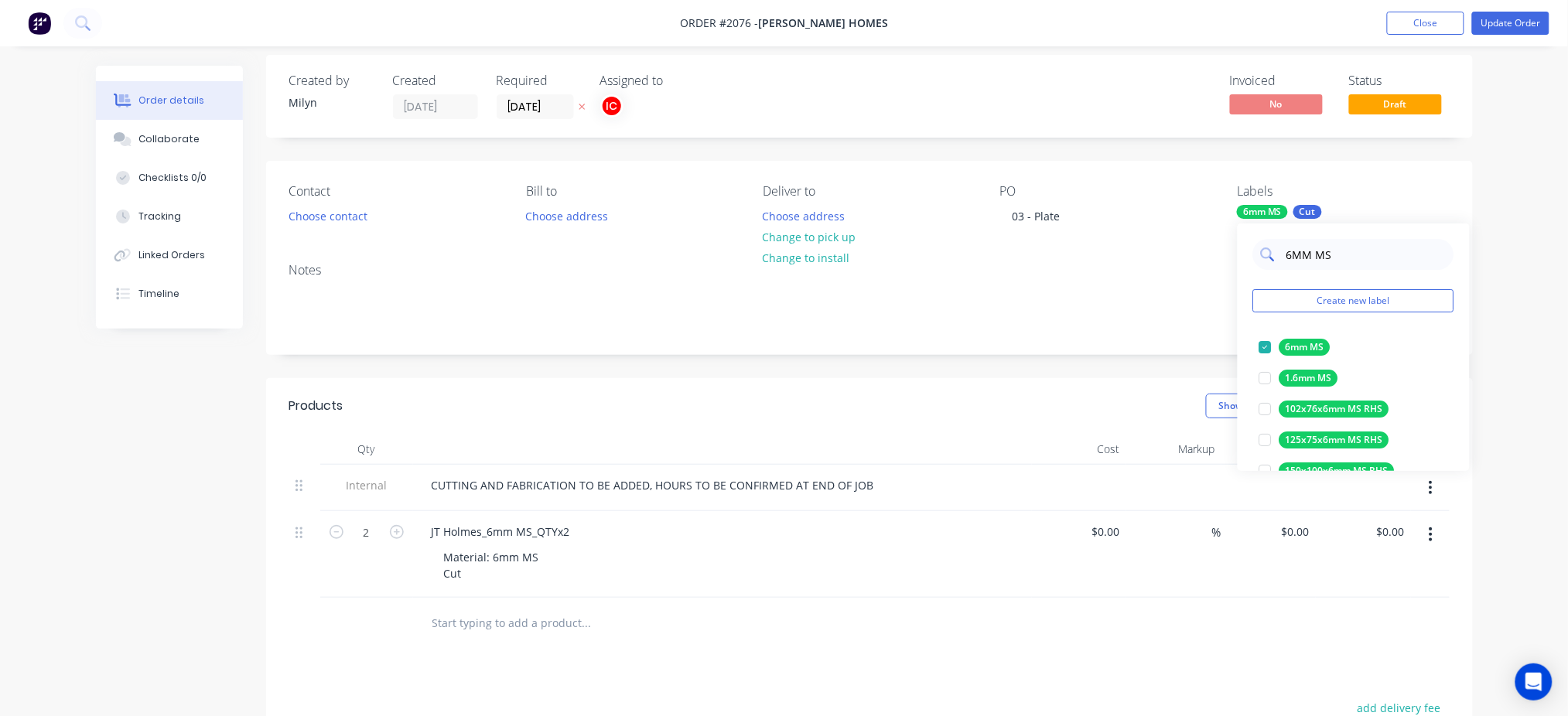
drag, startPoint x: 1341, startPoint y: 248, endPoint x: 1272, endPoint y: 260, distance: 70.0
click at [1272, 260] on div "6MM MS" at bounding box center [1355, 255] width 201 height 31
type input "FAB"
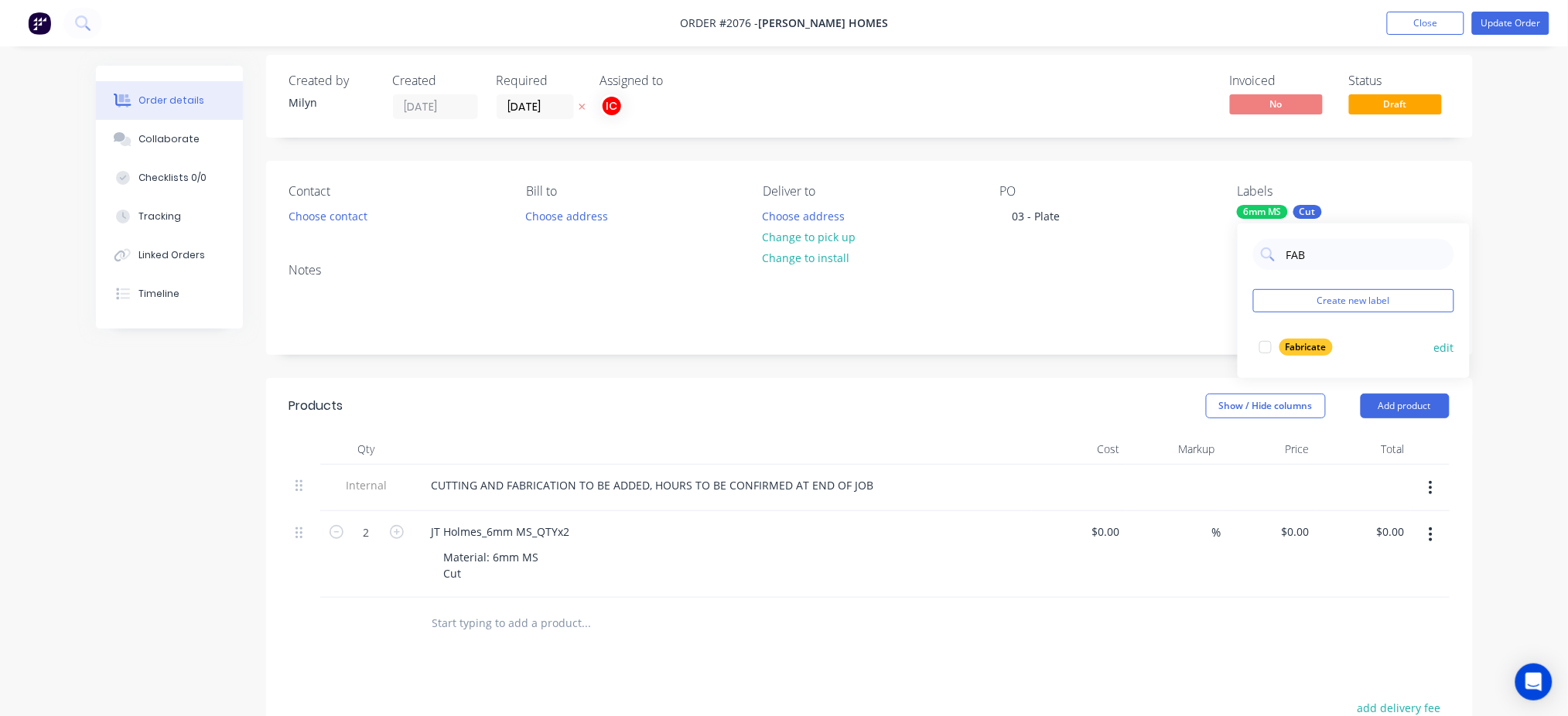
click at [1265, 353] on div at bounding box center [1266, 347] width 31 height 31
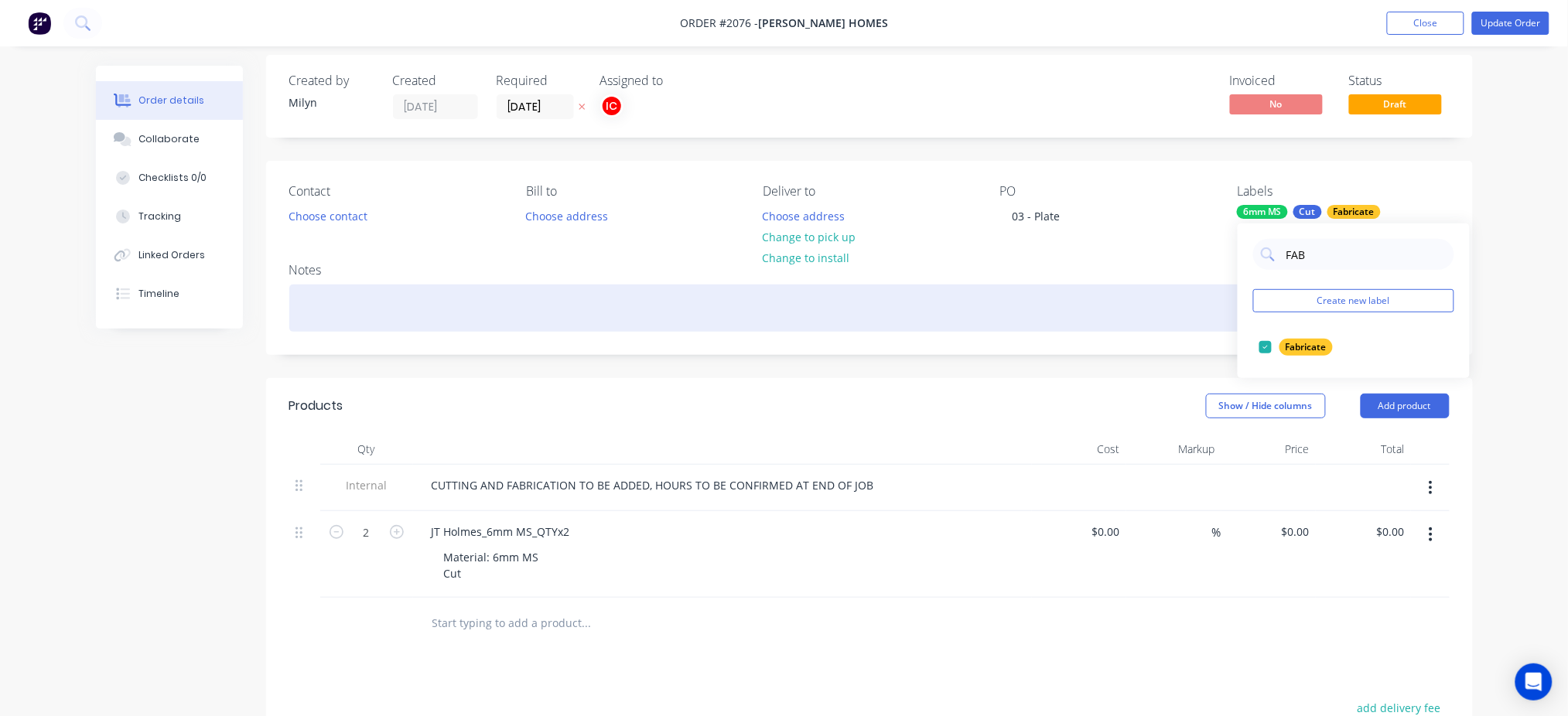
click at [971, 331] on div "Notes" at bounding box center [870, 302] width 1207 height 103
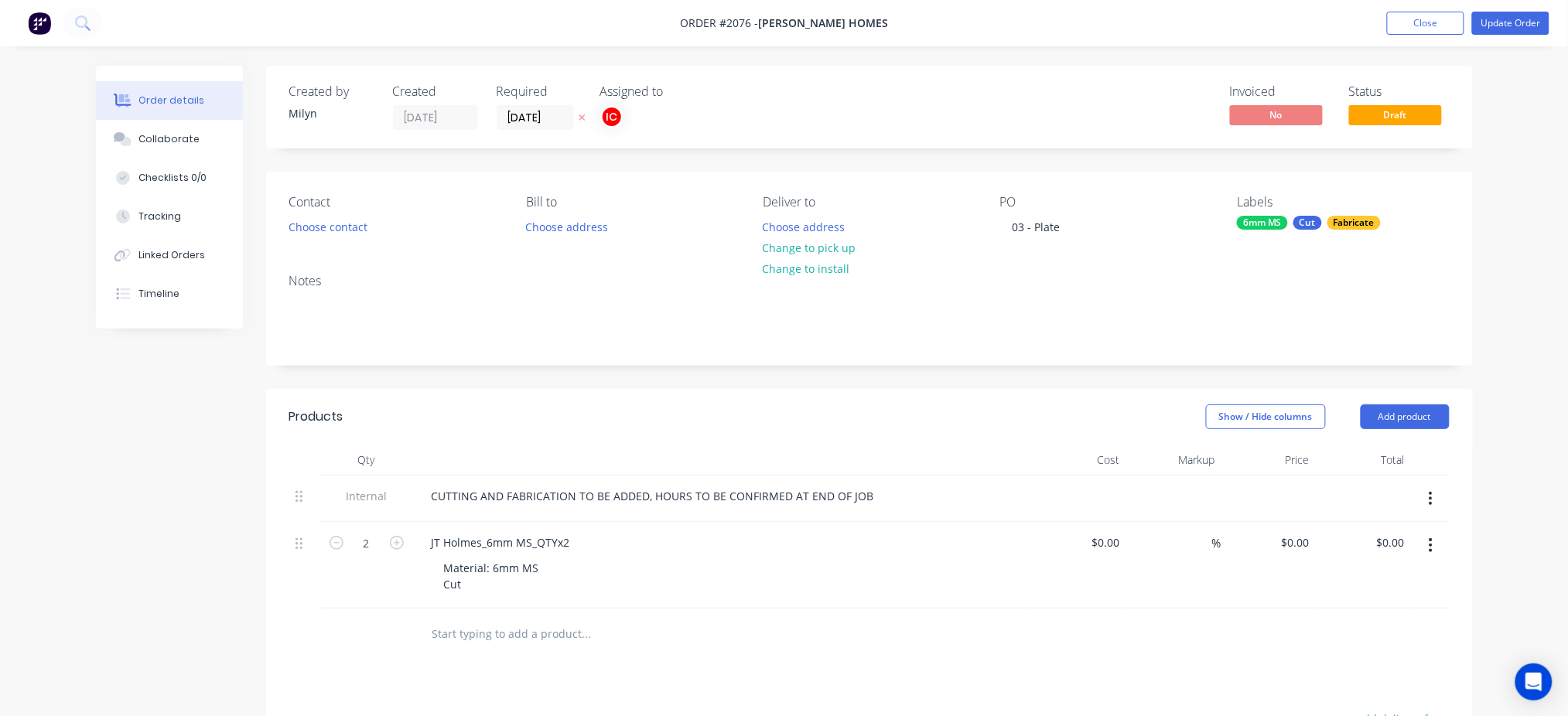
click at [987, 96] on div "Created by Milyn Created 07/08/25 Required 14/08/25 Assigned to IC Invoiced No …" at bounding box center [870, 107] width 1207 height 82
click at [1521, 22] on button "Update Order" at bounding box center [1511, 23] width 77 height 23
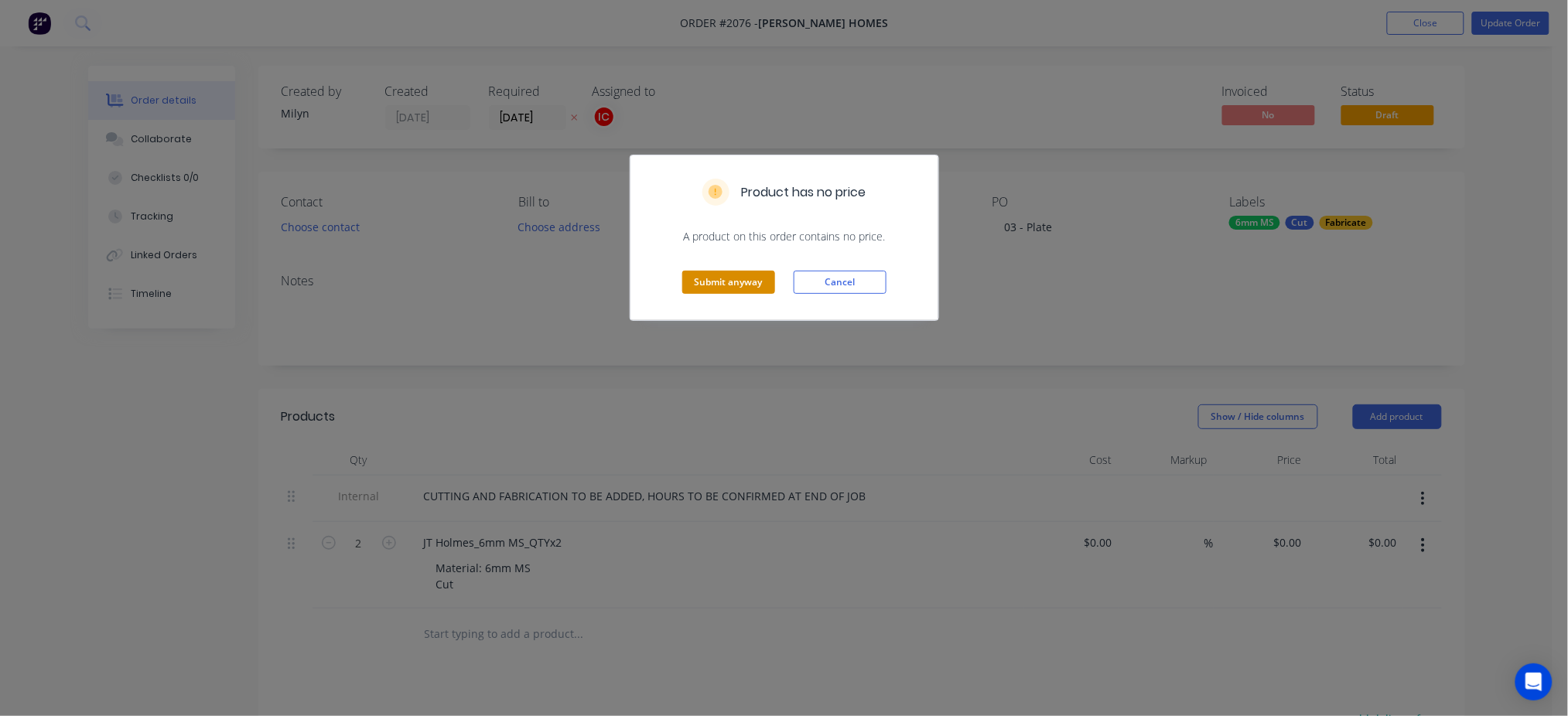
click at [727, 283] on button "Submit anyway" at bounding box center [728, 282] width 93 height 23
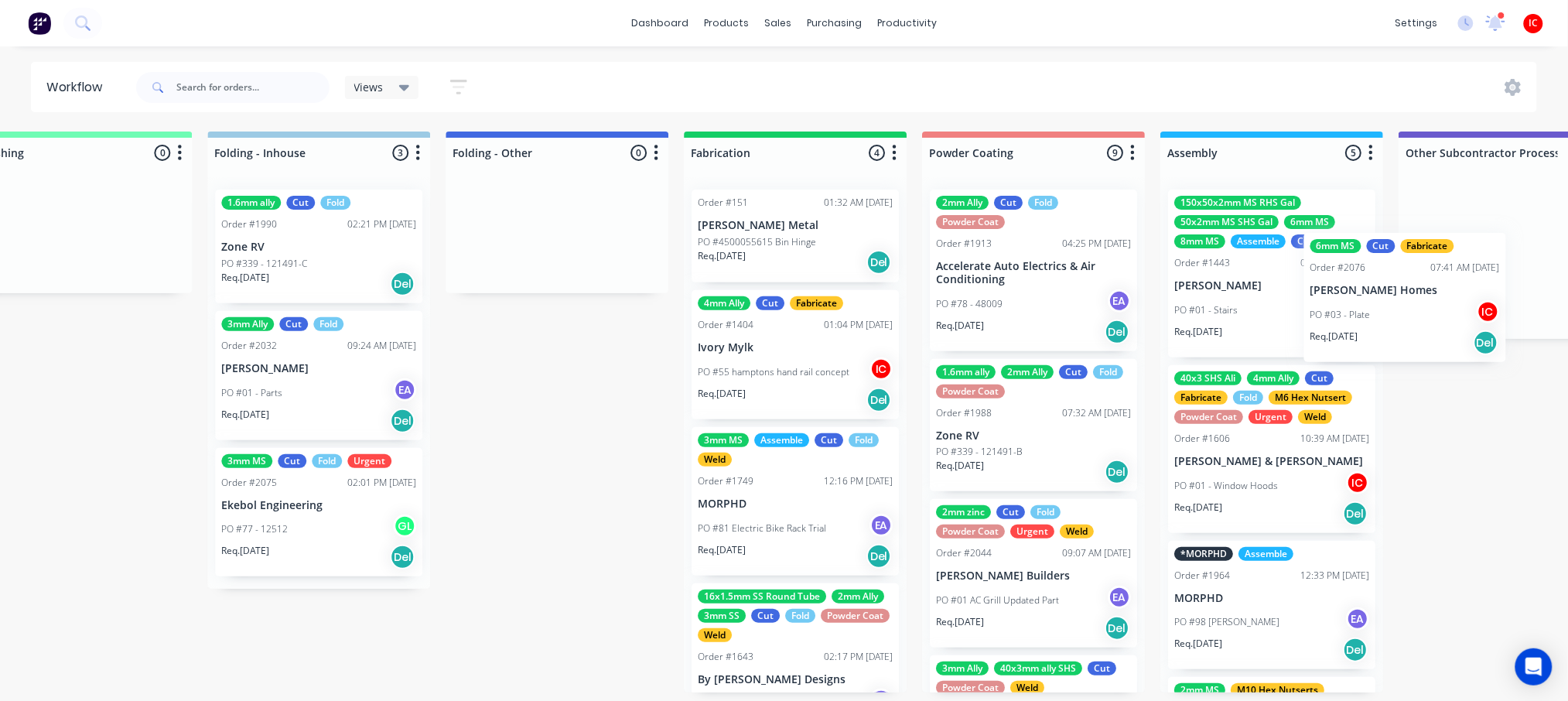
scroll to position [0, 3505]
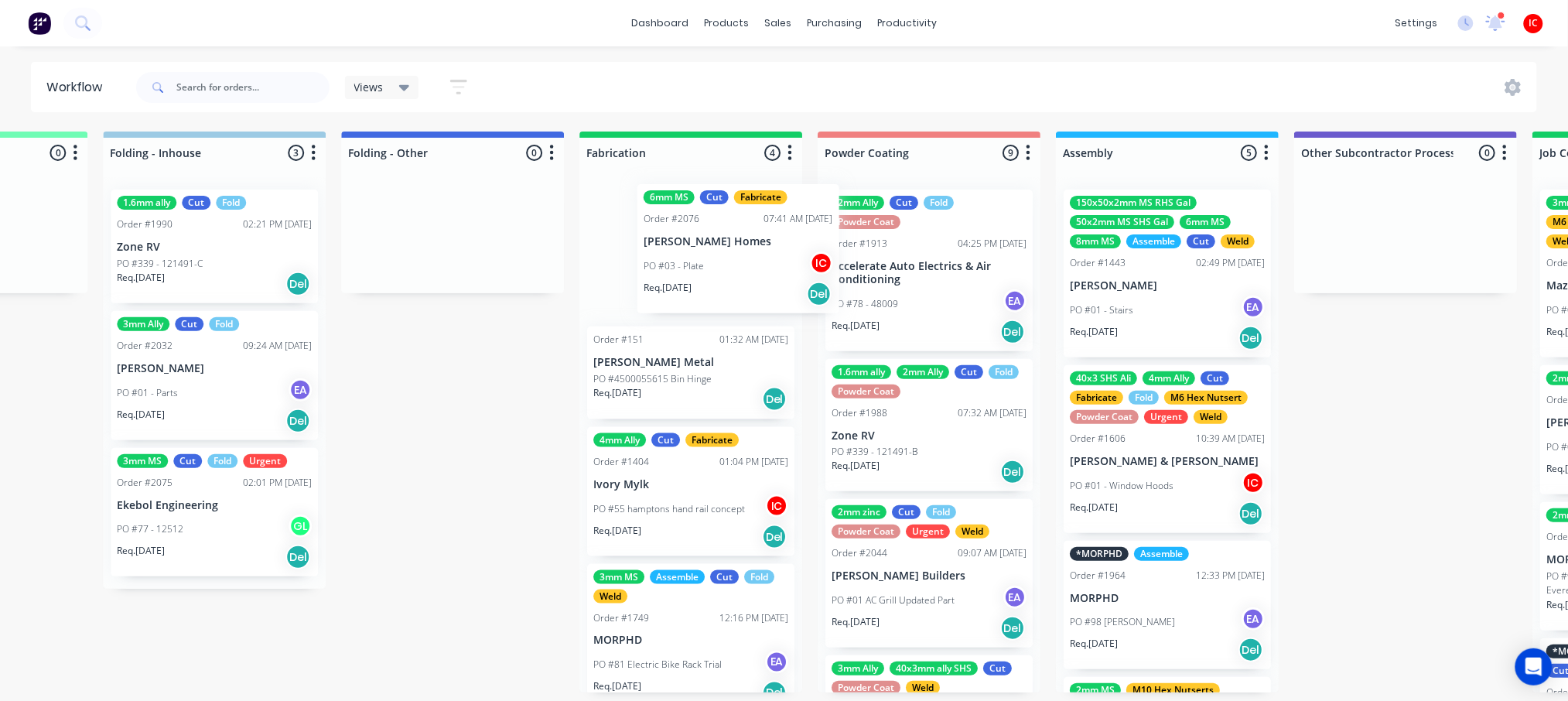
drag, startPoint x: 370, startPoint y: 397, endPoint x: 683, endPoint y: 340, distance: 318.1
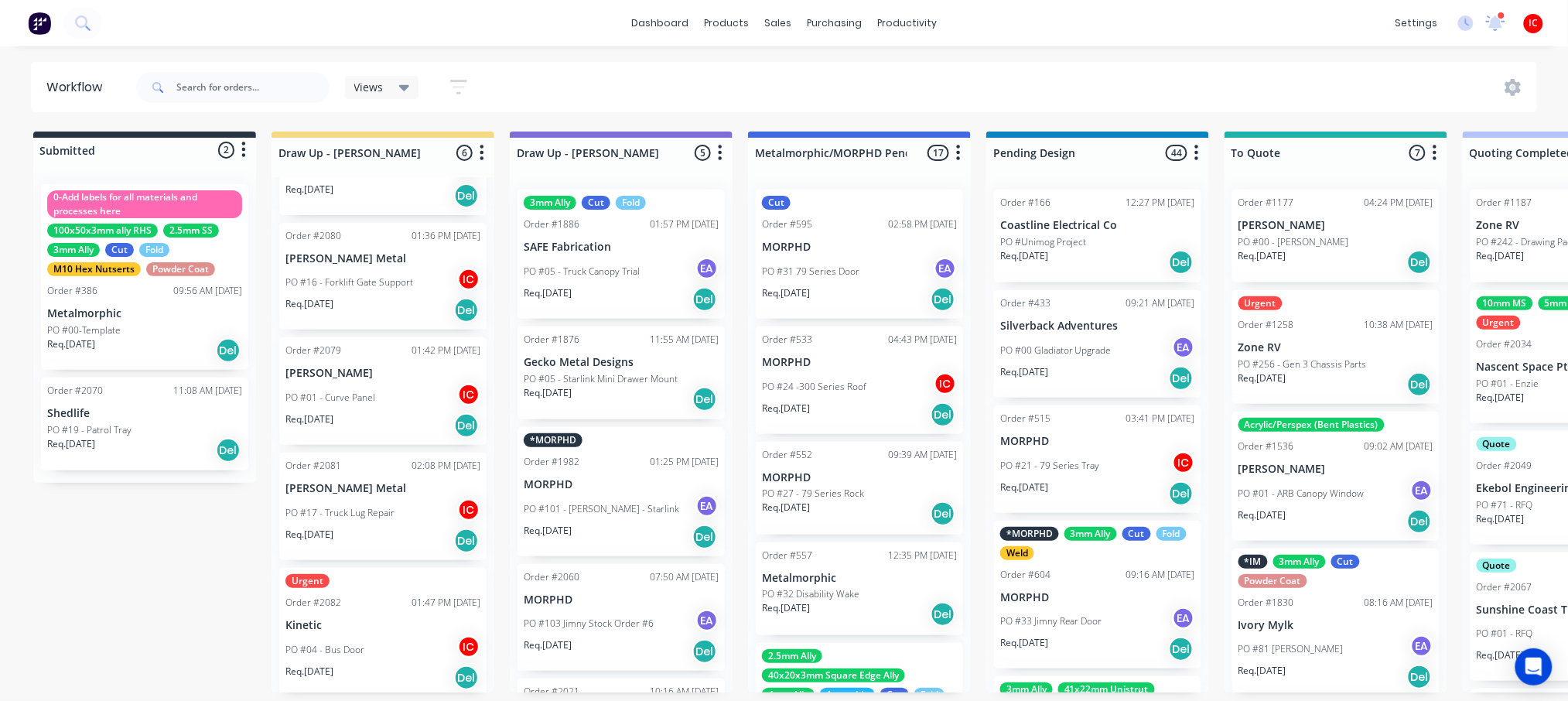
scroll to position [0, 0]
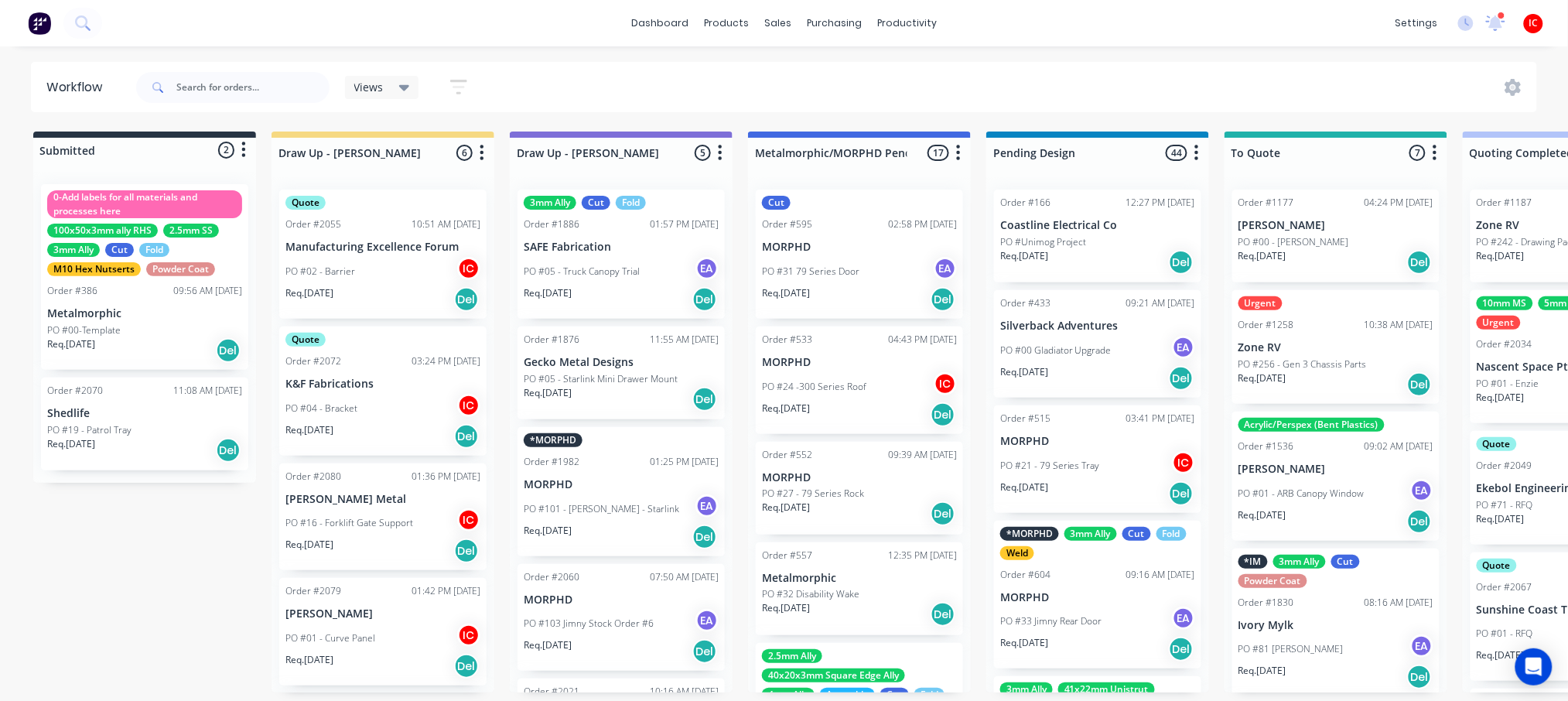
click at [395, 279] on div "PO #02 - Barrier IC" at bounding box center [383, 271] width 195 height 29
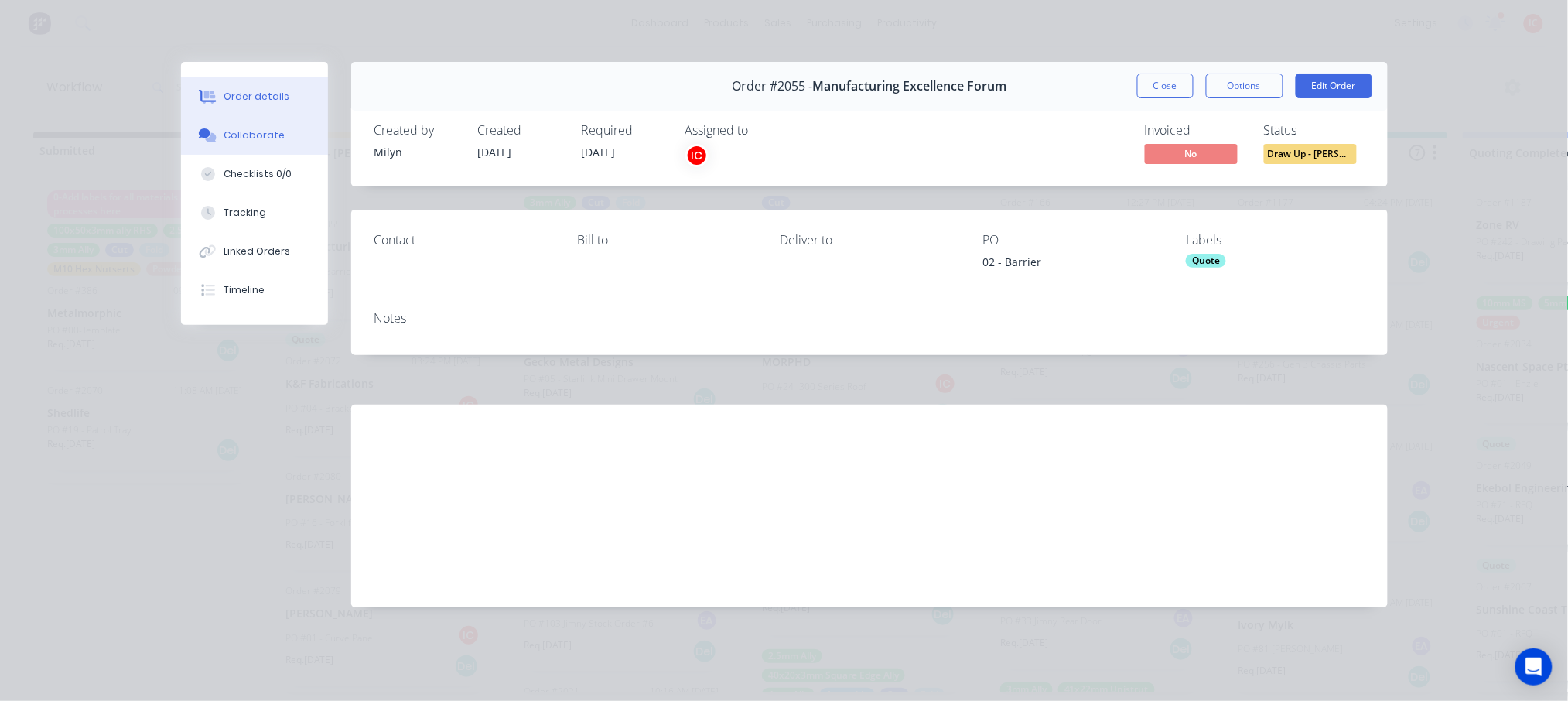
click at [274, 132] on div "Collaborate" at bounding box center [254, 135] width 61 height 14
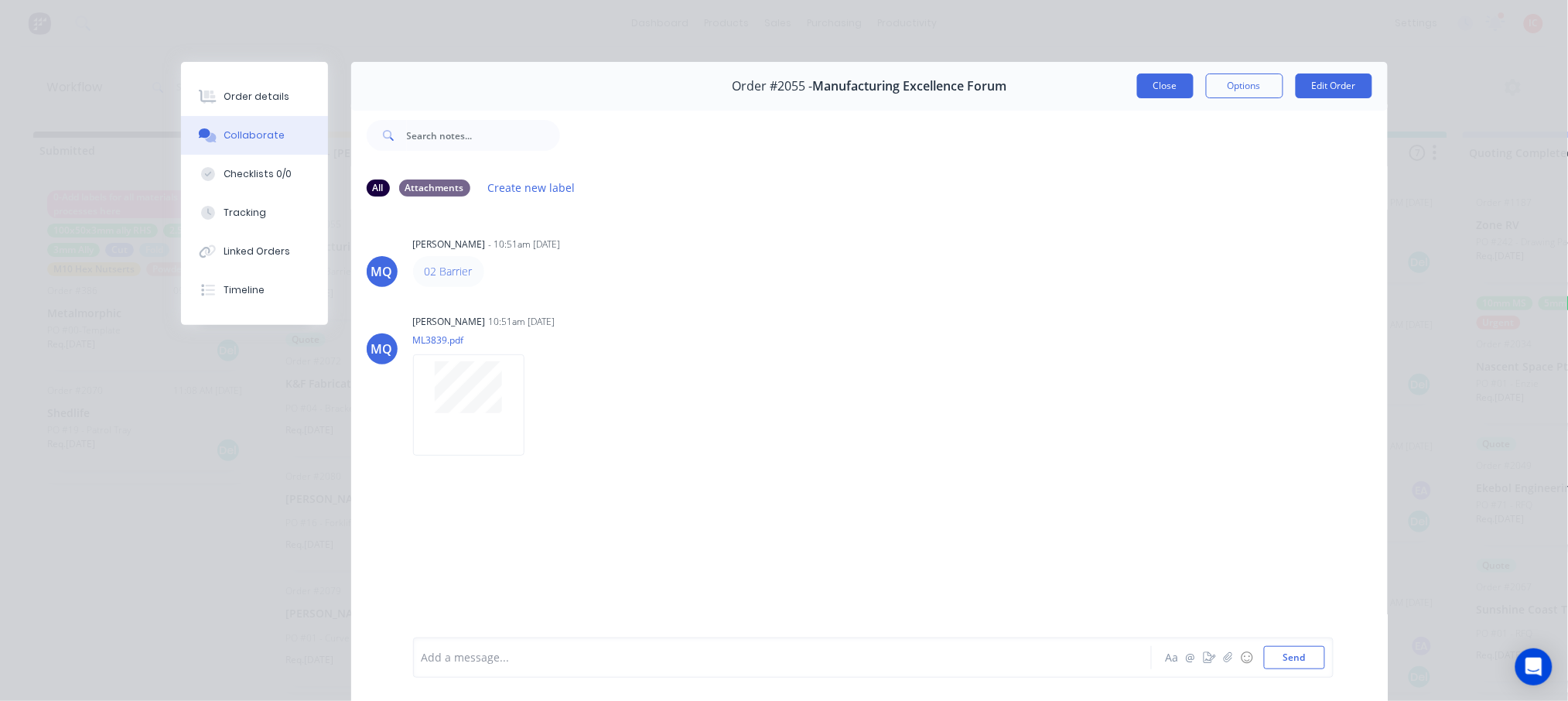
click at [1162, 81] on button "Close" at bounding box center [1166, 85] width 57 height 25
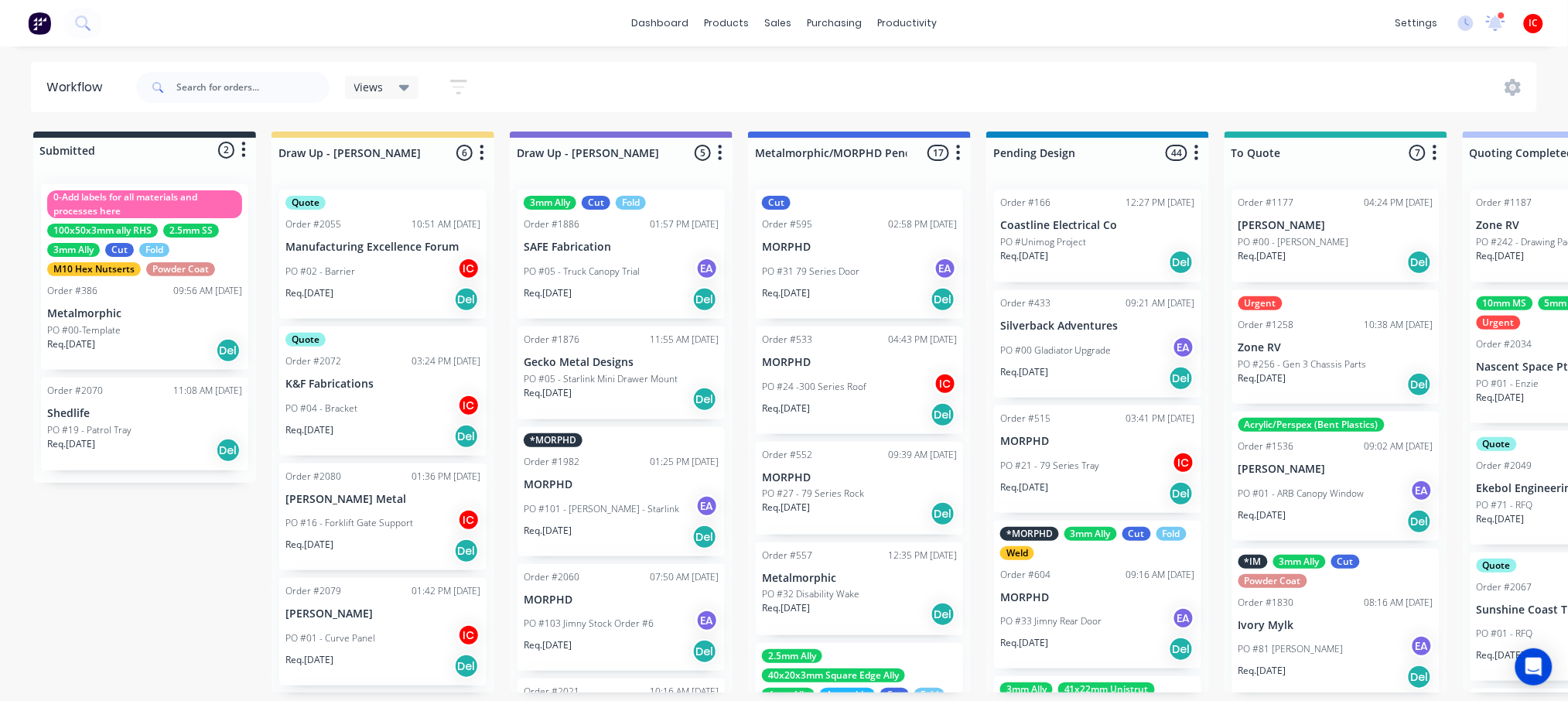
click at [128, 414] on p "Shedlife" at bounding box center [145, 413] width 195 height 13
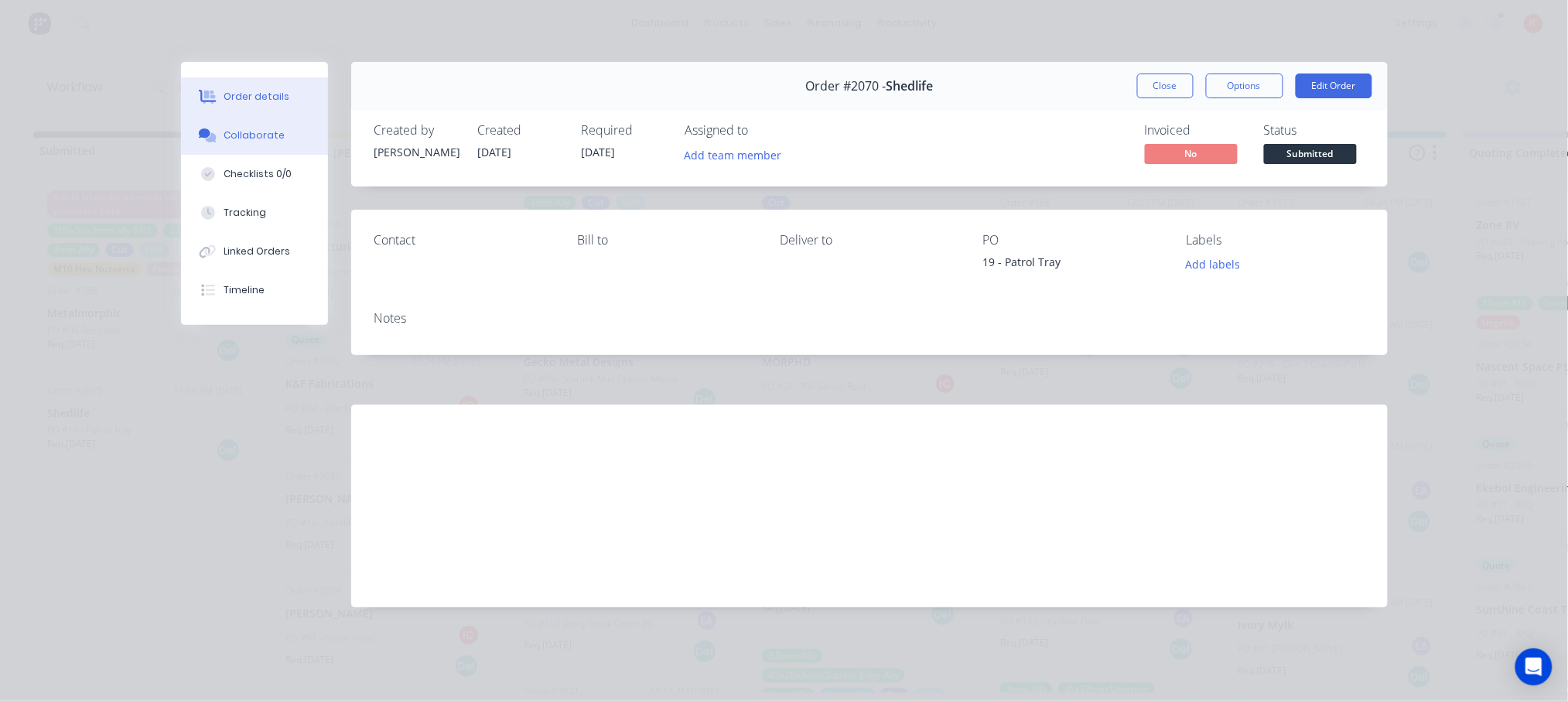
click at [269, 132] on div "Collaborate" at bounding box center [254, 135] width 61 height 14
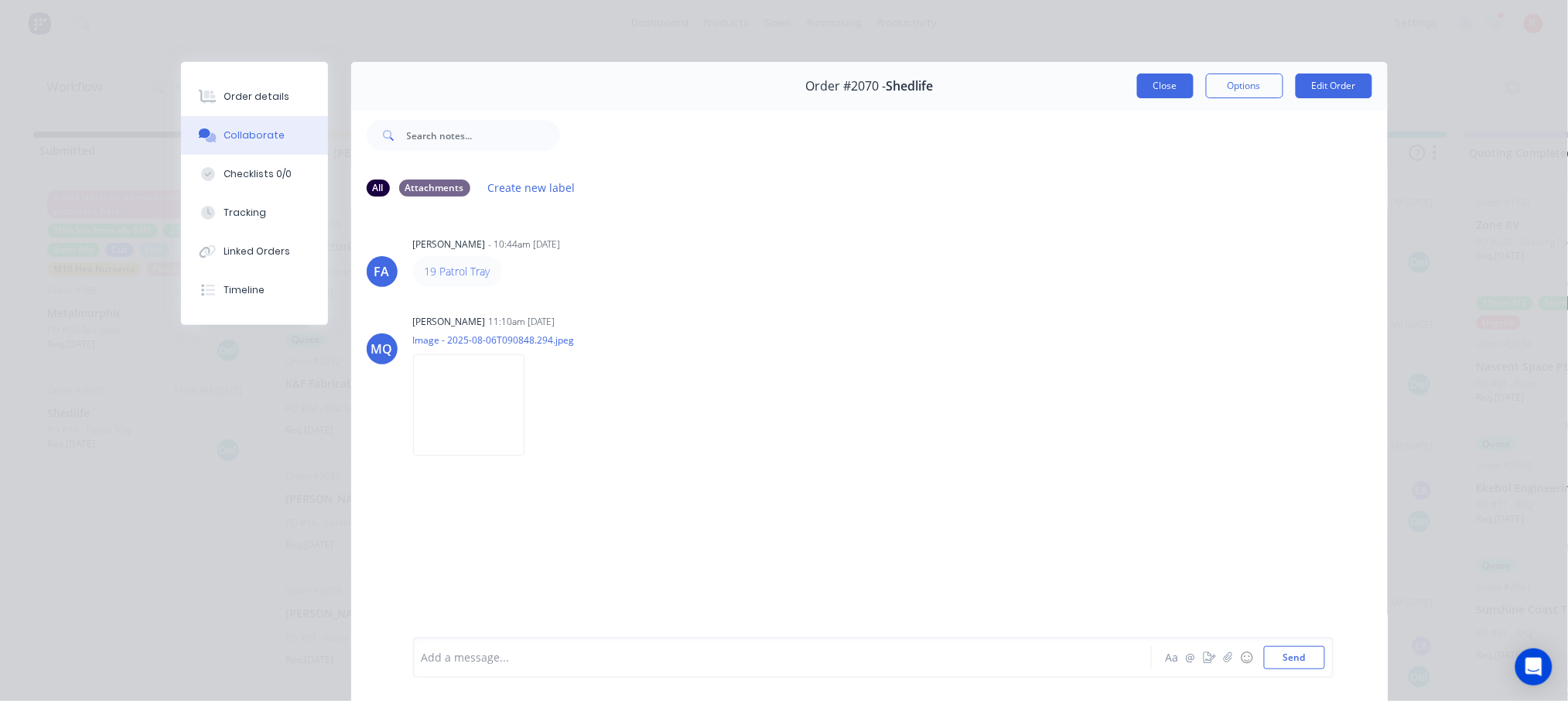
click at [1144, 93] on button "Close" at bounding box center [1166, 85] width 57 height 25
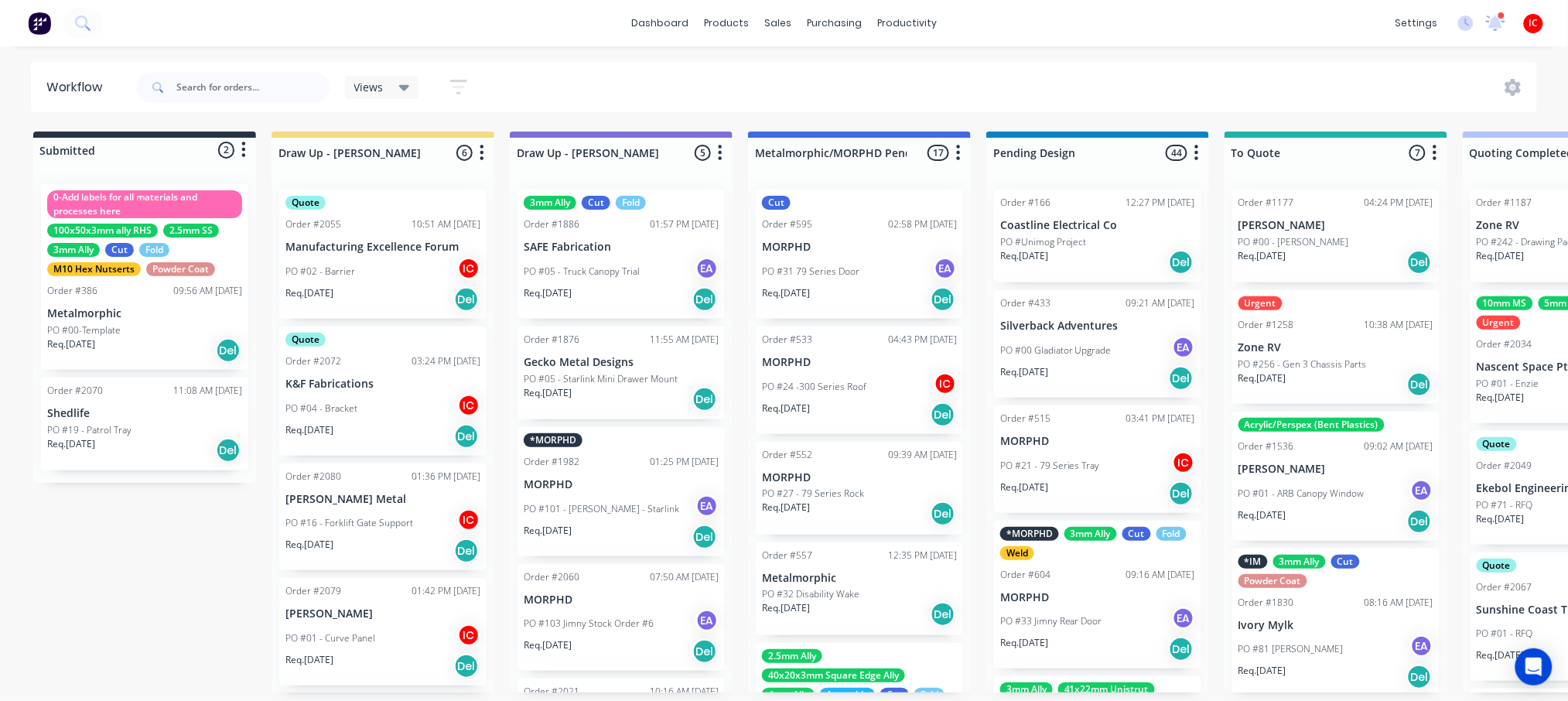
click at [167, 426] on div "PO #19 - Patrol Tray" at bounding box center [145, 430] width 195 height 14
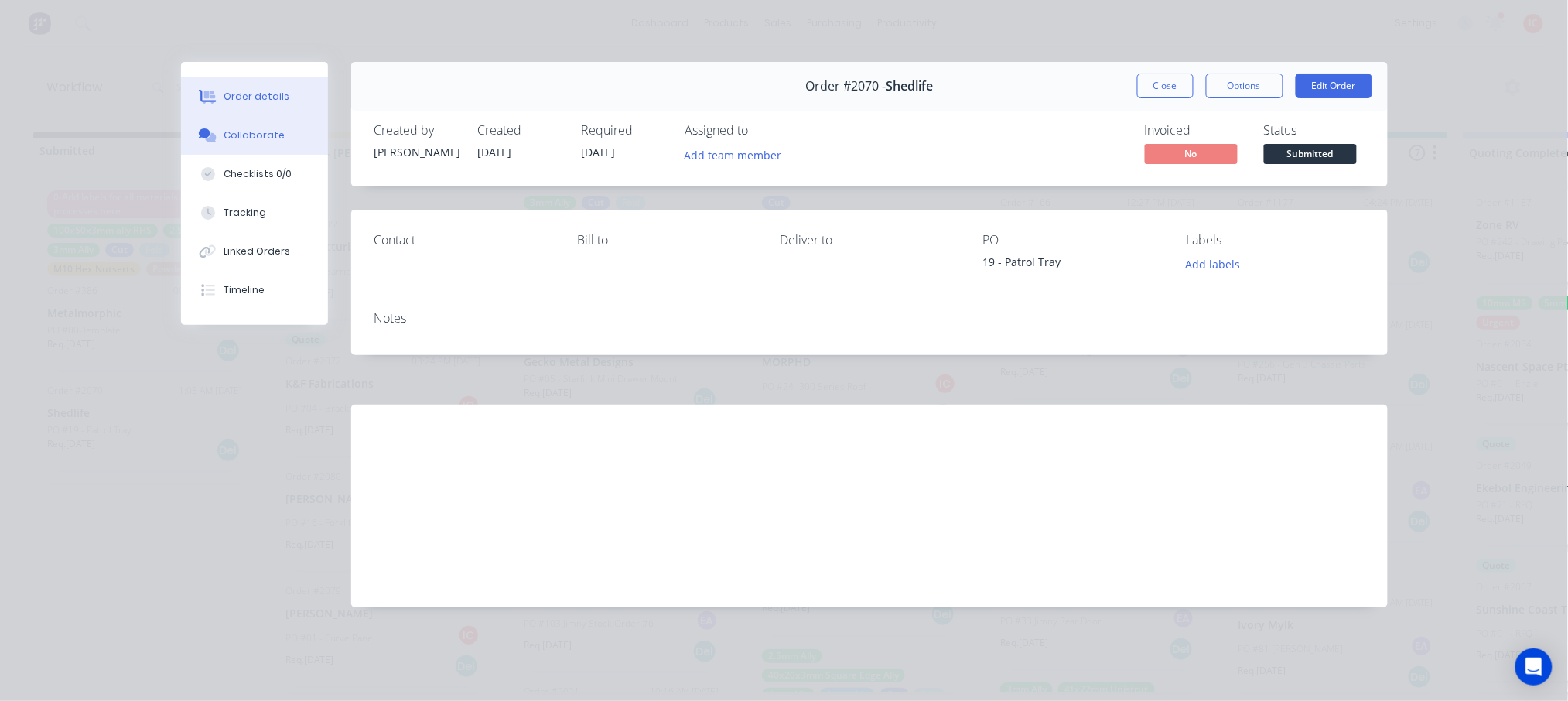
click at [278, 141] on div "Collaborate" at bounding box center [254, 135] width 61 height 14
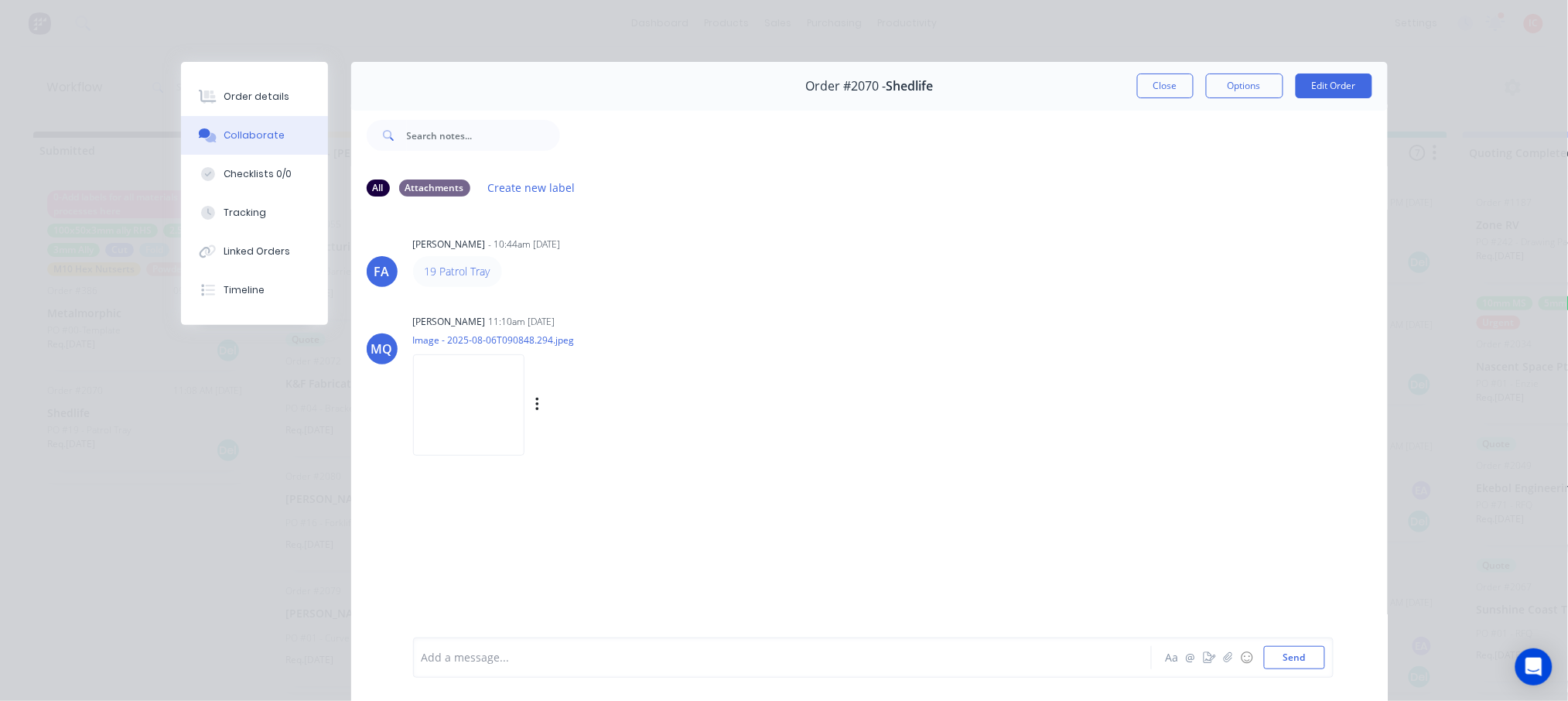
click at [458, 397] on img at bounding box center [469, 405] width 112 height 102
drag, startPoint x: 1151, startPoint y: 94, endPoint x: 446, endPoint y: 19, distance: 709.0
click at [1153, 94] on button "Close" at bounding box center [1166, 85] width 57 height 25
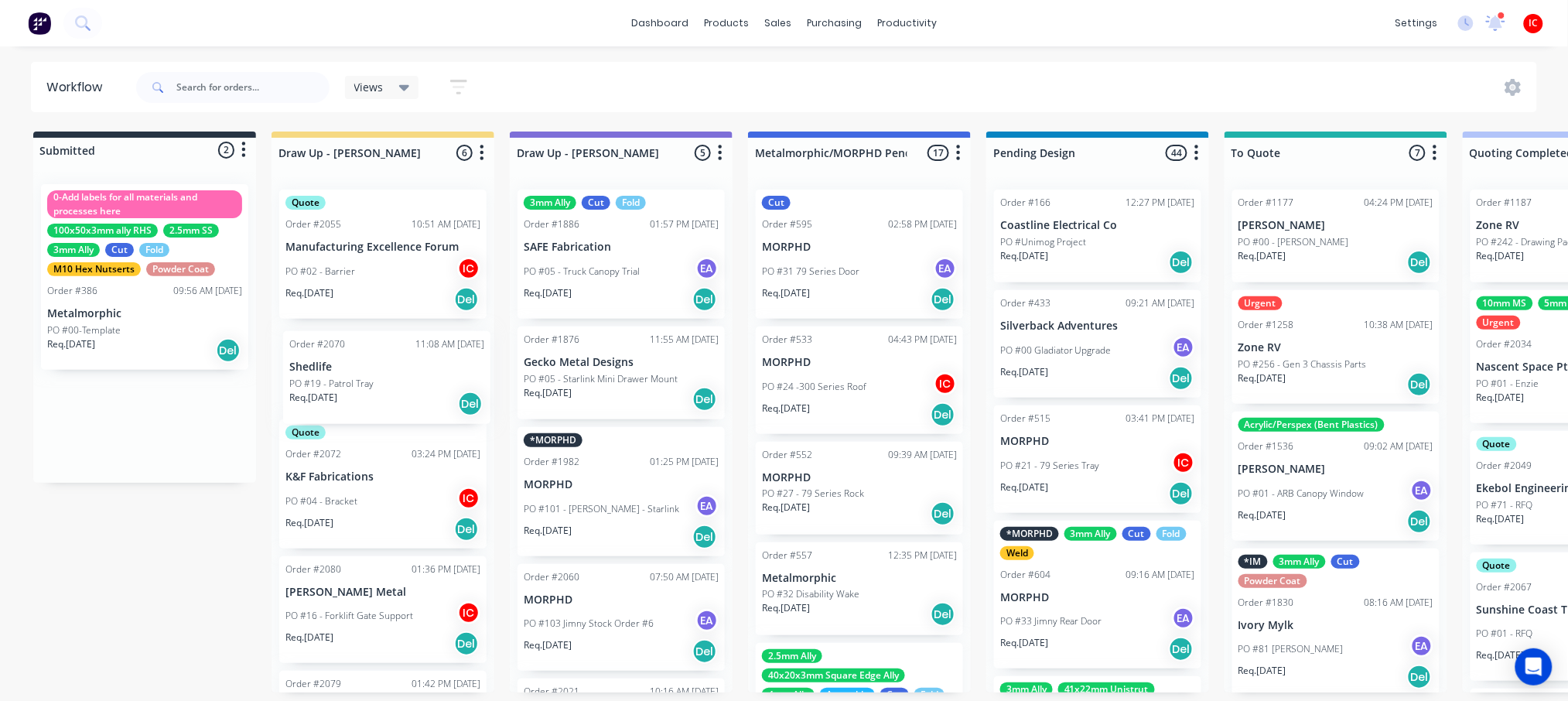
drag, startPoint x: 100, startPoint y: 426, endPoint x: 365, endPoint y: 380, distance: 269.0
click at [385, 376] on div "PO #19 - Patrol Tray" at bounding box center [383, 378] width 195 height 14
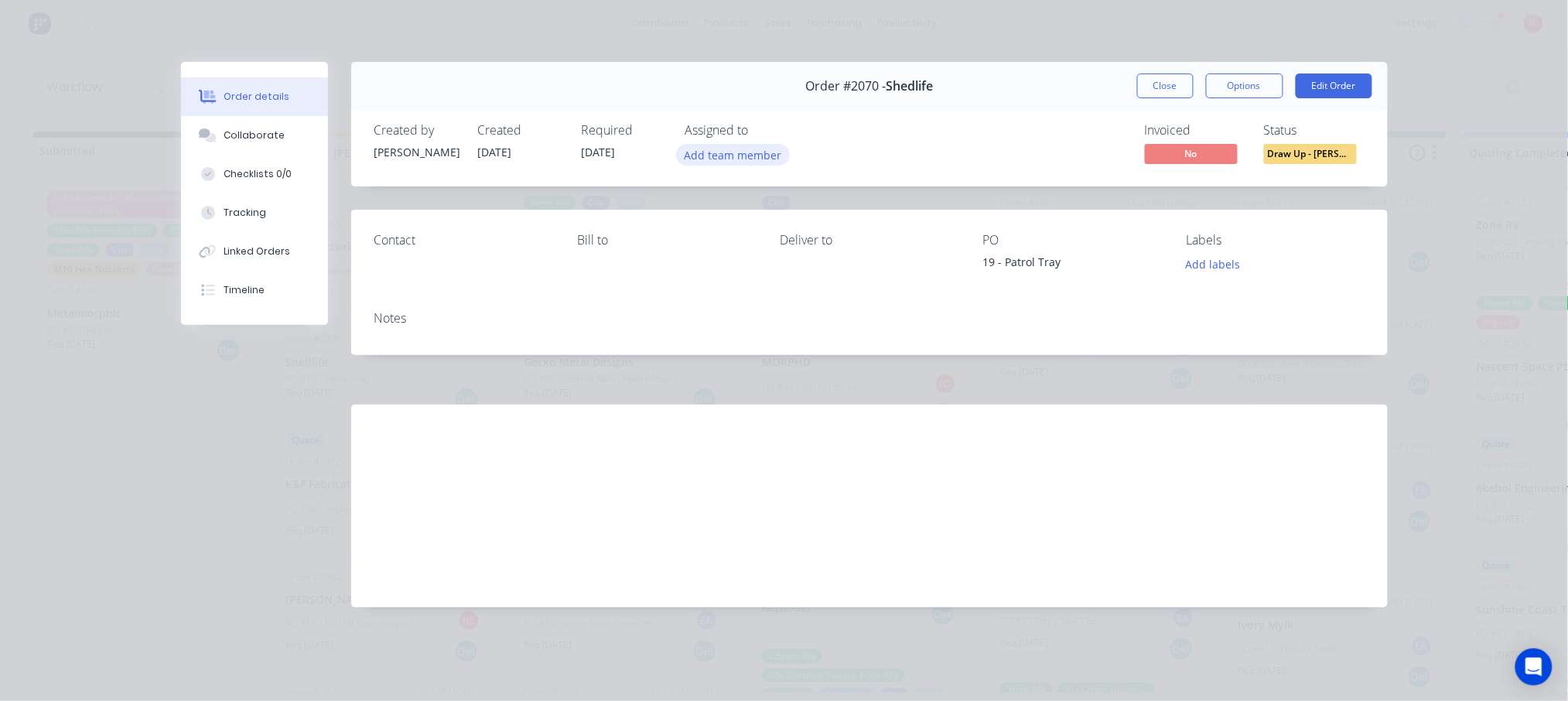
click at [722, 154] on button "Add team member" at bounding box center [733, 154] width 114 height 21
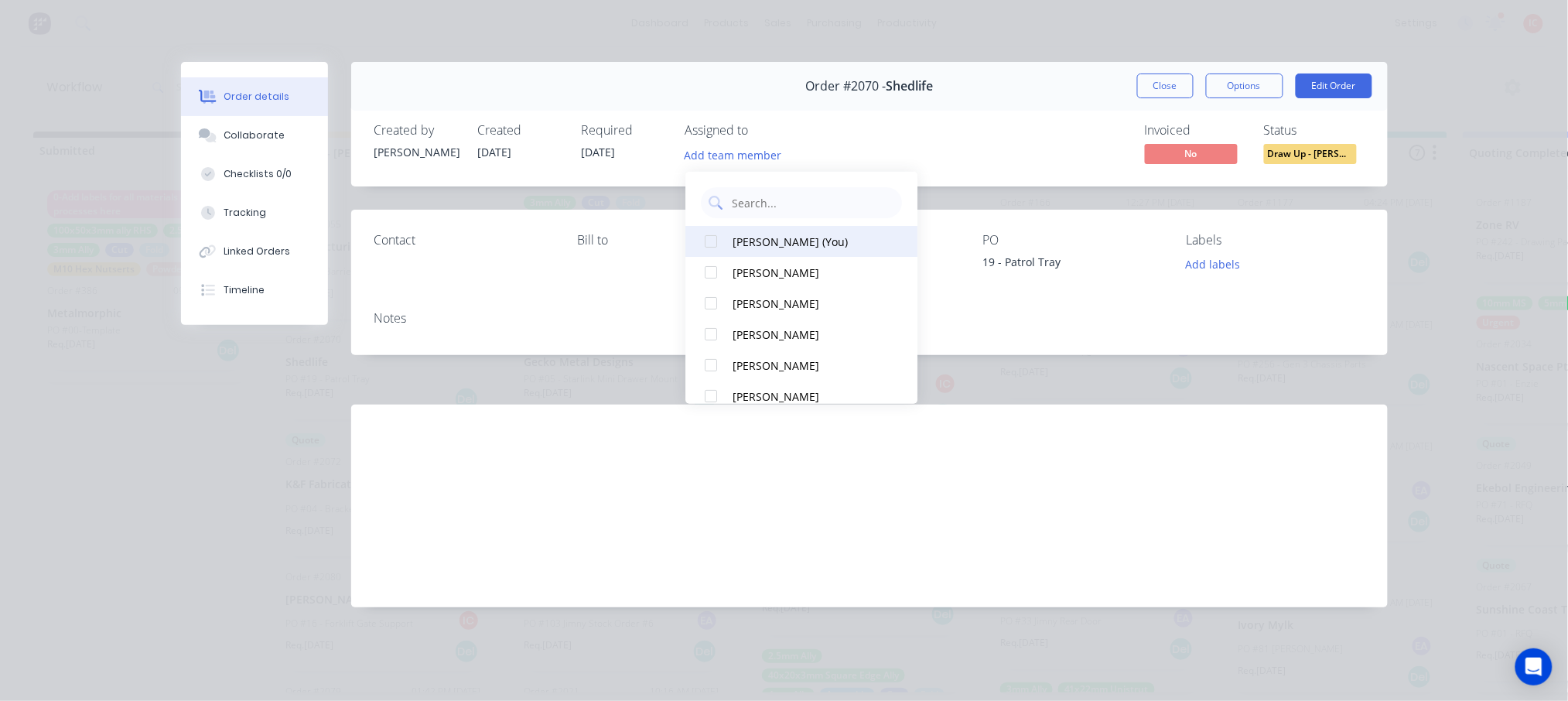
click at [750, 246] on div "[PERSON_NAME] (You)" at bounding box center [810, 241] width 155 height 16
click at [1005, 118] on div "Created by Francis Adrian Created 06/08/25 Required 20/08/25 Assigned to IC Inv…" at bounding box center [870, 146] width 1037 height 82
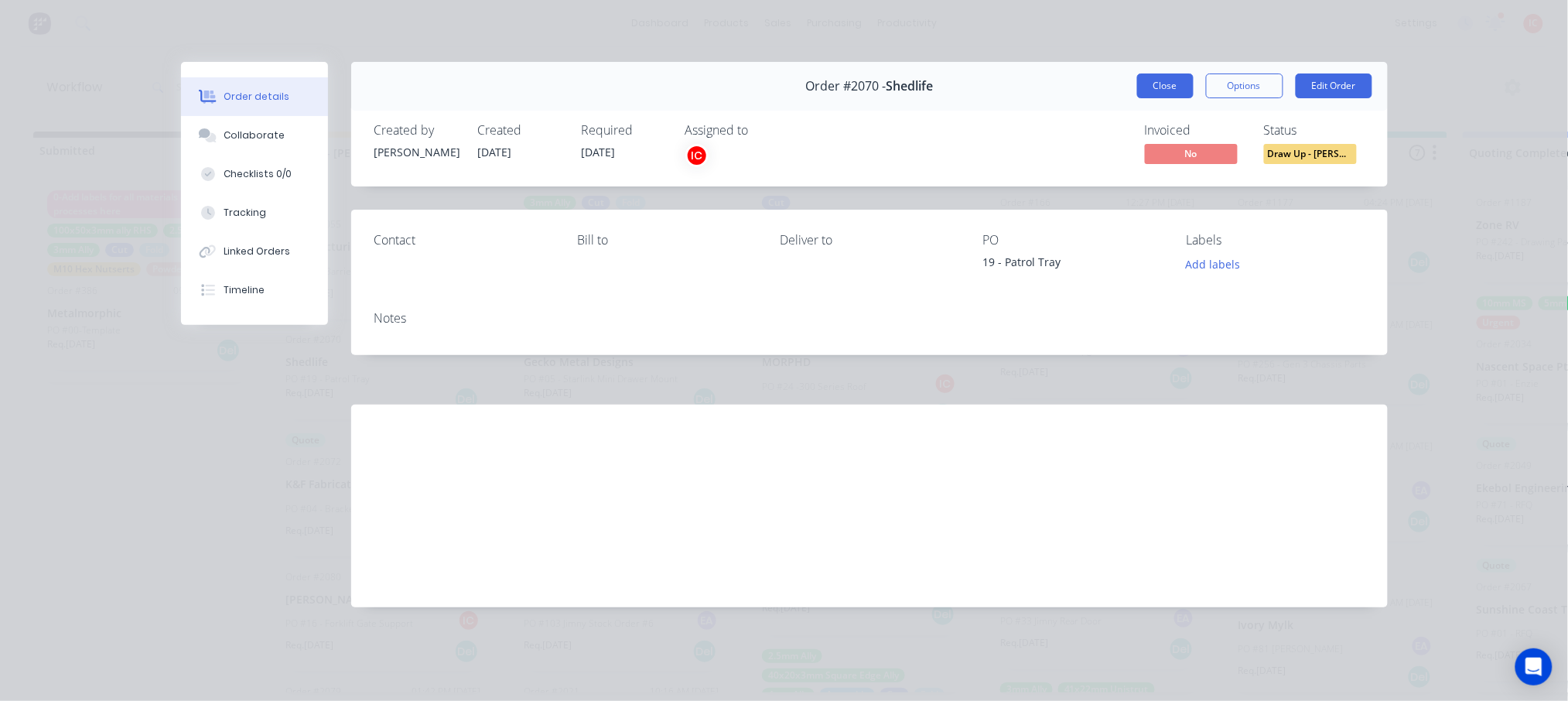
click at [1158, 82] on button "Close" at bounding box center [1166, 85] width 57 height 25
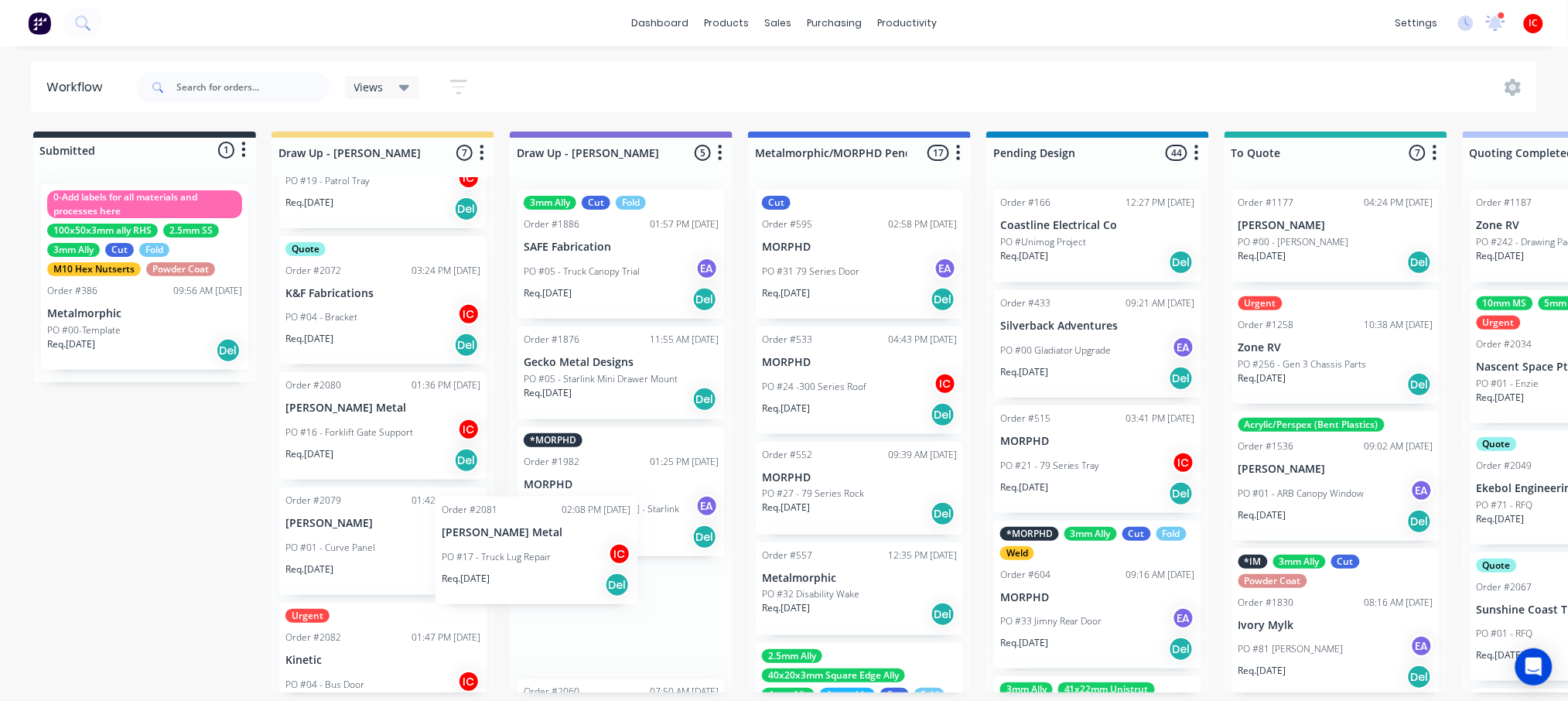
scroll to position [3, 0]
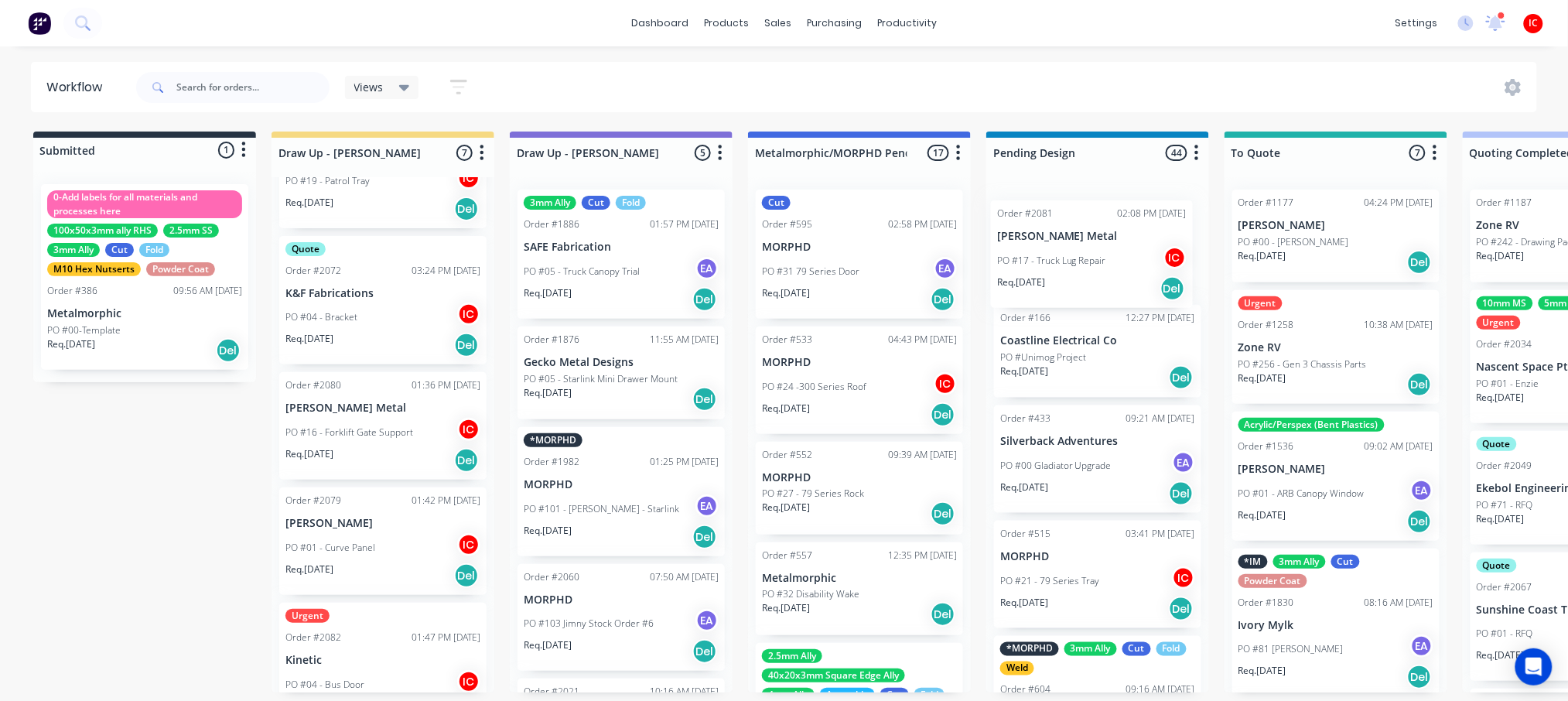
drag, startPoint x: 362, startPoint y: 667, endPoint x: 1080, endPoint y: 262, distance: 824.3
click at [1082, 223] on p "[PERSON_NAME] Metal" at bounding box center [1097, 225] width 195 height 13
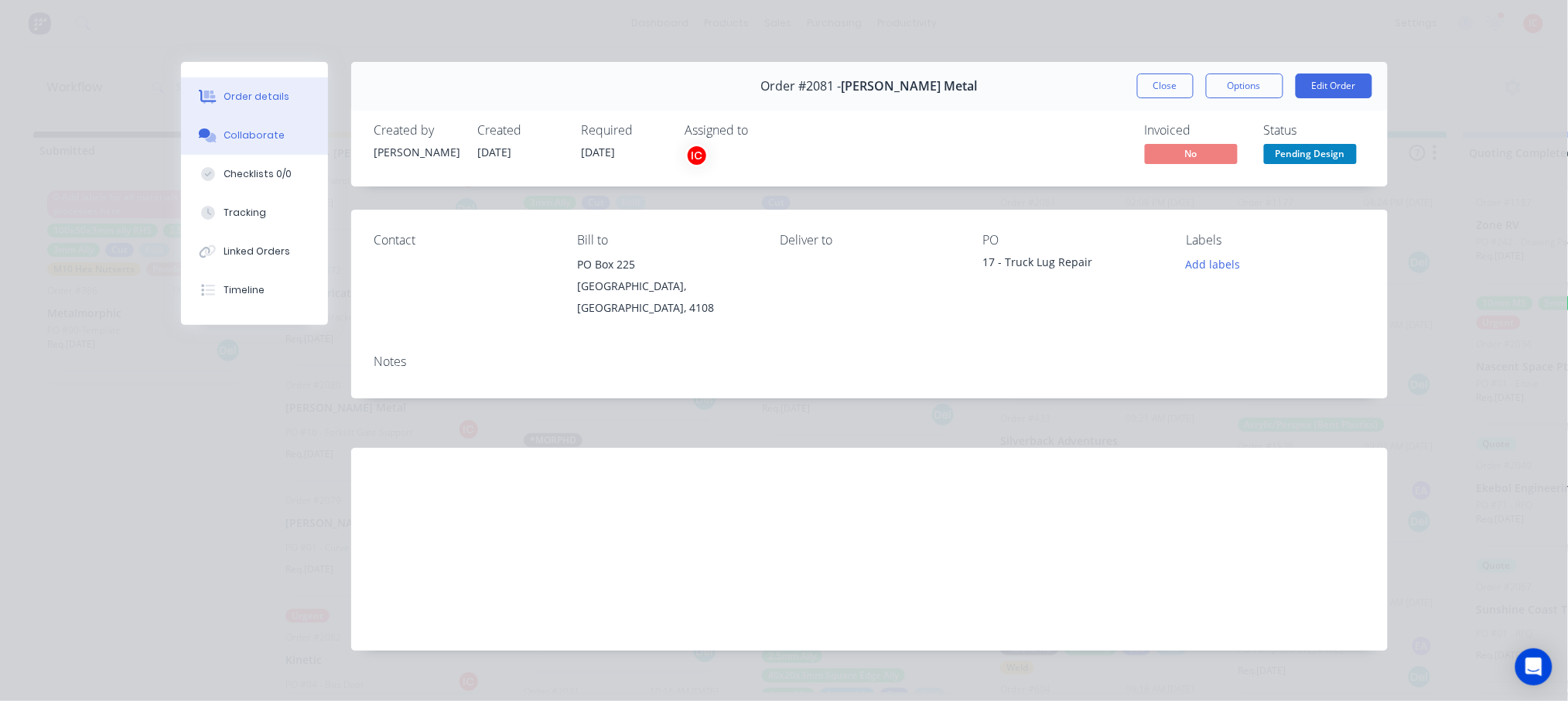
click at [234, 137] on div "Collaborate" at bounding box center [254, 135] width 61 height 14
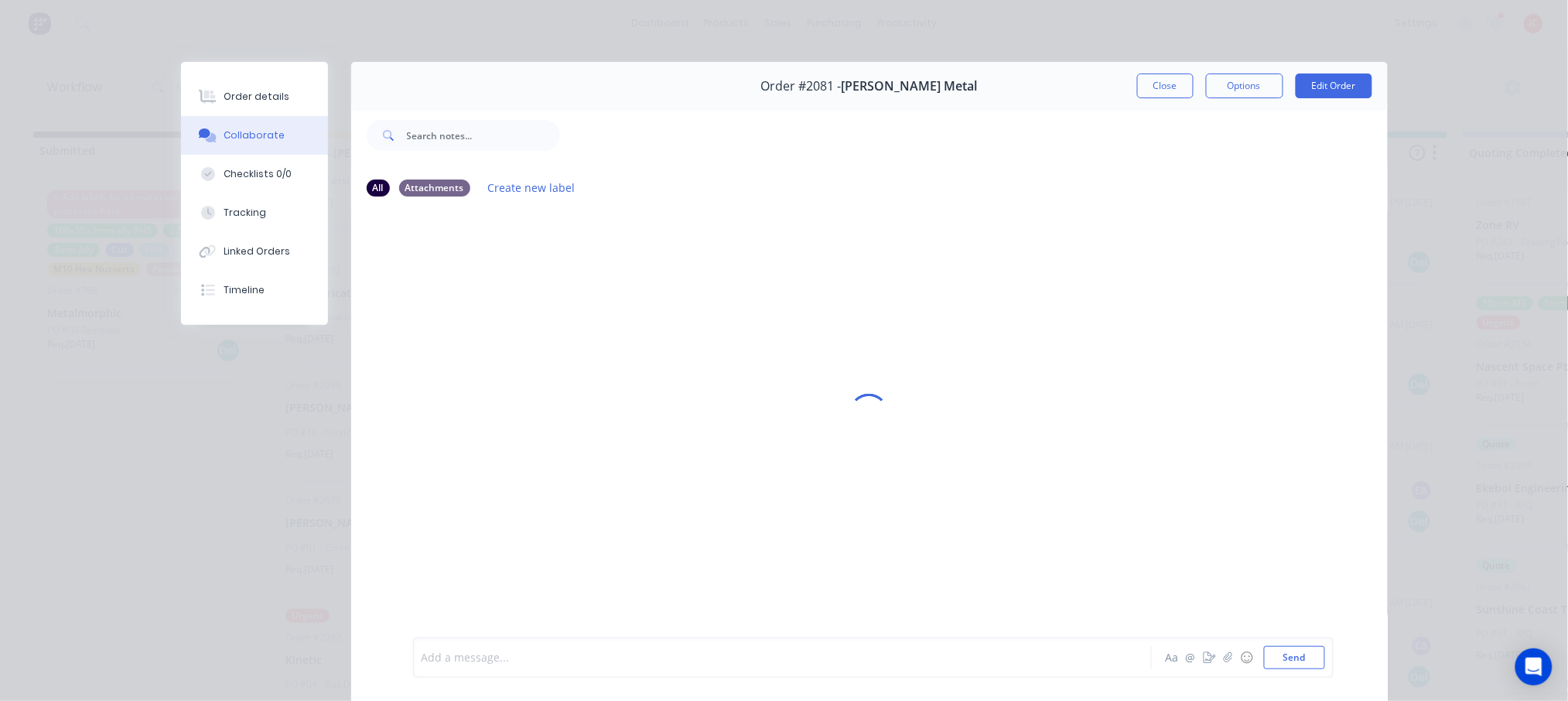
click at [609, 656] on div at bounding box center [760, 659] width 677 height 16
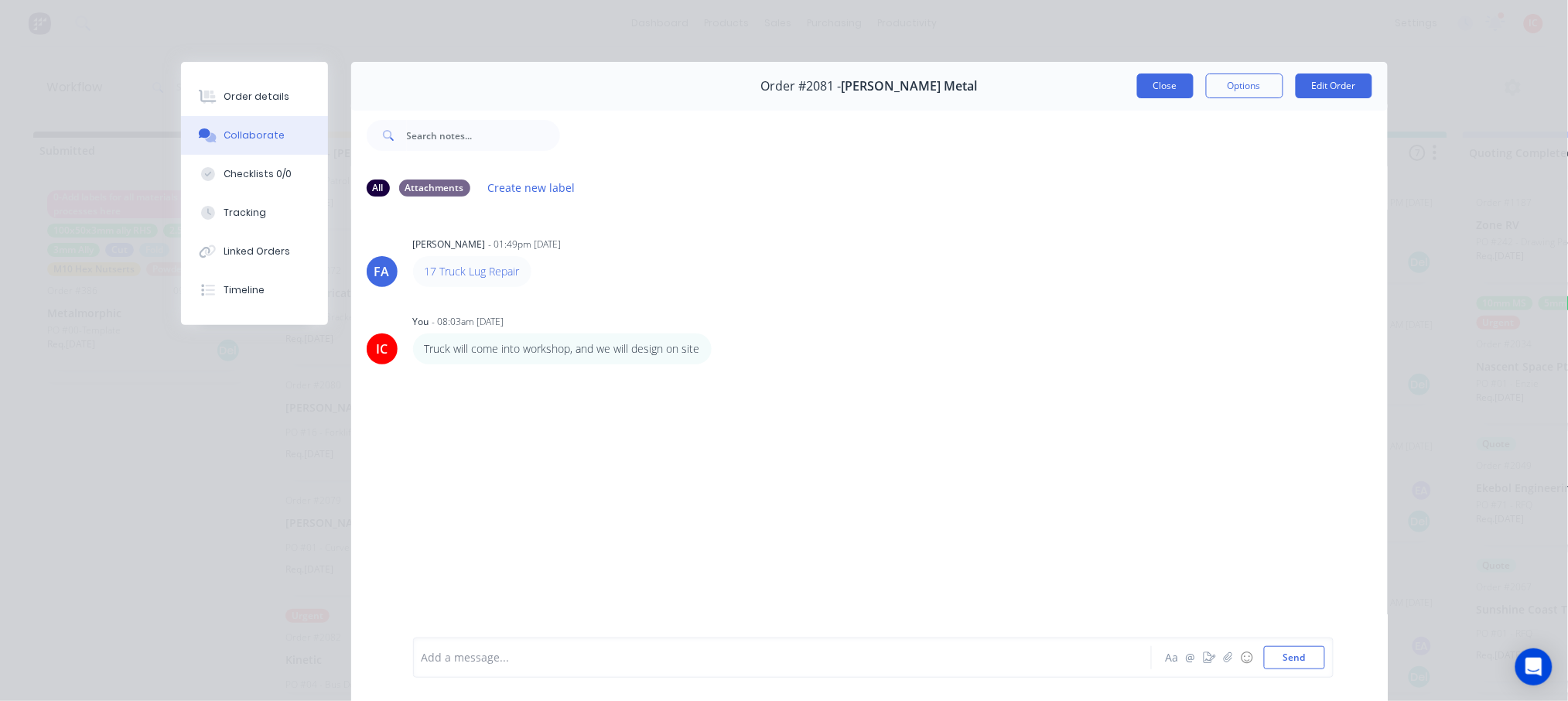
click at [1153, 92] on button "Close" at bounding box center [1166, 85] width 57 height 25
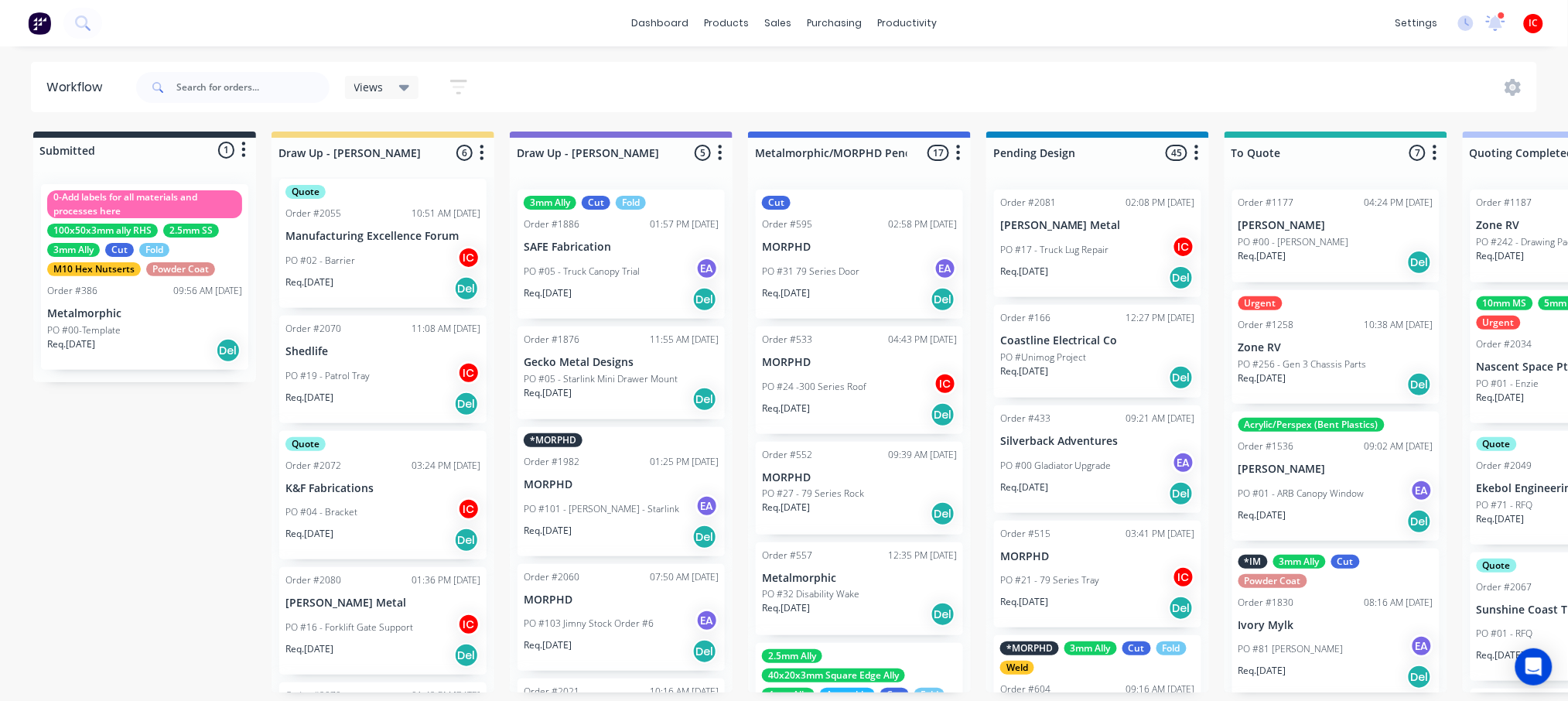
scroll to position [0, 0]
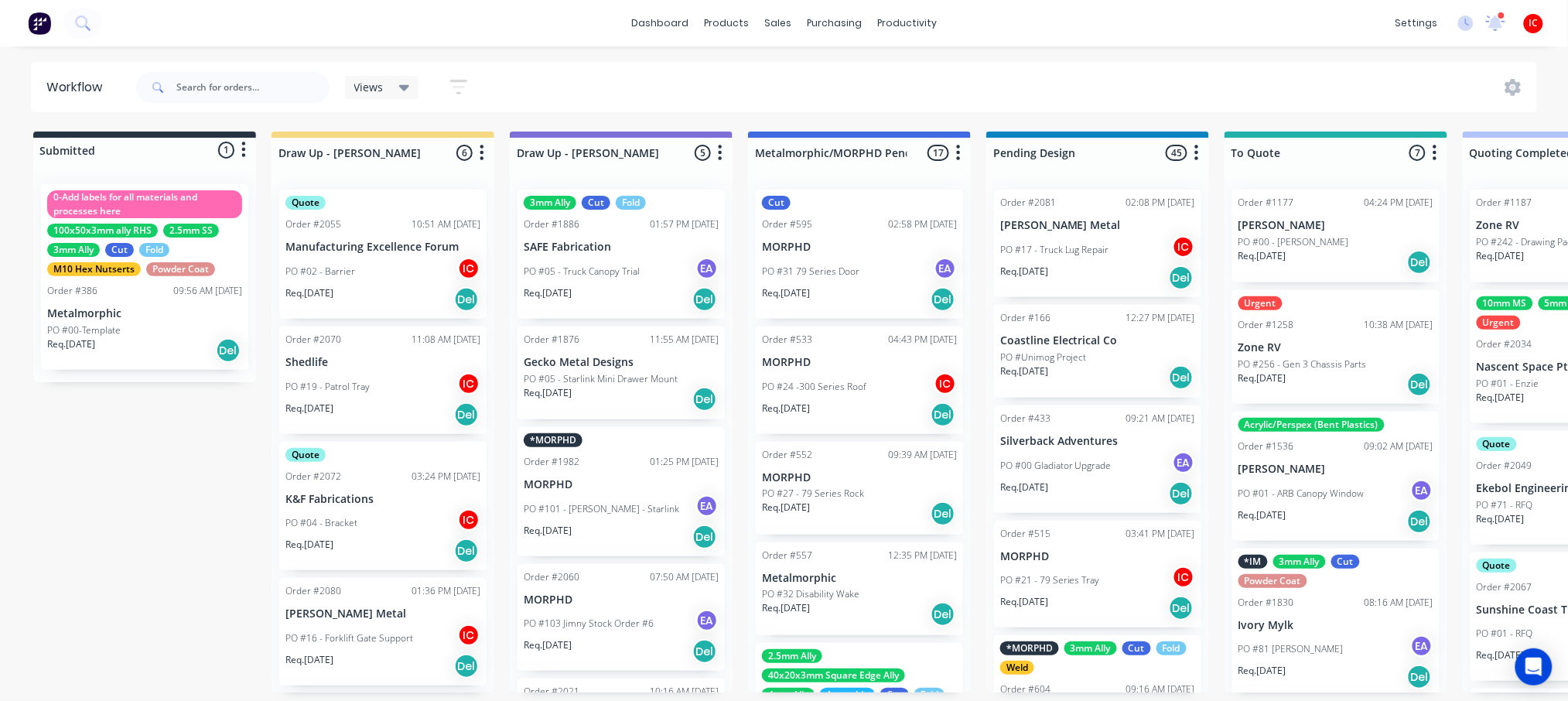
click at [377, 514] on div "PO #04 - Bracket IC" at bounding box center [383, 523] width 195 height 29
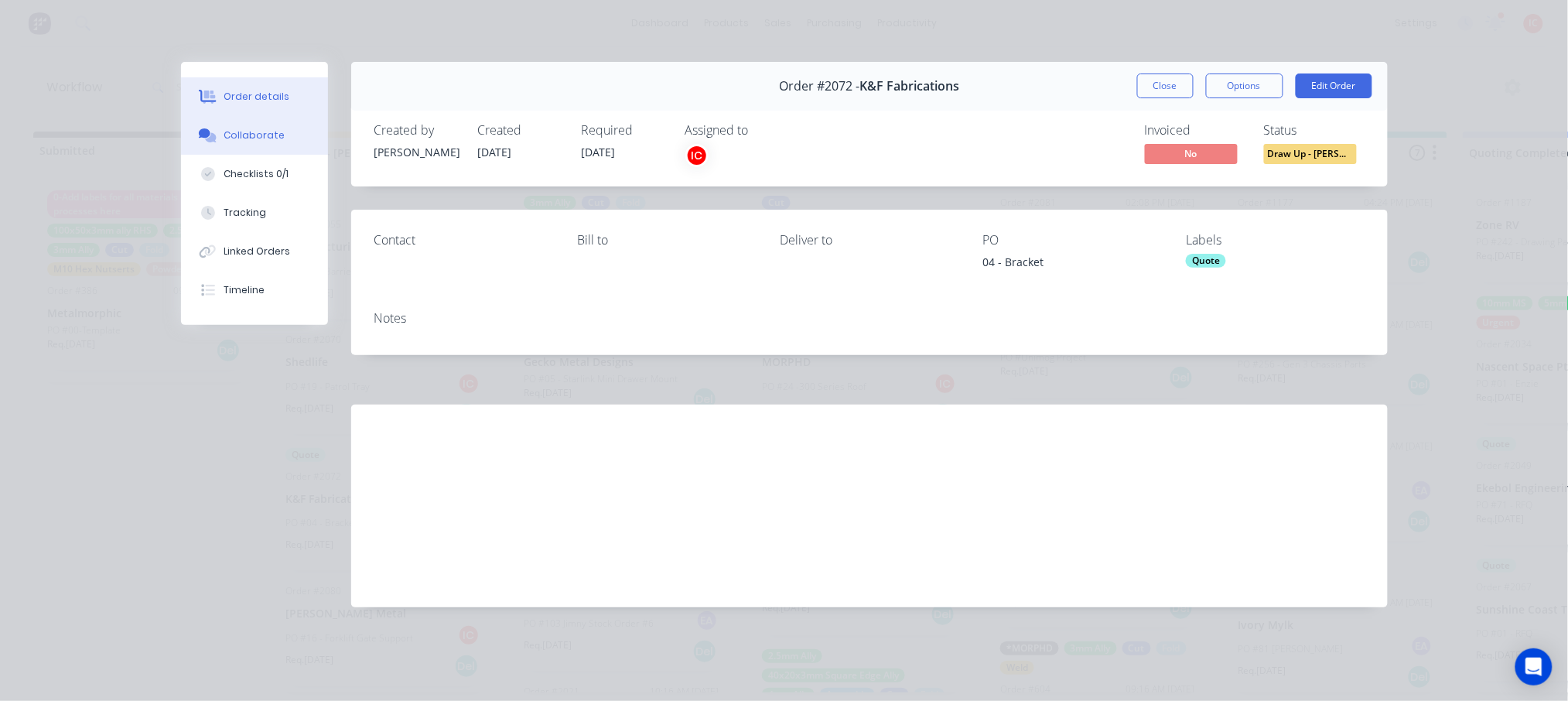
click at [228, 122] on button "Collaborate" at bounding box center [255, 136] width 147 height 38
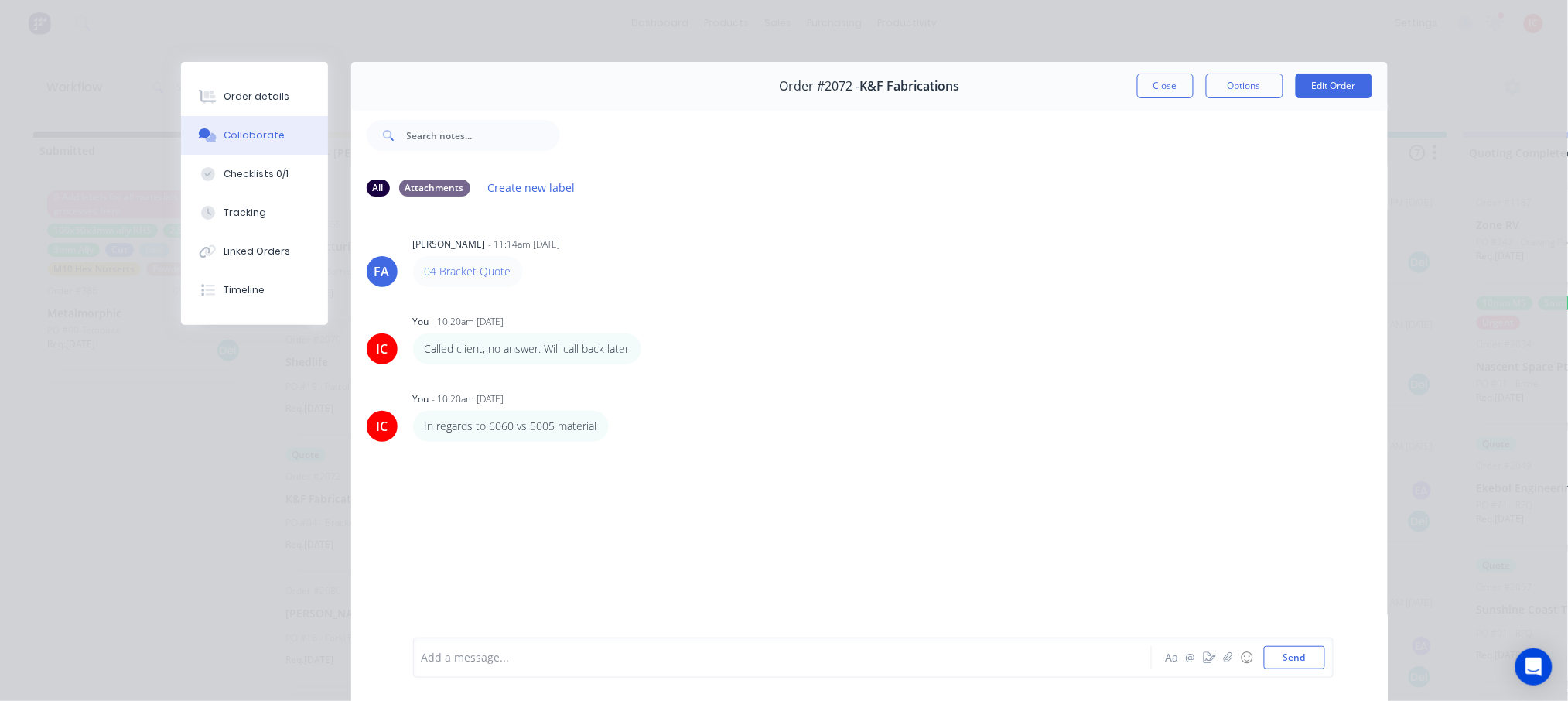
click at [715, 644] on div "Add a message... Aa @ ☺ Send" at bounding box center [873, 658] width 920 height 40
click at [719, 651] on div at bounding box center [760, 659] width 677 height 16
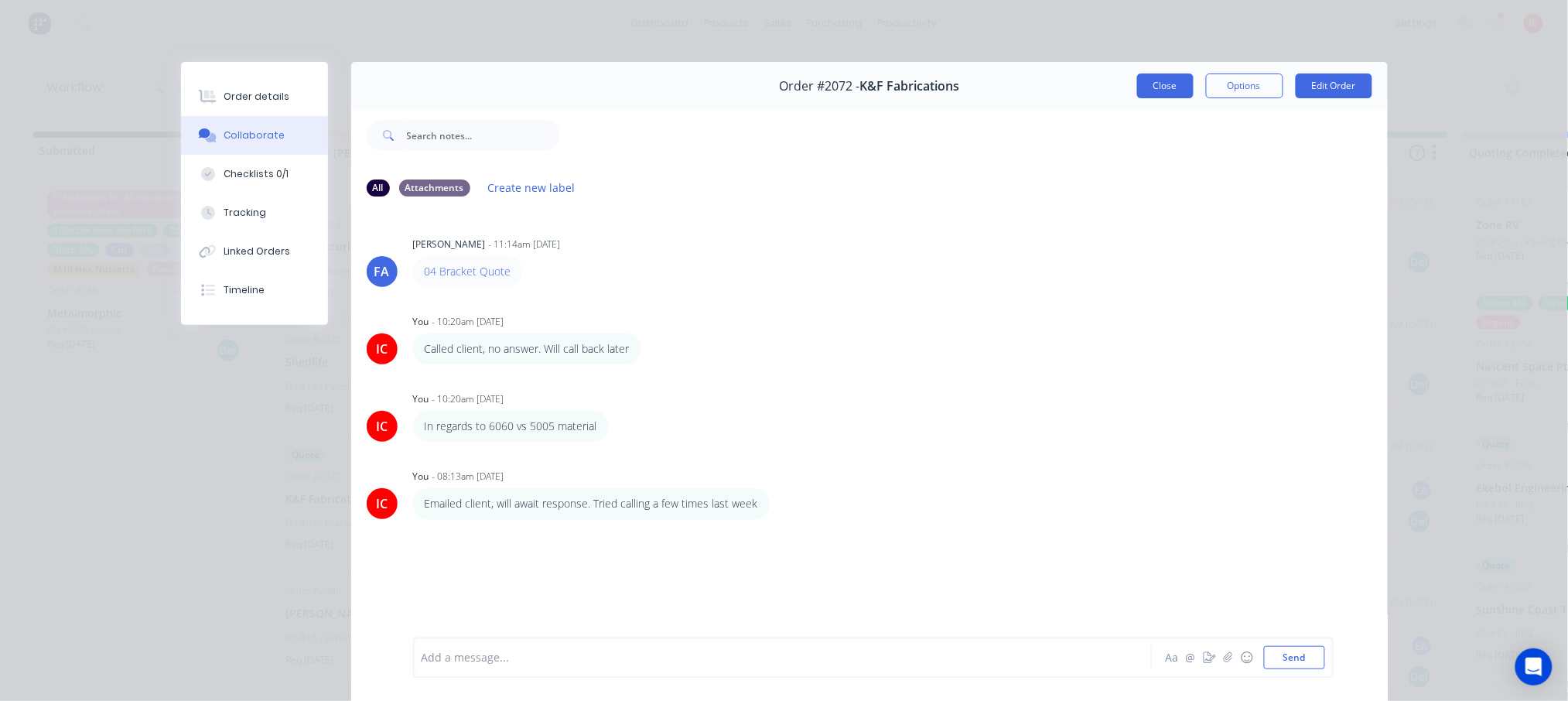
click at [1161, 83] on button "Close" at bounding box center [1166, 85] width 57 height 25
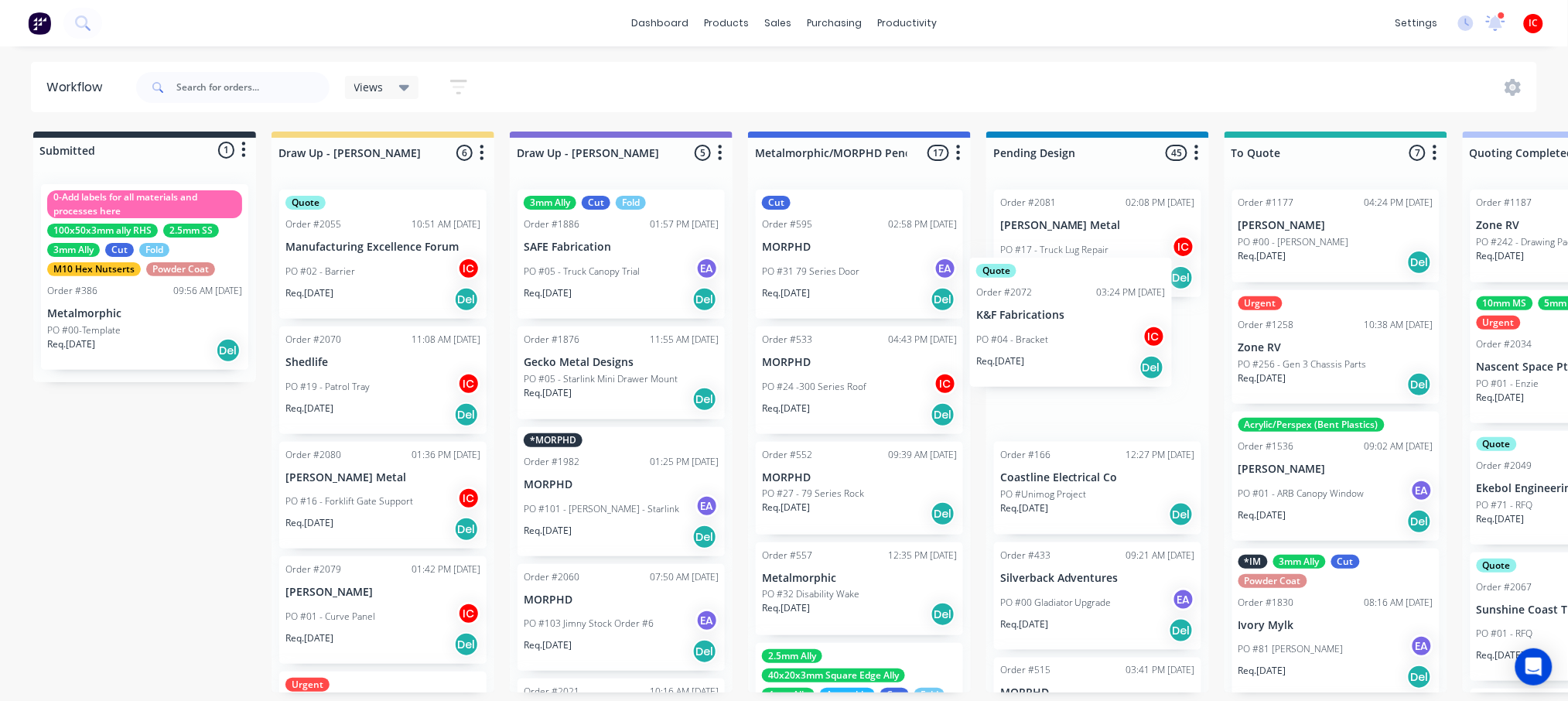
drag, startPoint x: 366, startPoint y: 513, endPoint x: 1068, endPoint y: 333, distance: 724.7
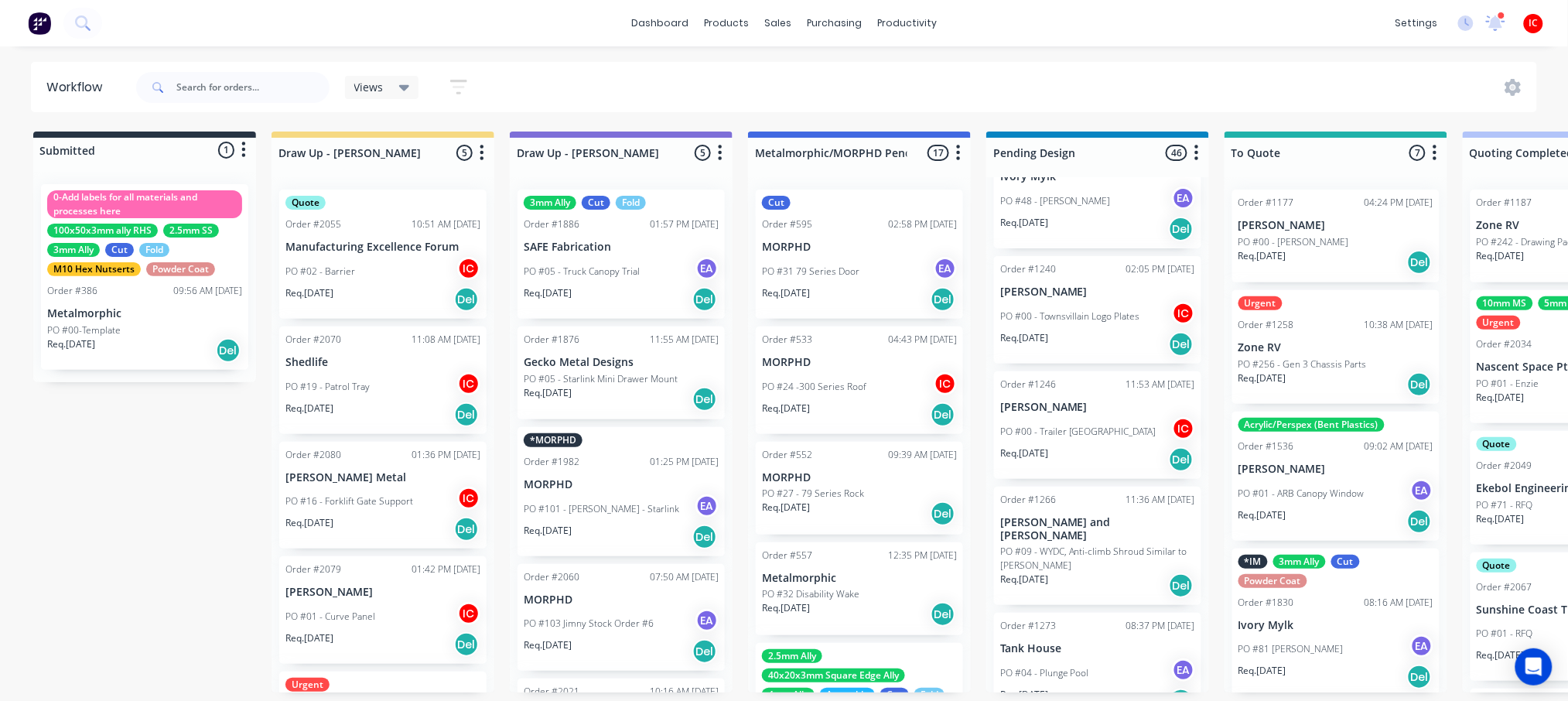
scroll to position [2064, 0]
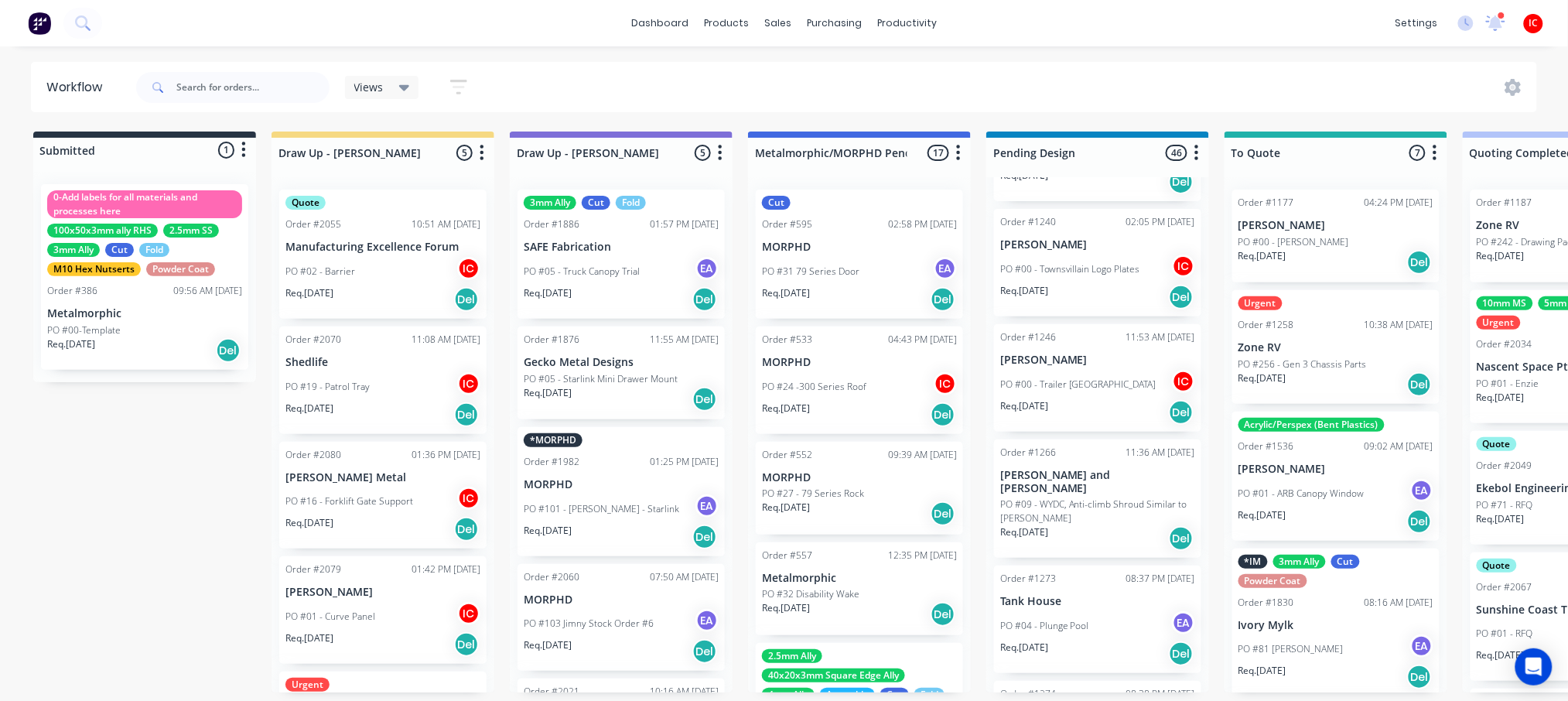
click at [1094, 354] on p "[PERSON_NAME]" at bounding box center [1097, 360] width 195 height 13
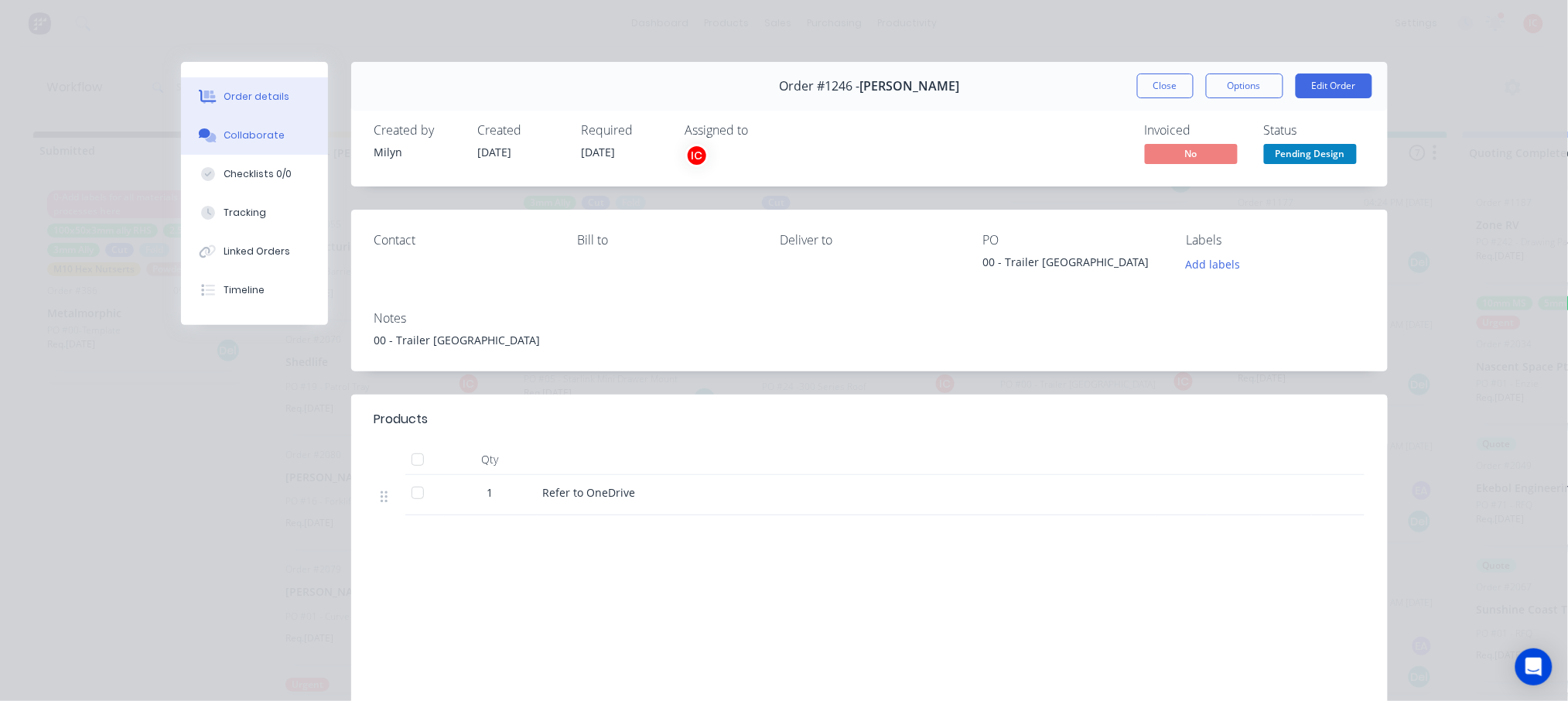
click at [234, 137] on div "Collaborate" at bounding box center [254, 135] width 61 height 14
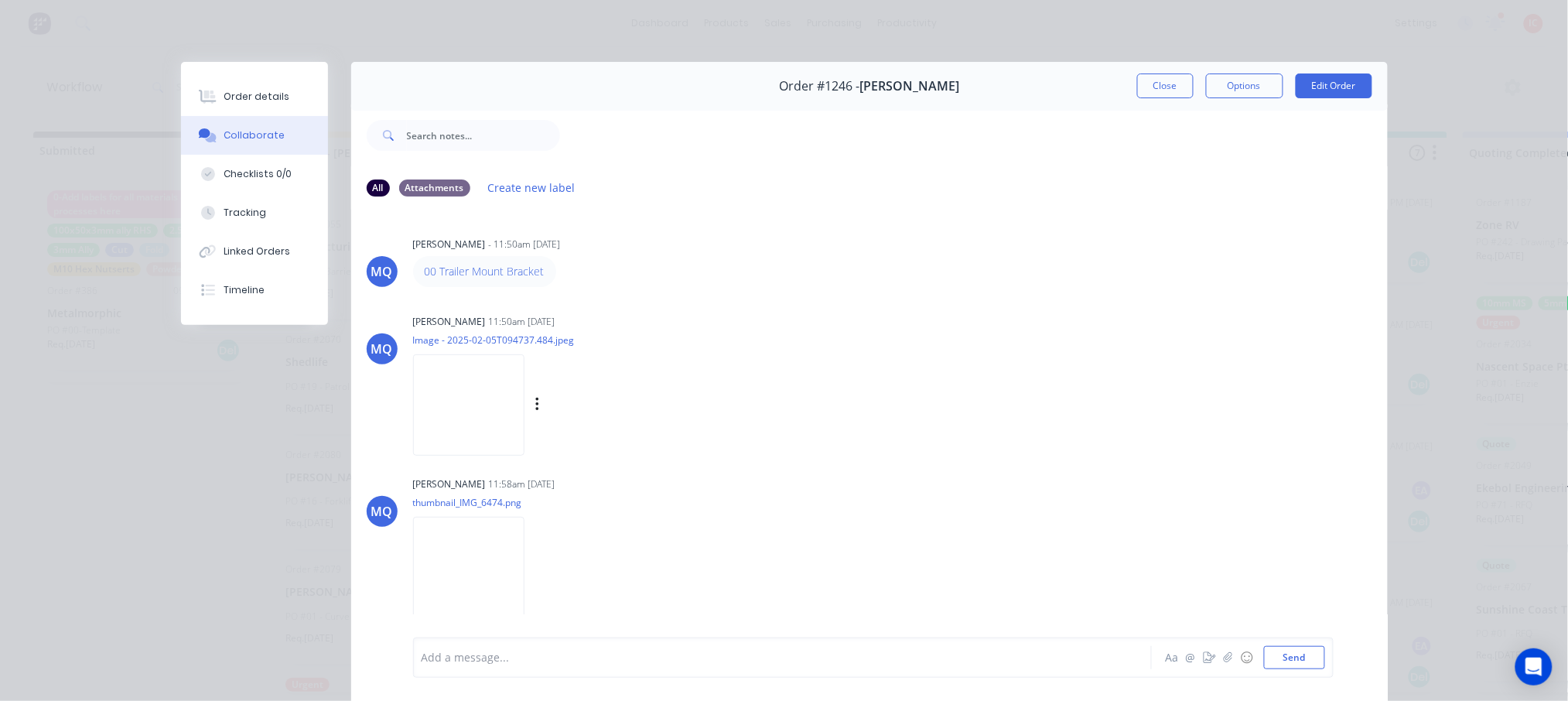
click at [474, 410] on img at bounding box center [469, 405] width 112 height 102
click at [1154, 86] on button "Close" at bounding box center [1166, 85] width 57 height 25
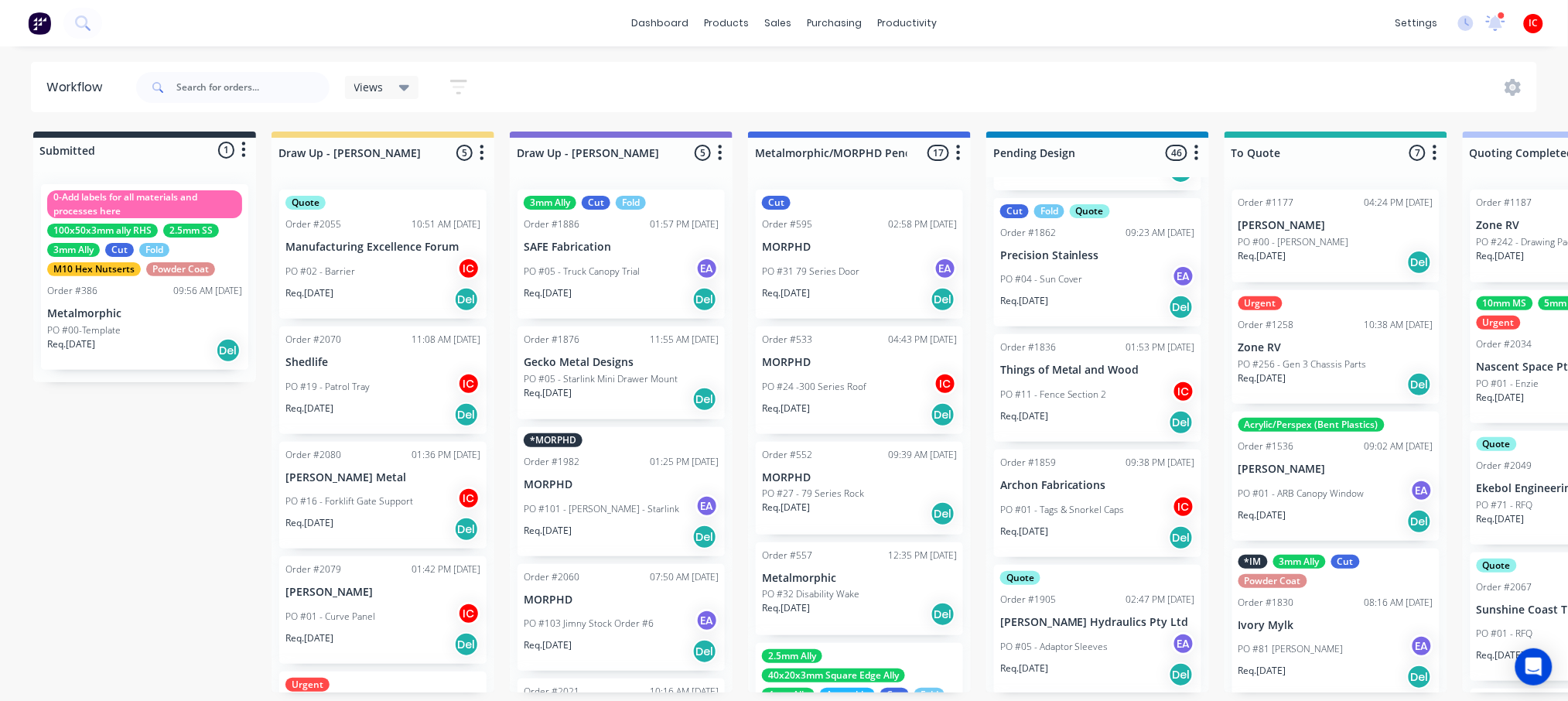
scroll to position [4232, 0]
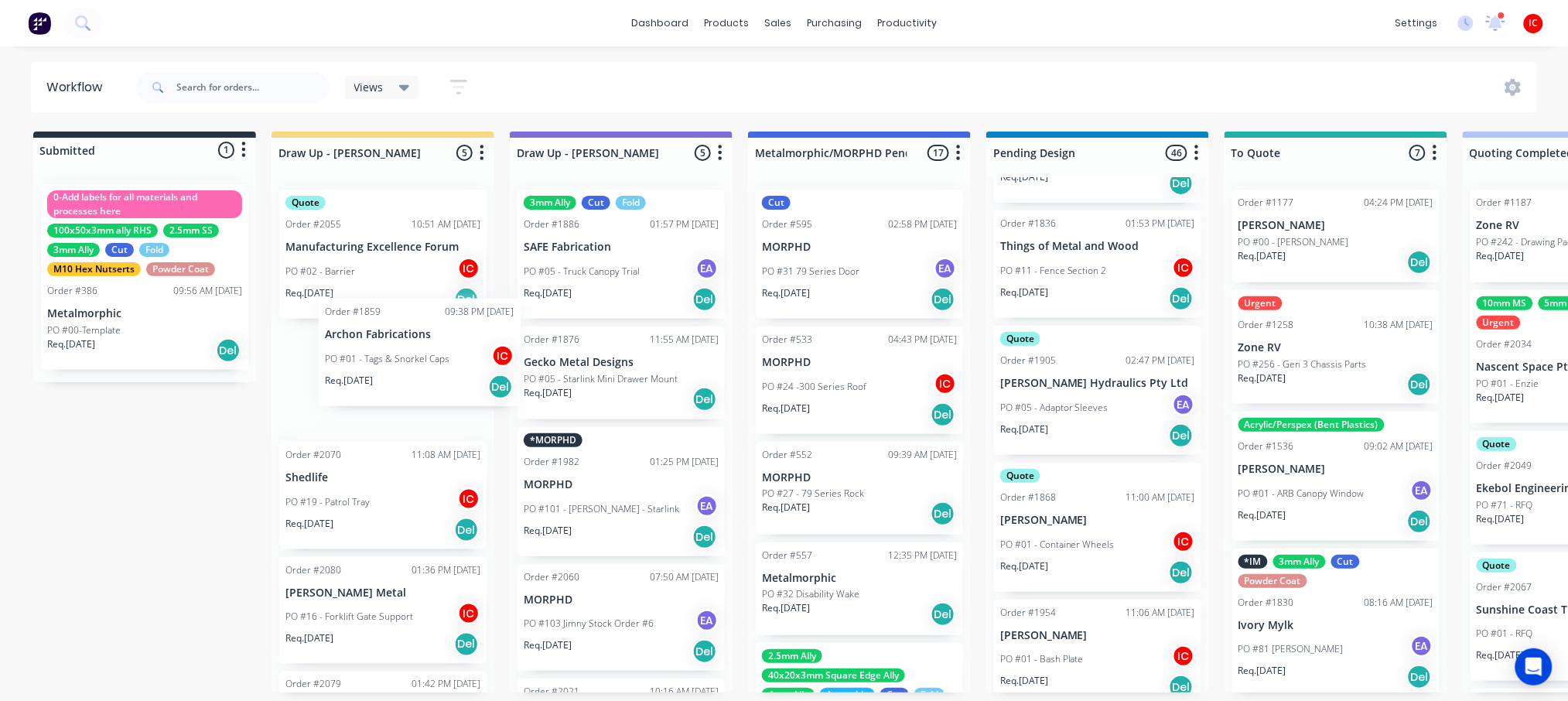
drag, startPoint x: 1111, startPoint y: 367, endPoint x: 419, endPoint y: 359, distance: 692.0
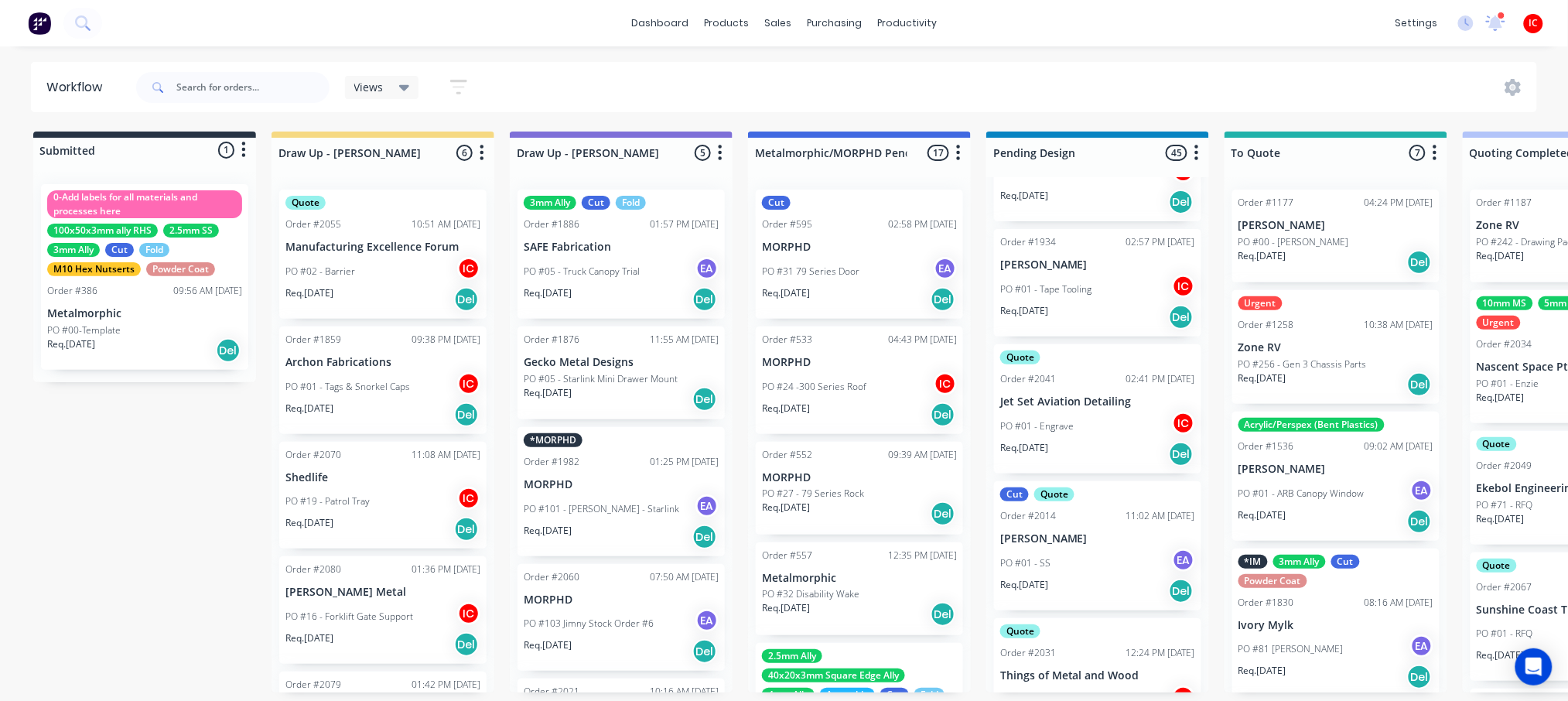
scroll to position [4748, 0]
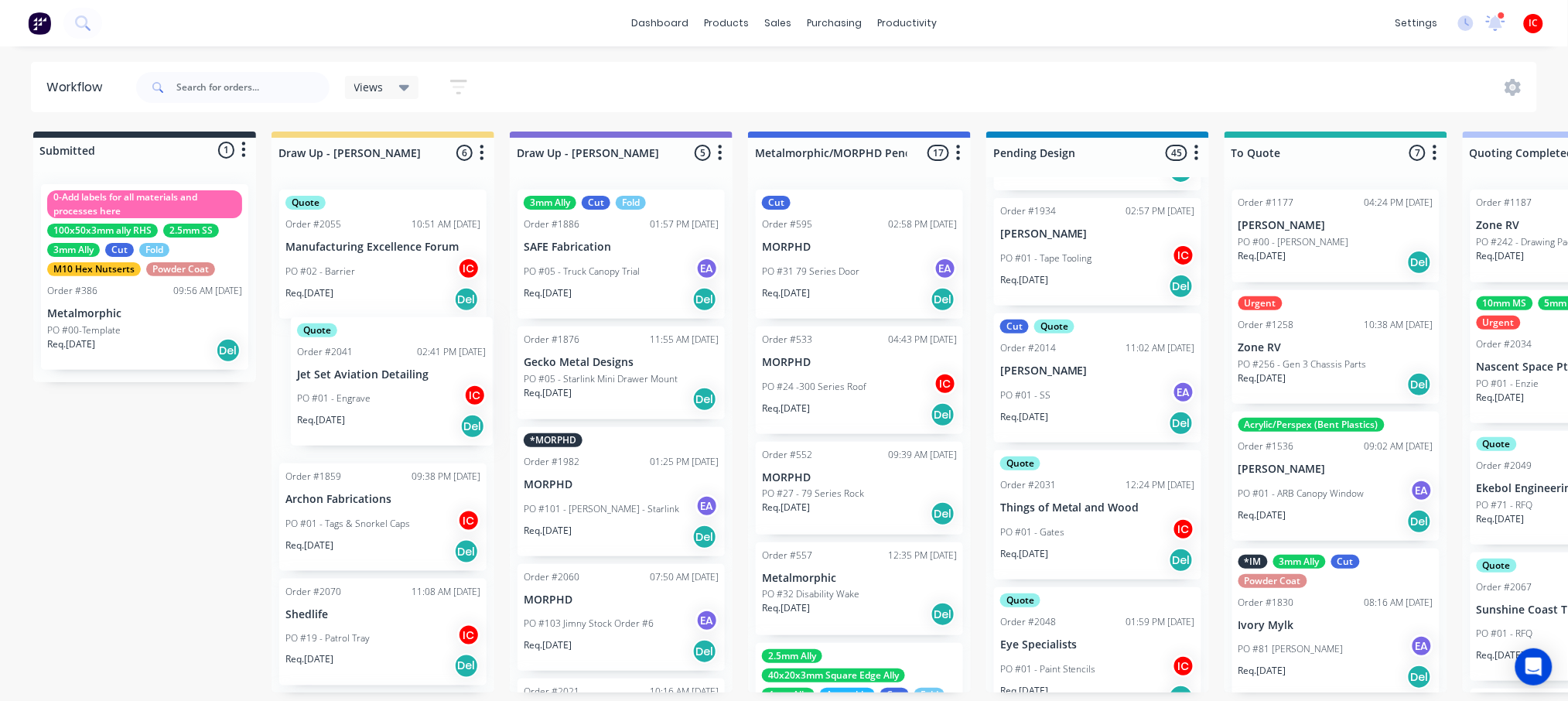
drag, startPoint x: 1099, startPoint y: 377, endPoint x: 389, endPoint y: 395, distance: 710.2
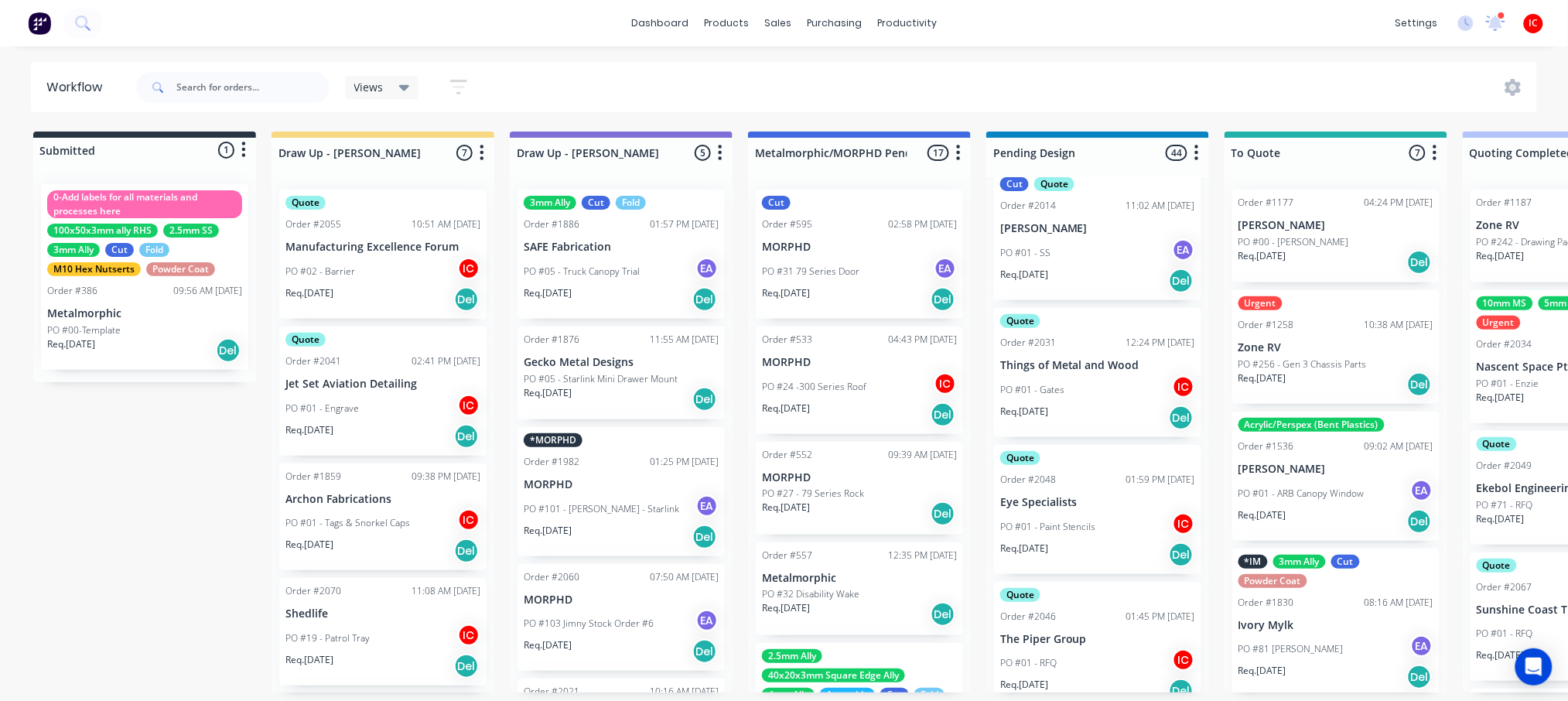
scroll to position [4891, 0]
click at [1117, 496] on p "Eye Specialists" at bounding box center [1097, 502] width 195 height 13
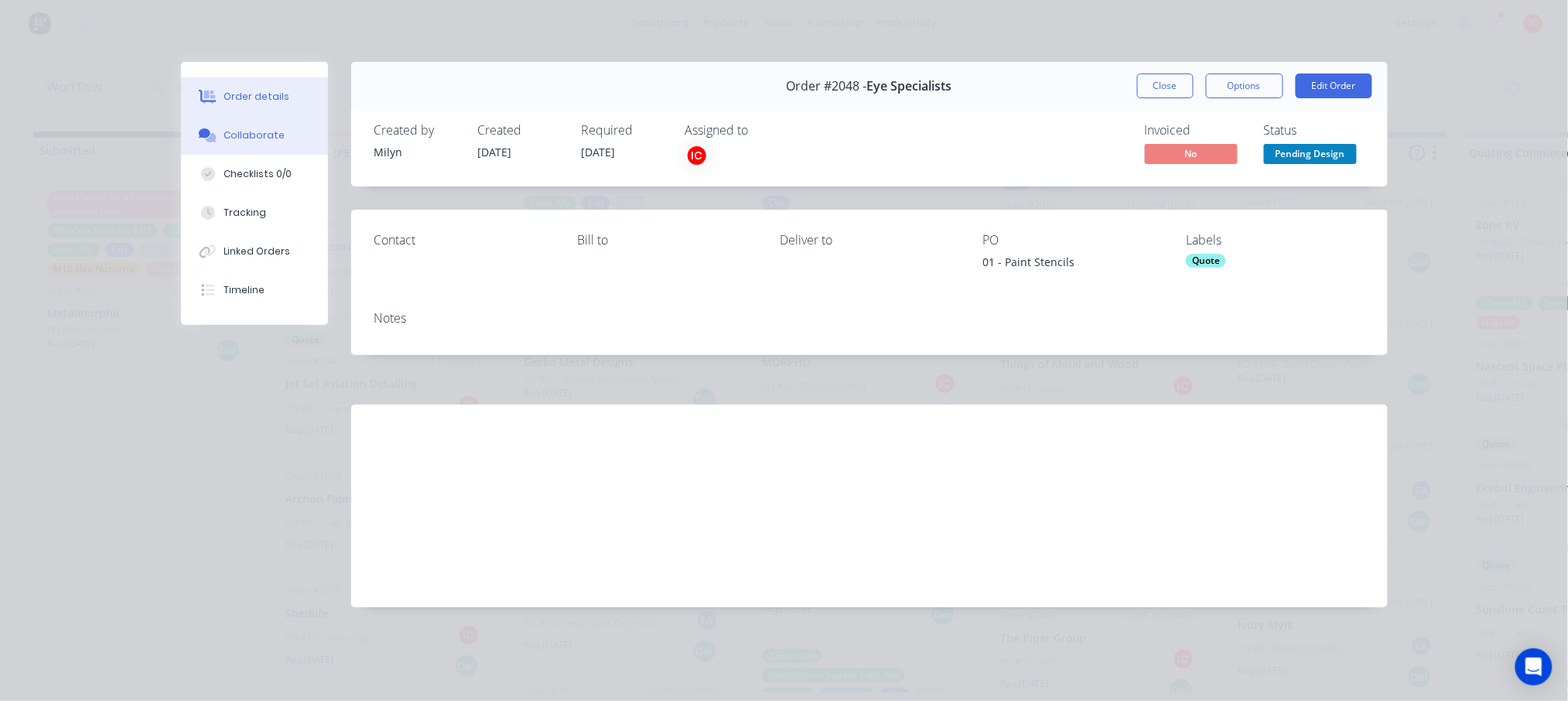
click at [253, 133] on div "Collaborate" at bounding box center [254, 135] width 61 height 14
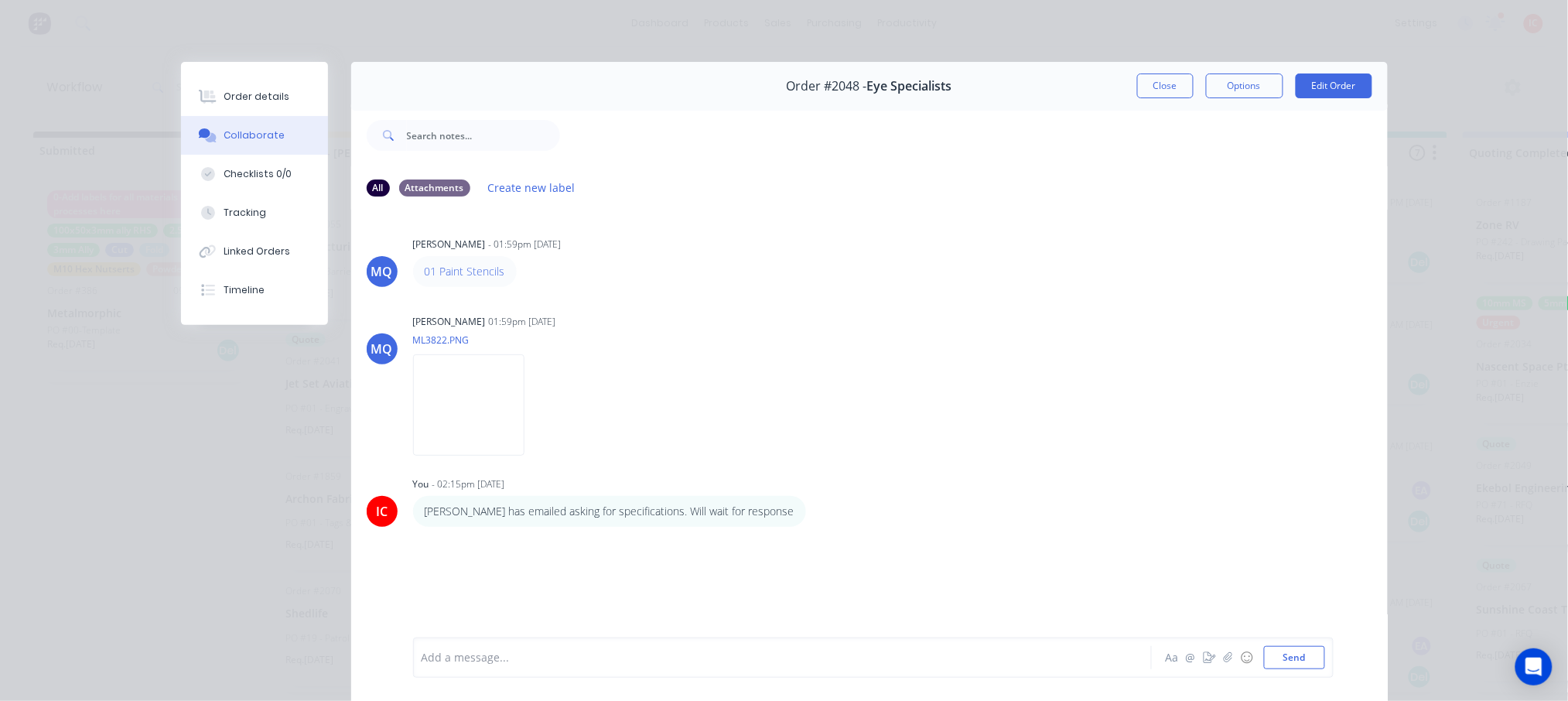
click at [1147, 88] on button "Close" at bounding box center [1166, 85] width 57 height 25
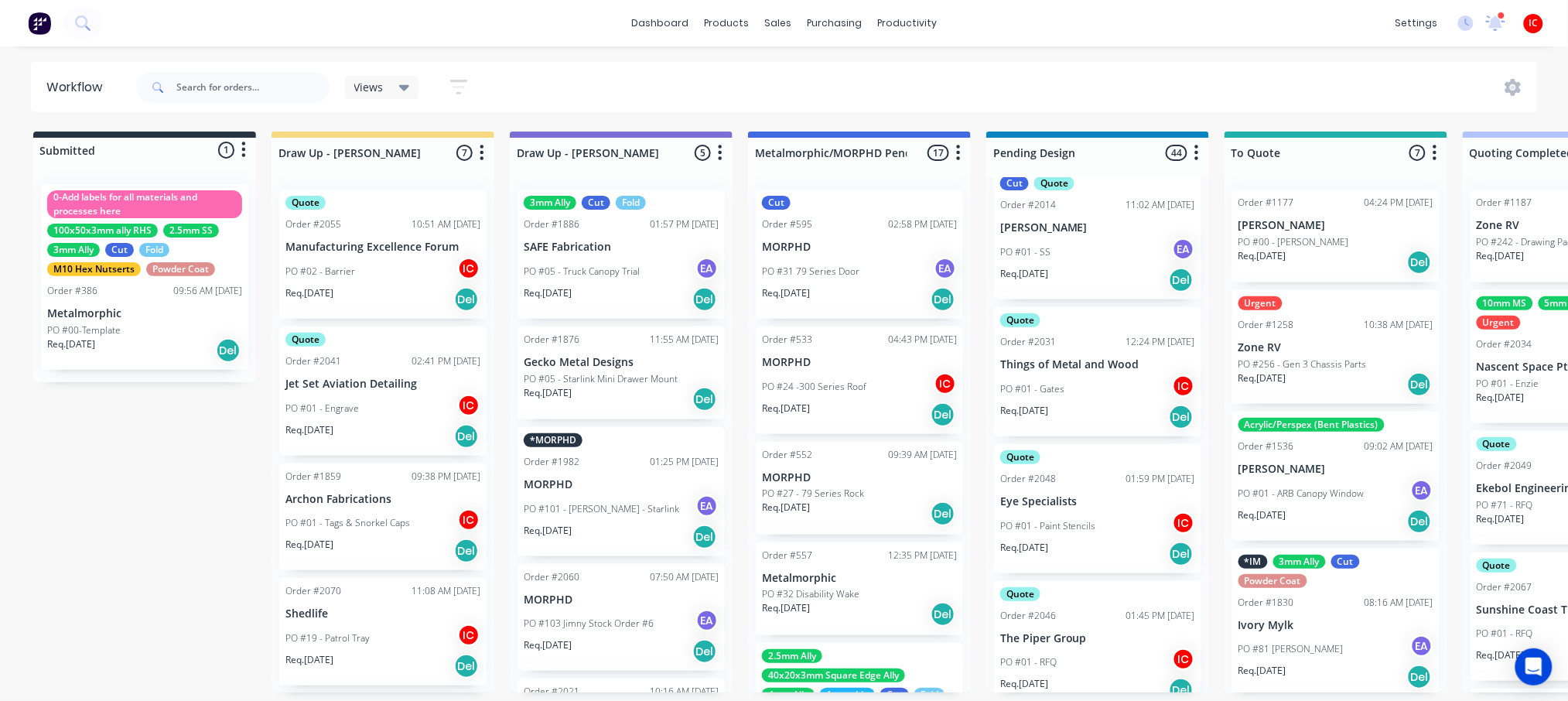
scroll to position [6, 0]
click at [1099, 648] on div "PO #01 - RFQ IC" at bounding box center [1097, 663] width 195 height 29
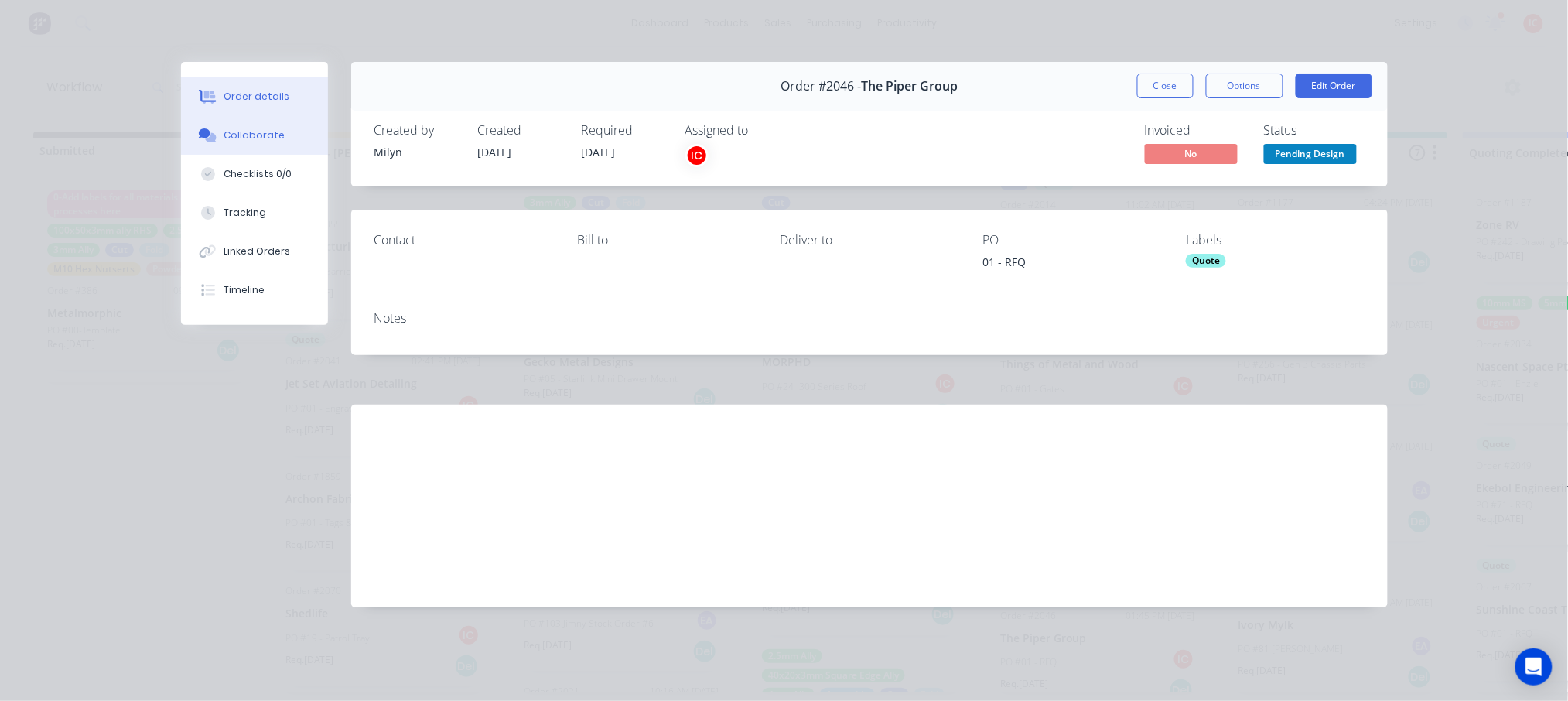
click at [227, 131] on div "Collaborate" at bounding box center [254, 135] width 61 height 14
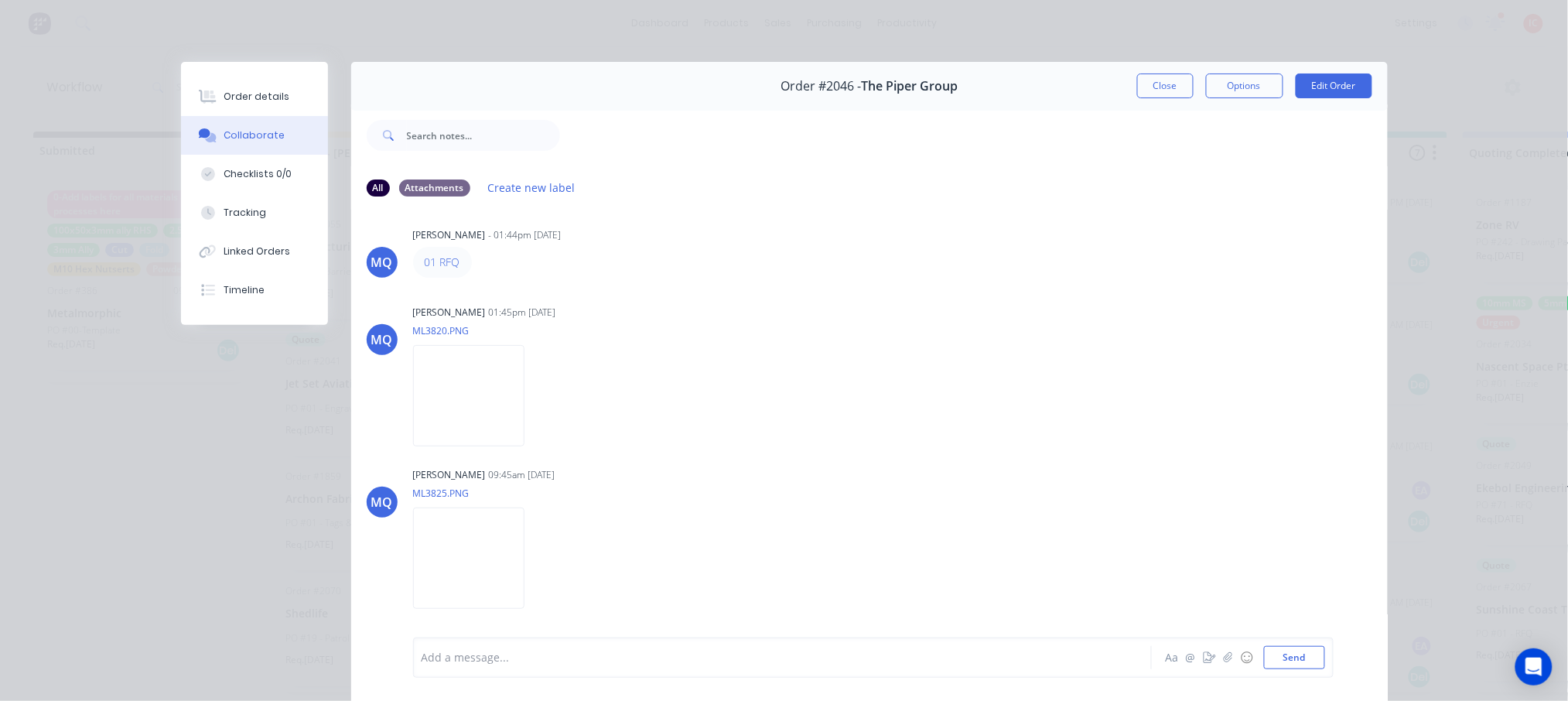
scroll to position [38, 0]
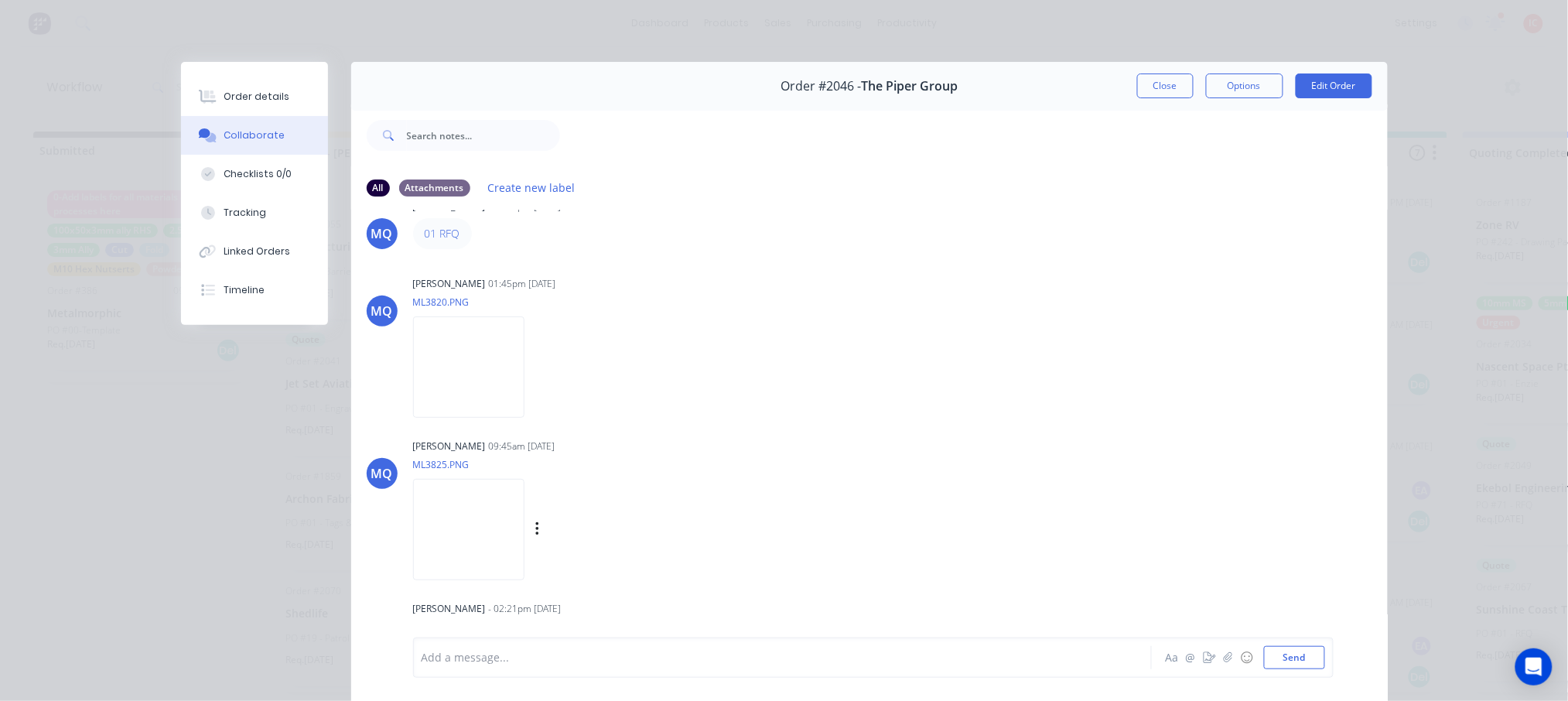
click at [509, 515] on img at bounding box center [469, 530] width 112 height 102
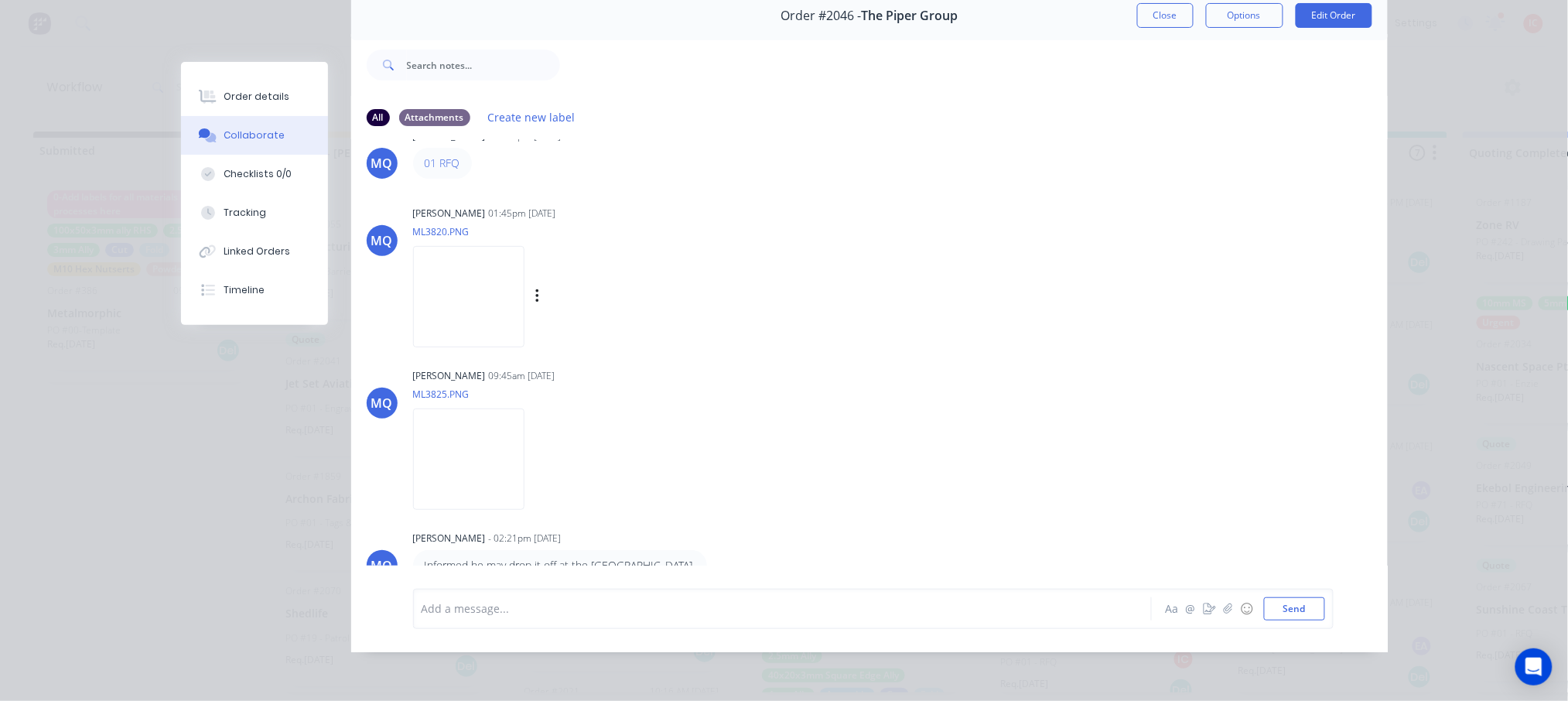
scroll to position [0, 0]
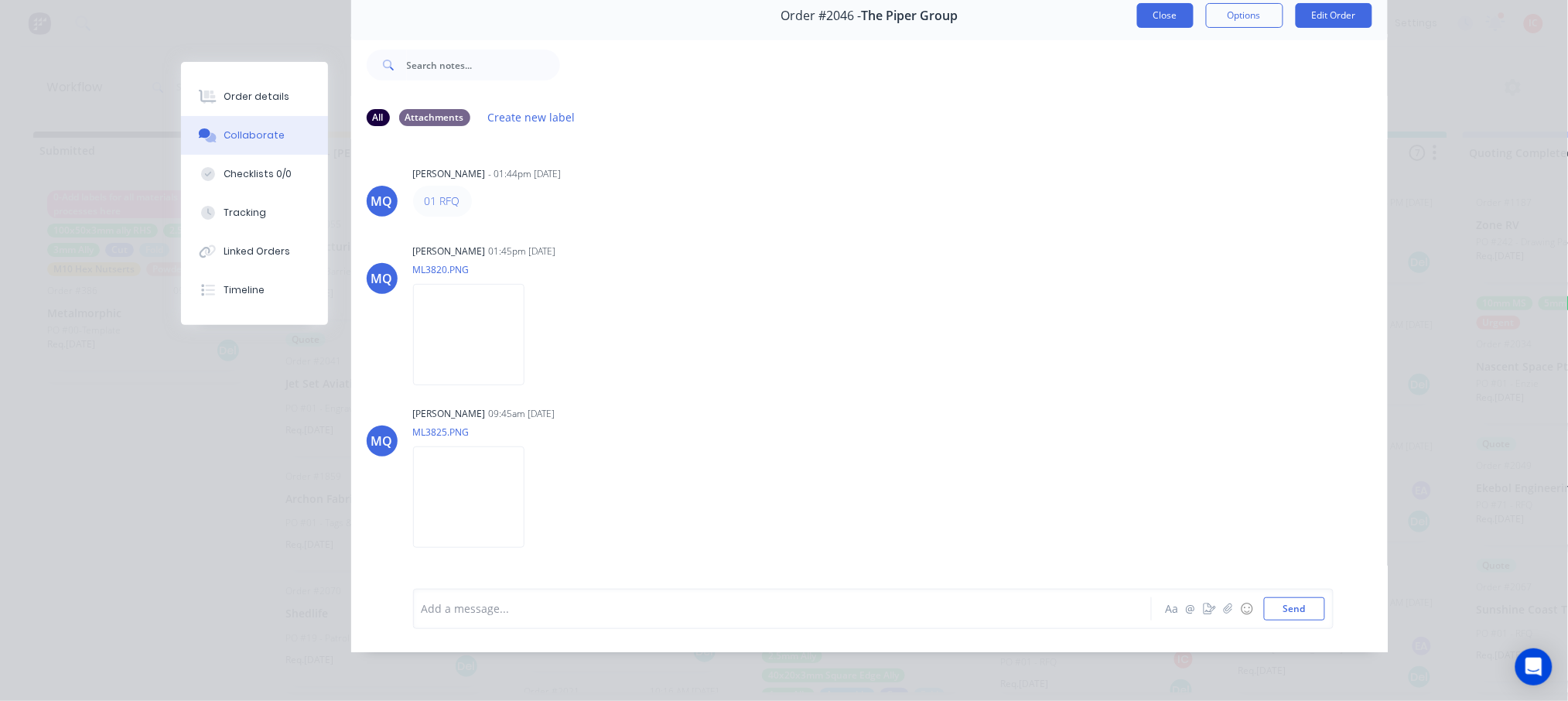
click at [1155, 7] on button "Close" at bounding box center [1166, 15] width 57 height 25
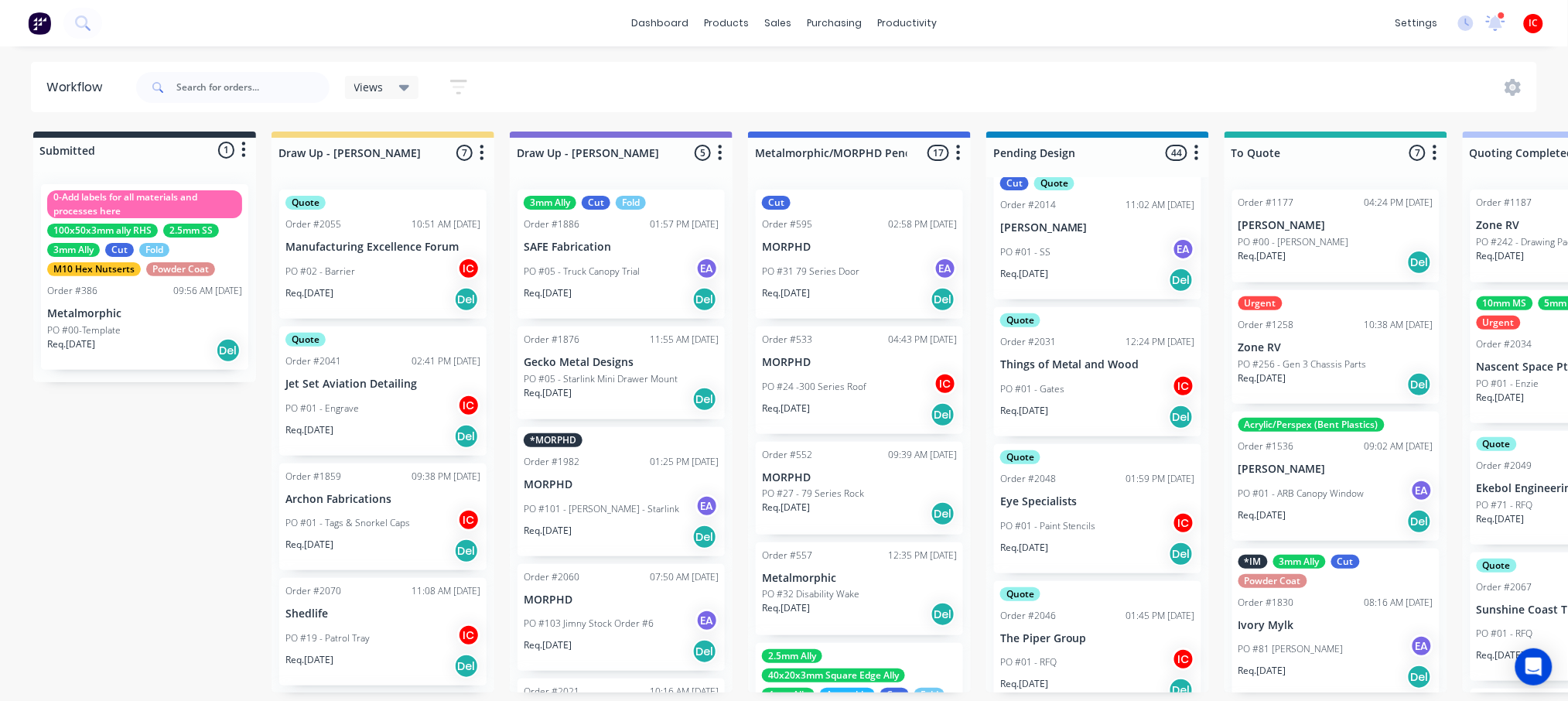
click at [379, 516] on p "PO #01 - Tags & Snorkel Caps" at bounding box center [348, 522] width 125 height 14
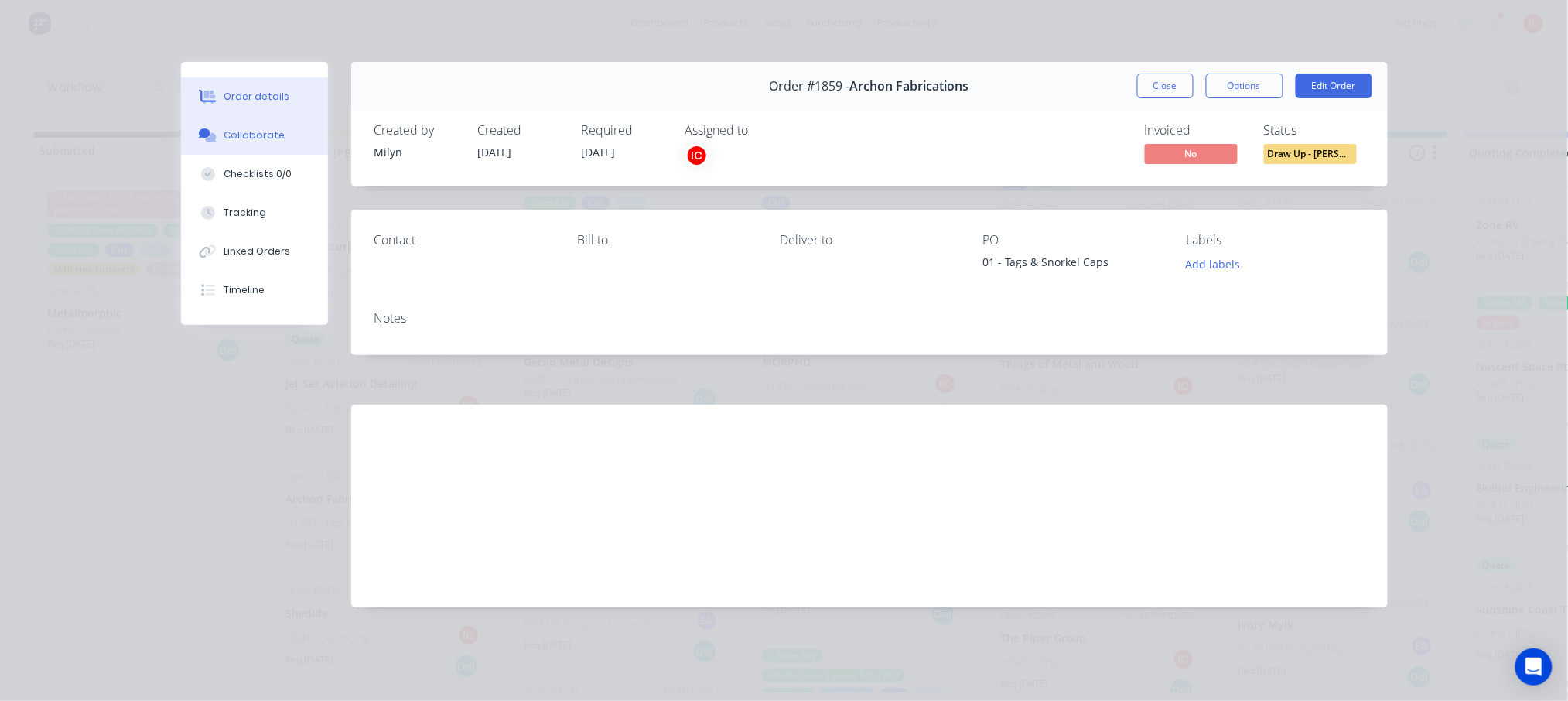
click at [254, 130] on div "Collaborate" at bounding box center [254, 135] width 61 height 14
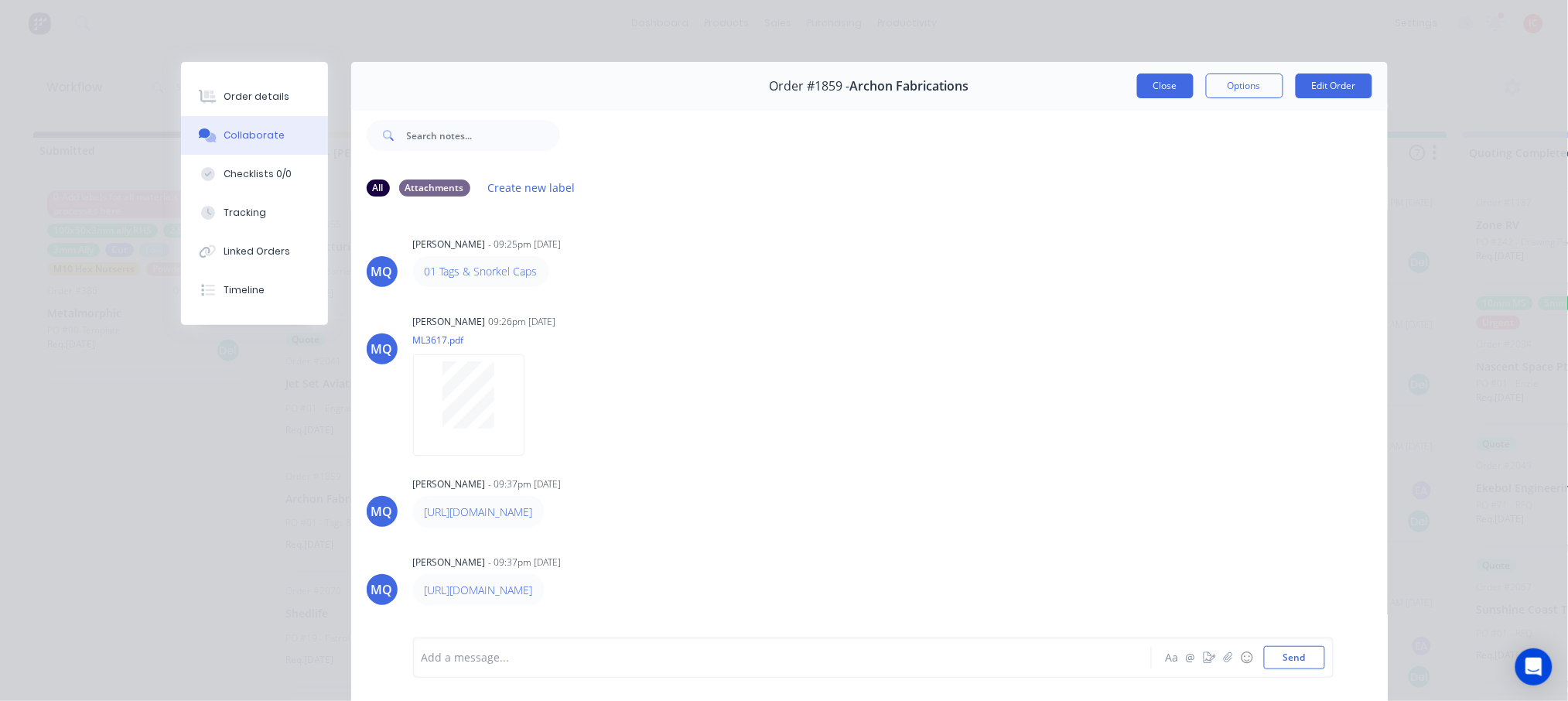
click at [1164, 84] on button "Close" at bounding box center [1166, 85] width 57 height 25
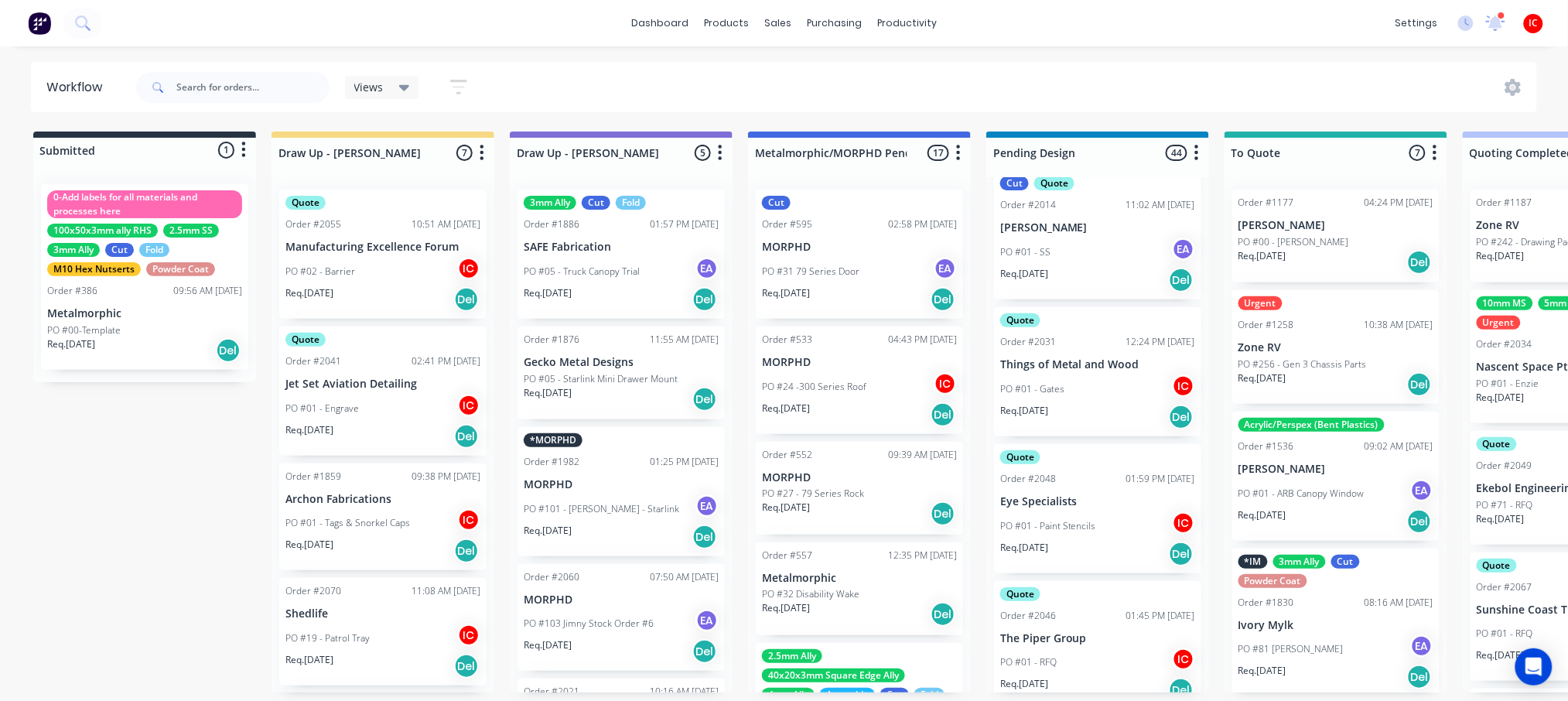
click at [375, 516] on p "PO #01 - Tags & Snorkel Caps" at bounding box center [348, 522] width 125 height 14
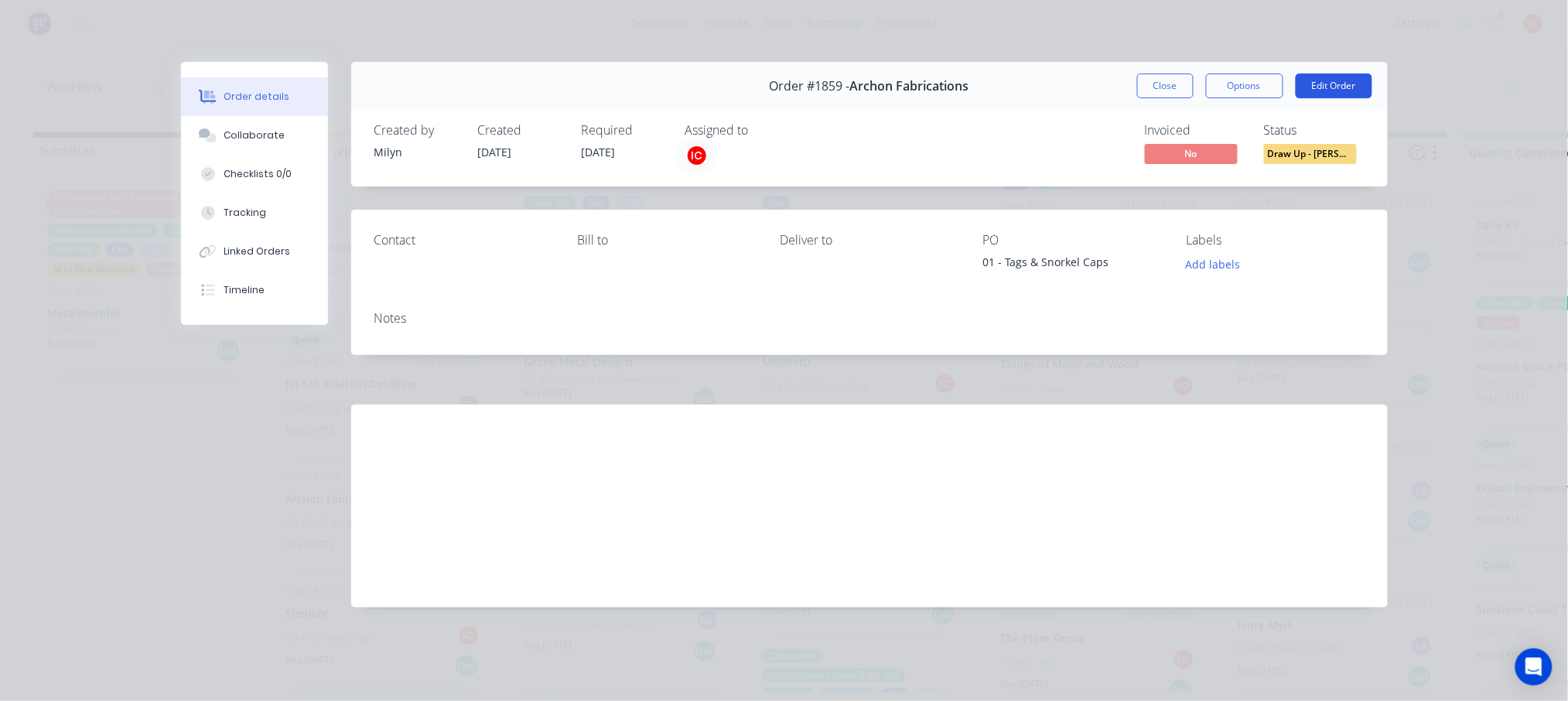
click at [1332, 85] on button "Edit Order" at bounding box center [1334, 85] width 77 height 25
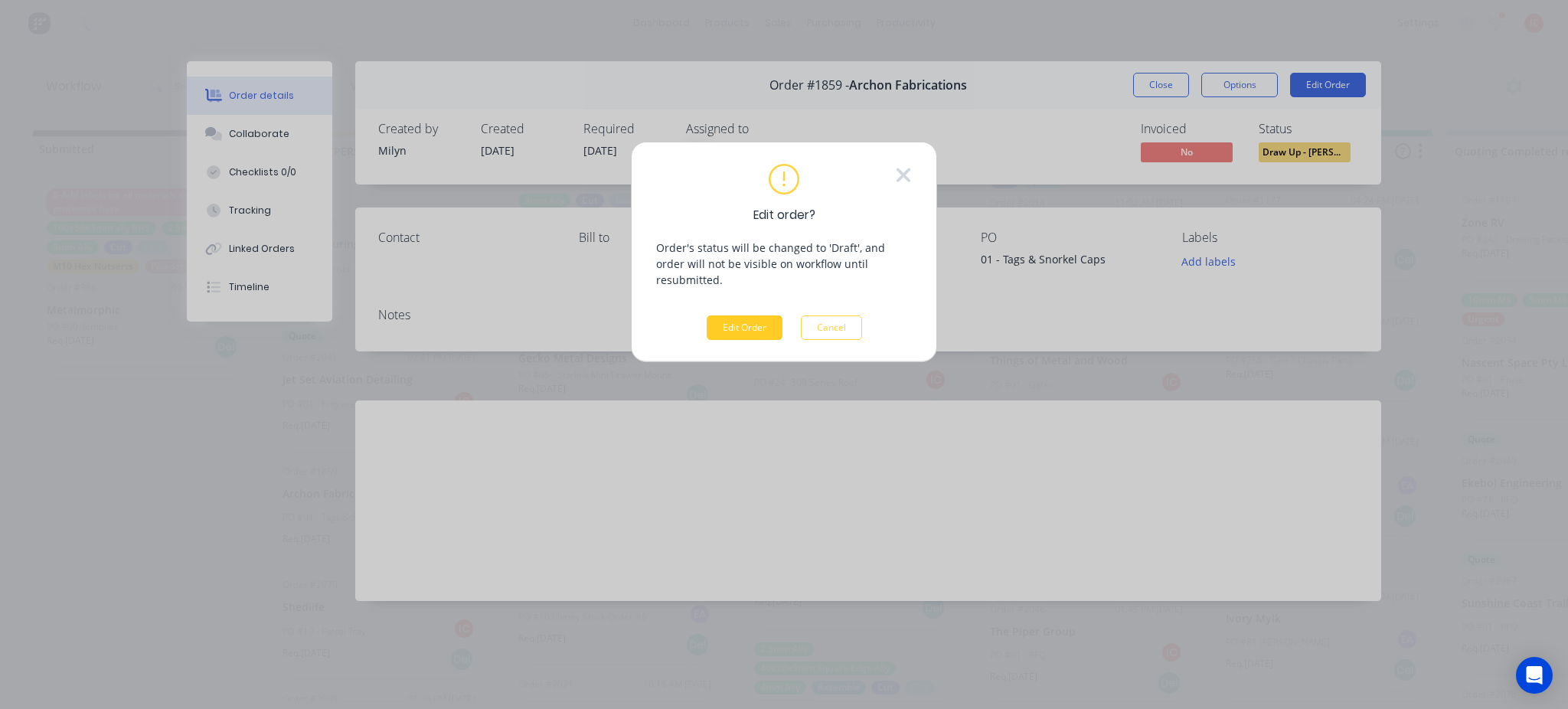
click at [721, 316] on button "Edit Order" at bounding box center [745, 327] width 76 height 24
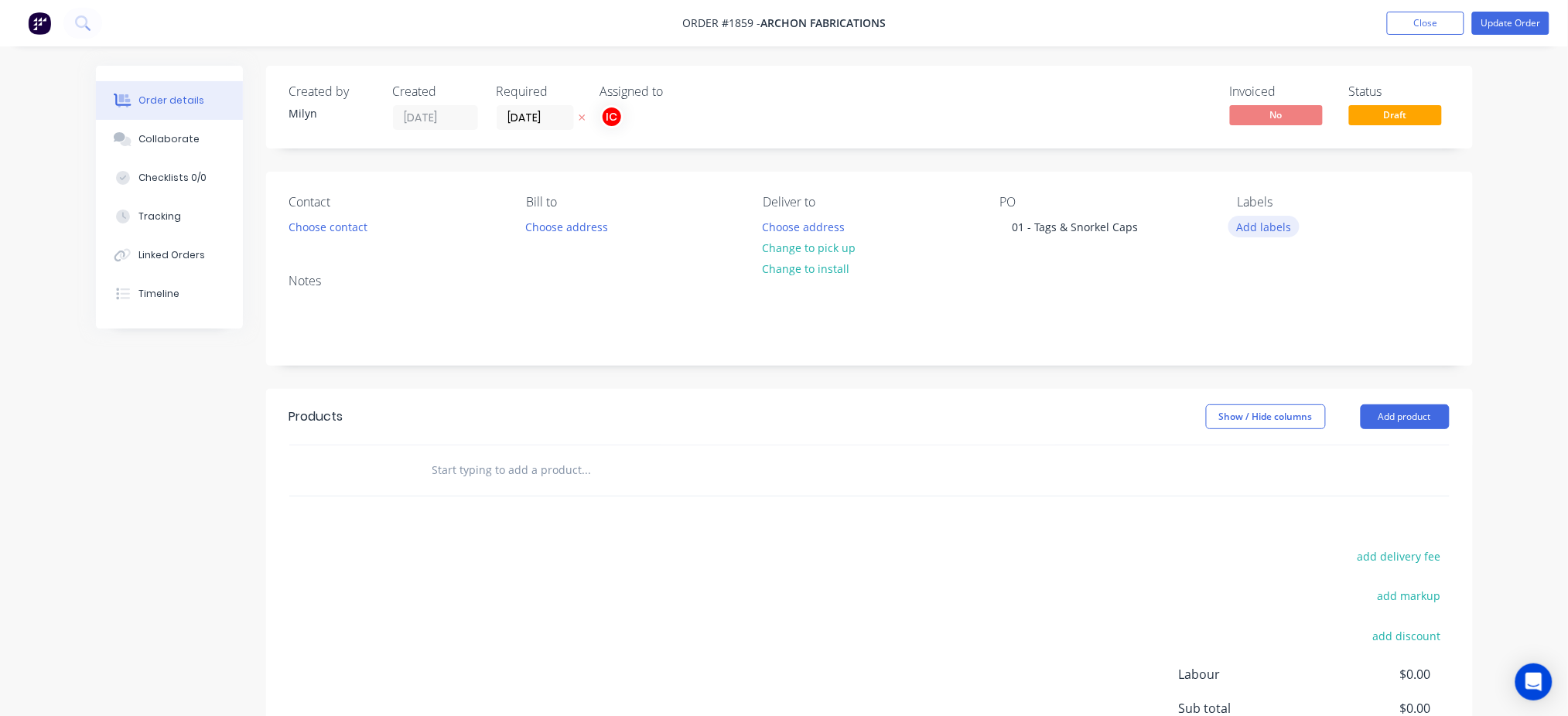
click at [1266, 224] on button "Add labels" at bounding box center [1265, 226] width 71 height 21
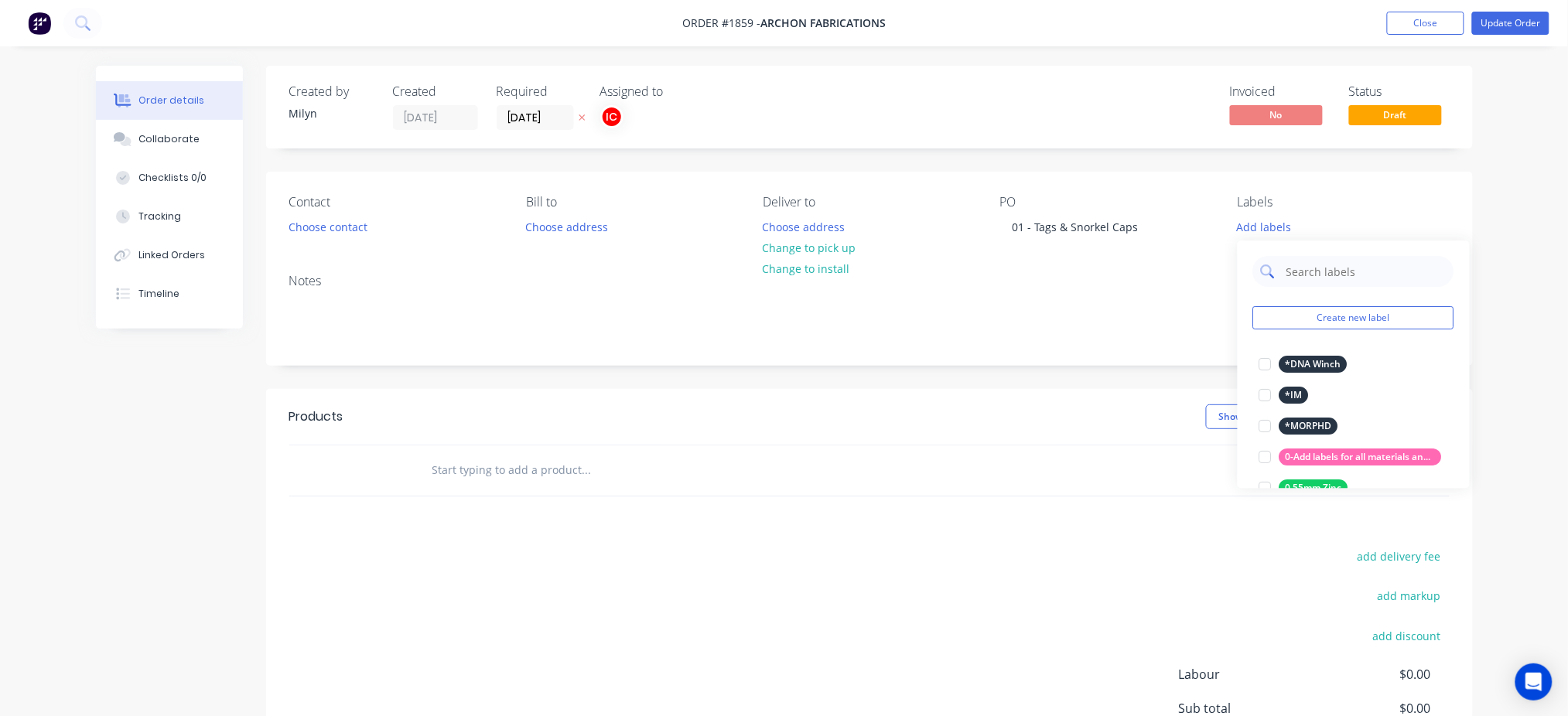
click at [1319, 266] on input "text" at bounding box center [1366, 272] width 162 height 31
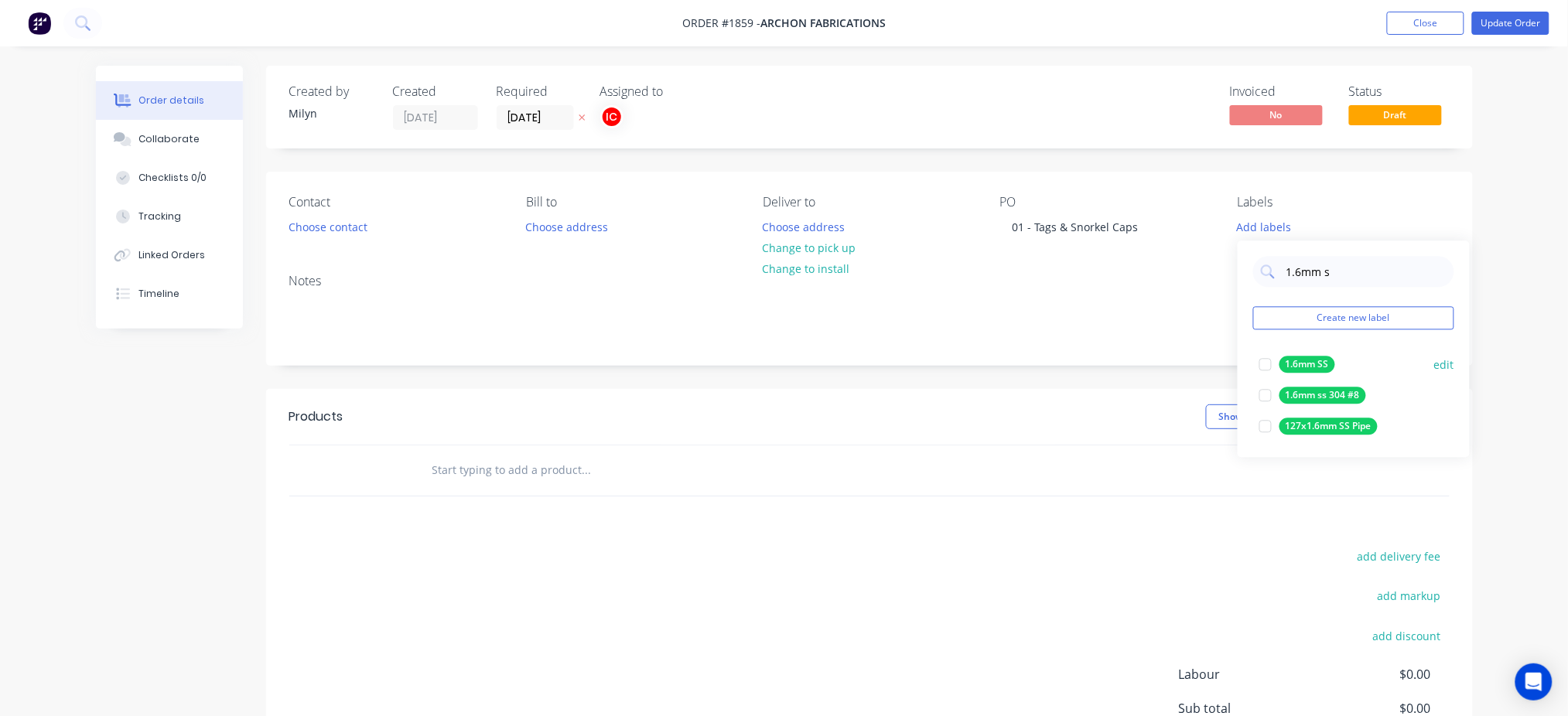
click at [1263, 363] on div at bounding box center [1266, 364] width 31 height 31
drag, startPoint x: 1363, startPoint y: 264, endPoint x: 1279, endPoint y: 268, distance: 84.1
click at [1279, 270] on div "1.6mm s" at bounding box center [1355, 266] width 201 height 31
type input "cut"
click at [1269, 357] on div at bounding box center [1266, 358] width 31 height 31
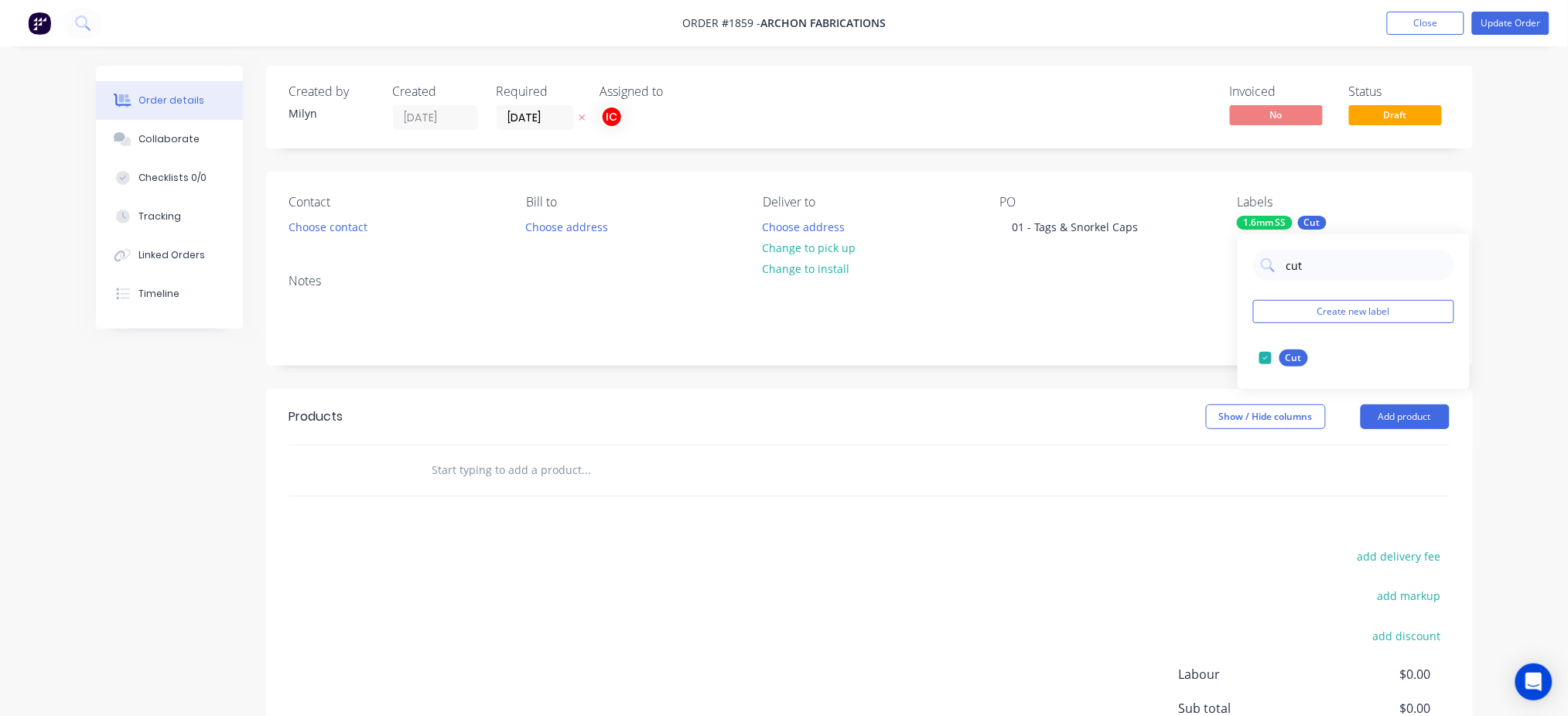
drag, startPoint x: 979, startPoint y: 417, endPoint x: 1131, endPoint y: 420, distance: 152.0
click at [978, 417] on div "Show / Hide columns Add product" at bounding box center [993, 417] width 914 height 25
click at [1400, 412] on button "Add product" at bounding box center [1405, 417] width 89 height 25
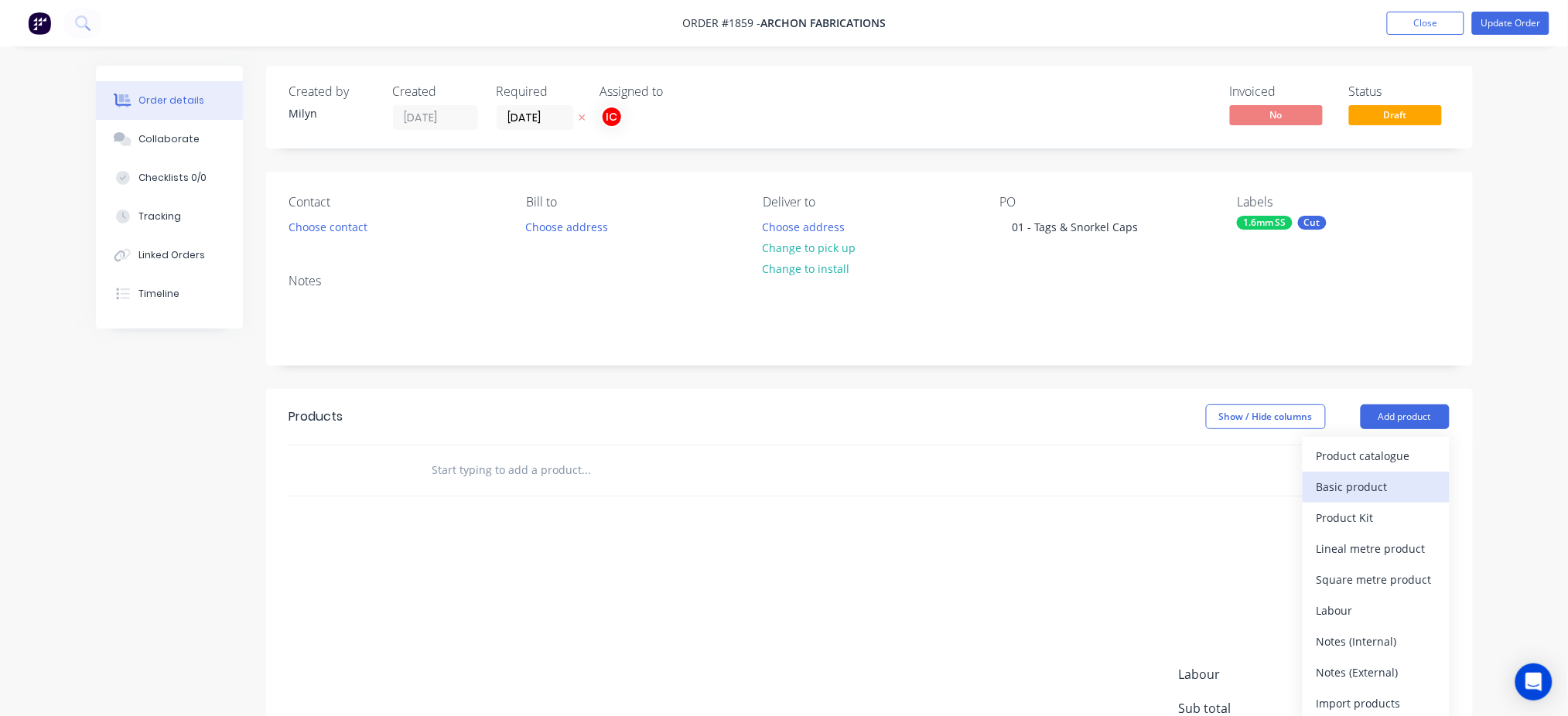
click at [1371, 484] on div "Basic product" at bounding box center [1377, 487] width 119 height 22
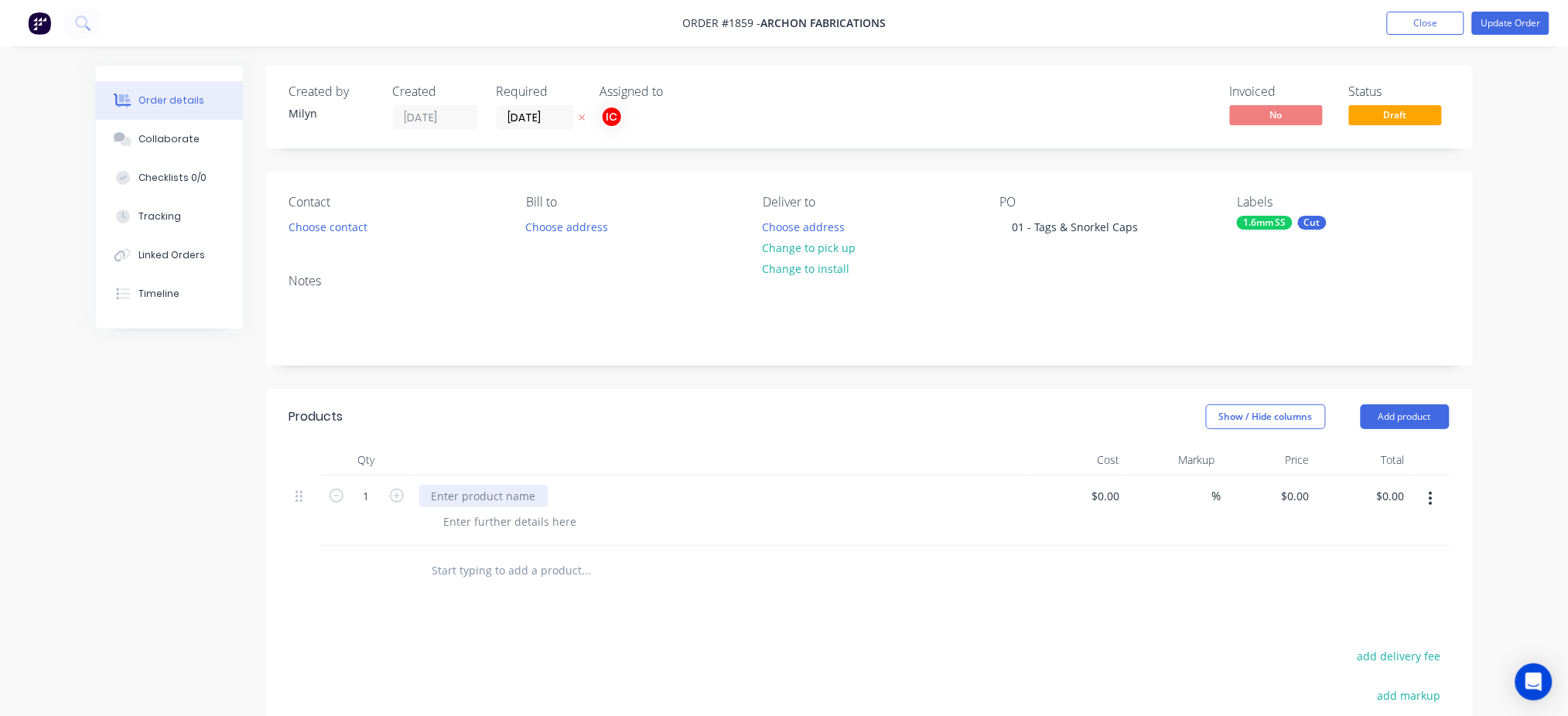
click at [456, 494] on div at bounding box center [484, 496] width 129 height 22
paste div
drag, startPoint x: 840, startPoint y: 505, endPoint x: 1465, endPoint y: 466, distance: 626.2
click at [856, 505] on div "Archon_4 Inch Snorkel Cap_1.6mm SS_QTYx3" at bounding box center [723, 496] width 606 height 22
click at [1432, 491] on icon "button" at bounding box center [1431, 499] width 4 height 17
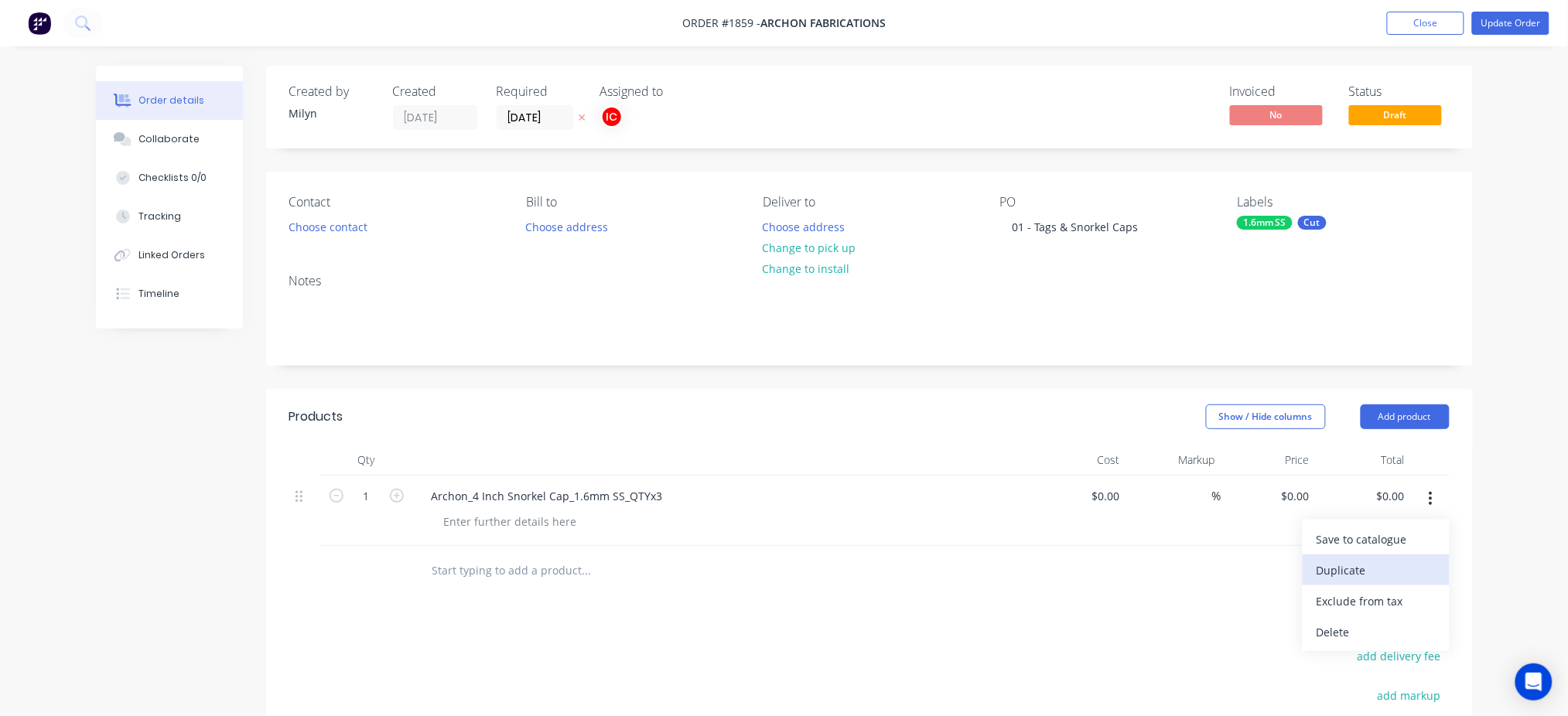
click at [1349, 580] on div "Duplicate" at bounding box center [1377, 570] width 119 height 22
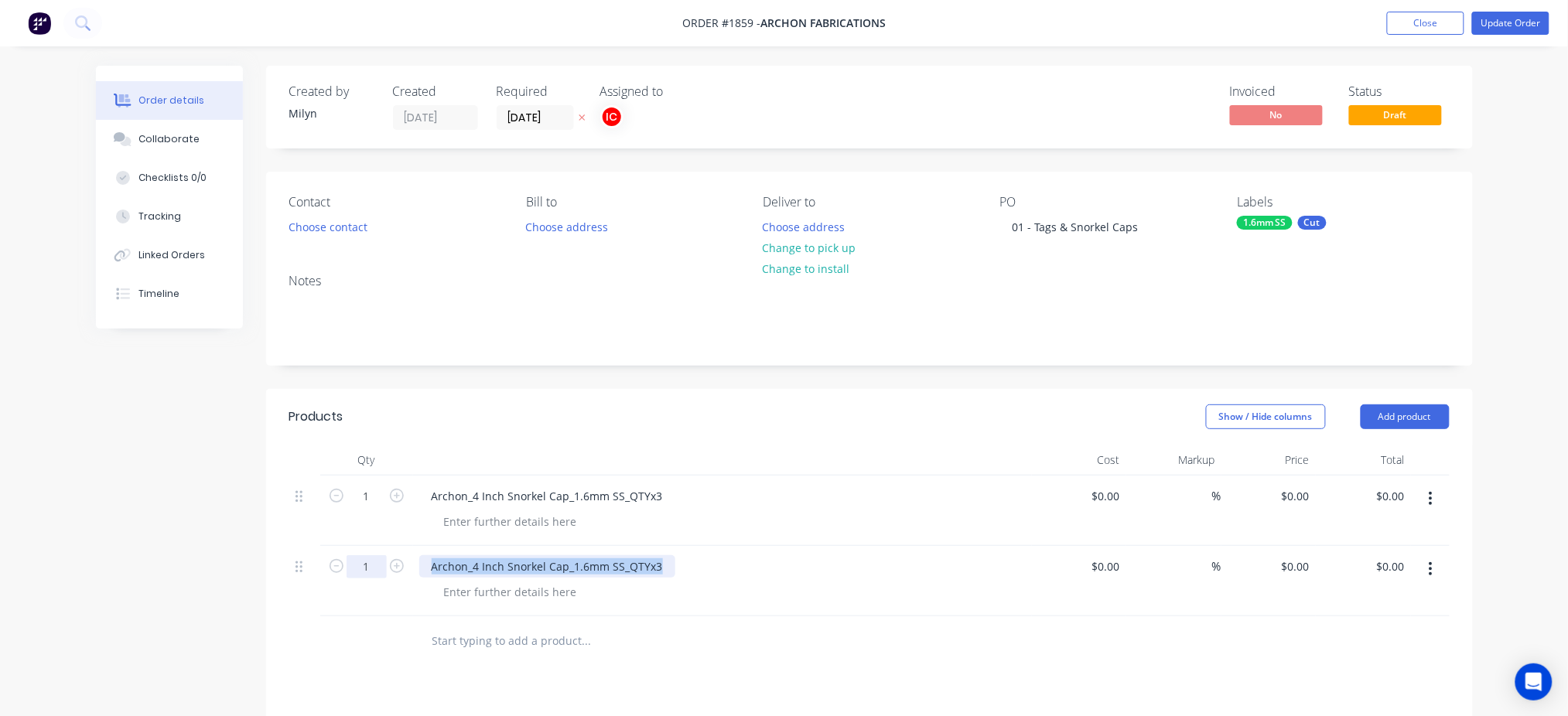
drag, startPoint x: 662, startPoint y: 570, endPoint x: 369, endPoint y: 572, distance: 293.0
click at [369, 572] on div "1 Archon_4 Inch Snorkel Cap_1.6mm SS_QTYx3 $0.00 $0.00 % $0.00 $0.00 $0.00 $0.00" at bounding box center [869, 580] width 1160 height 71
paste div
click at [1434, 570] on button "button" at bounding box center [1432, 570] width 37 height 27
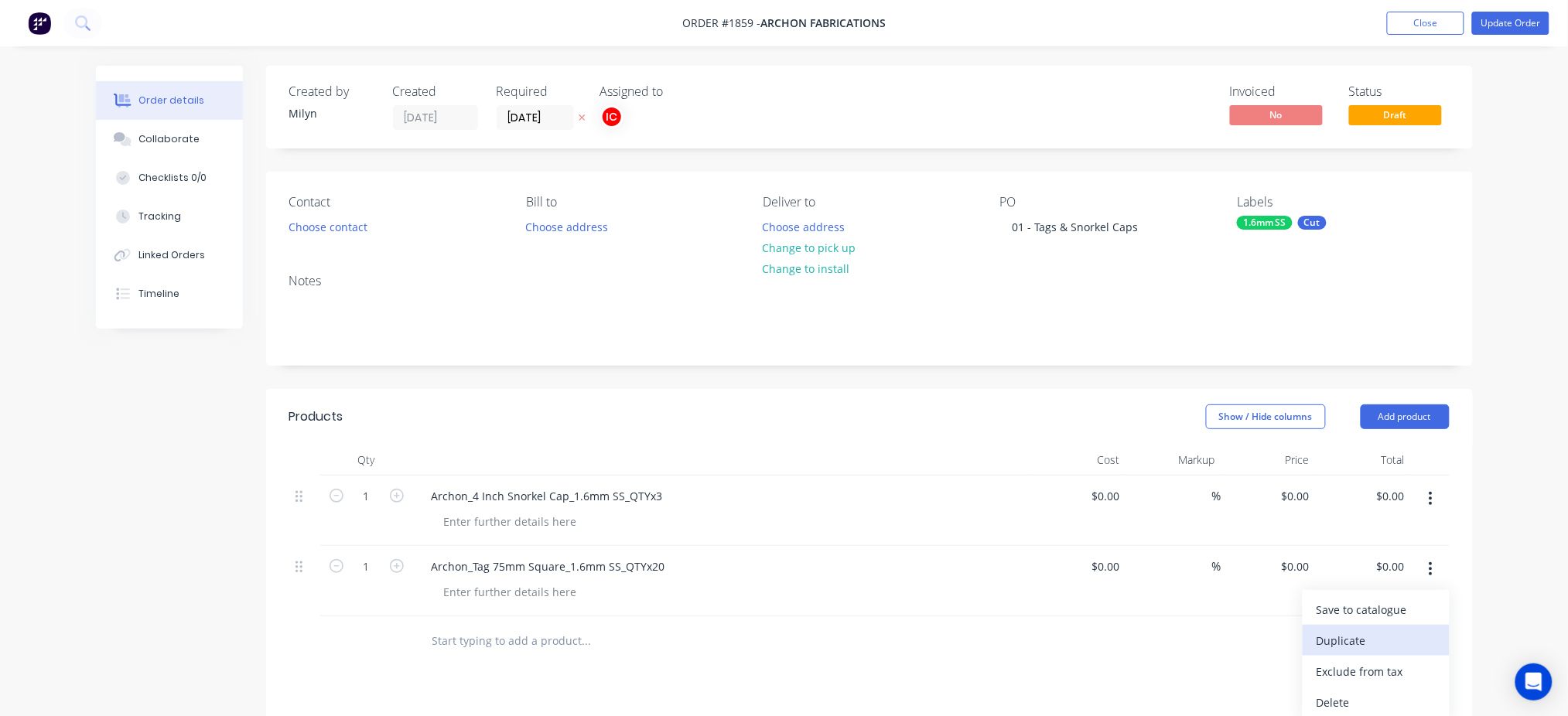
click at [1380, 631] on div "Duplicate" at bounding box center [1377, 641] width 119 height 22
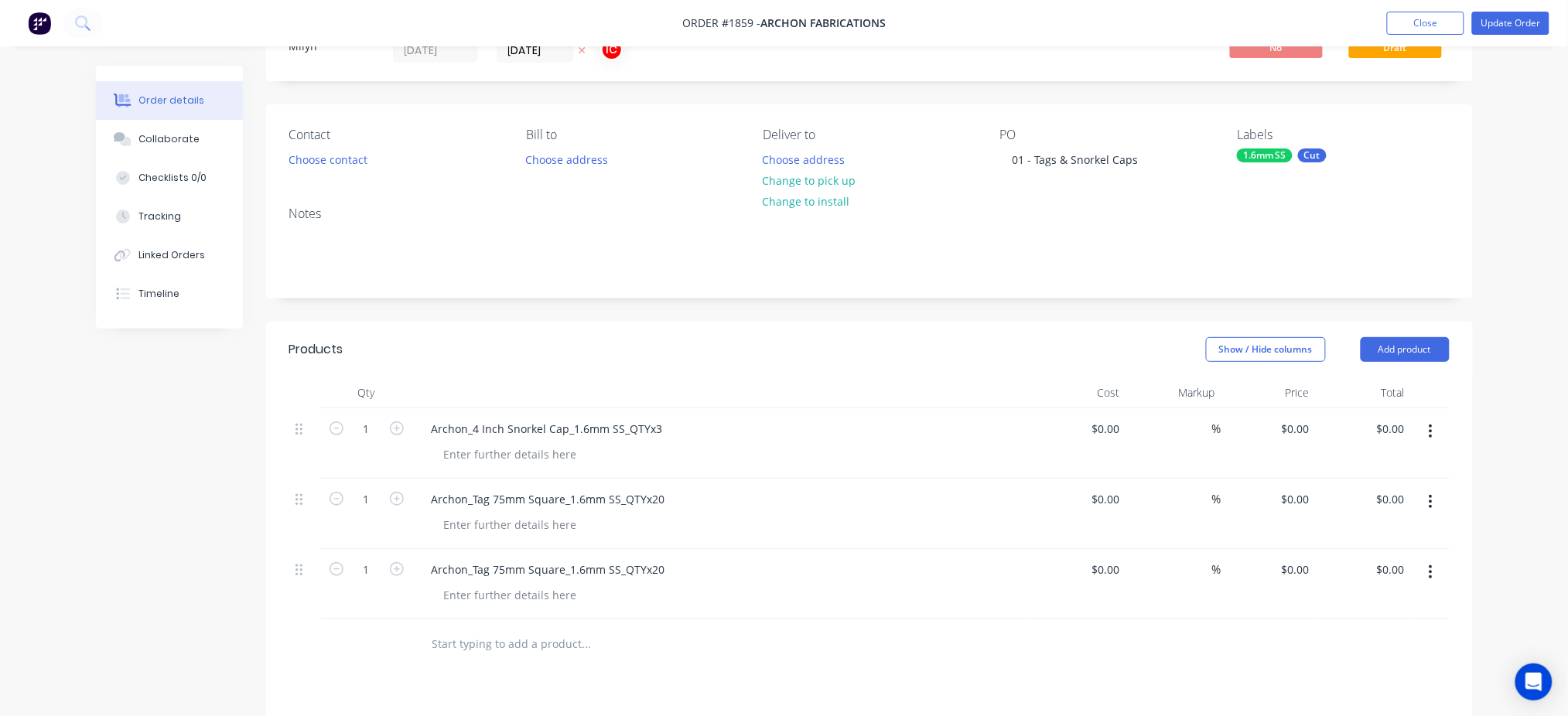
scroll to position [103, 0]
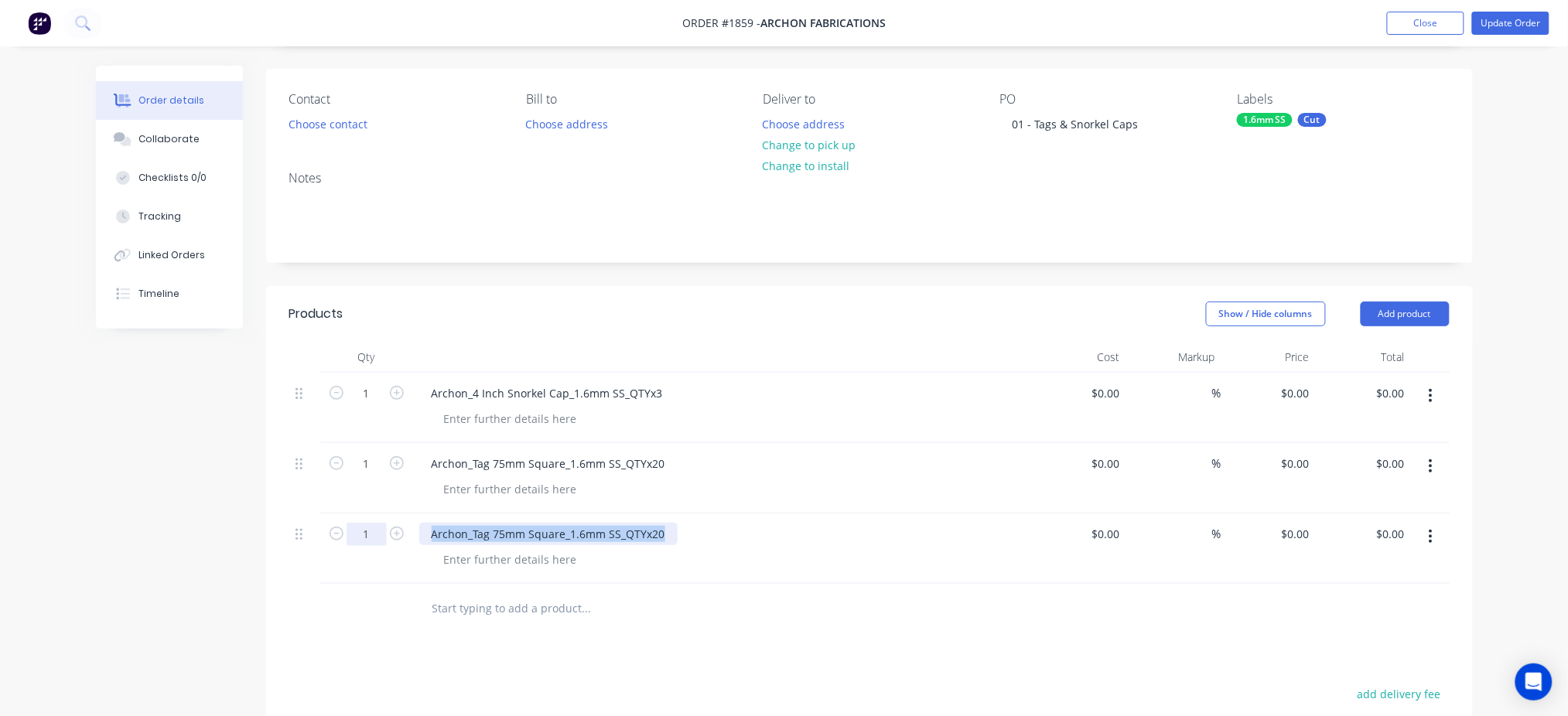
drag, startPoint x: 669, startPoint y: 531, endPoint x: 364, endPoint y: 529, distance: 305.0
click at [362, 531] on div "1 Archon_Tag 75mm Square_1.6mm SS_QTYx20 $0.00 $0.00 % $0.00 $0.00 $0.00 $0.00" at bounding box center [869, 548] width 1160 height 71
paste div
click at [774, 542] on div "Archon_Tag 110mm Wide_1.6mm SS_QTYx20" at bounding box center [723, 534] width 606 height 22
click at [372, 406] on input "1" at bounding box center [366, 393] width 40 height 23
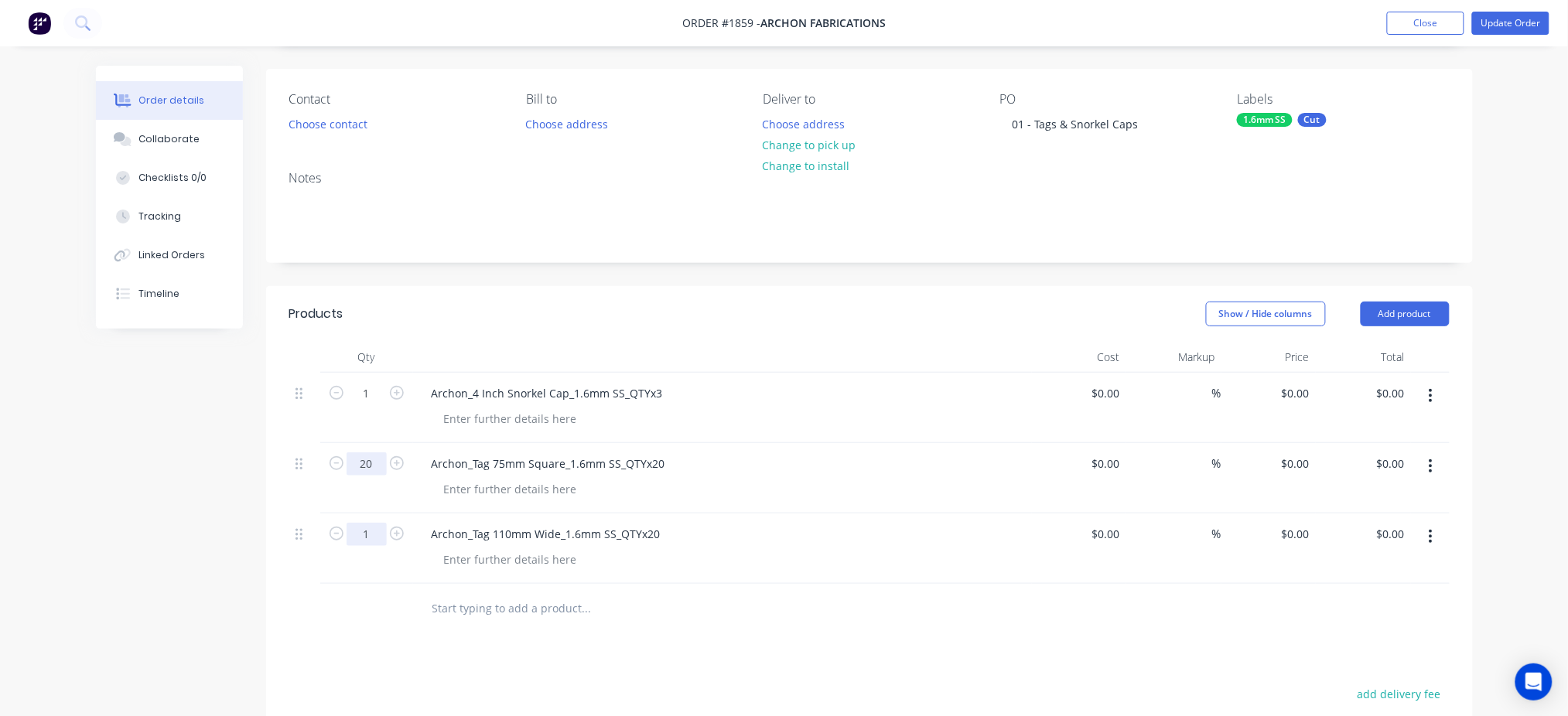
type input "20"
click at [369, 406] on input "1" at bounding box center [366, 393] width 40 height 23
type input "20"
drag, startPoint x: 366, startPoint y: 396, endPoint x: 398, endPoint y: 397, distance: 32.0
click at [367, 396] on input "1" at bounding box center [366, 393] width 40 height 23
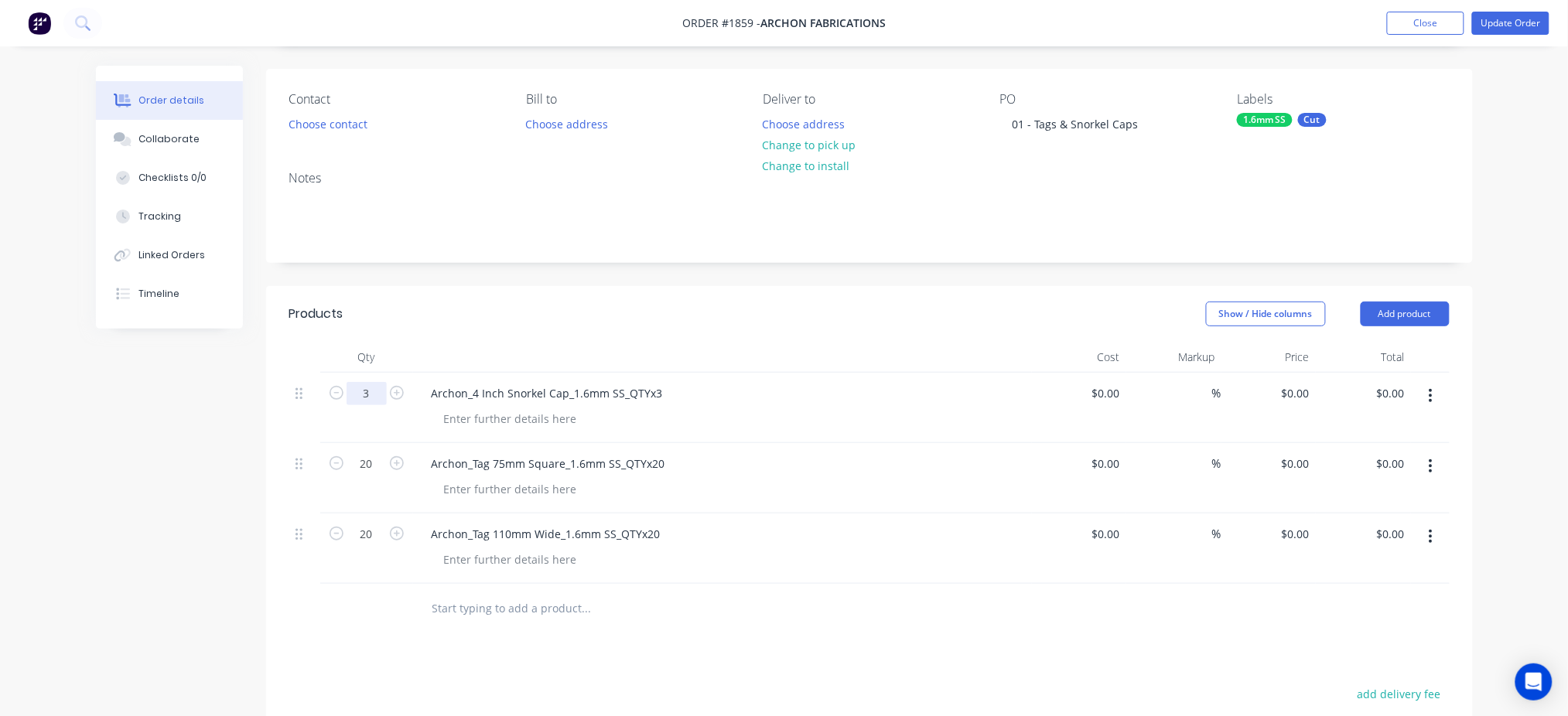
type input "3"
click at [925, 411] on div at bounding box center [728, 418] width 594 height 22
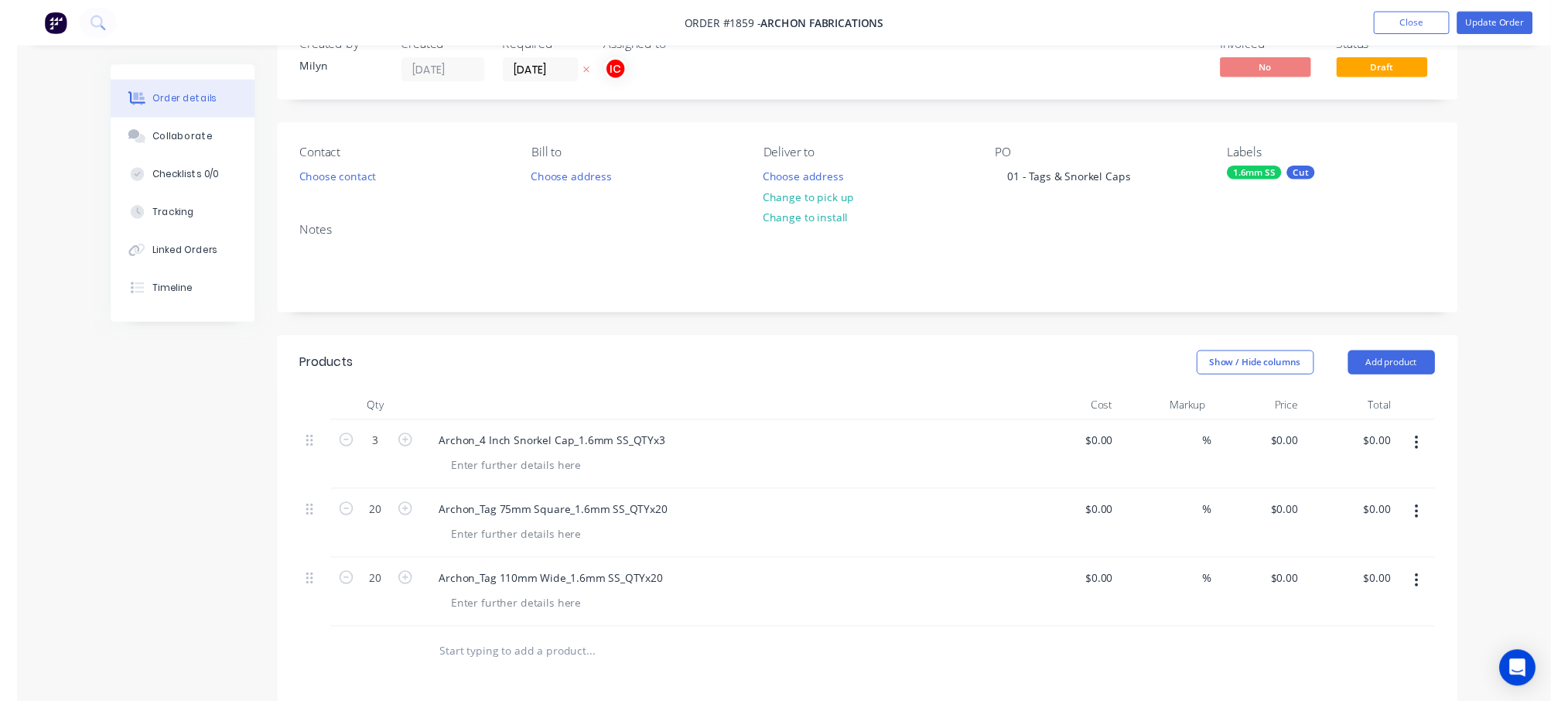
scroll to position [0, 0]
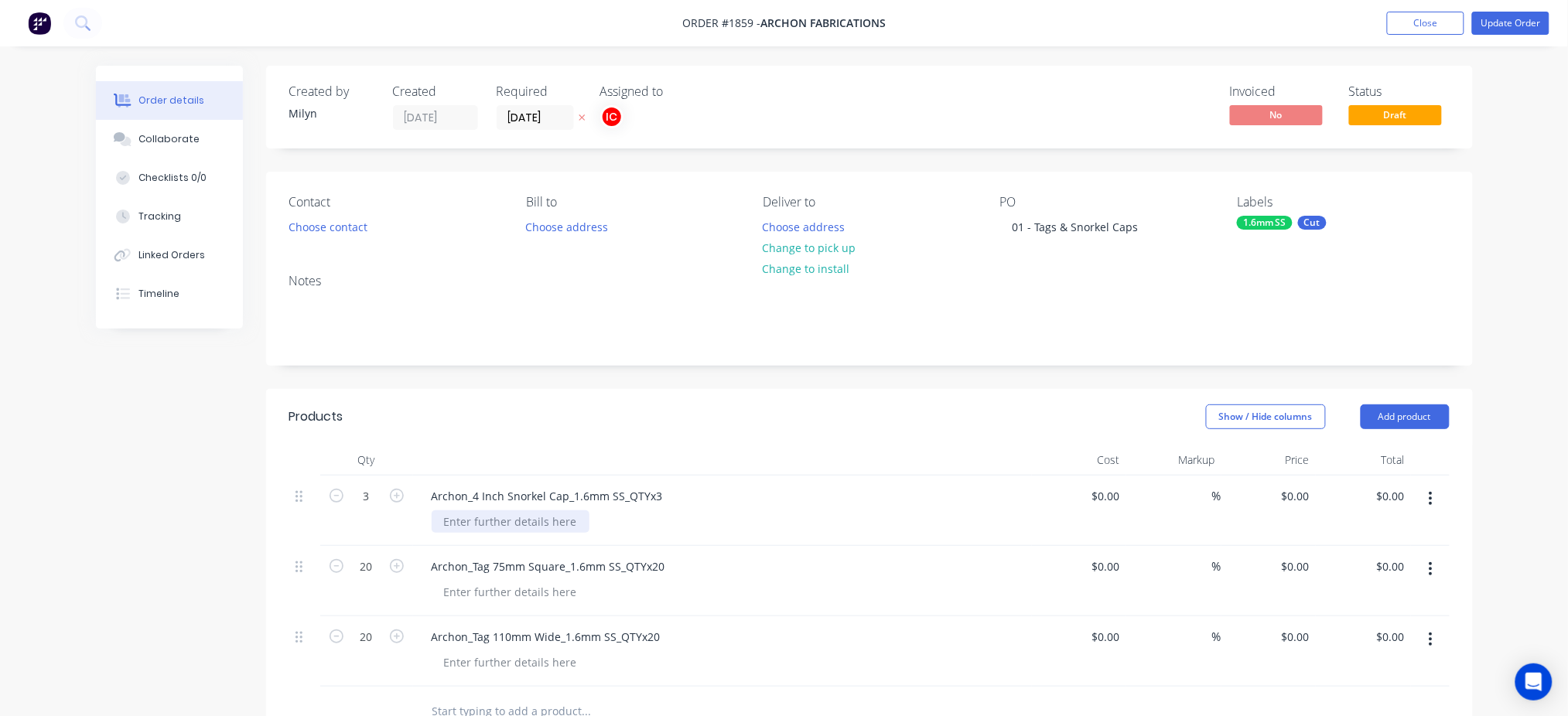
click at [489, 523] on div at bounding box center [510, 522] width 158 height 22
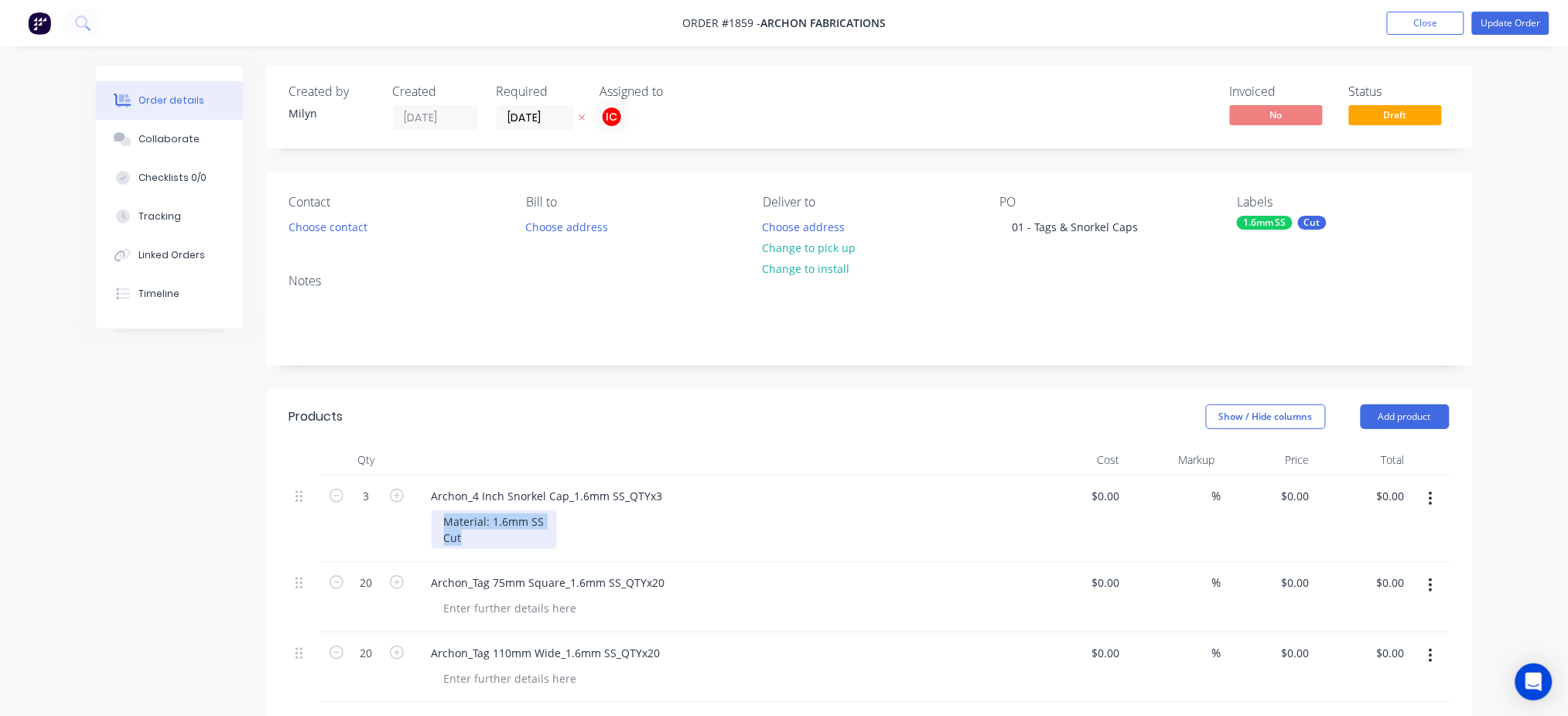
drag, startPoint x: 486, startPoint y: 543, endPoint x: 424, endPoint y: 513, distance: 68.9
click at [424, 513] on div "Archon_4 Inch Snorkel Cap_1.6mm SS_QTYx3 Material: 1.6mm SS Cut" at bounding box center [723, 519] width 619 height 87
copy div "Material: 1.6mm SS Cut"
click at [511, 610] on div at bounding box center [510, 608] width 158 height 22
paste div
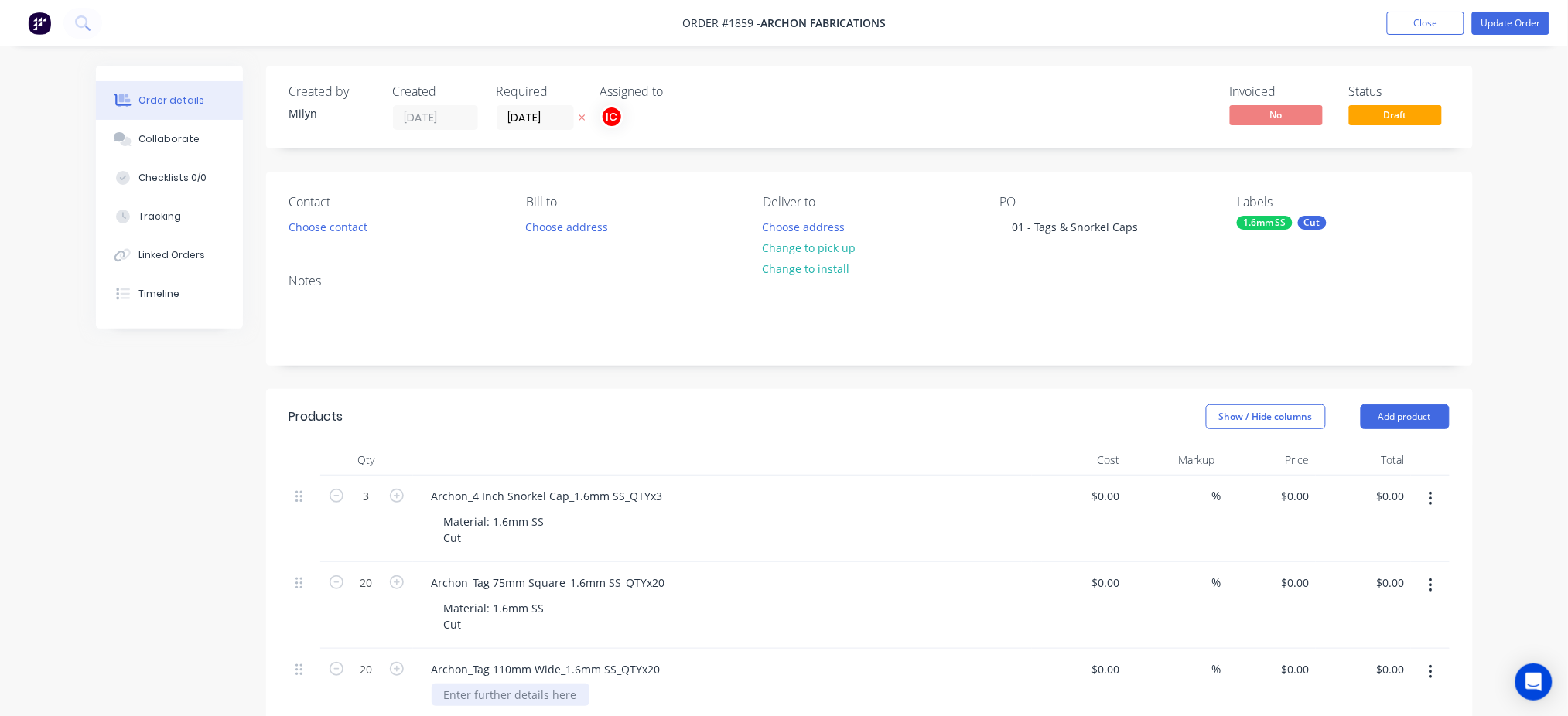
click at [536, 691] on div at bounding box center [510, 695] width 158 height 22
paste div
click at [817, 576] on div "Archon_Tag 75mm Square_1.6mm SS_QTYx20" at bounding box center [723, 582] width 606 height 22
click at [1533, 26] on button "Update Order" at bounding box center [1511, 23] width 77 height 23
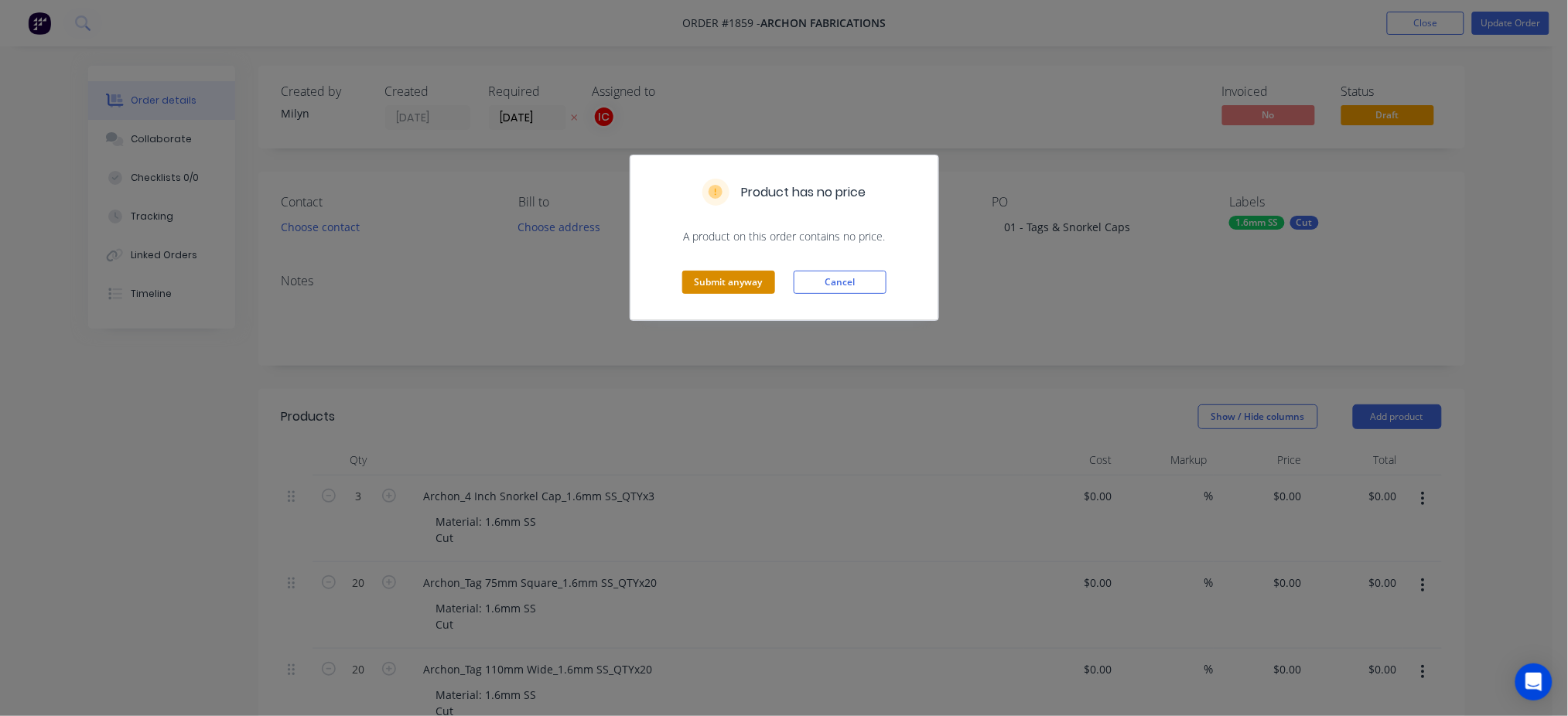
click at [713, 286] on button "Submit anyway" at bounding box center [728, 282] width 93 height 23
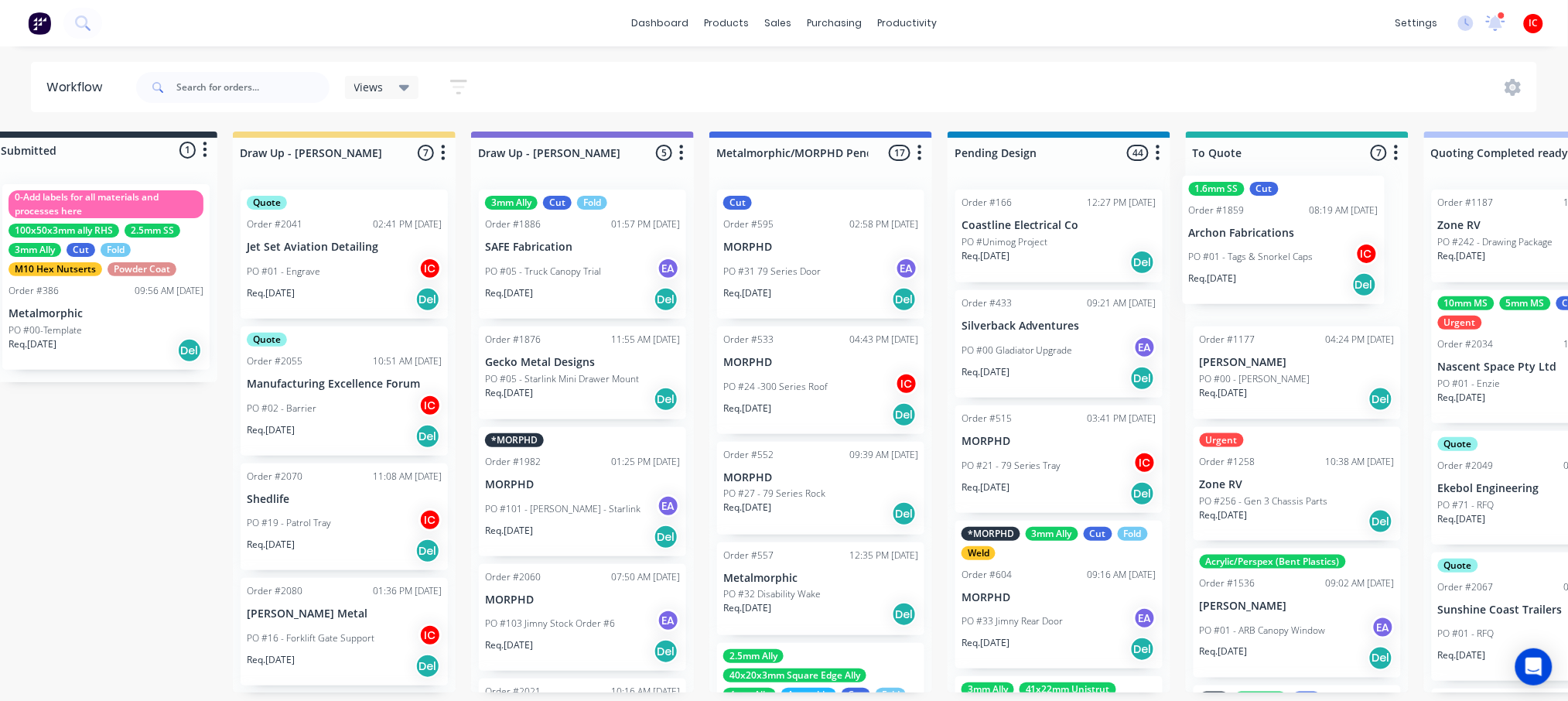
drag, startPoint x: 357, startPoint y: 251, endPoint x: 1278, endPoint y: 241, distance: 921.1
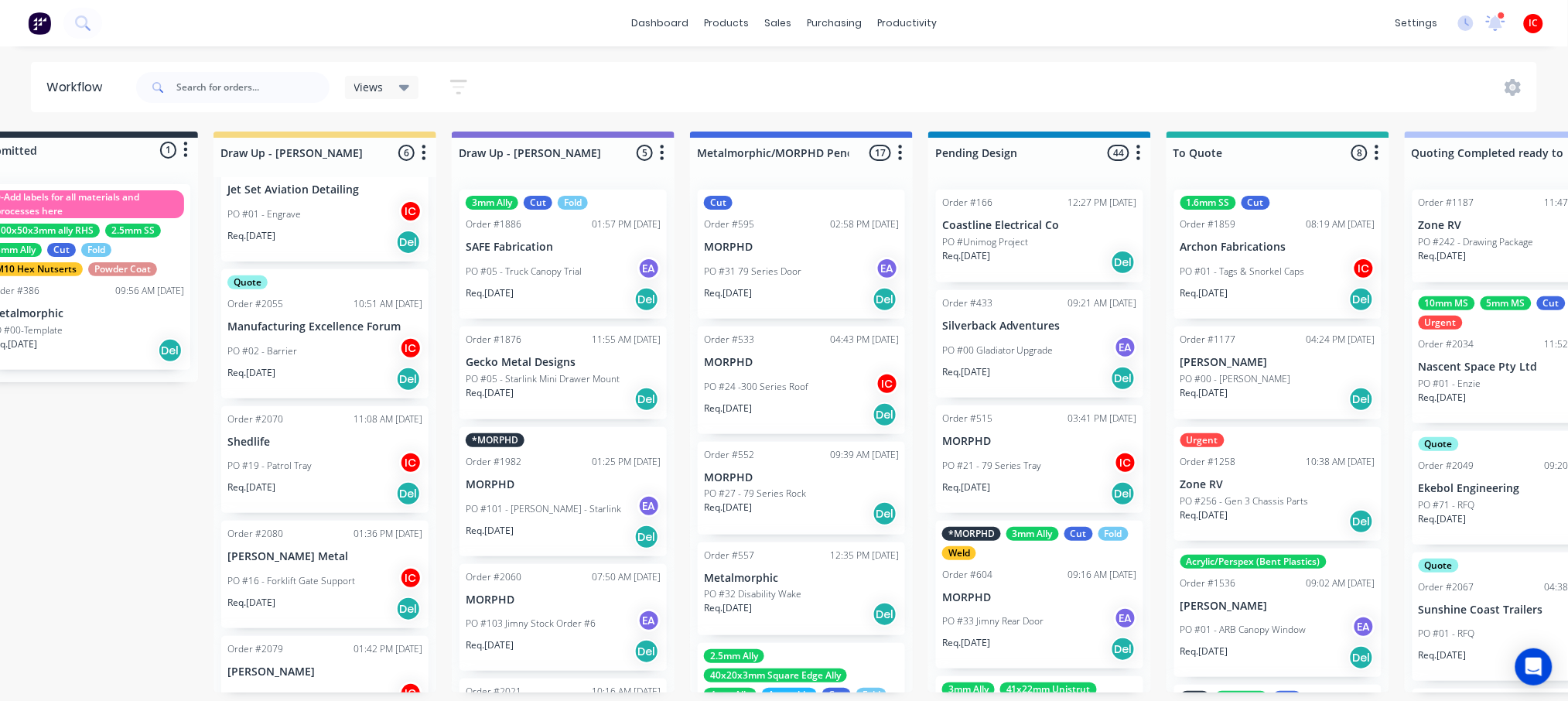
scroll to position [241, 0]
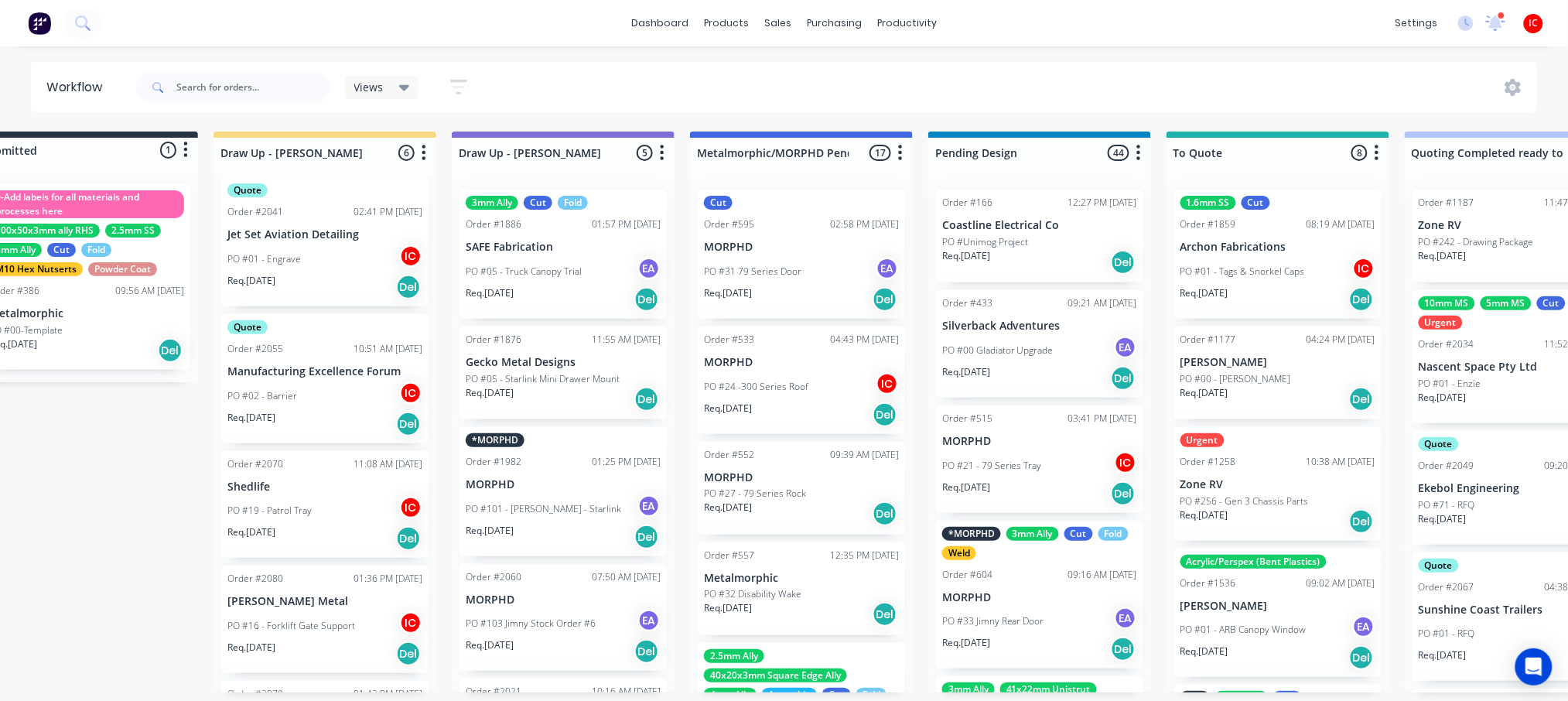
scroll to position [0, 0]
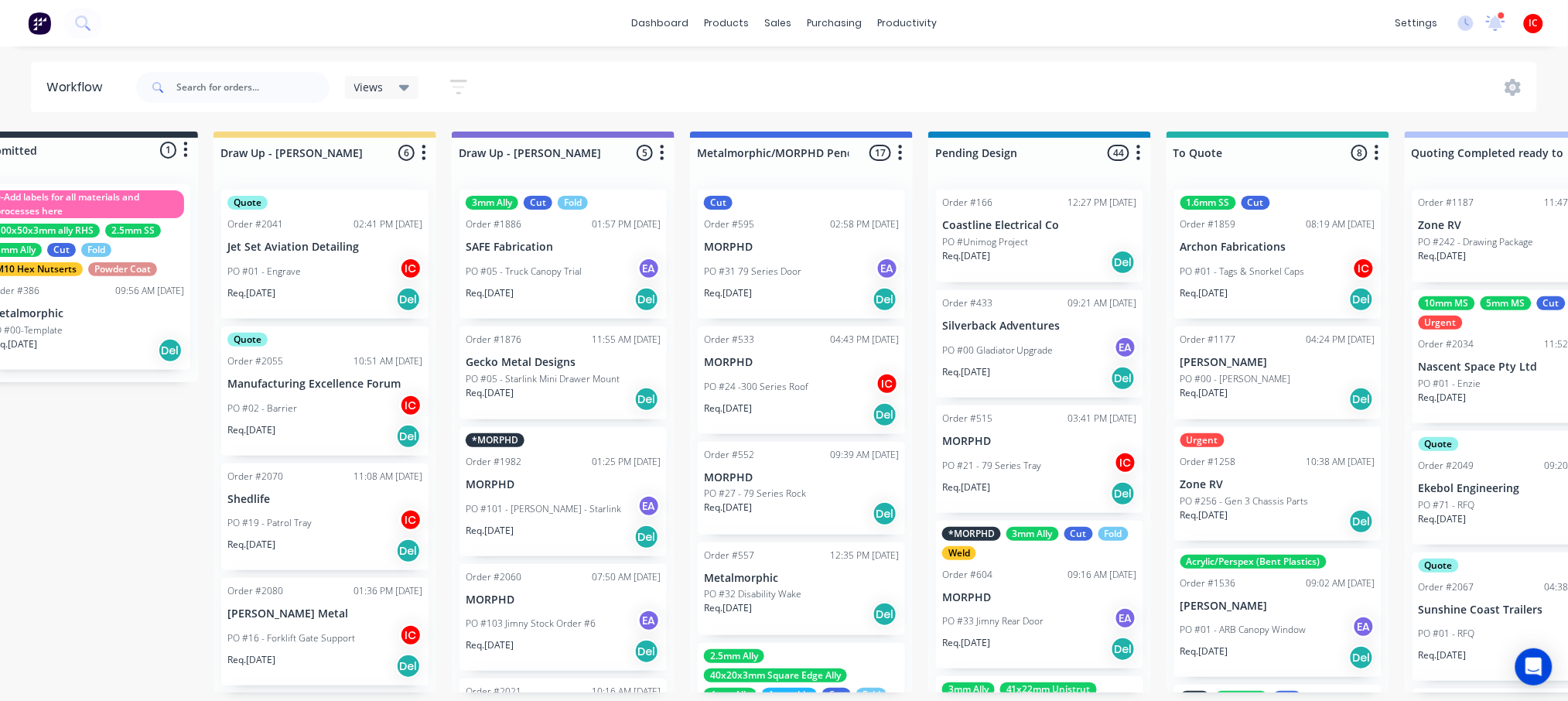
click at [343, 269] on div "PO #01 - Engrave IC" at bounding box center [324, 271] width 195 height 29
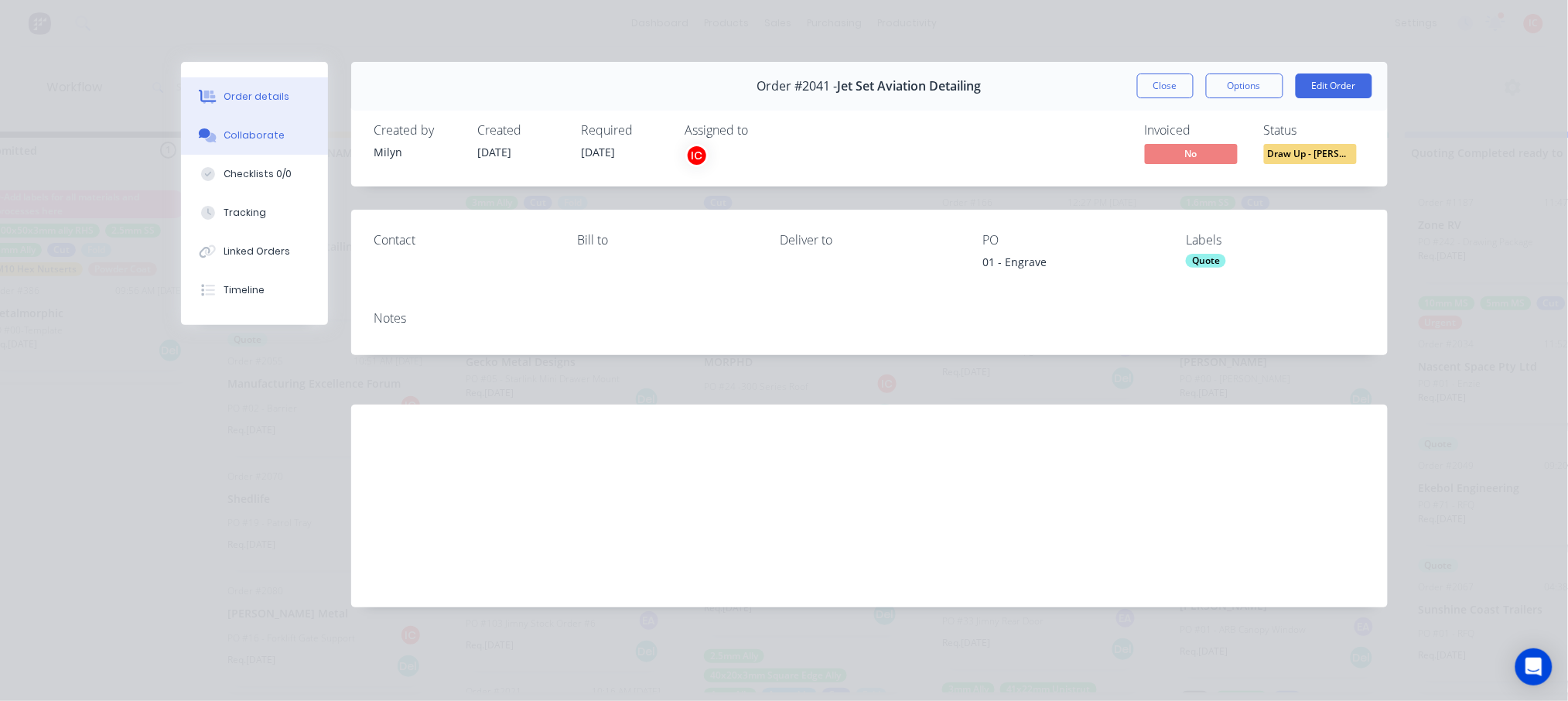
click at [279, 137] on button "Collaborate" at bounding box center [255, 136] width 147 height 38
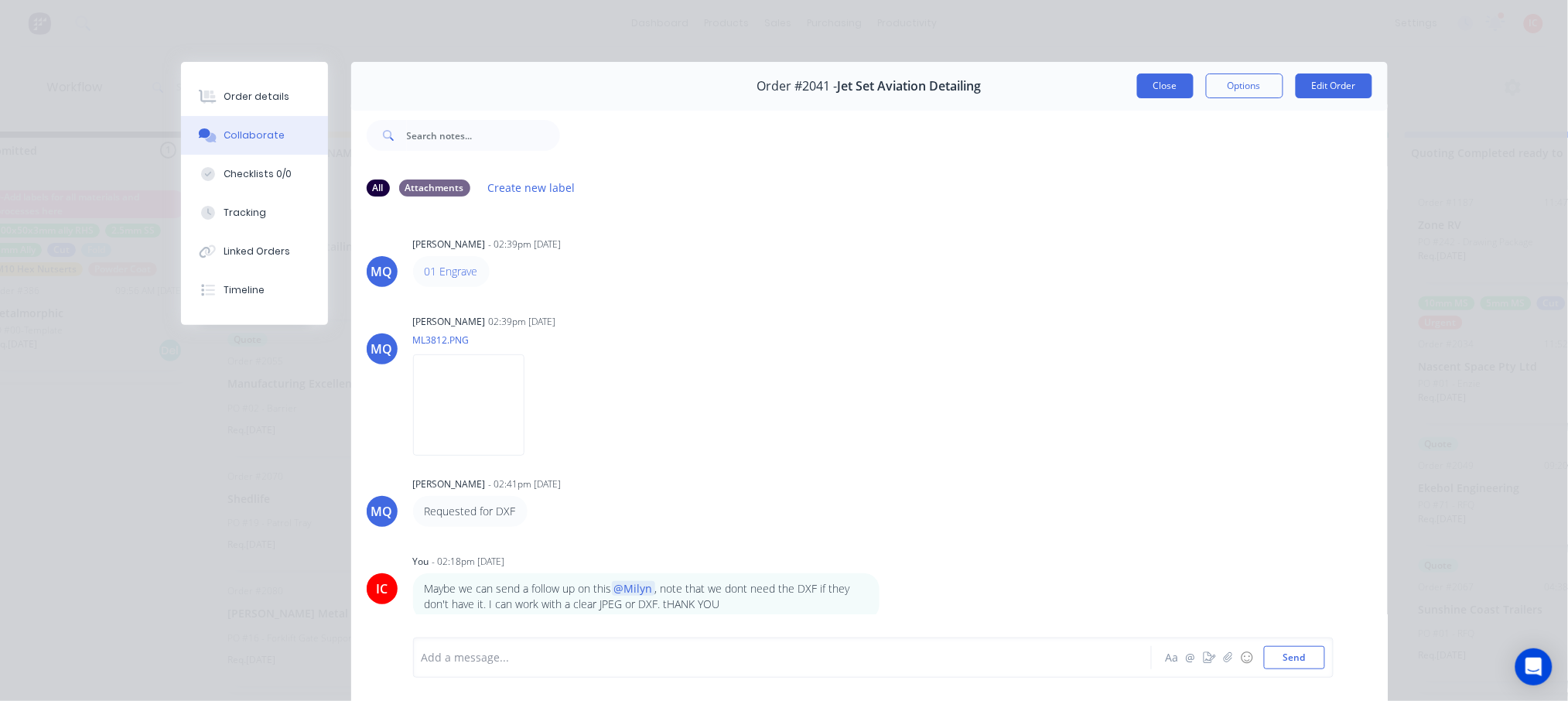
click at [1160, 93] on button "Close" at bounding box center [1166, 85] width 57 height 25
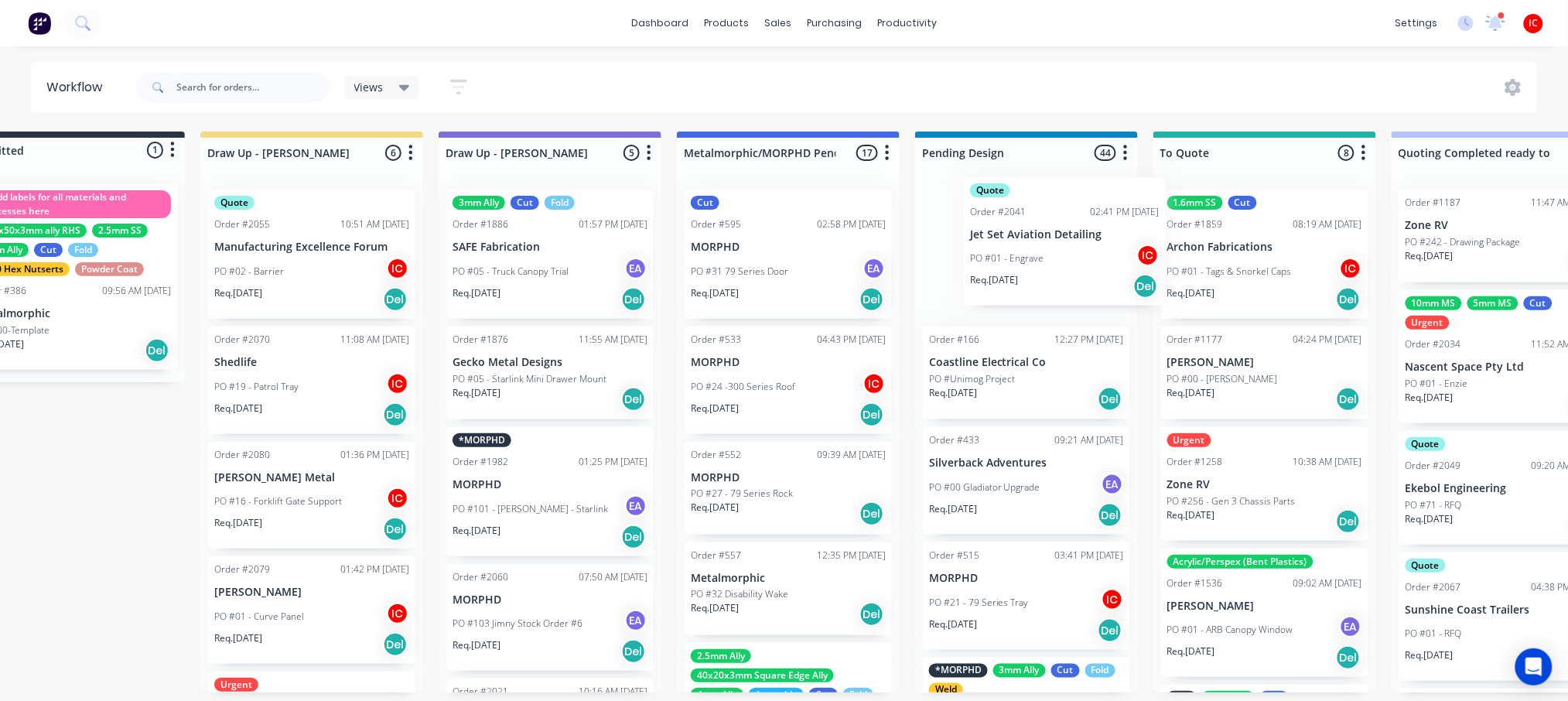
scroll to position [0, 77]
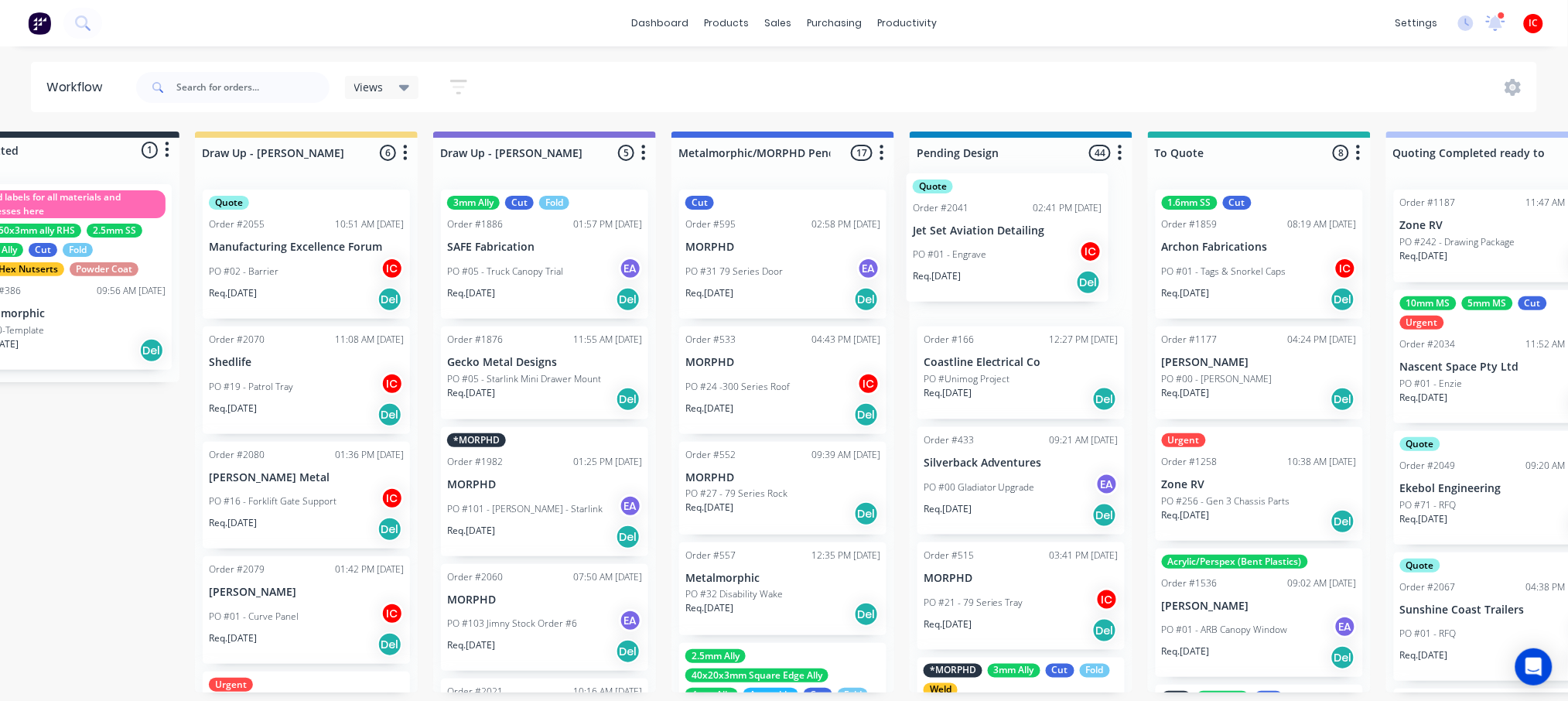
drag, startPoint x: 325, startPoint y: 272, endPoint x: 1015, endPoint y: 254, distance: 690.2
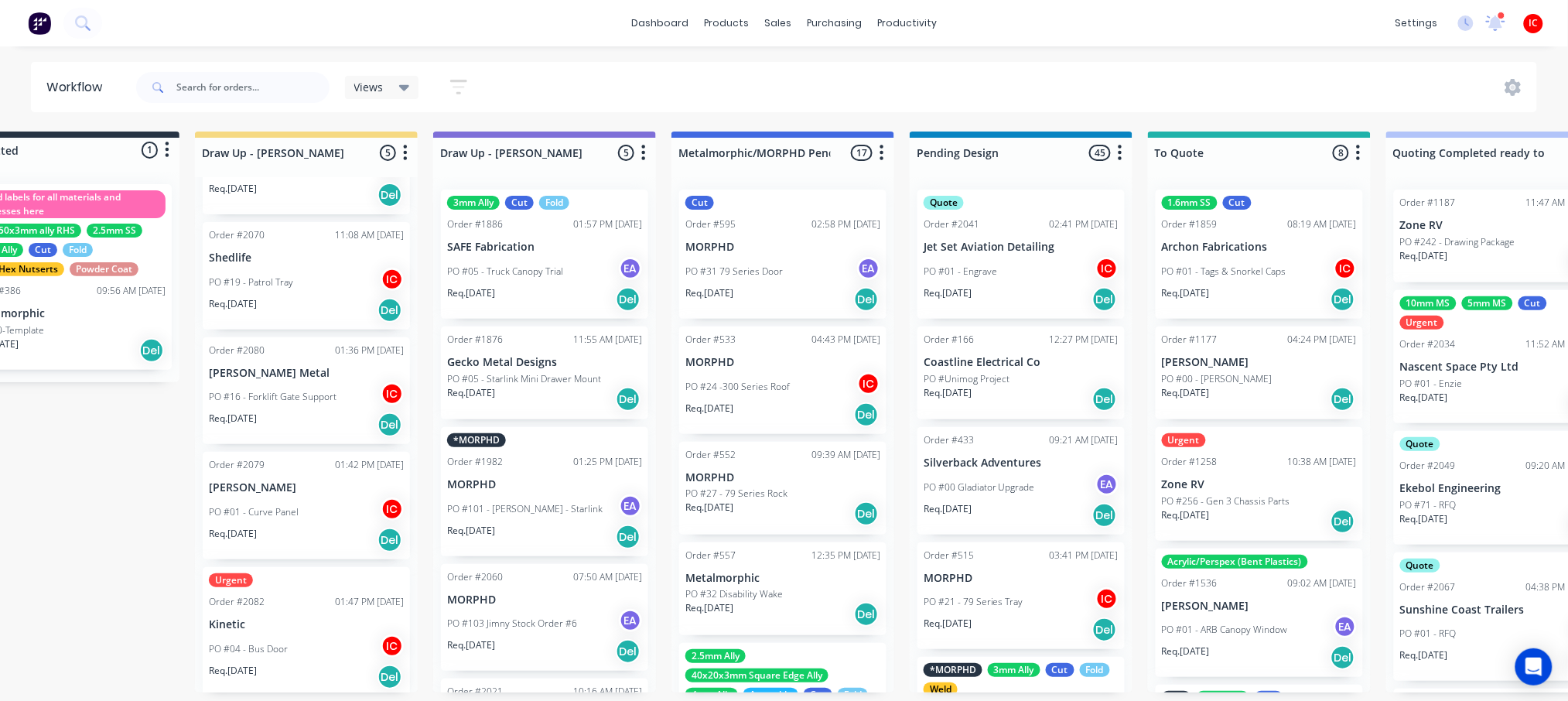
scroll to position [6, 77]
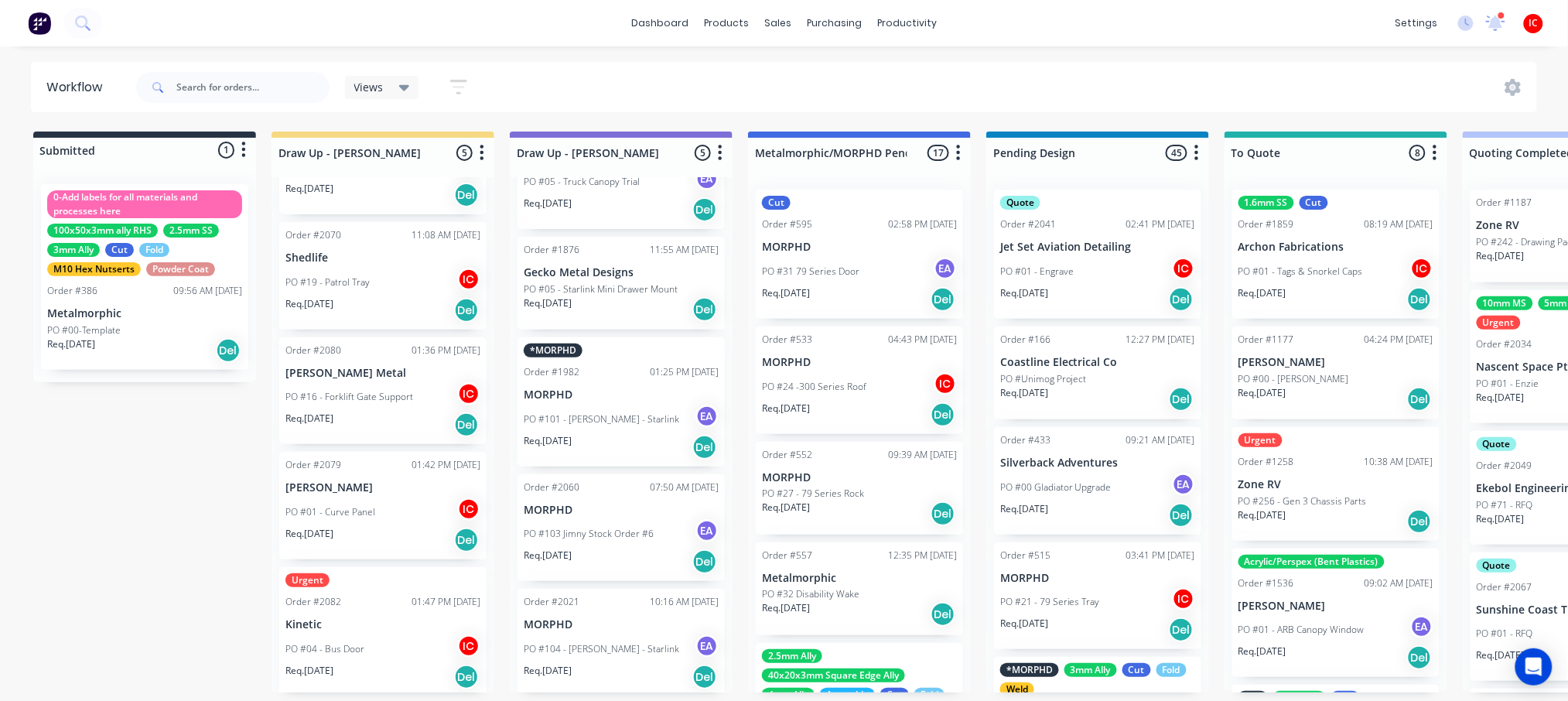
scroll to position [0, 0]
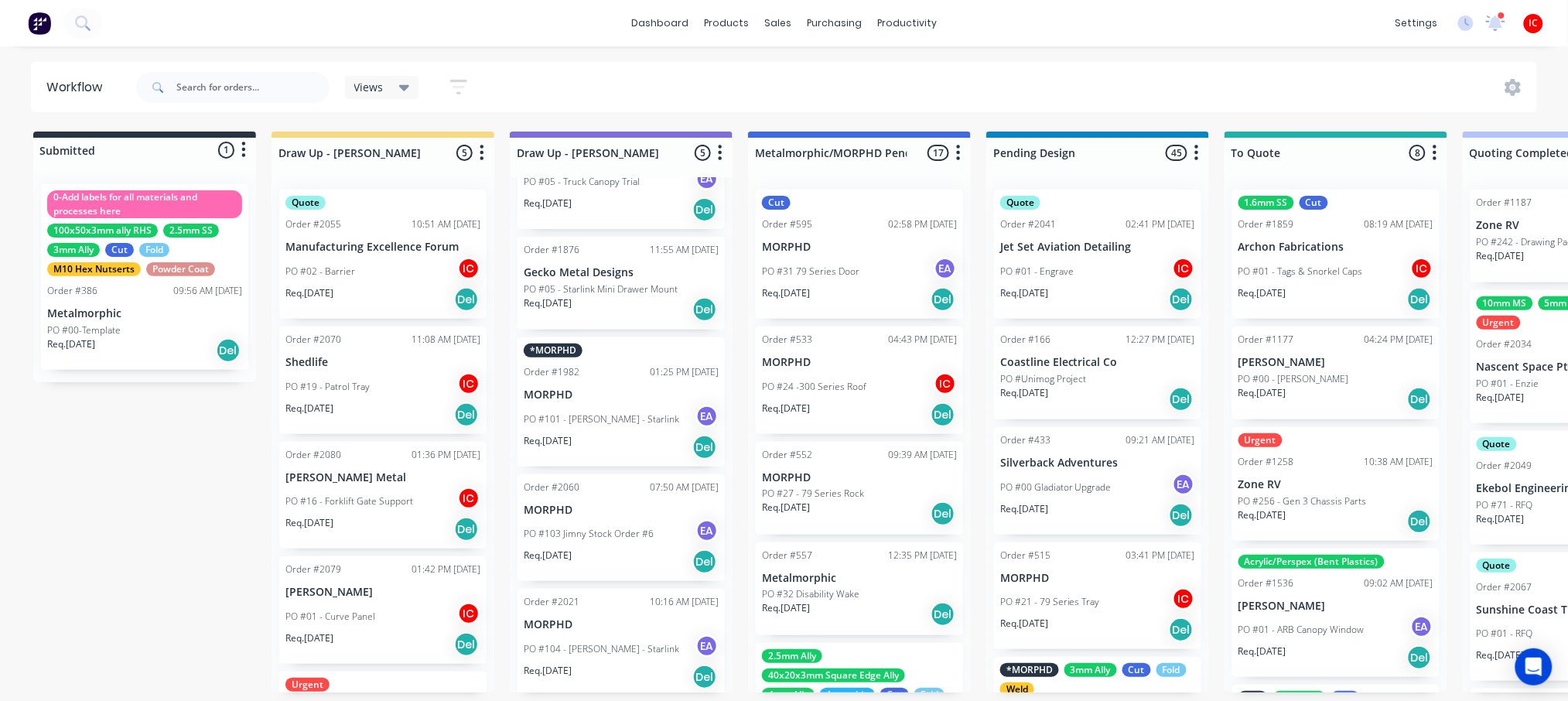
click at [1129, 54] on div "dashboard products sales purchasing productivity dashboard products Product Cat…" at bounding box center [784, 304] width 1568 height 608
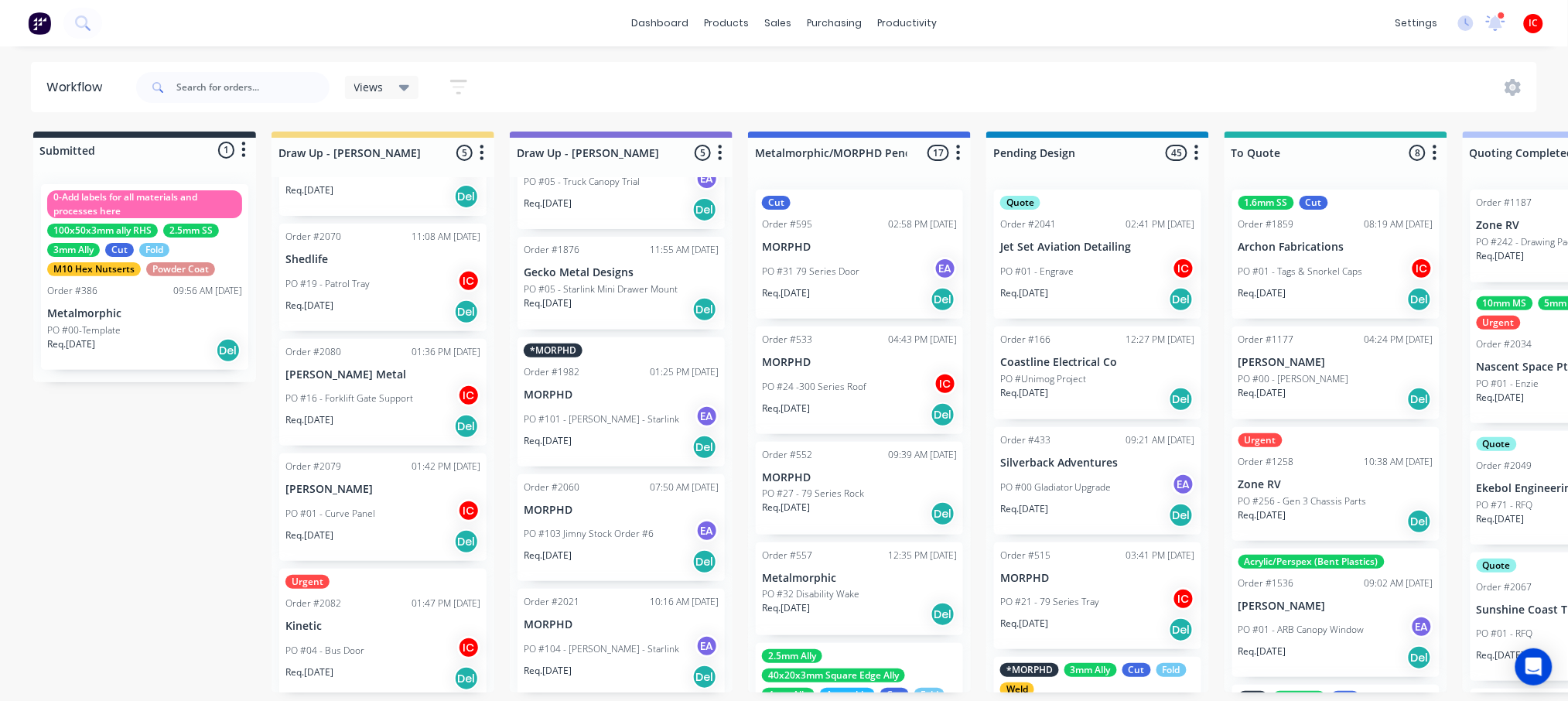
scroll to position [104, 0]
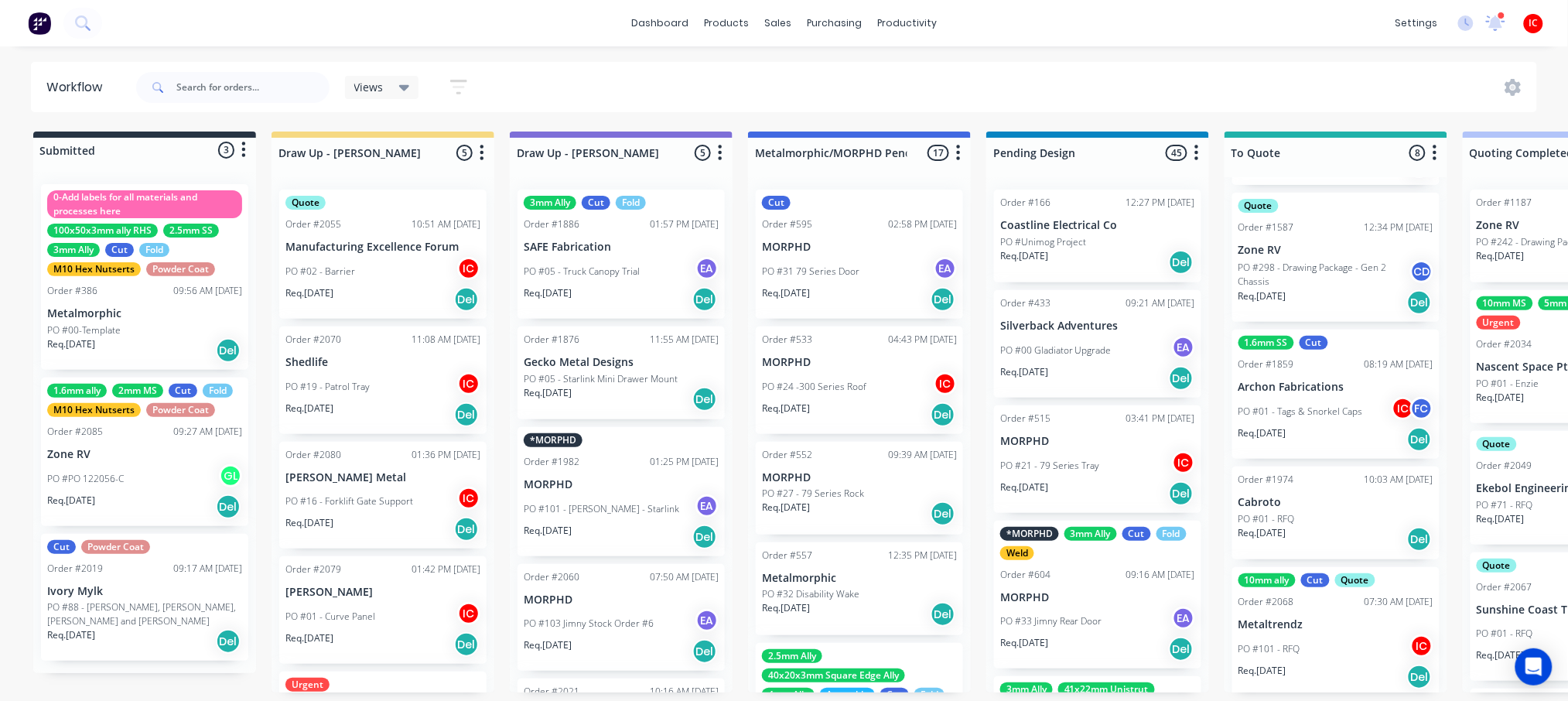
scroll to position [6, 0]
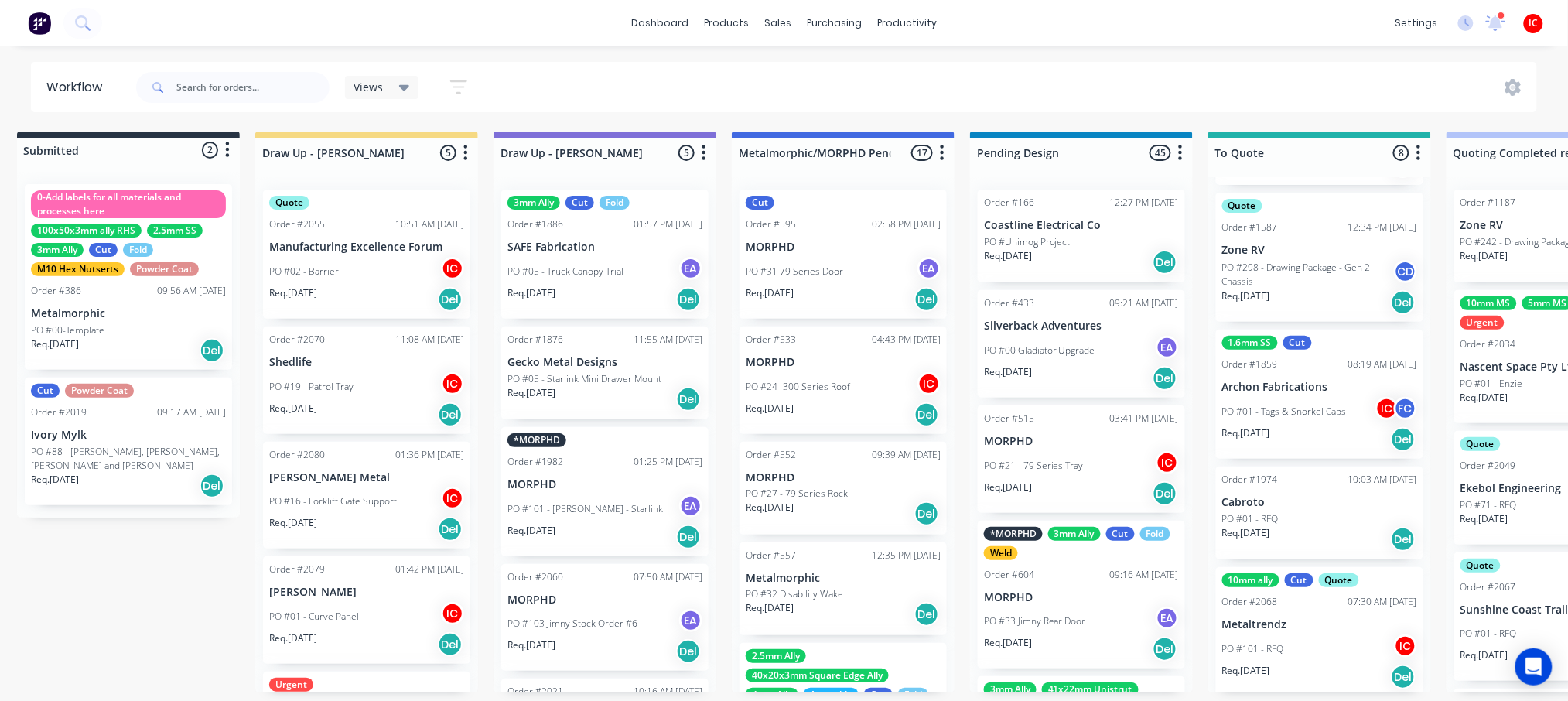
scroll to position [6, 0]
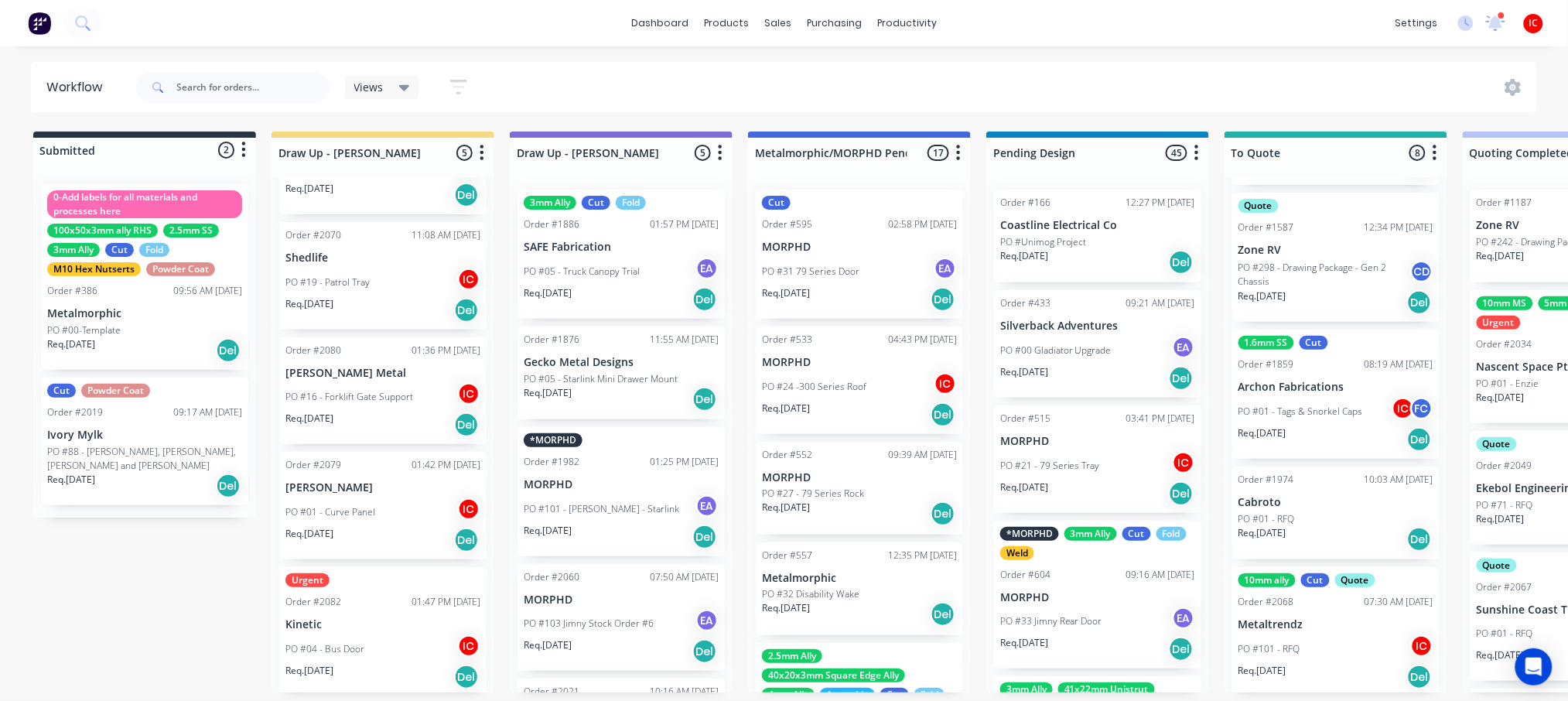
scroll to position [2, 0]
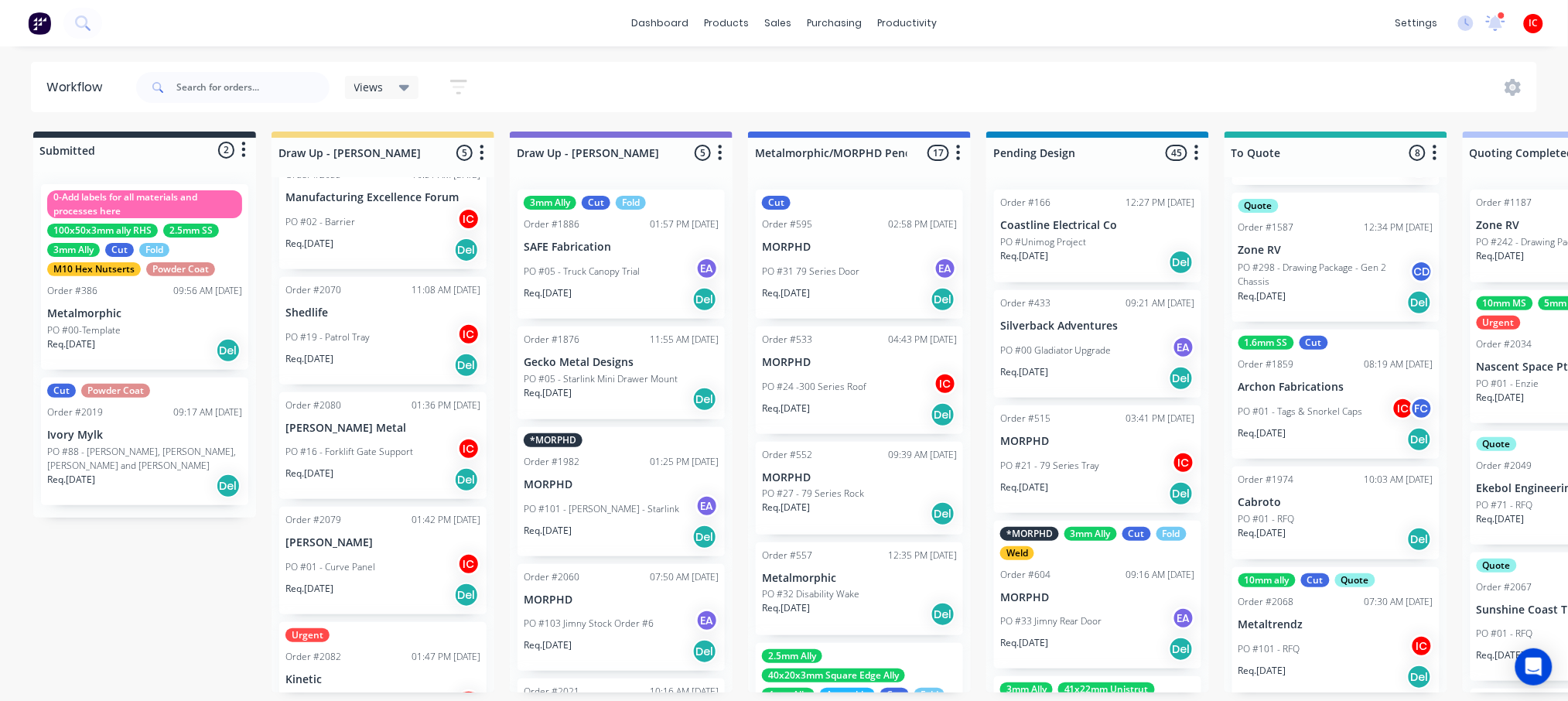
scroll to position [0, 0]
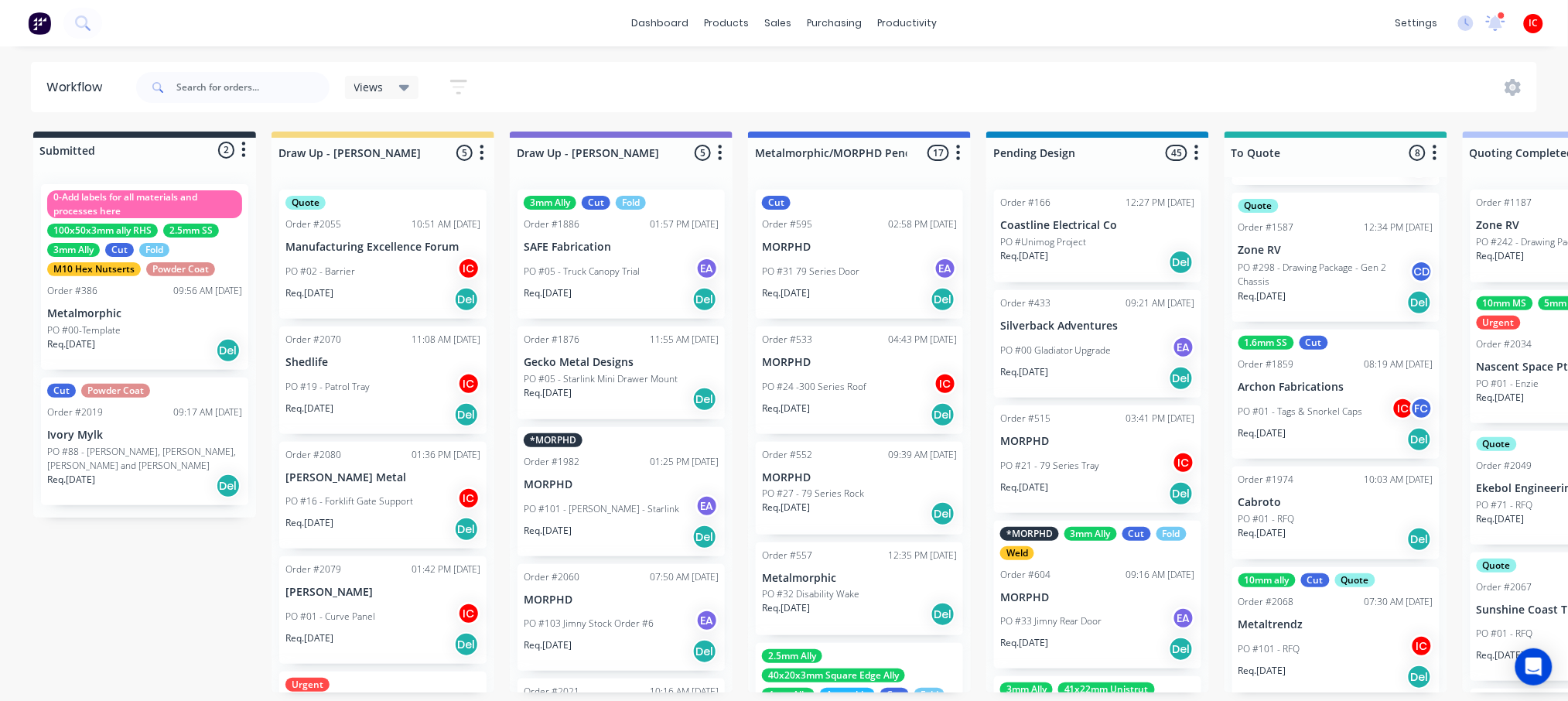
click at [382, 487] on div "PO #16 - Forklift Gate Support IC" at bounding box center [383, 501] width 195 height 29
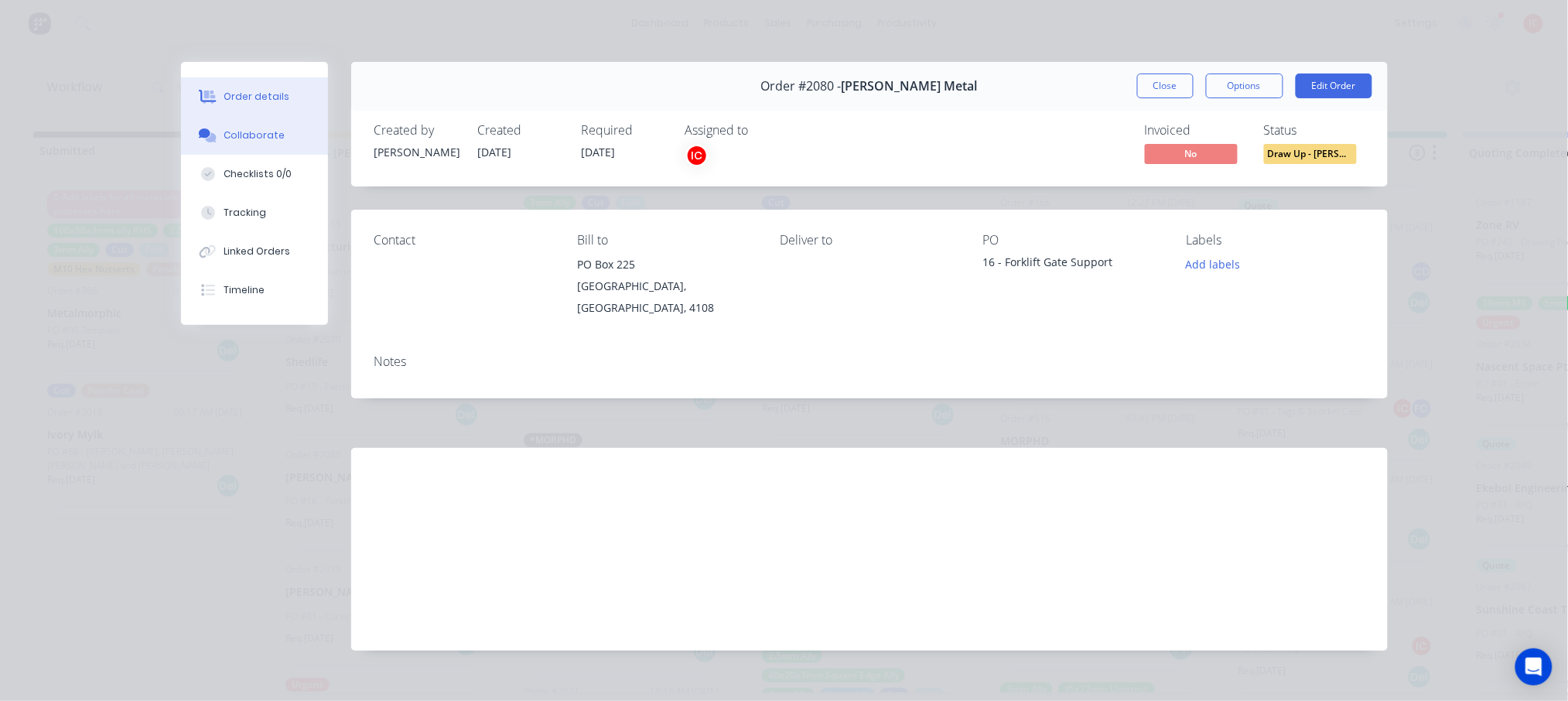
click at [227, 137] on div "Collaborate" at bounding box center [254, 135] width 61 height 14
